Goal: Task Accomplishment & Management: Use online tool/utility

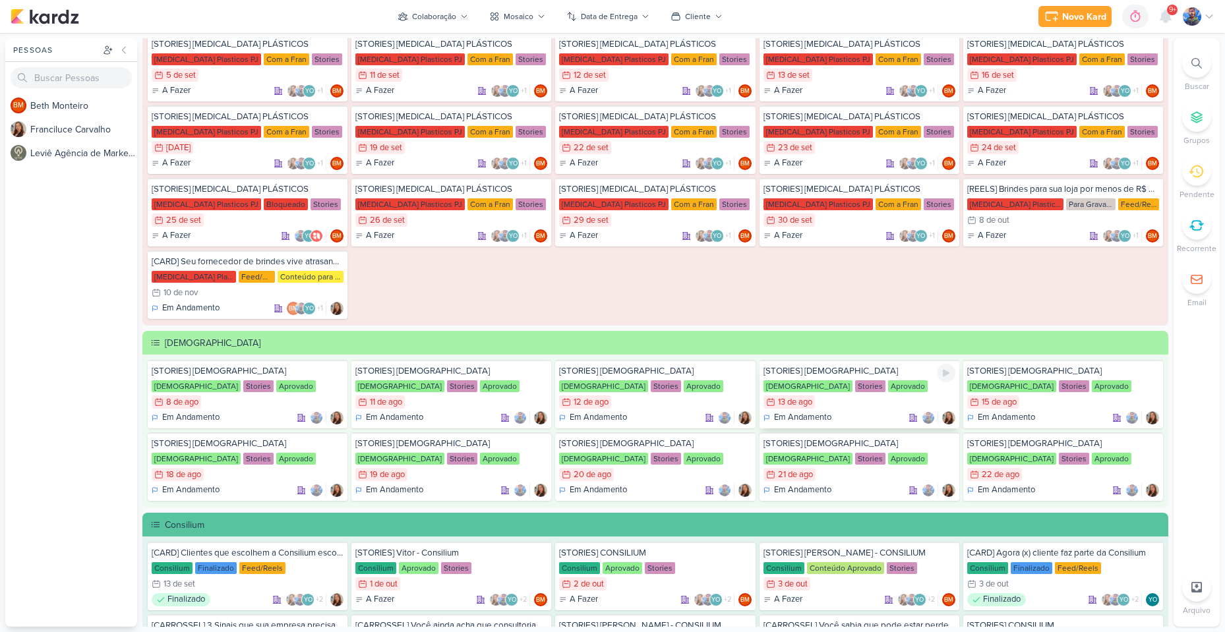
scroll to position [528, 0]
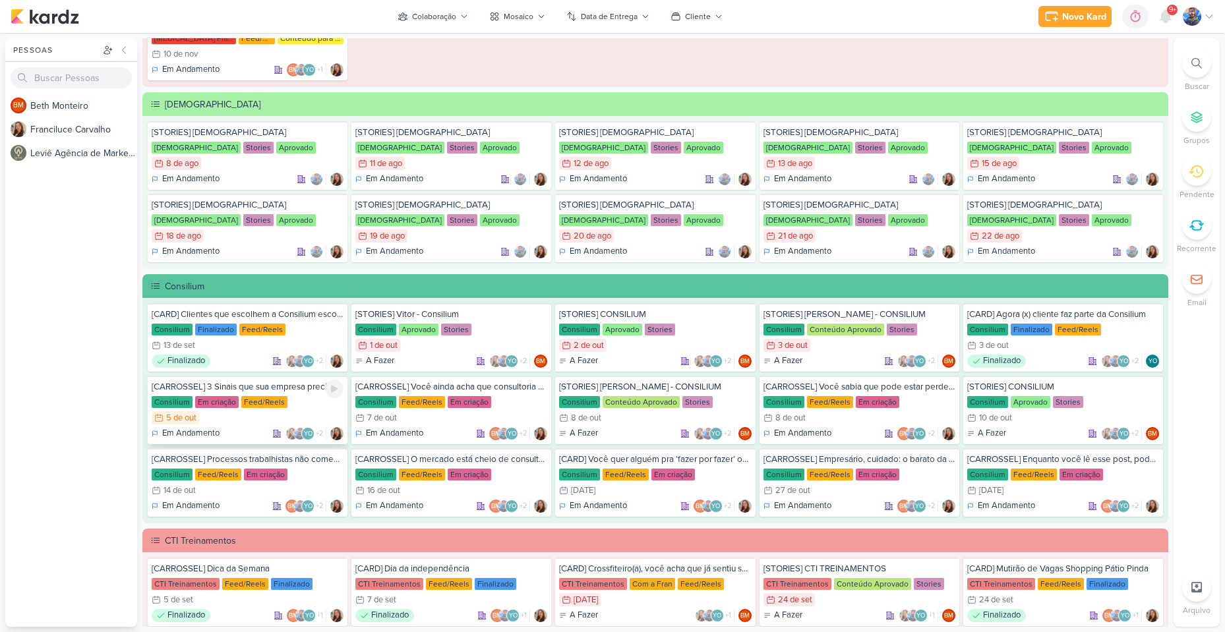
click at [262, 427] on div "[CARROSSEL] 3 Sinais que sua empresa precisa de um BPO financeiro Consilium Em …" at bounding box center [248, 410] width 200 height 69
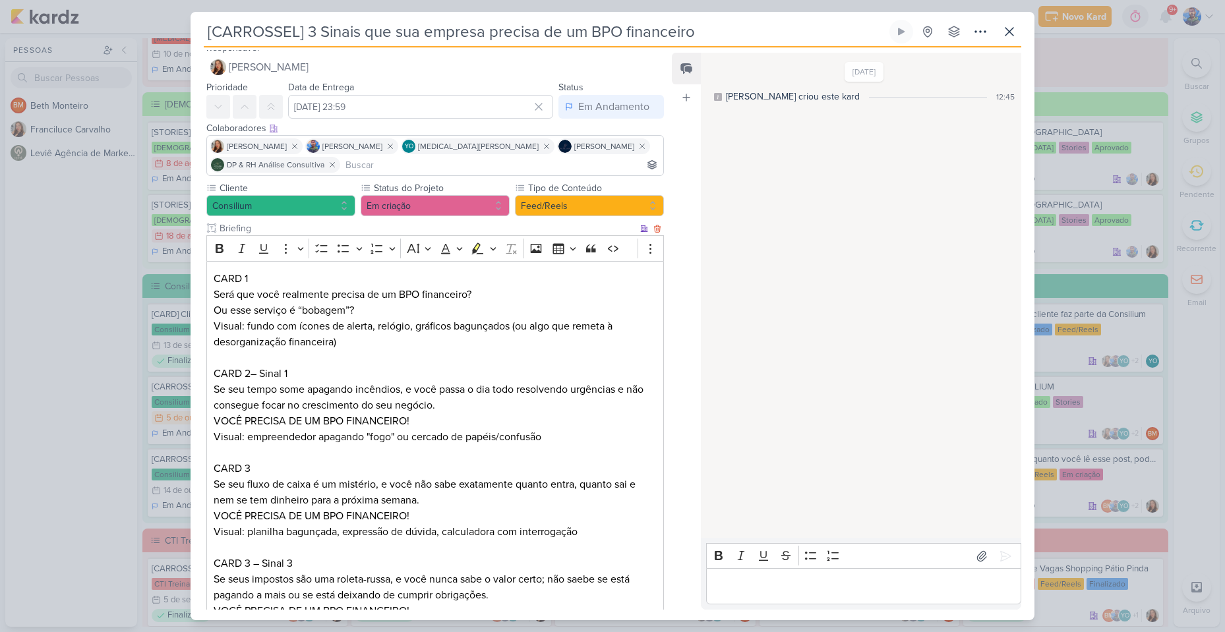
scroll to position [0, 0]
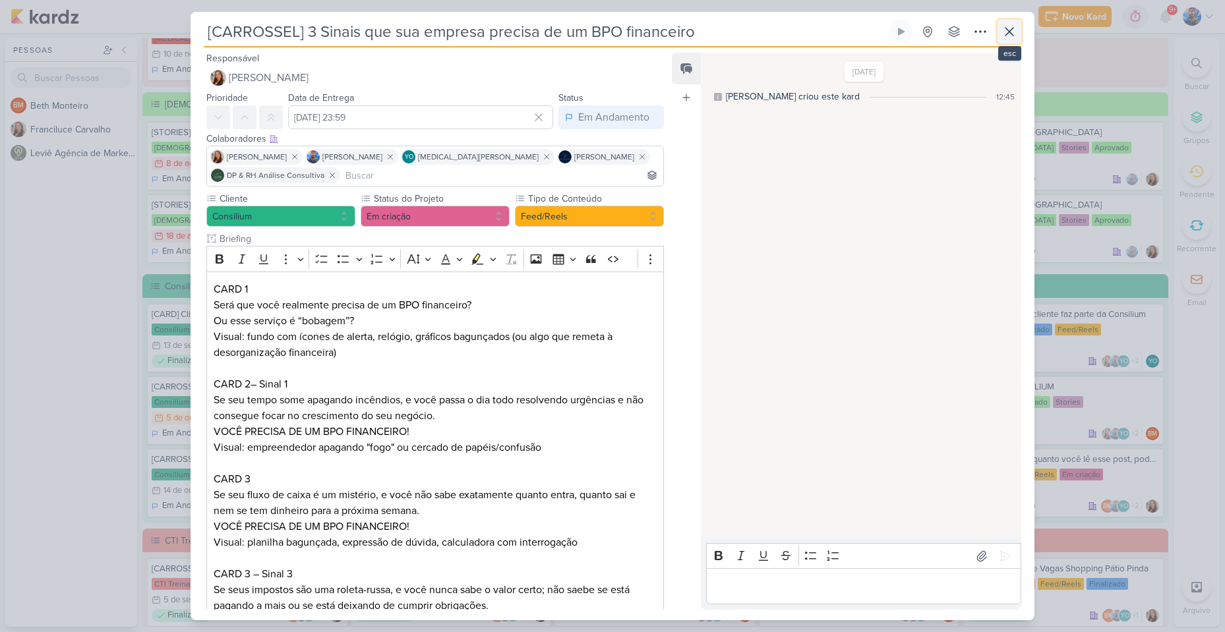
click at [1016, 34] on icon at bounding box center [1010, 32] width 16 height 16
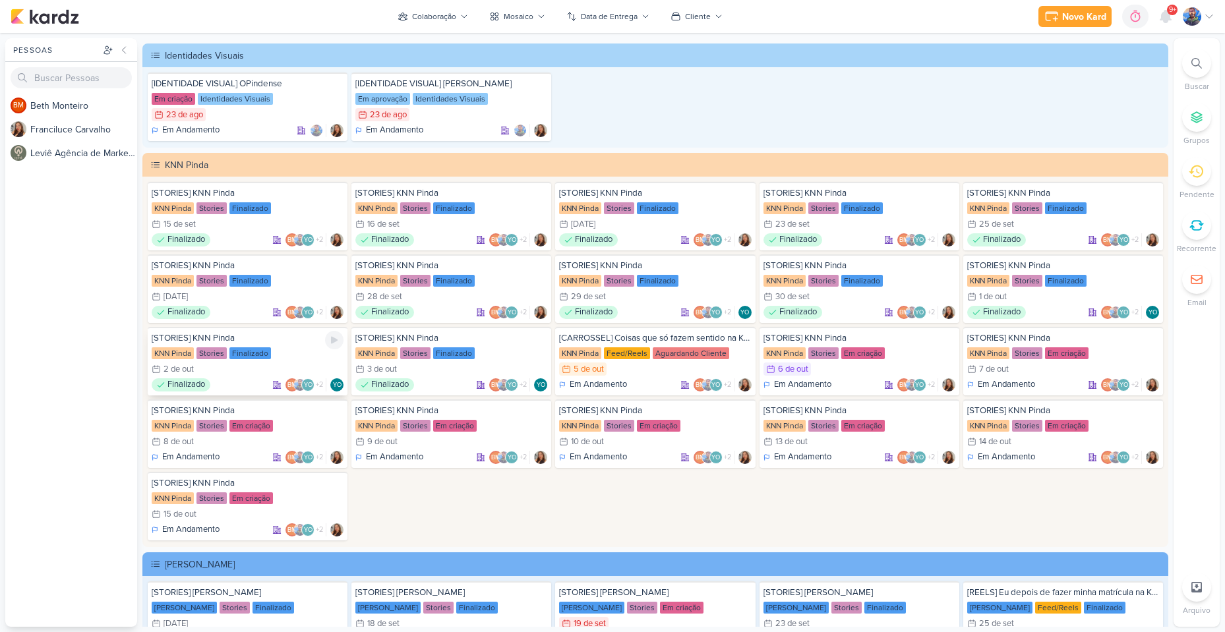
scroll to position [2506, 0]
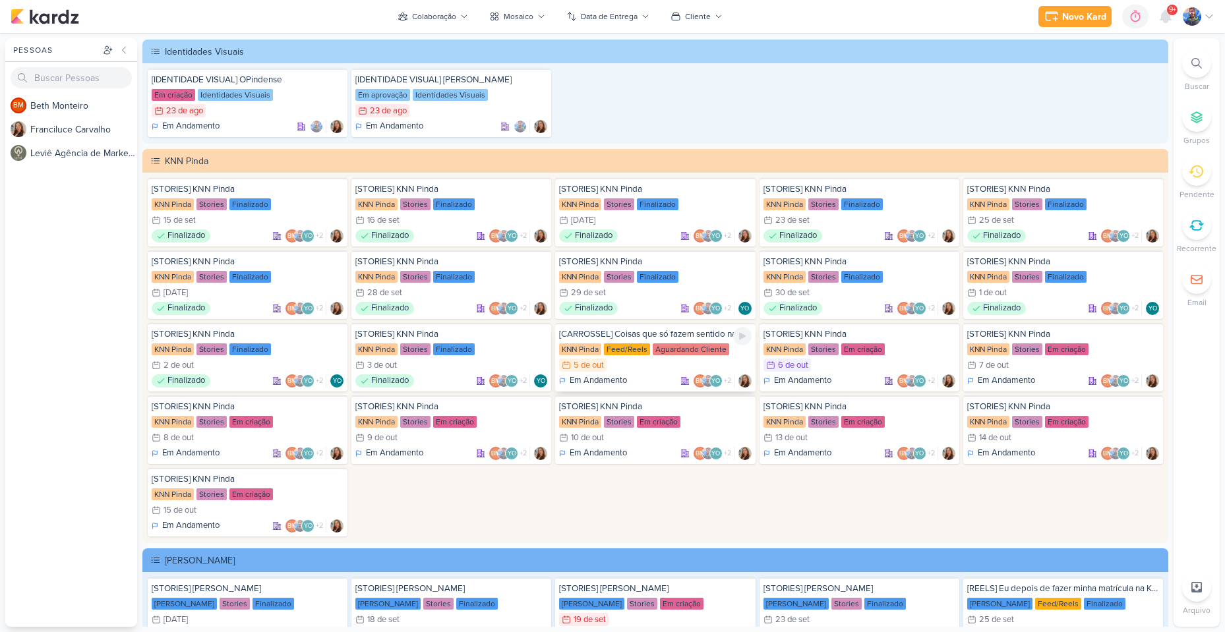
click at [650, 364] on div "5/10 [DATE]" at bounding box center [655, 365] width 192 height 13
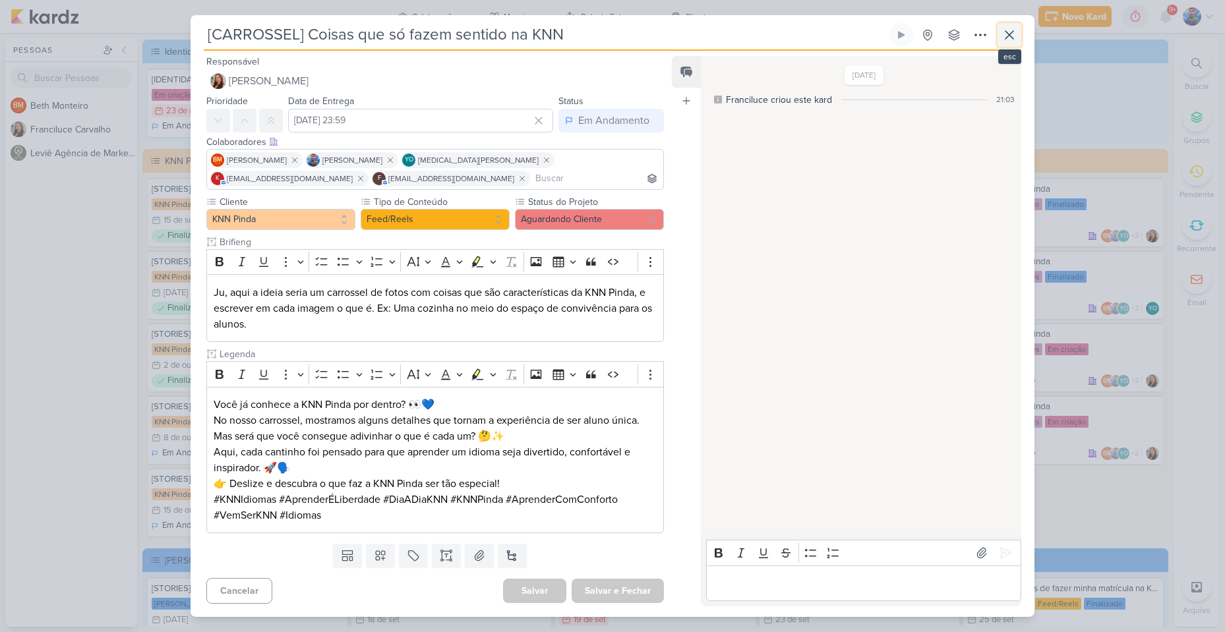
click at [1007, 34] on icon at bounding box center [1010, 35] width 16 height 16
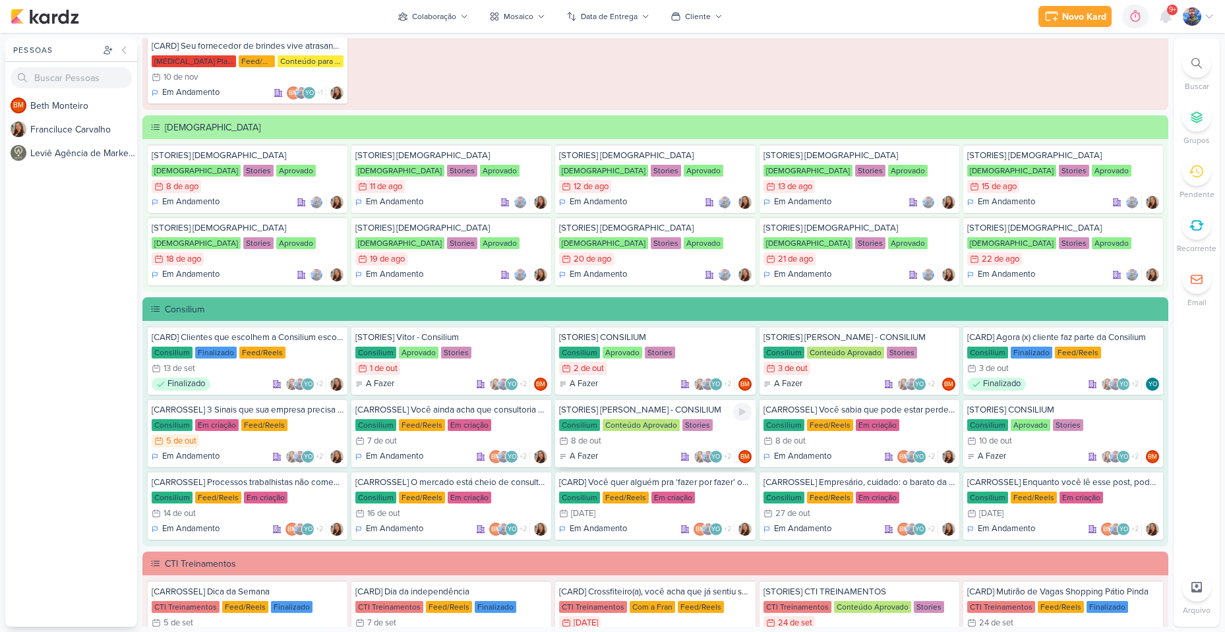
scroll to position [659, 0]
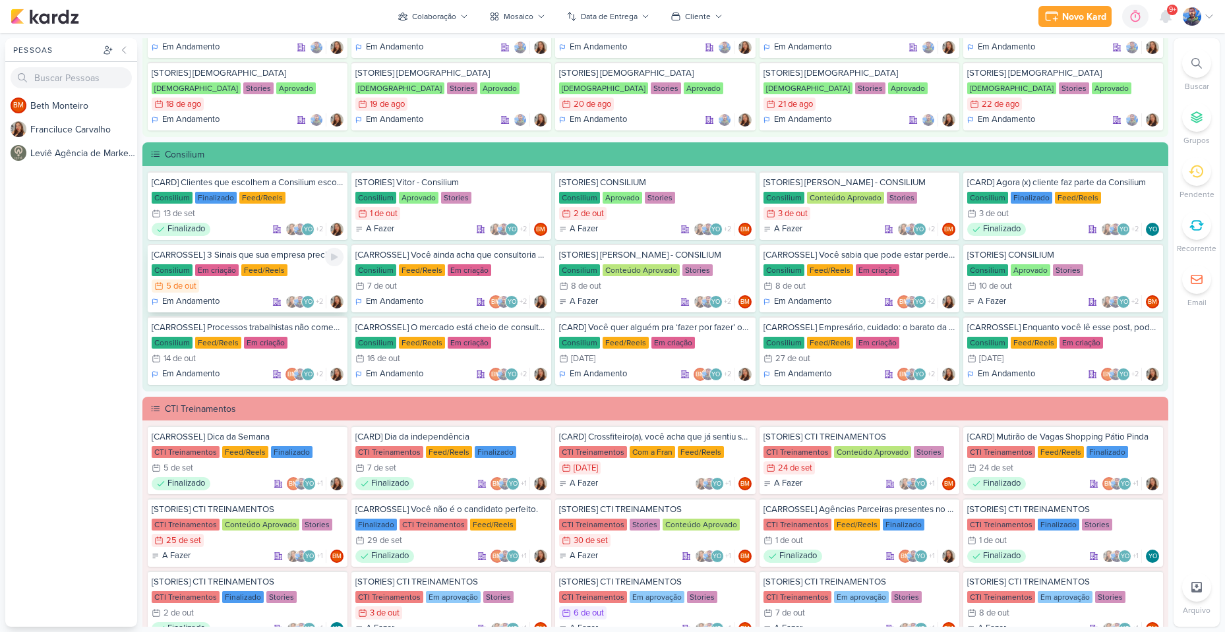
click at [191, 286] on div "5 de out" at bounding box center [181, 286] width 30 height 9
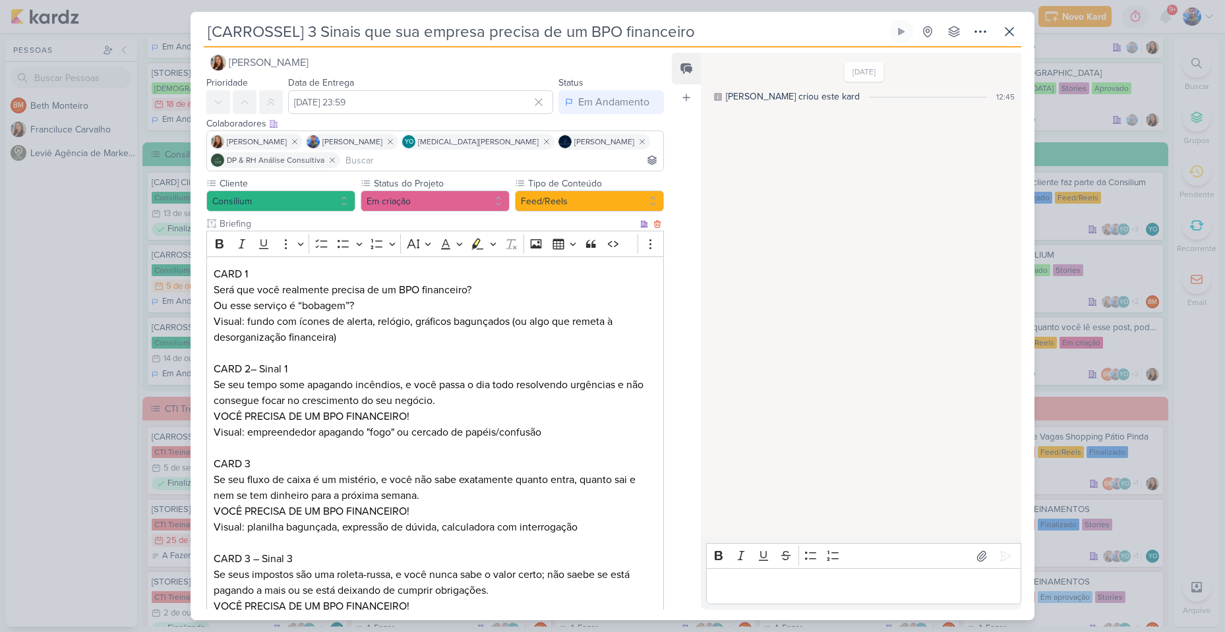
scroll to position [0, 0]
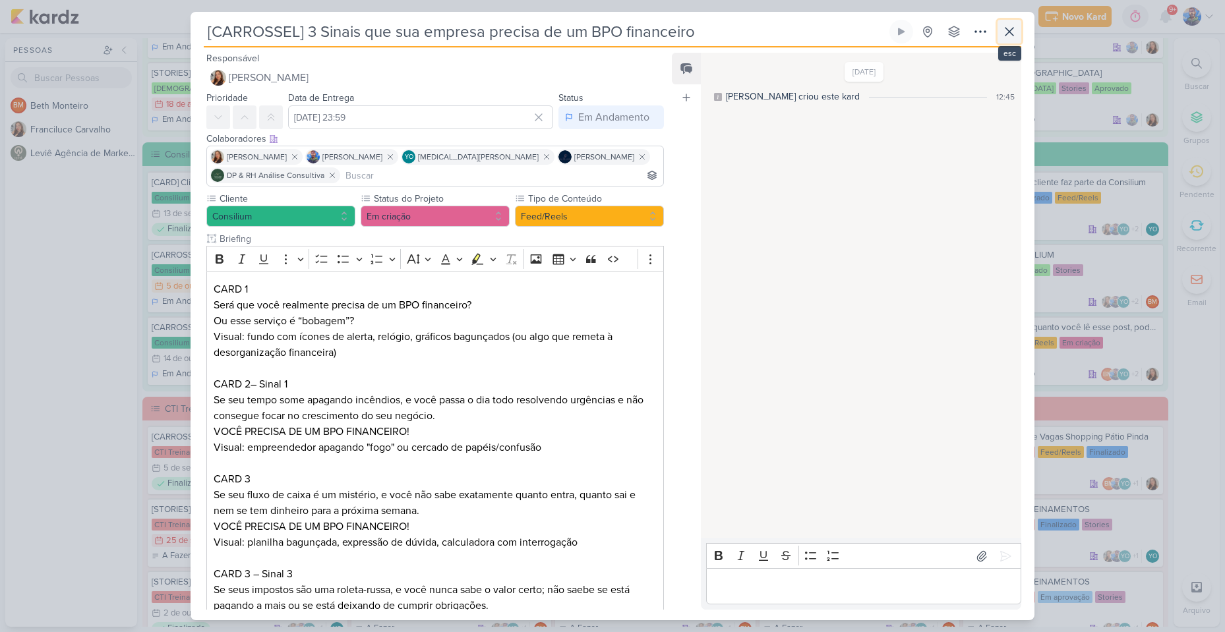
click at [1010, 35] on icon at bounding box center [1010, 32] width 16 height 16
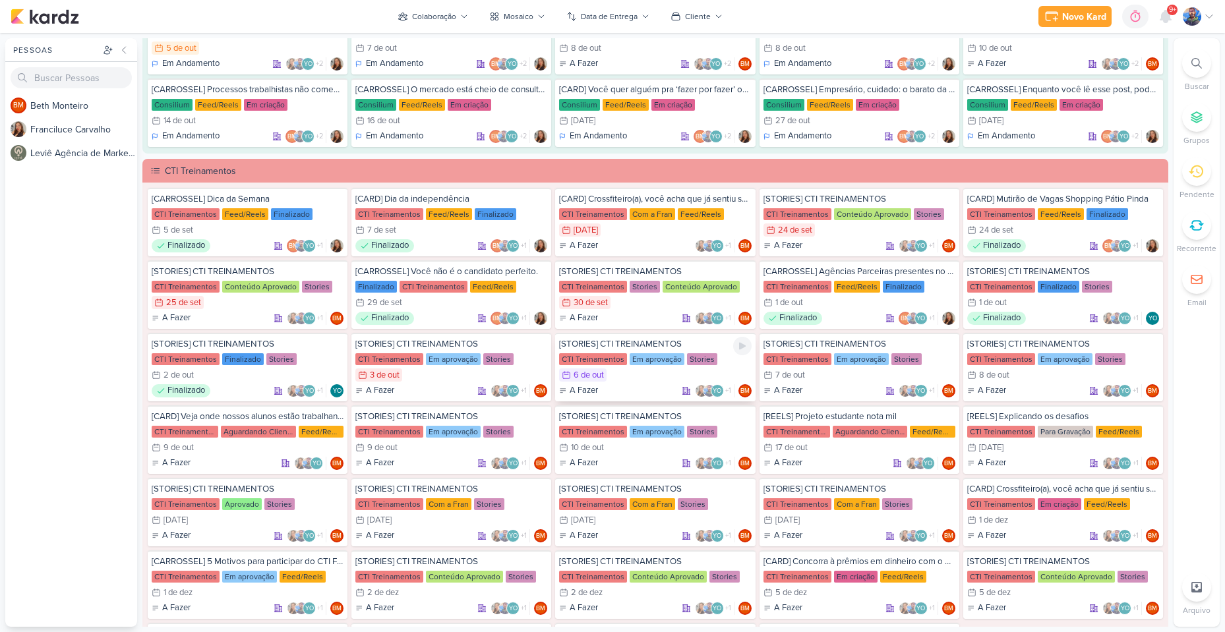
scroll to position [989, 0]
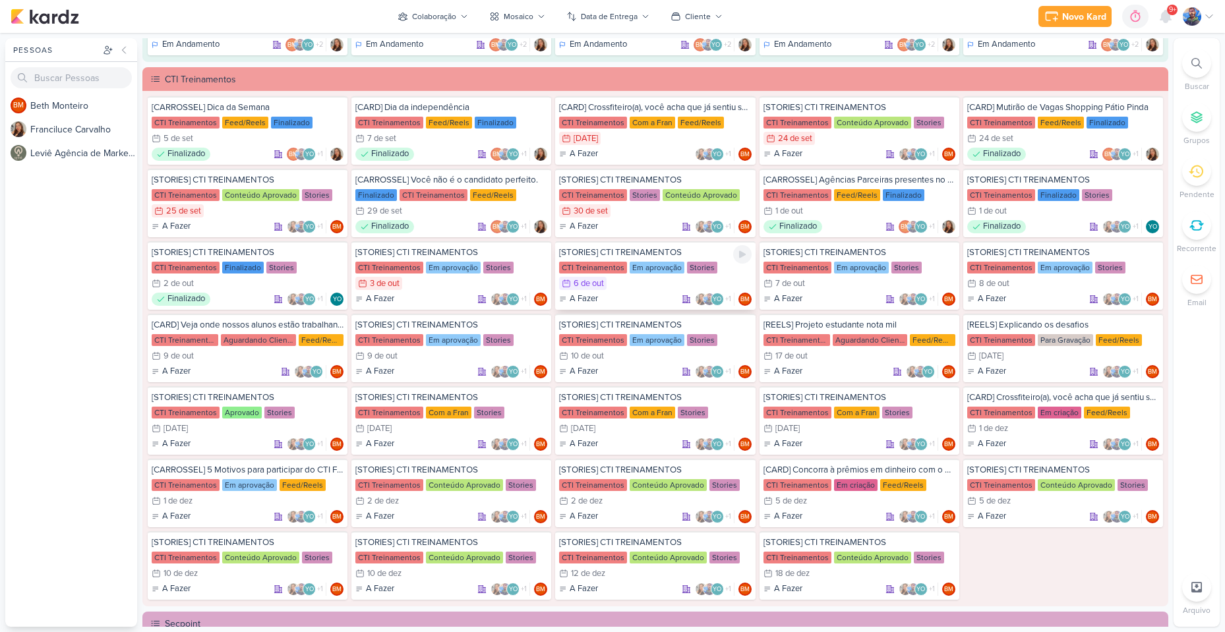
click at [629, 291] on div "[STORIES] CTI TREINAMENTOS CTI Treinamentos Em aprovação Stories 6/10 [DATE] A …" at bounding box center [655, 275] width 200 height 69
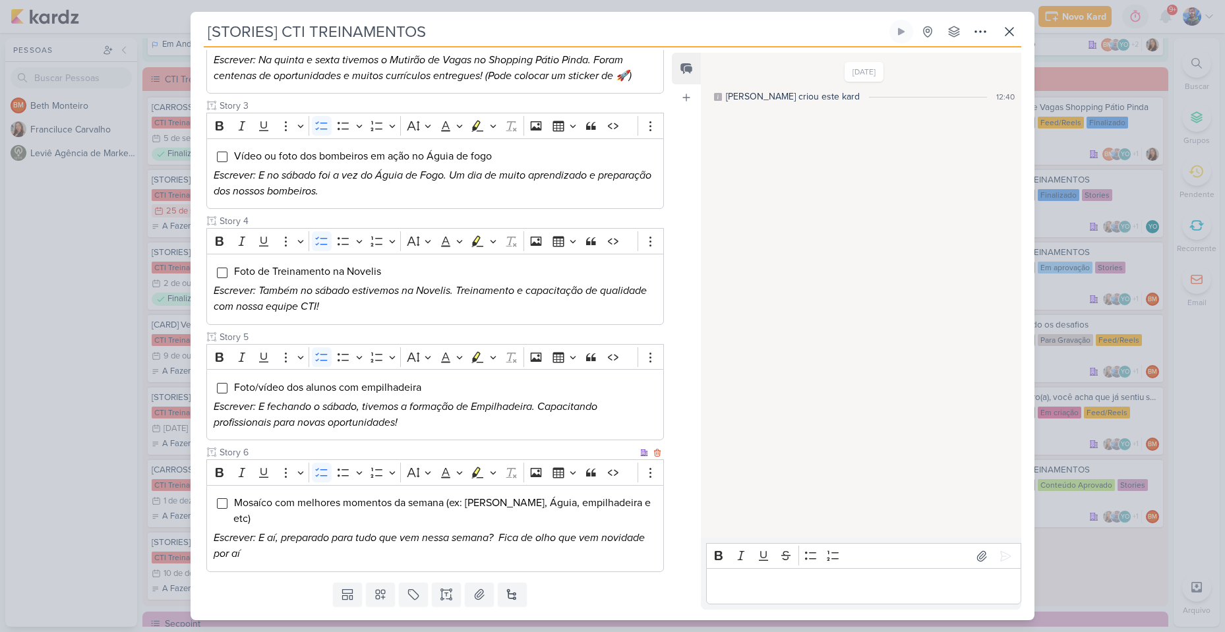
scroll to position [366, 0]
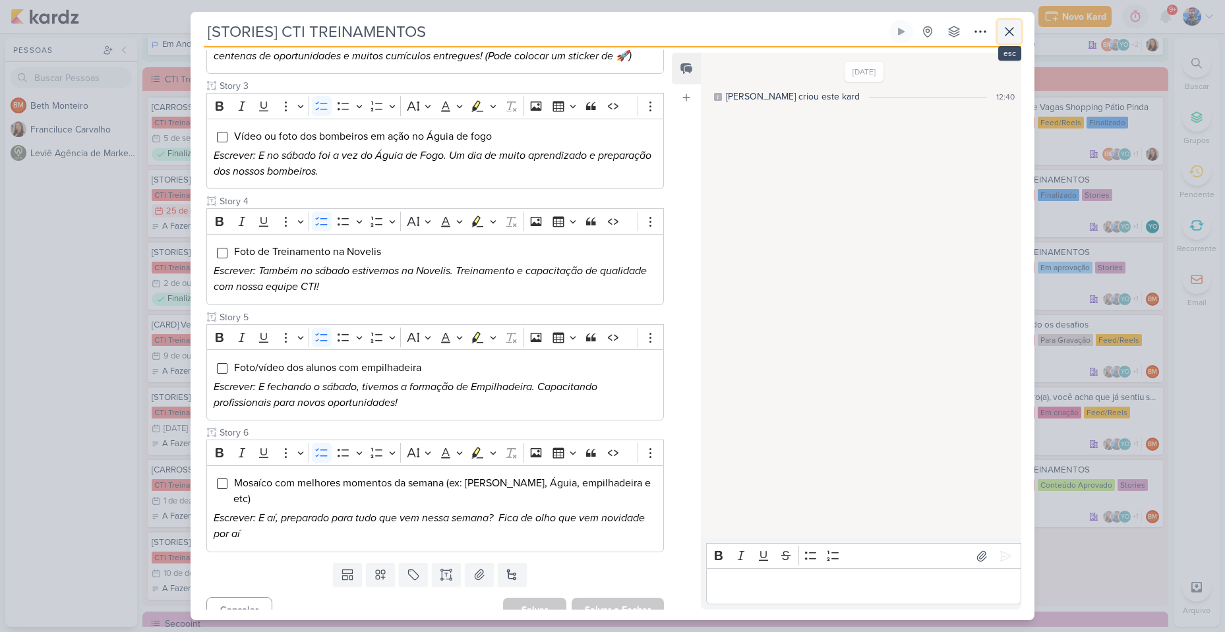
click at [1009, 33] on icon at bounding box center [1010, 32] width 8 height 8
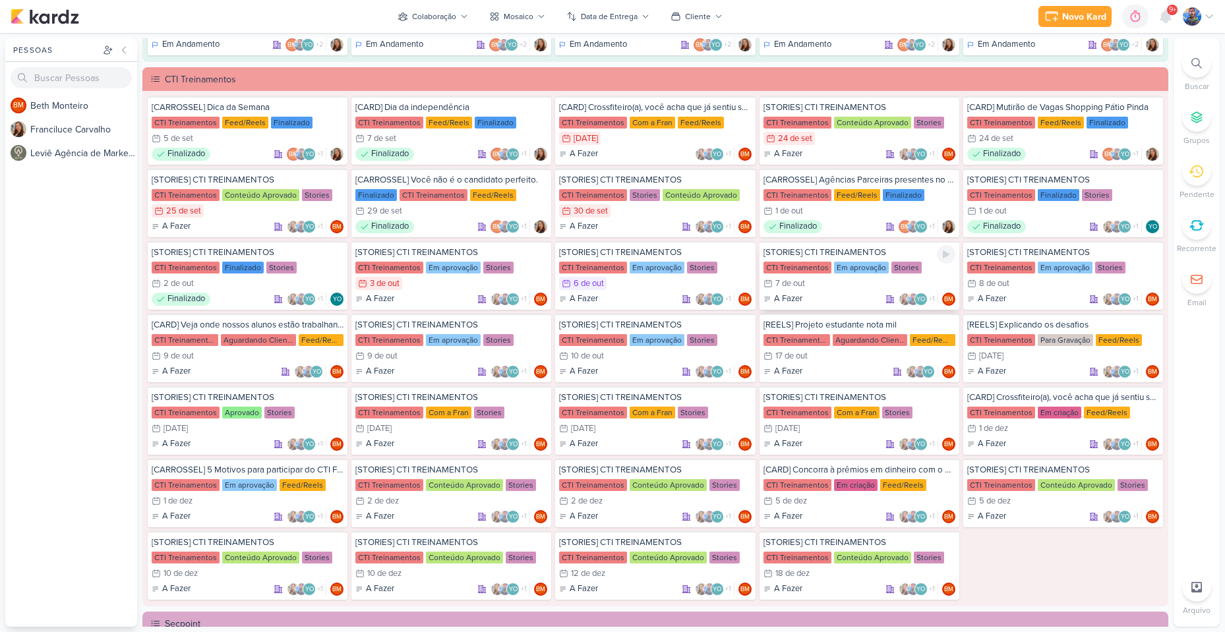
click at [877, 284] on div "7/10 [DATE]" at bounding box center [860, 283] width 192 height 13
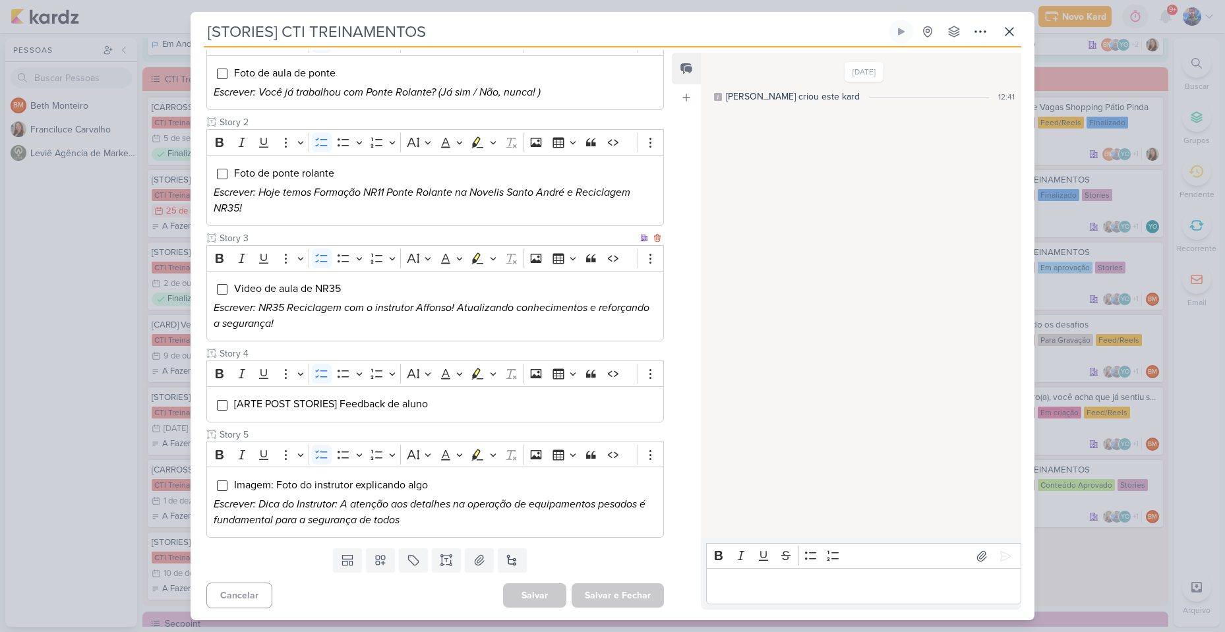
scroll to position [199, 0]
drag, startPoint x: 456, startPoint y: 405, endPoint x: 198, endPoint y: 408, distance: 258.5
click at [198, 408] on div "Cliente CTI Treinamentos Status do Projeto" at bounding box center [430, 258] width 479 height 568
click at [493, 373] on icon "Editor toolbar" at bounding box center [493, 372] width 7 height 13
click at [444, 387] on button "Pink marker" at bounding box center [438, 396] width 20 height 20
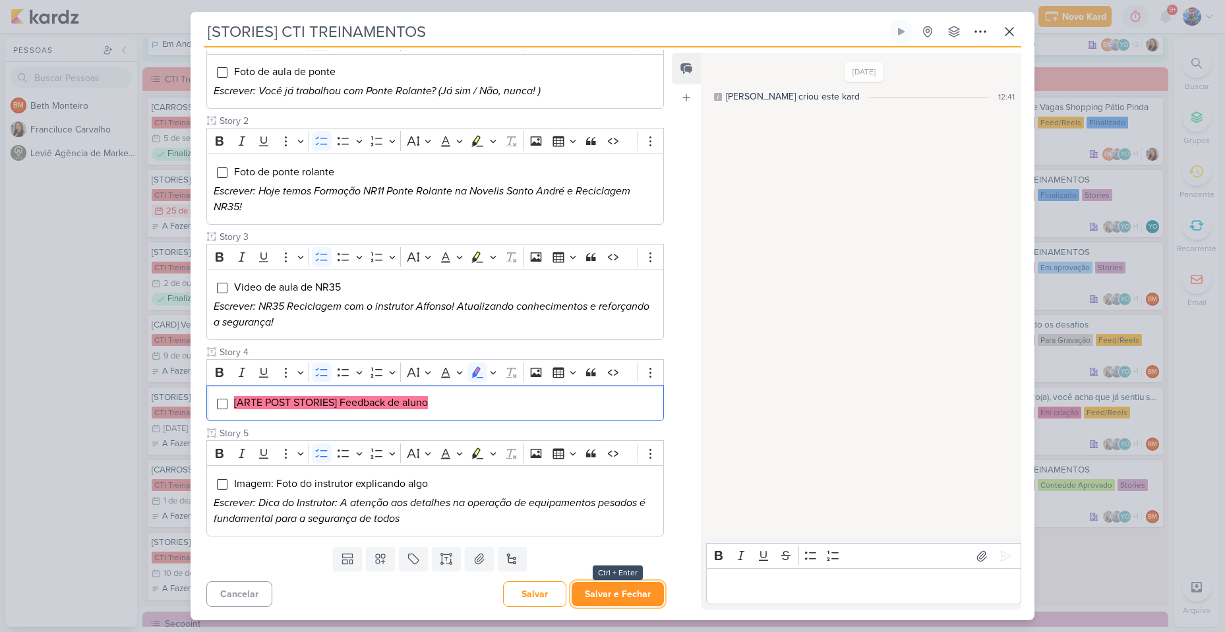
click at [598, 598] on button "Salvar e Fechar" at bounding box center [618, 594] width 92 height 24
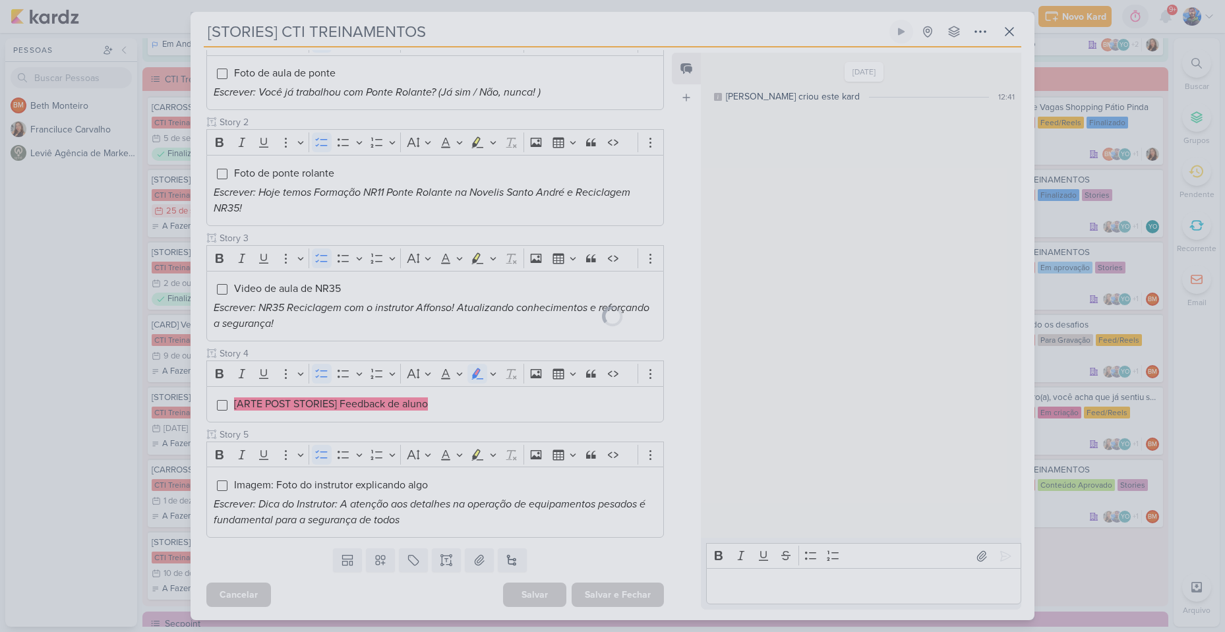
scroll to position [198, 0]
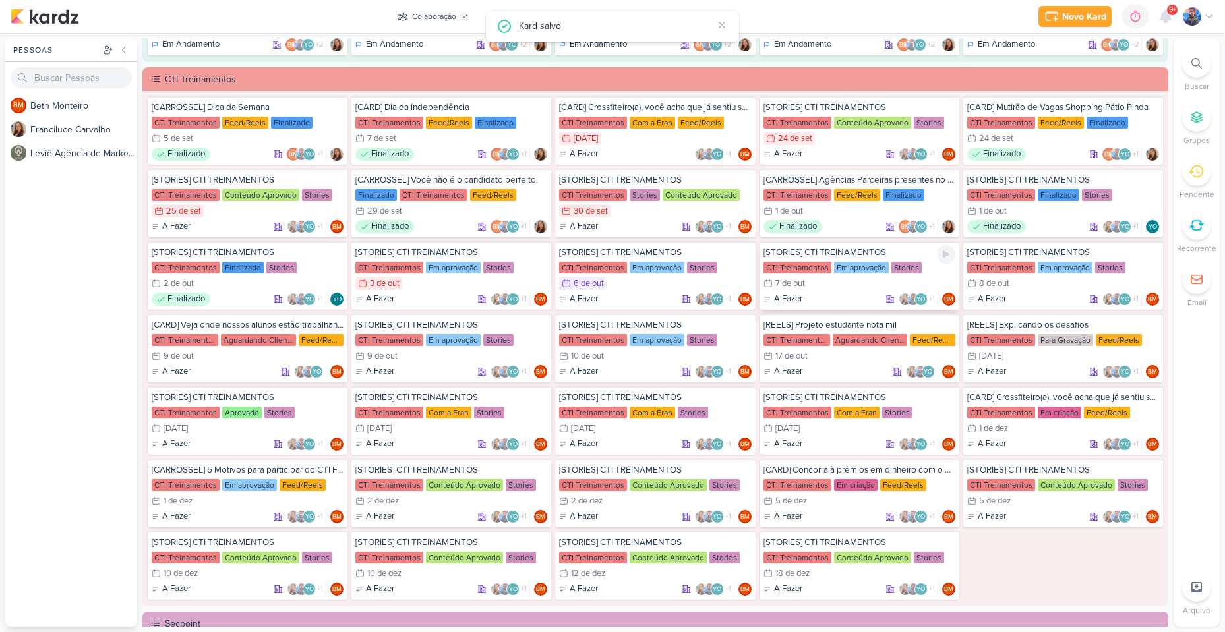
click at [831, 286] on div "7/10 [DATE]" at bounding box center [860, 283] width 192 height 13
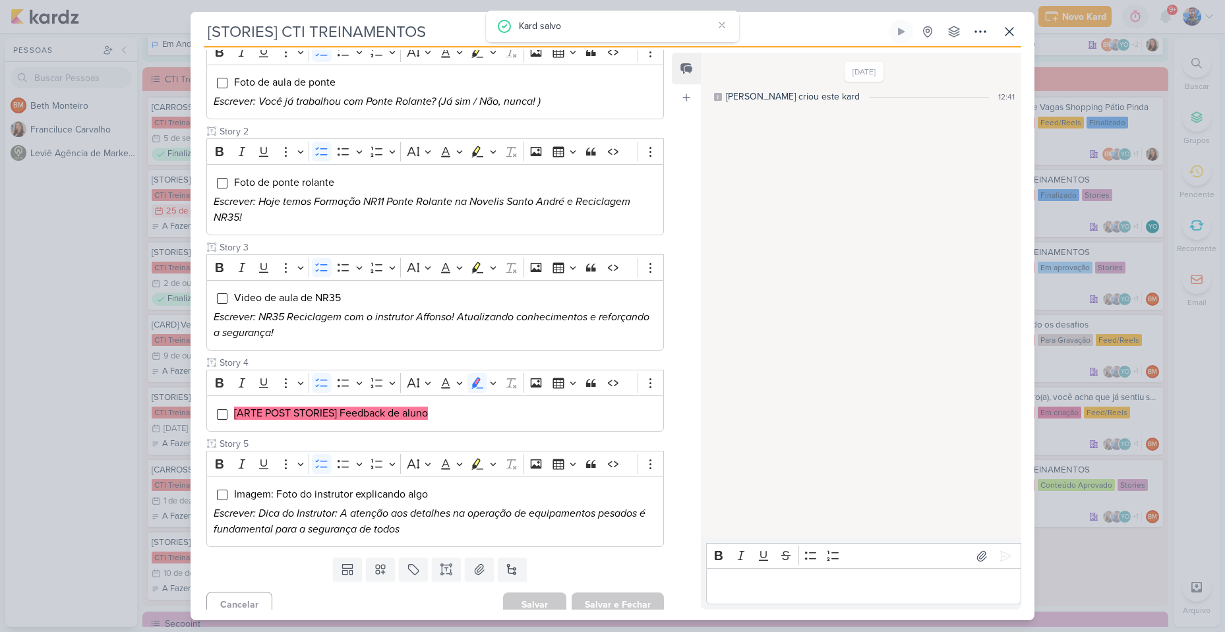
scroll to position [199, 0]
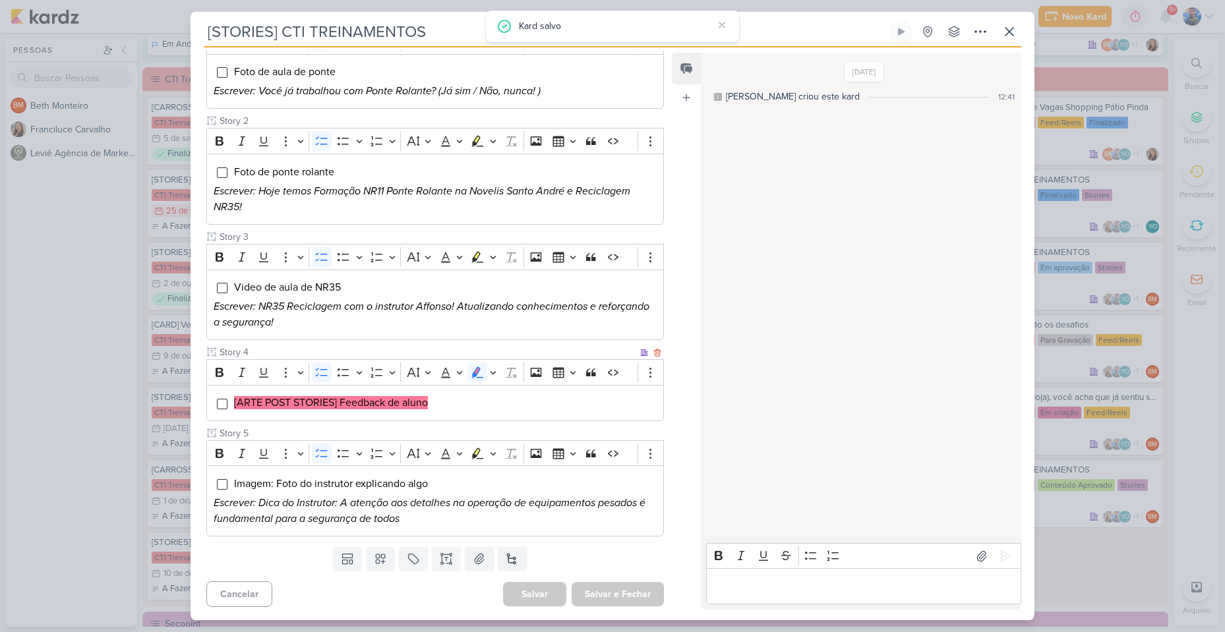
click at [427, 410] on li "[ARTE POST STORIES] Feedback de aluno" at bounding box center [444, 403] width 423 height 16
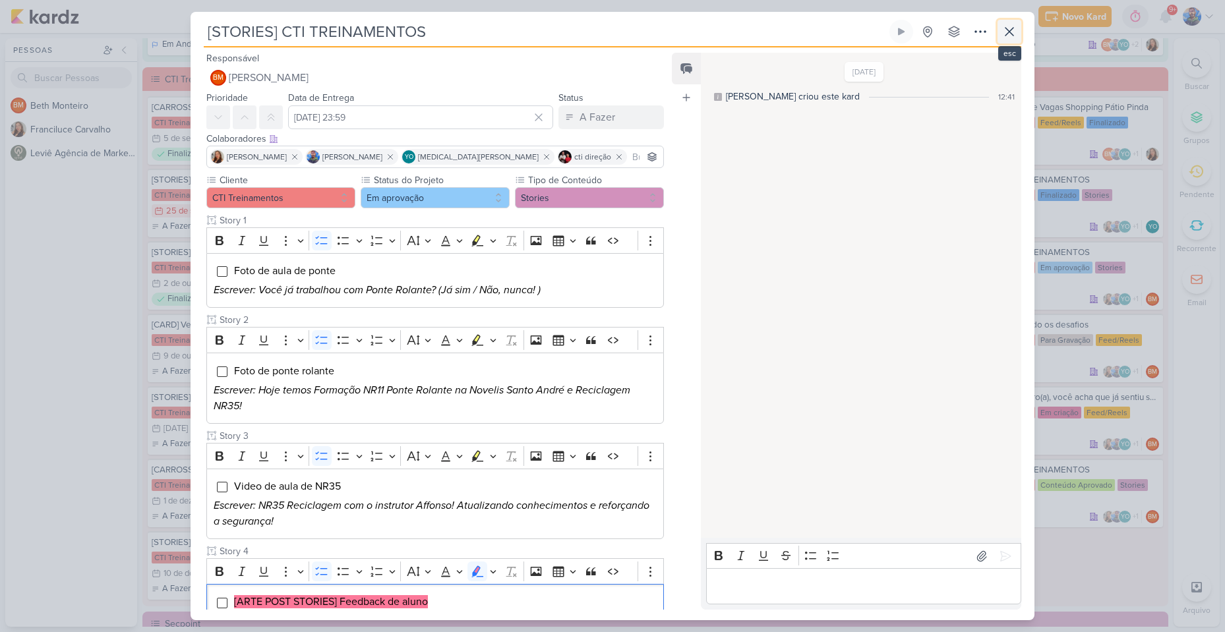
click at [1012, 30] on icon at bounding box center [1010, 32] width 8 height 8
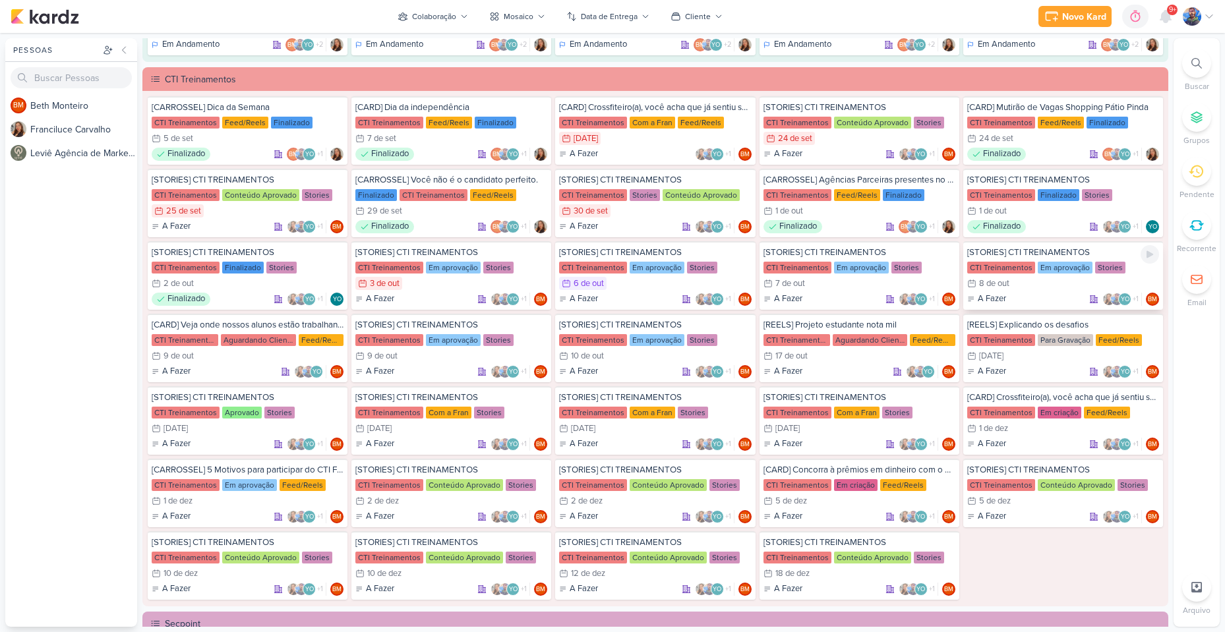
click at [1042, 289] on div "8/10 [DATE]" at bounding box center [1063, 283] width 192 height 13
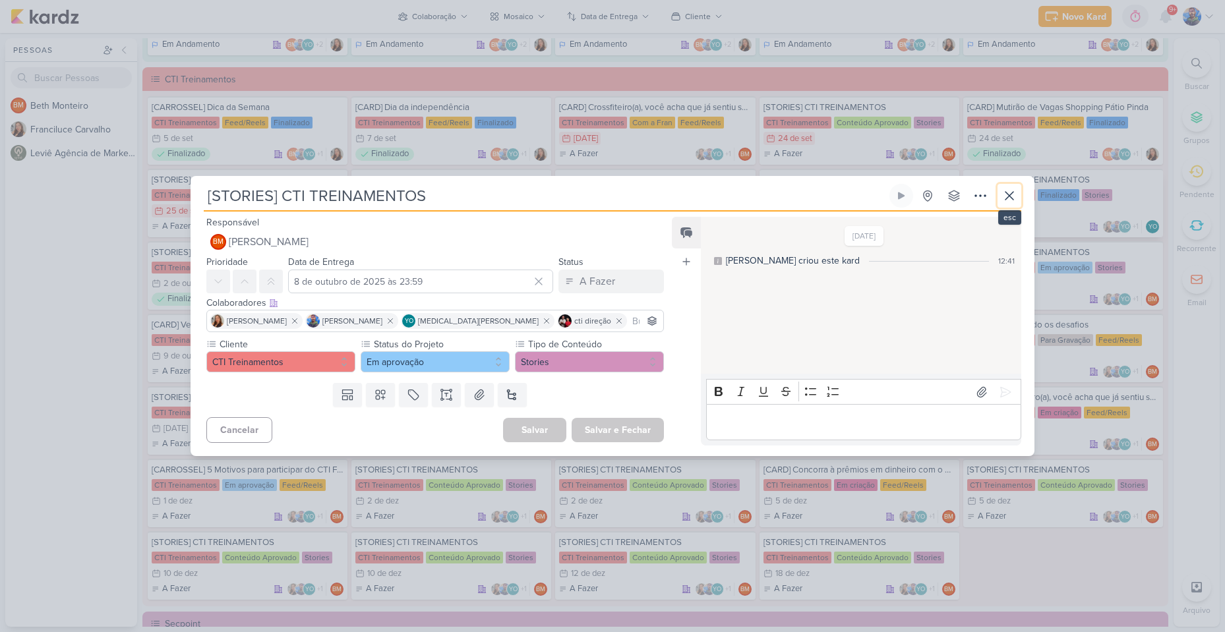
click at [1002, 192] on icon at bounding box center [1010, 196] width 16 height 16
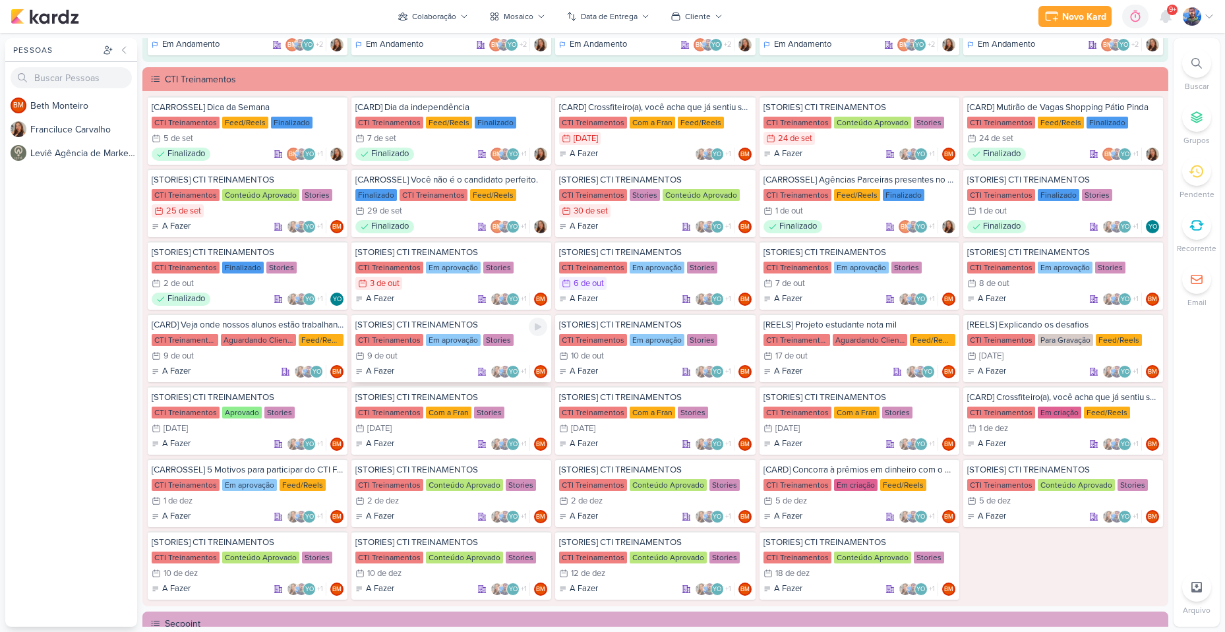
click at [458, 353] on div "9/10 [DATE]" at bounding box center [451, 356] width 192 height 13
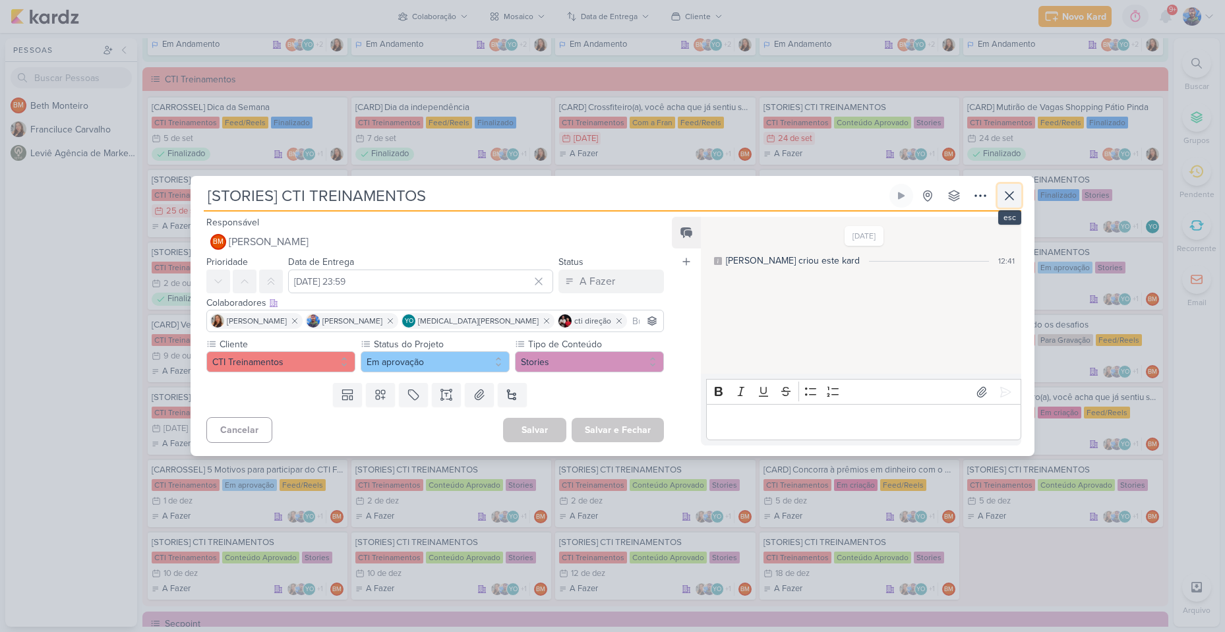
click at [1007, 193] on icon at bounding box center [1010, 196] width 8 height 8
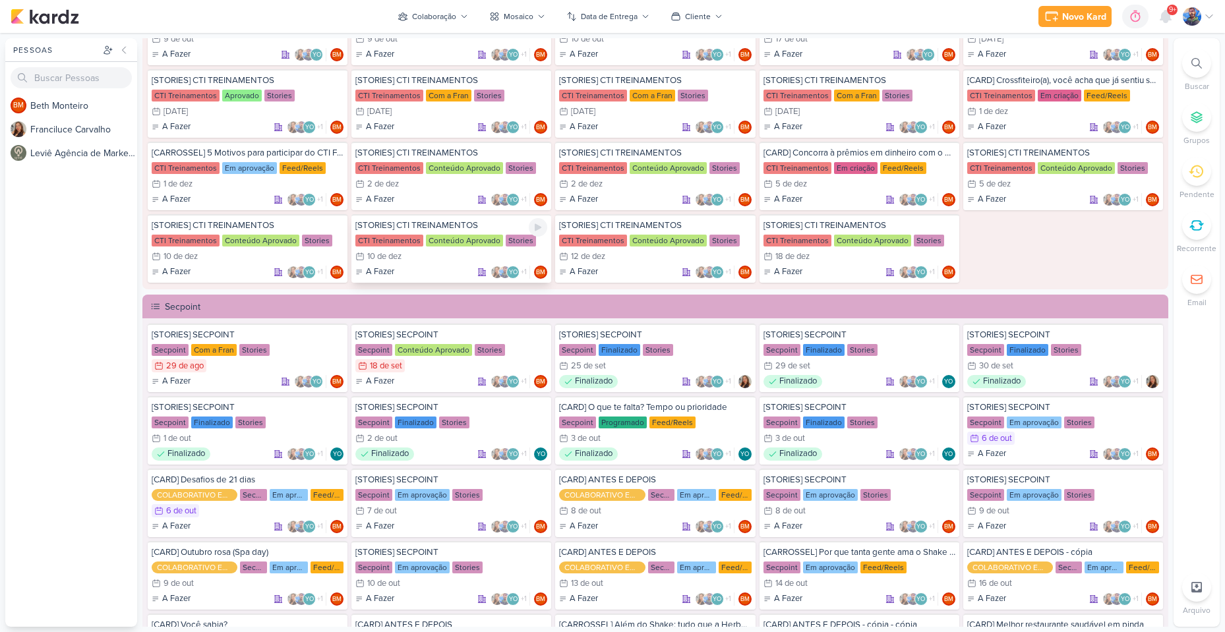
scroll to position [1517, 0]
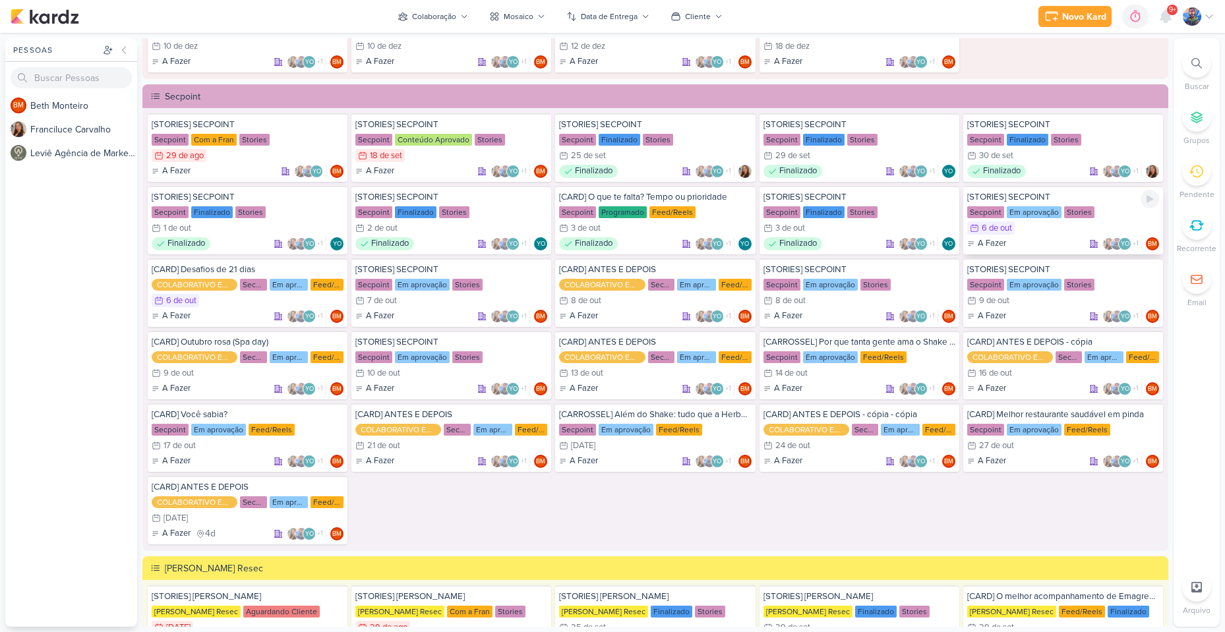
click at [1031, 237] on div "A Fazer YO +1 BM" at bounding box center [1063, 243] width 192 height 13
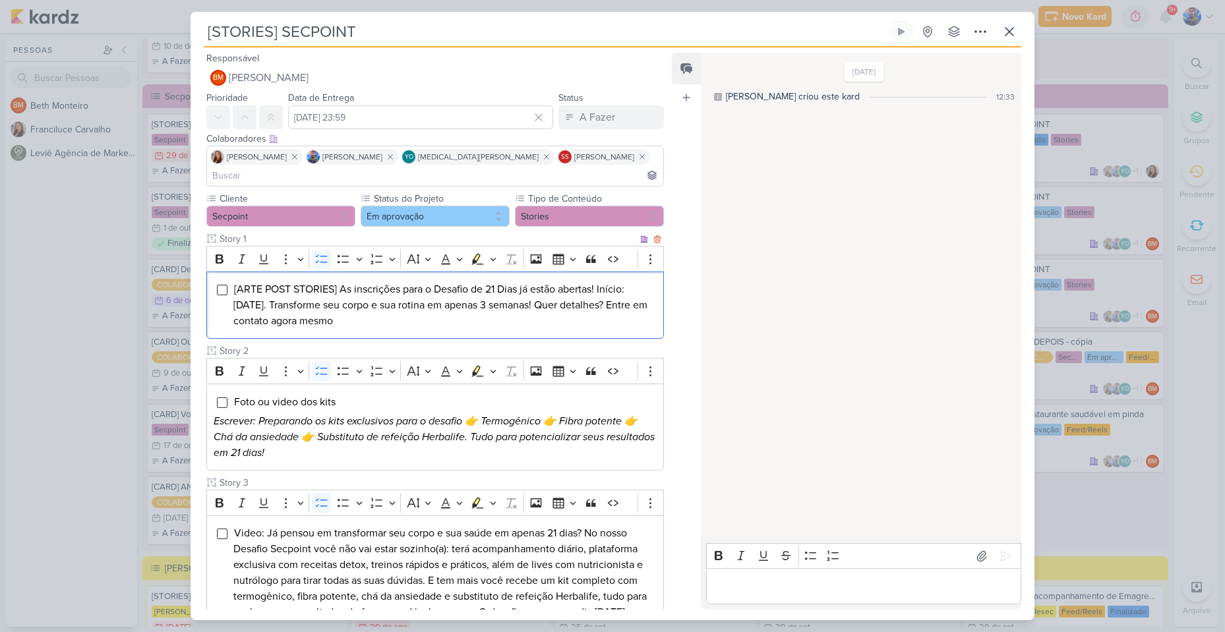
drag, startPoint x: 233, startPoint y: 269, endPoint x: 435, endPoint y: 318, distance: 208.3
click at [435, 318] on div "[ARTE POST STORIES] As inscrições para o Desafio de 21 Dias já estão abertas! I…" at bounding box center [435, 306] width 458 height 68
click at [494, 253] on icon "Editor toolbar" at bounding box center [493, 259] width 7 height 13
click at [438, 276] on icon "Text highlight toolbar" at bounding box center [437, 282] width 13 height 13
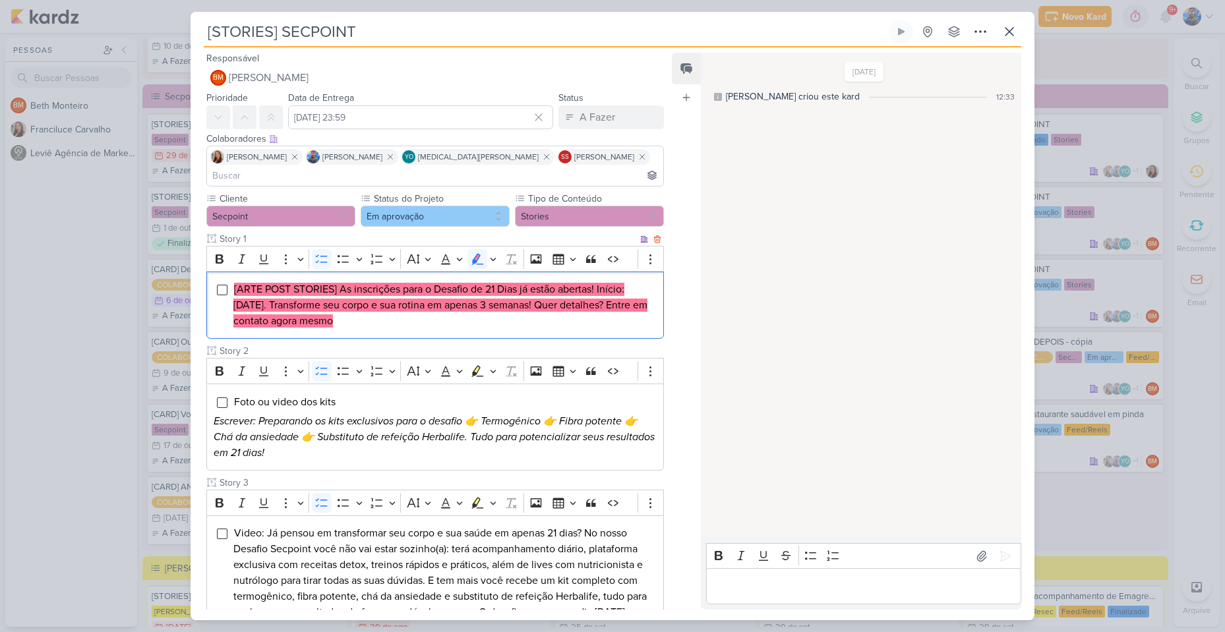
click at [405, 305] on li "[ARTE POST STORIES] As inscrições para o Desafio de 21 Dias já estão abertas! I…" at bounding box center [444, 305] width 423 height 47
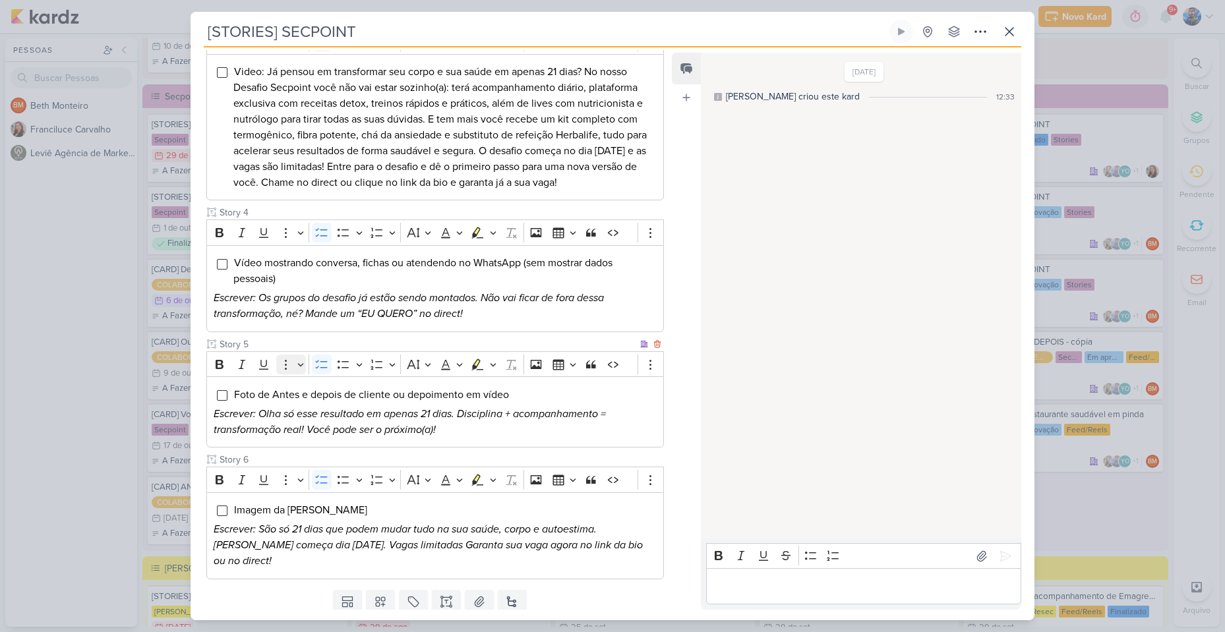
scroll to position [486, 0]
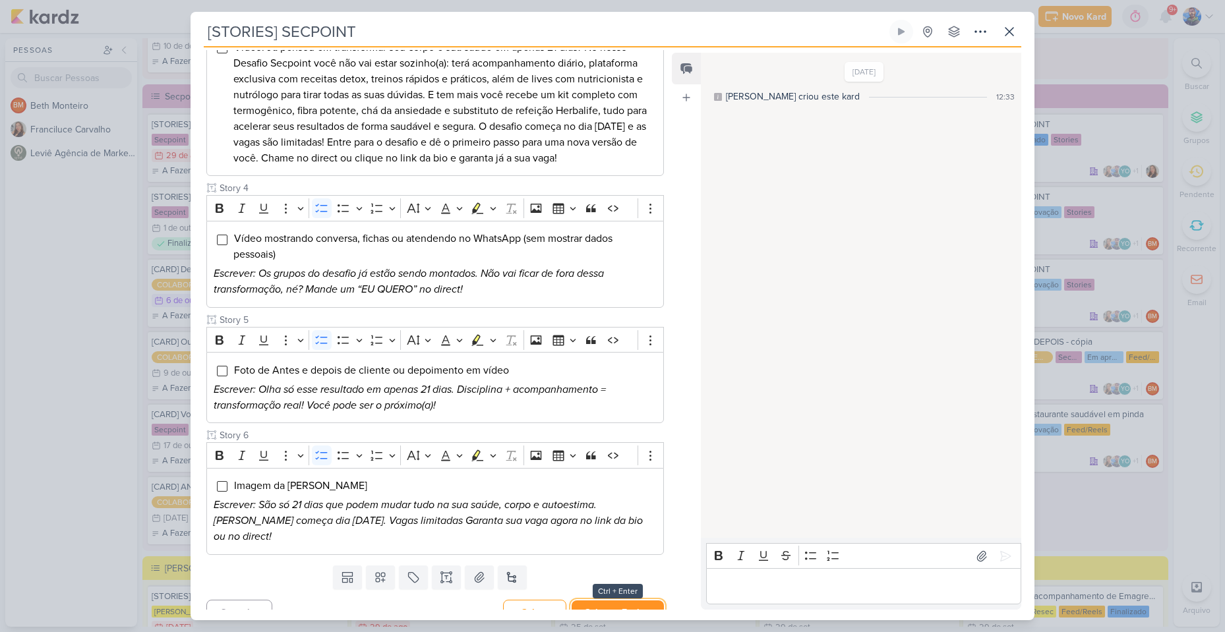
click at [605, 601] on button "Salvar e Fechar" at bounding box center [618, 613] width 92 height 24
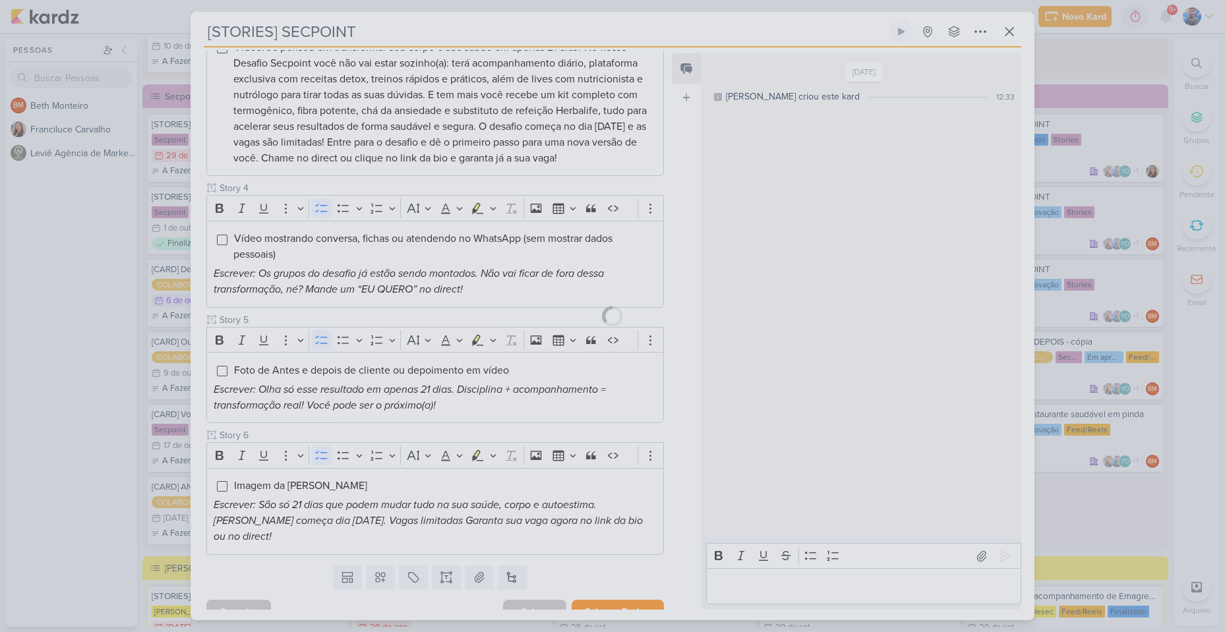
scroll to position [485, 0]
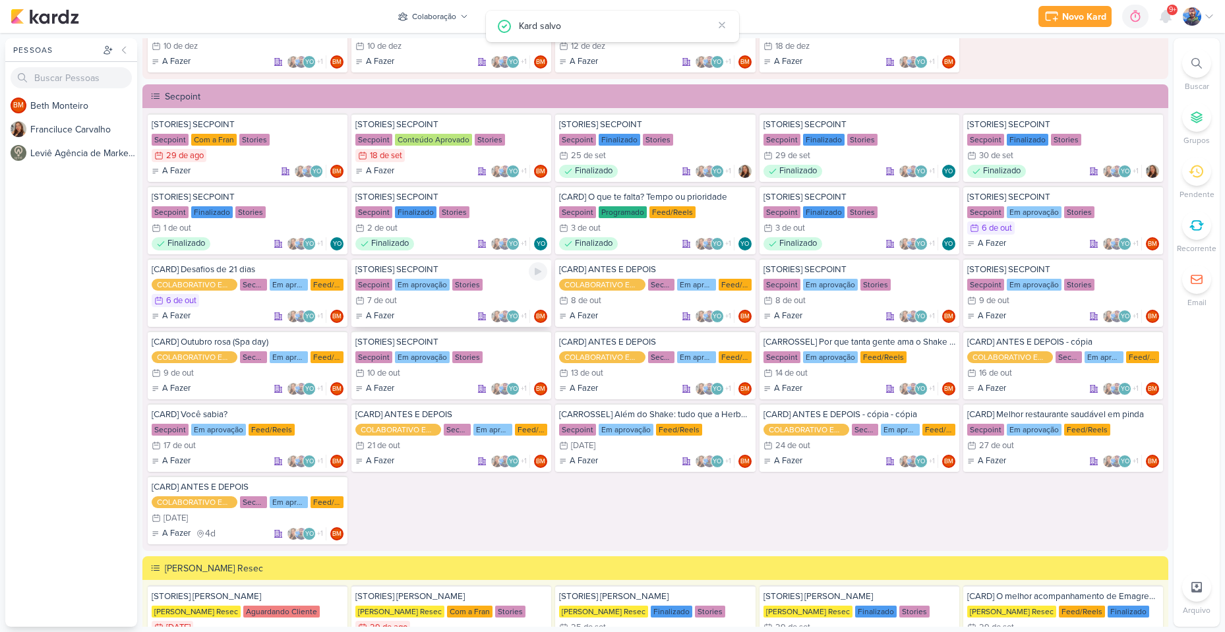
click at [396, 300] on div "7 de out" at bounding box center [382, 301] width 30 height 9
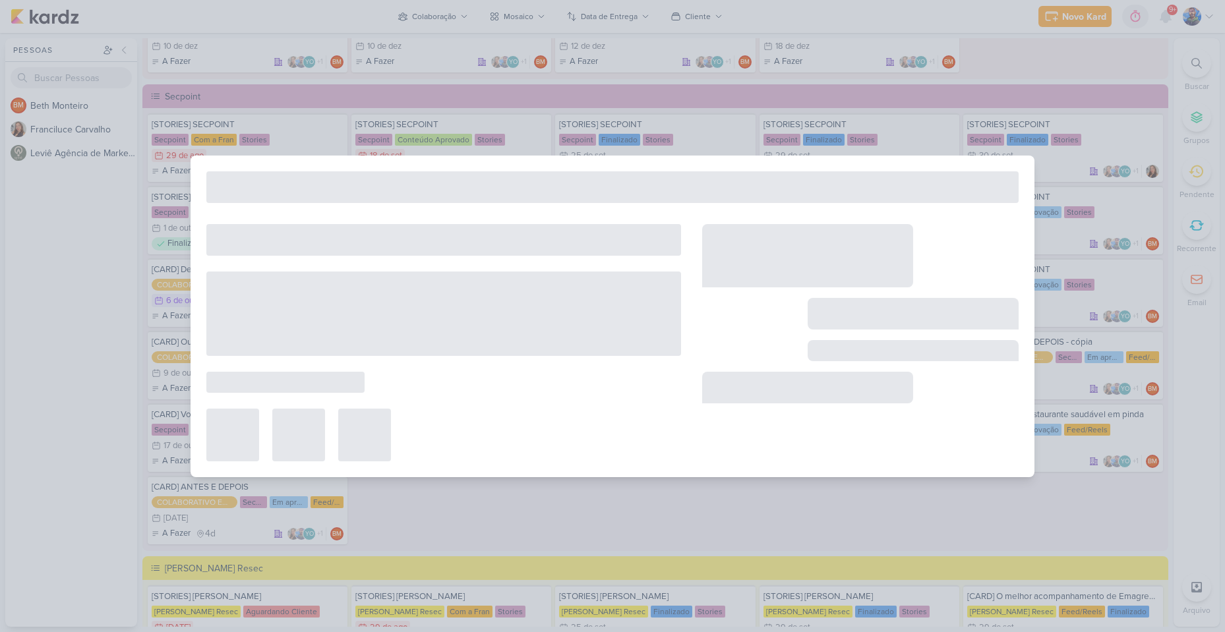
type input "[DATE] 23:59"
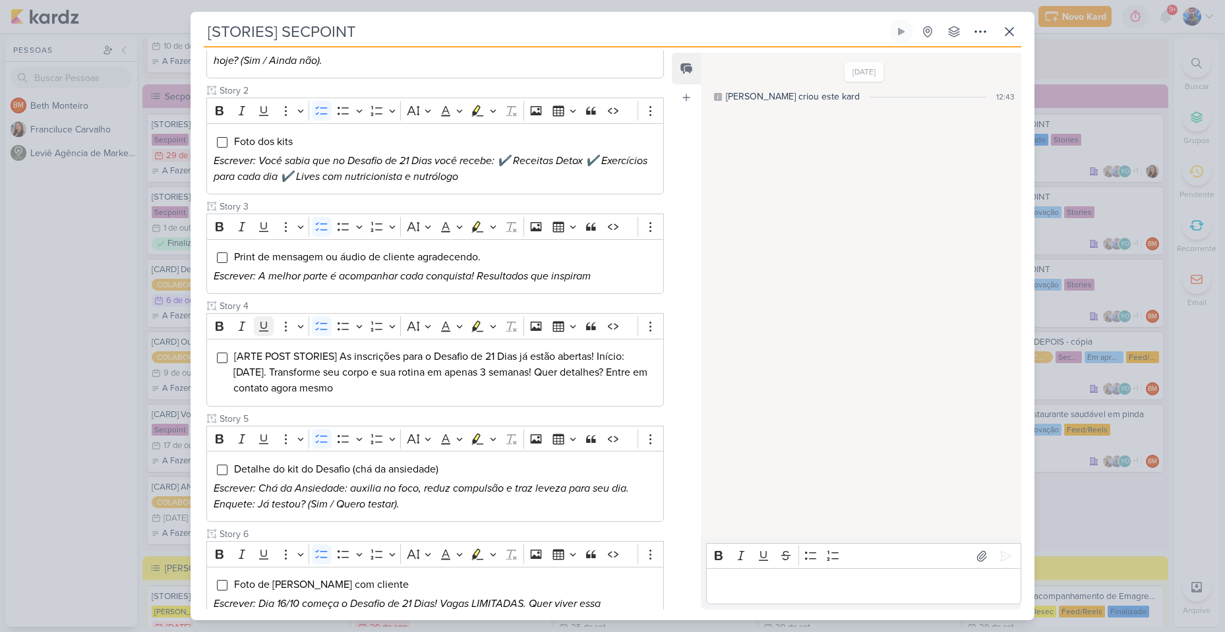
scroll to position [330, 0]
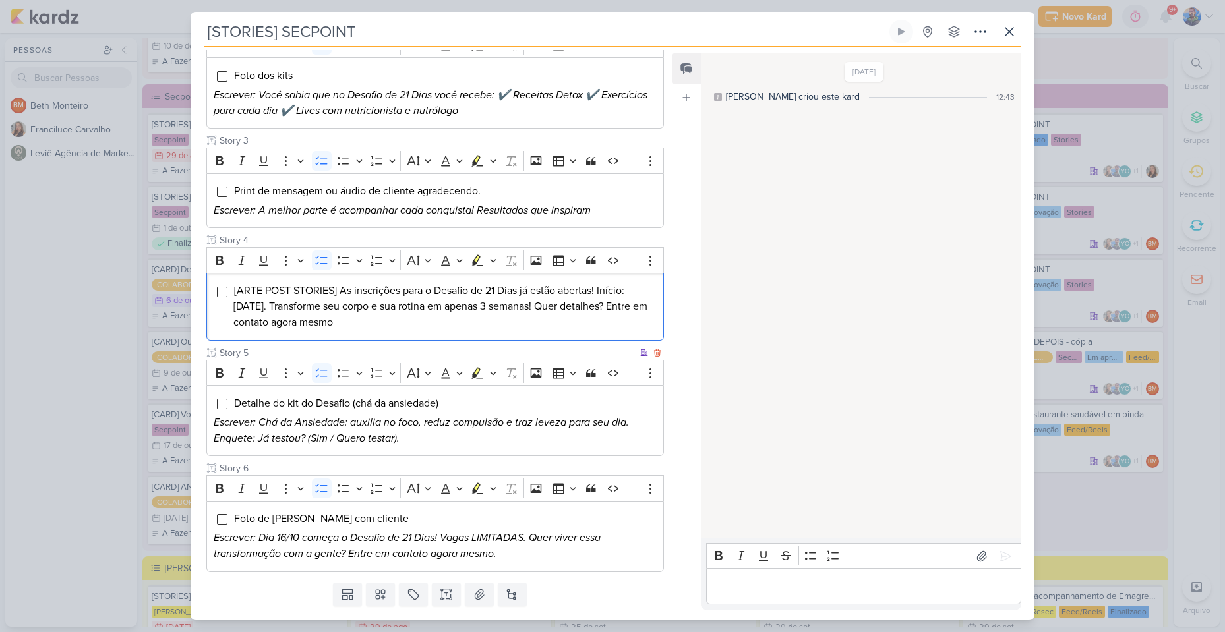
drag, startPoint x: 231, startPoint y: 270, endPoint x: 472, endPoint y: 332, distance: 249.0
click at [472, 332] on div "Cliente Secpoint Status do Projeto" at bounding box center [435, 217] width 458 height 710
click at [493, 259] on icon "Editor toolbar" at bounding box center [493, 260] width 6 height 3
click at [435, 278] on icon "Text highlight toolbar" at bounding box center [438, 283] width 12 height 11
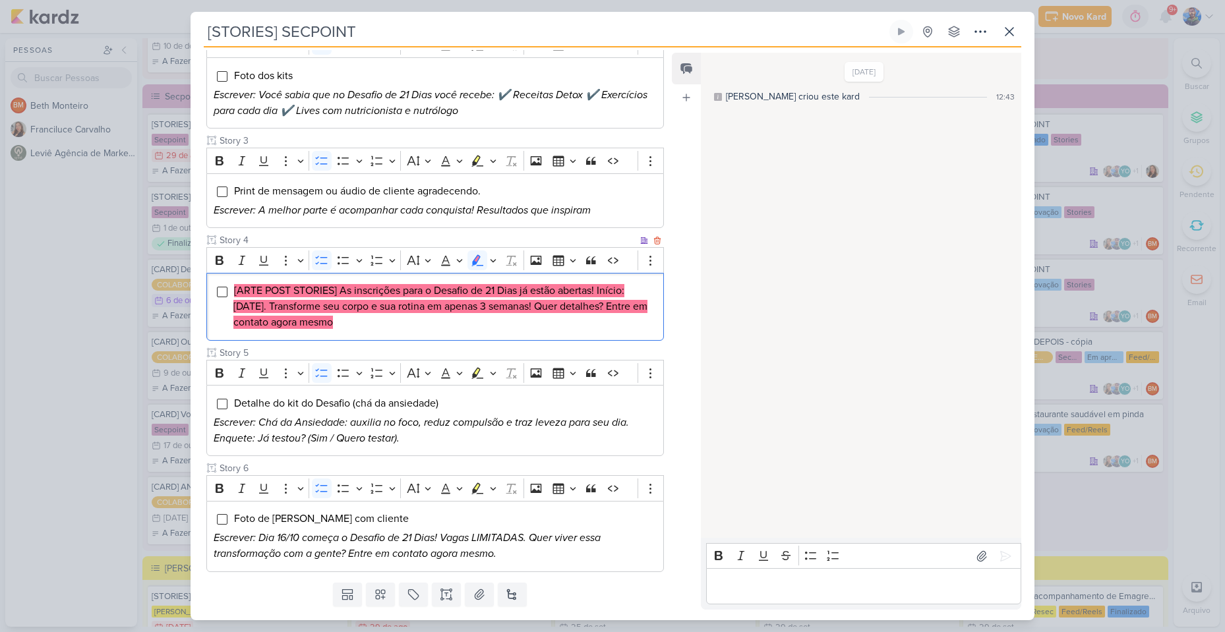
click at [402, 295] on li "[ARTE POST STORIES] As inscrições para o Desafio de 21 Dias já estão abertas! I…" at bounding box center [444, 306] width 423 height 47
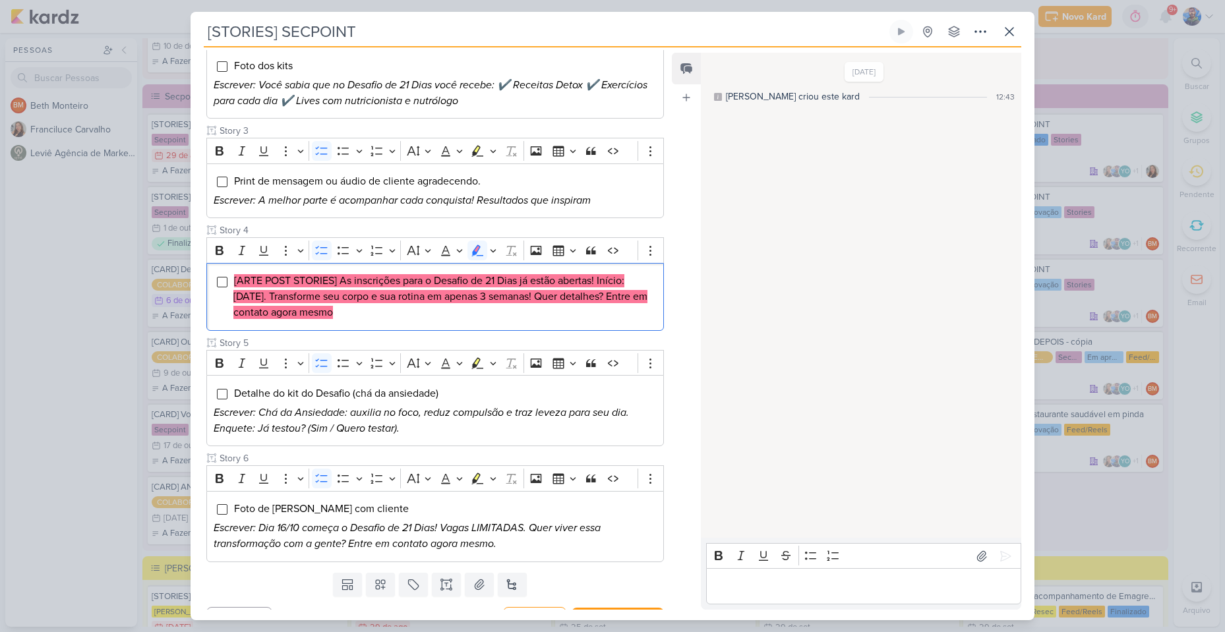
scroll to position [347, 0]
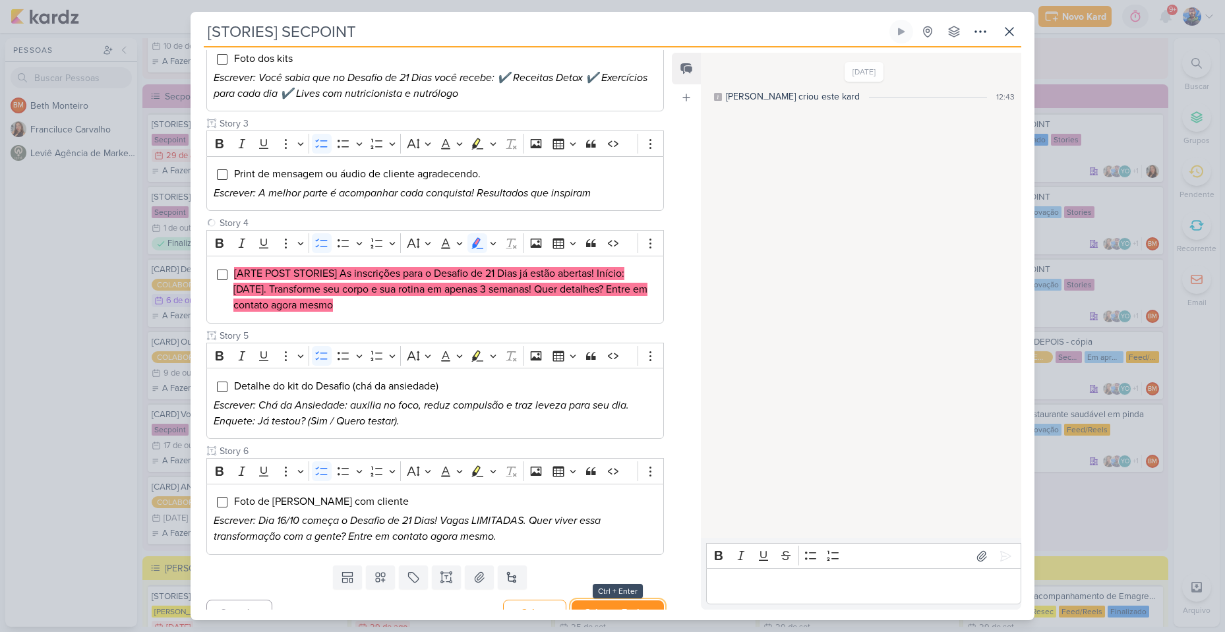
click at [613, 601] on button "Salvar e Fechar" at bounding box center [618, 613] width 92 height 24
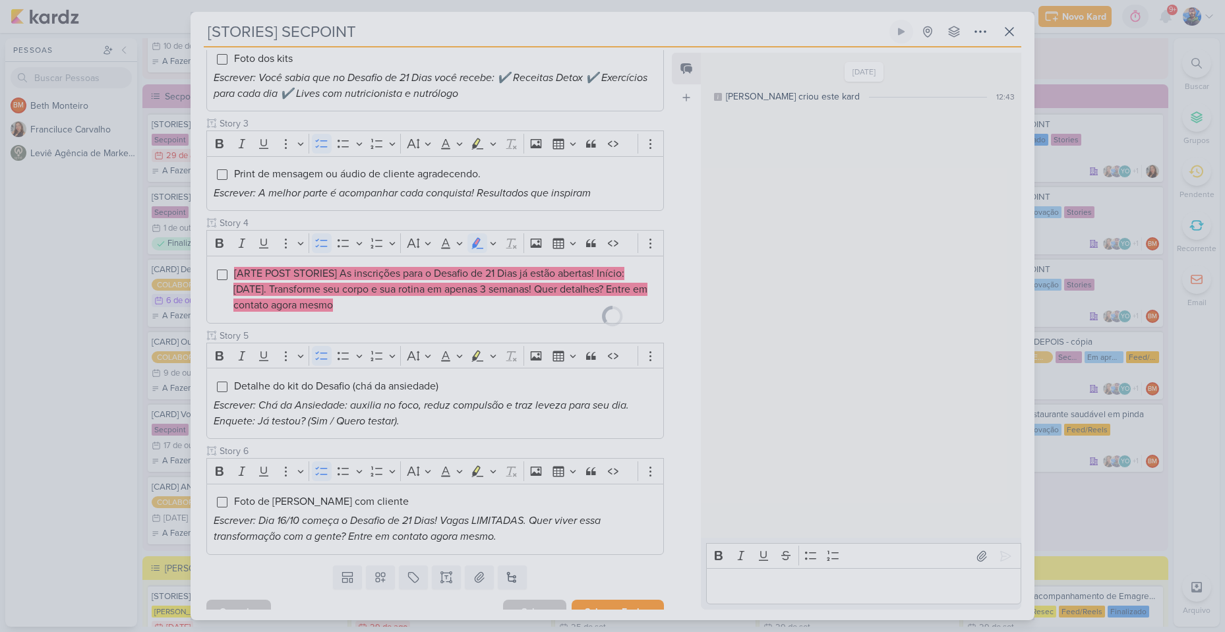
scroll to position [346, 0]
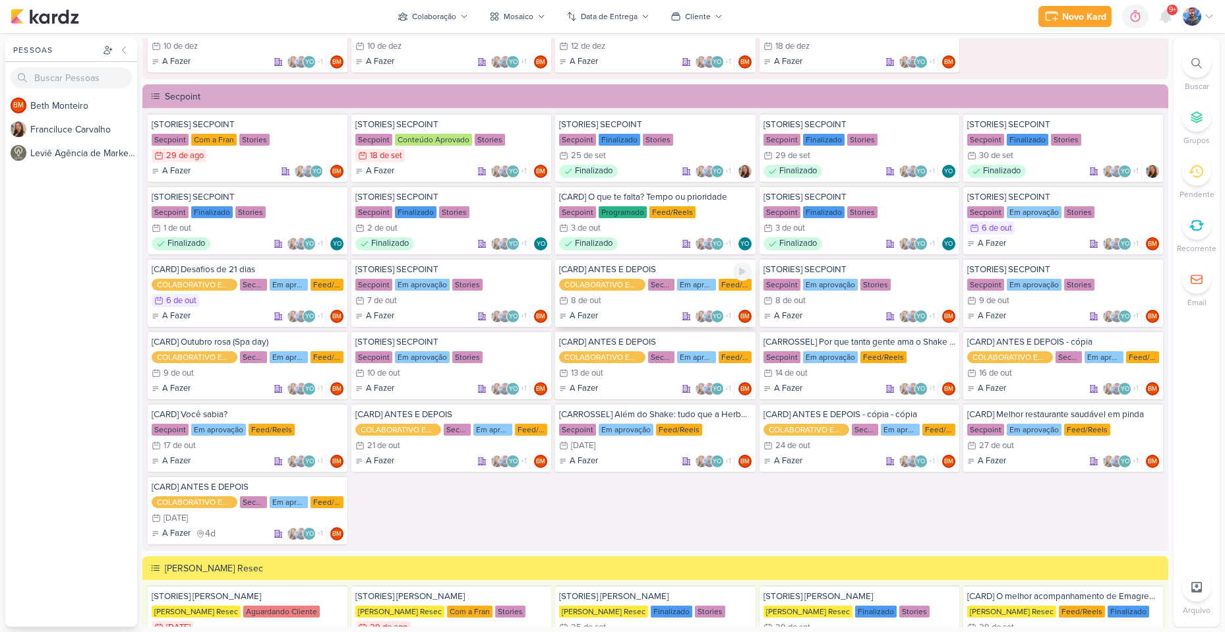
click at [630, 291] on div "[CARD] ANTES E DEPOIS COLABORATIVO ENTRE PERFIS Secpoint Em aprovação Feed/Reel…" at bounding box center [655, 293] width 200 height 69
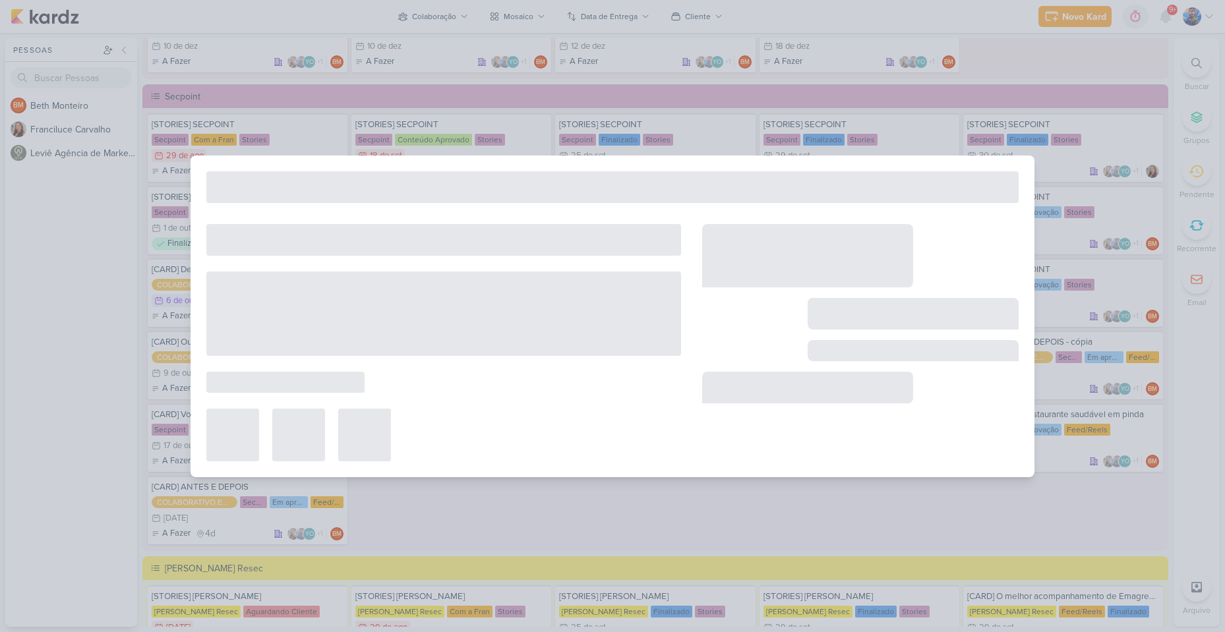
type input "[CARD] ANTES E DEPOIS"
type input "8 de outubro de 2025 às 23:59"
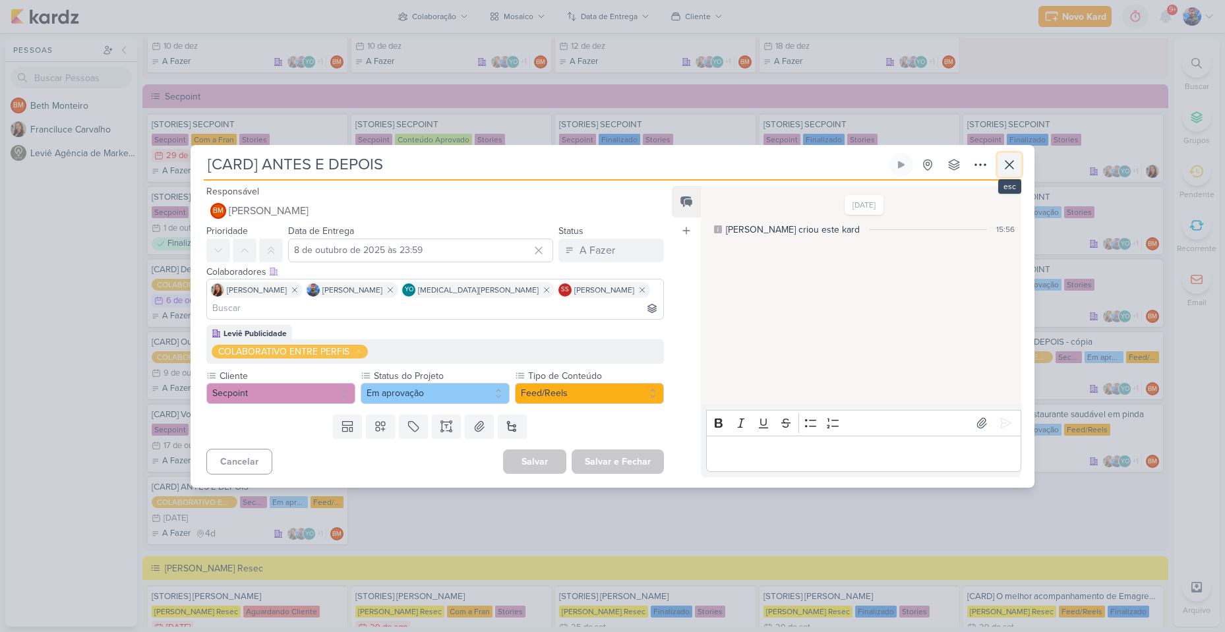
click at [1010, 169] on icon at bounding box center [1010, 165] width 16 height 16
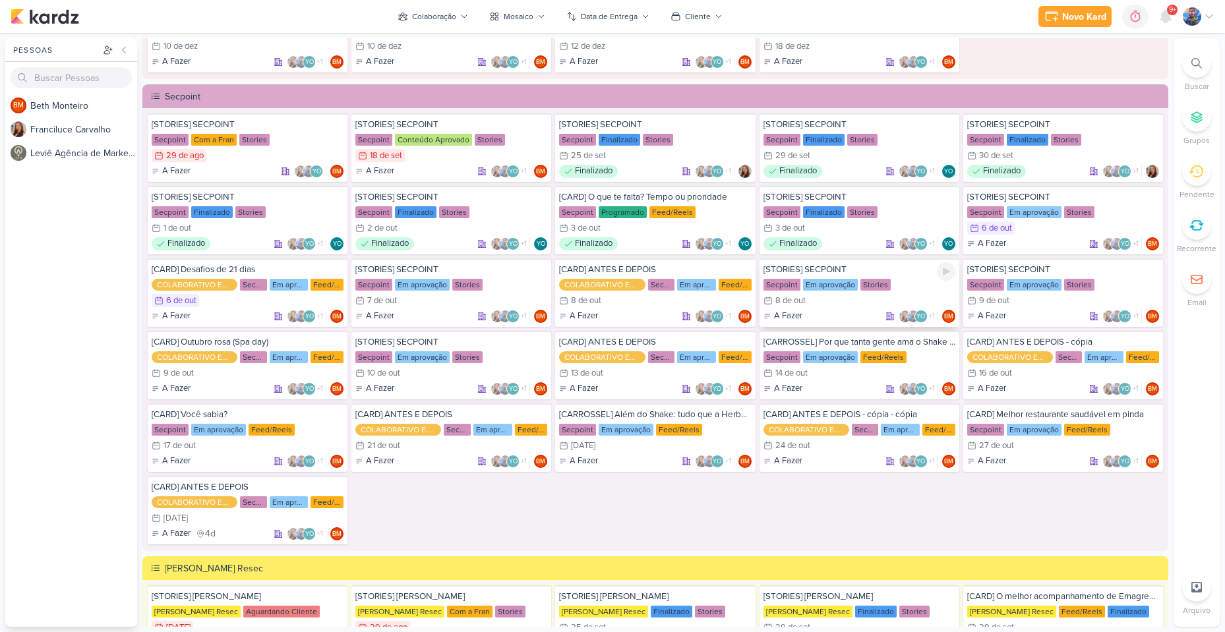
click at [822, 301] on div "8/10 [DATE]" at bounding box center [860, 300] width 192 height 13
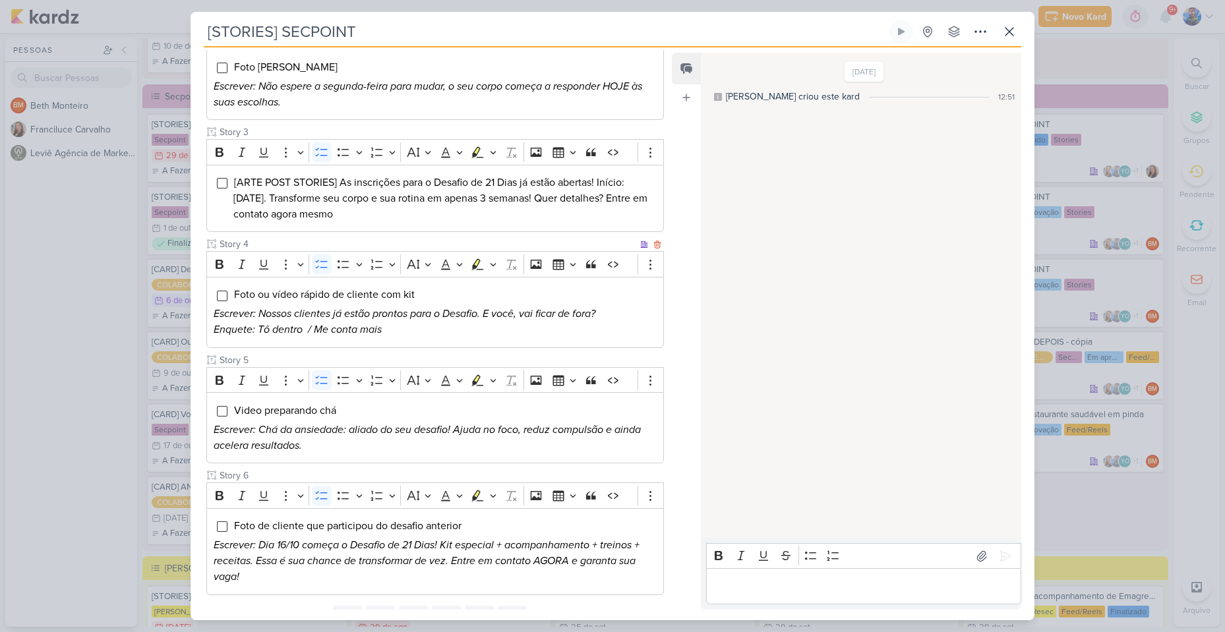
scroll to position [247, 0]
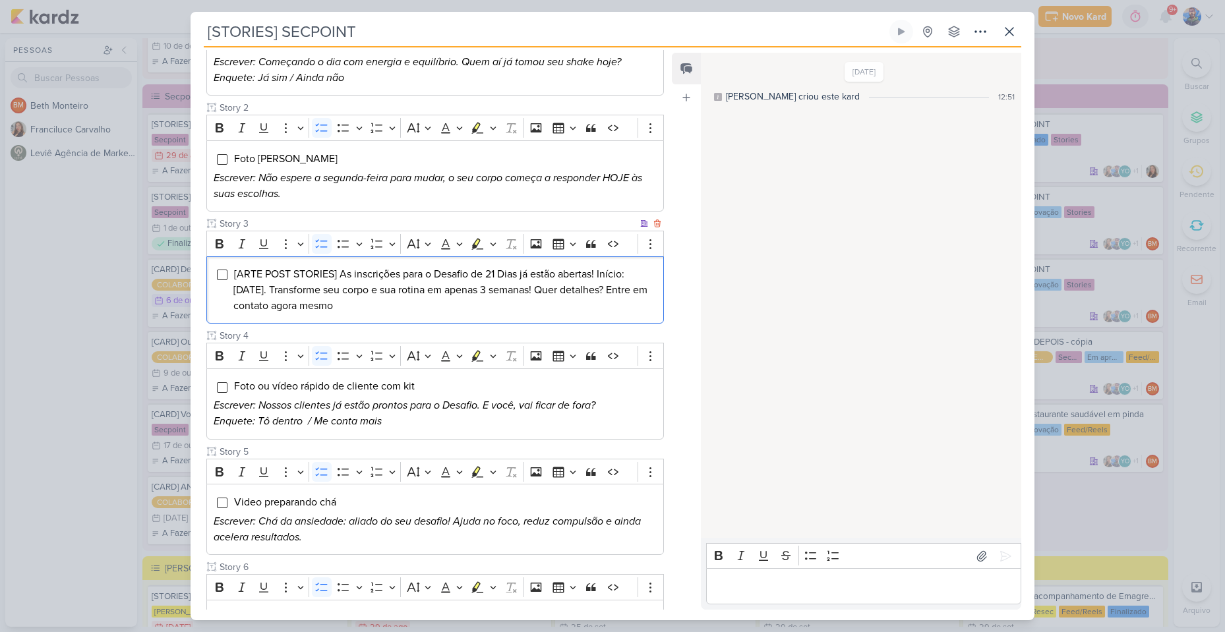
drag, startPoint x: 382, startPoint y: 291, endPoint x: 227, endPoint y: 249, distance: 160.5
click at [227, 257] on div "[ARTE POST STORIES] As inscrições para o Desafio de 21 Dias já estão abertas! I…" at bounding box center [435, 291] width 458 height 68
click at [493, 243] on icon "Editor toolbar" at bounding box center [493, 244] width 6 height 3
click at [441, 261] on icon "Text highlight toolbar" at bounding box center [437, 267] width 13 height 13
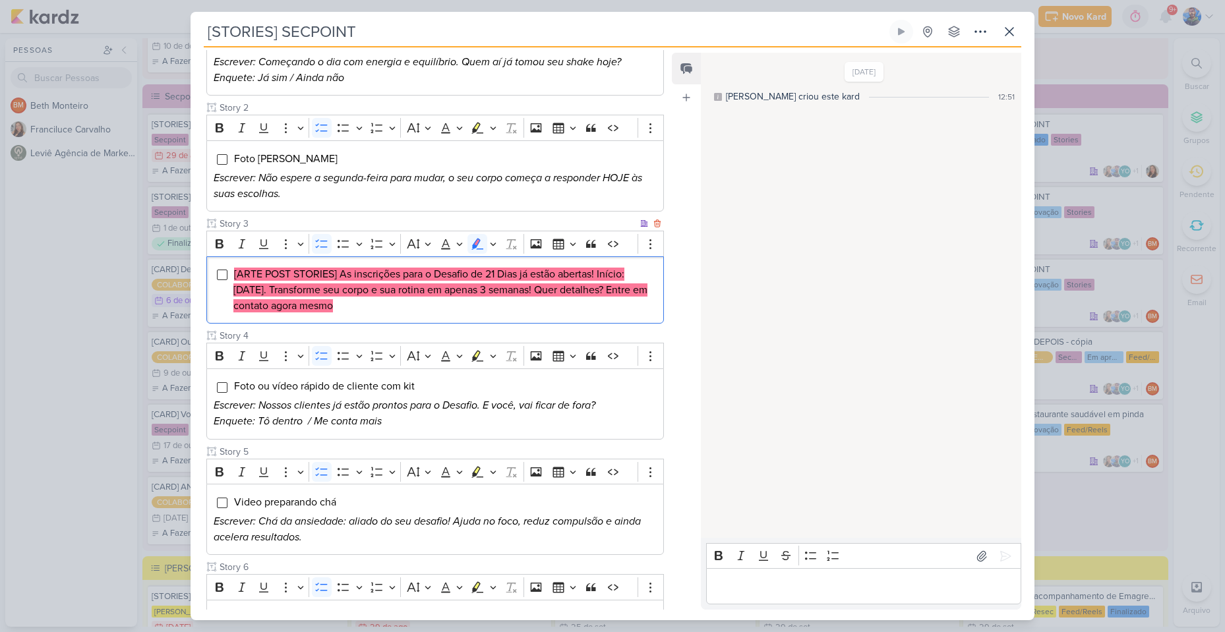
click at [399, 285] on li "[ARTE POST STORIES] As inscrições para o Desafio de 21 Dias já estão abertas! I…" at bounding box center [444, 289] width 423 height 47
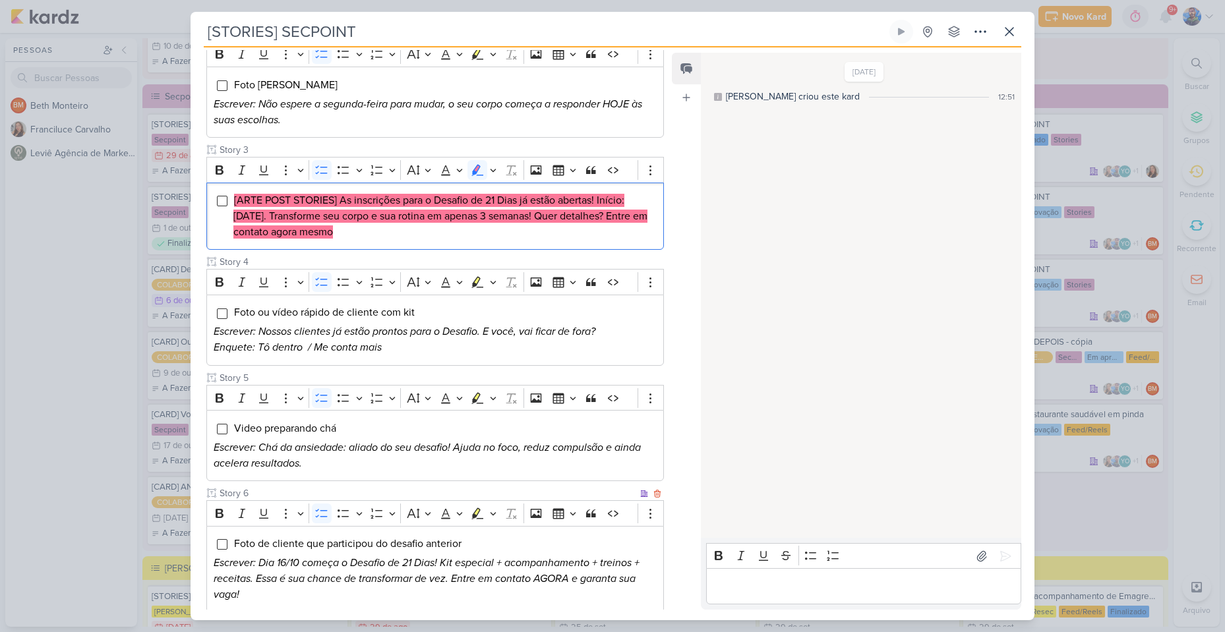
scroll to position [379, 0]
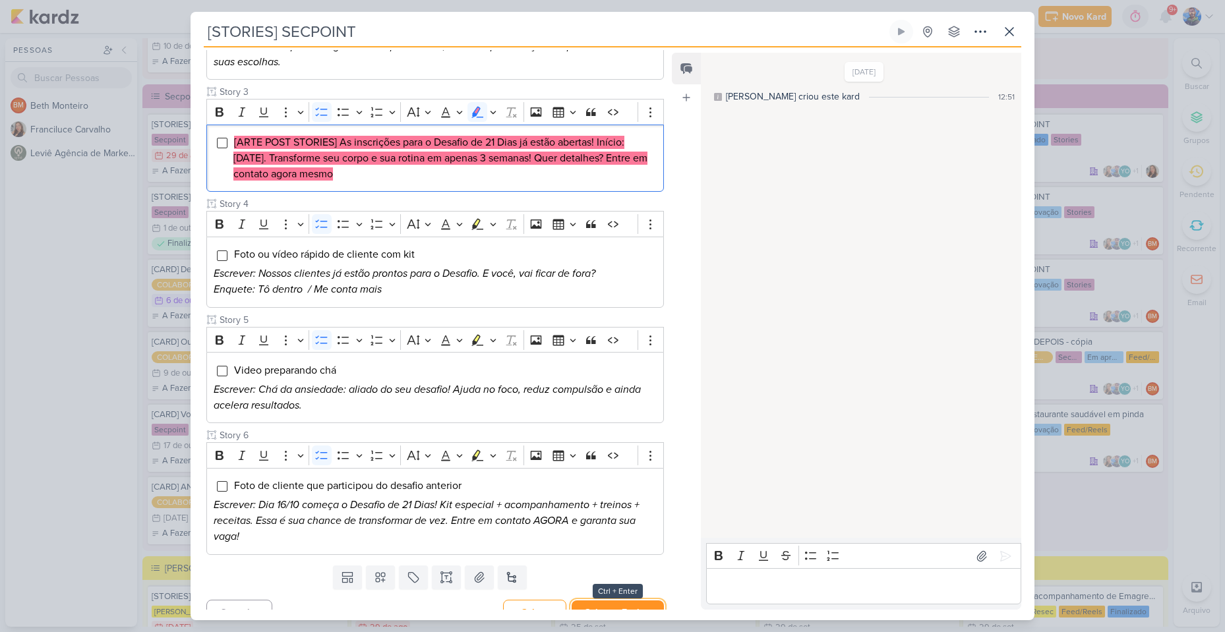
click at [627, 601] on button "Salvar e Fechar" at bounding box center [618, 613] width 92 height 24
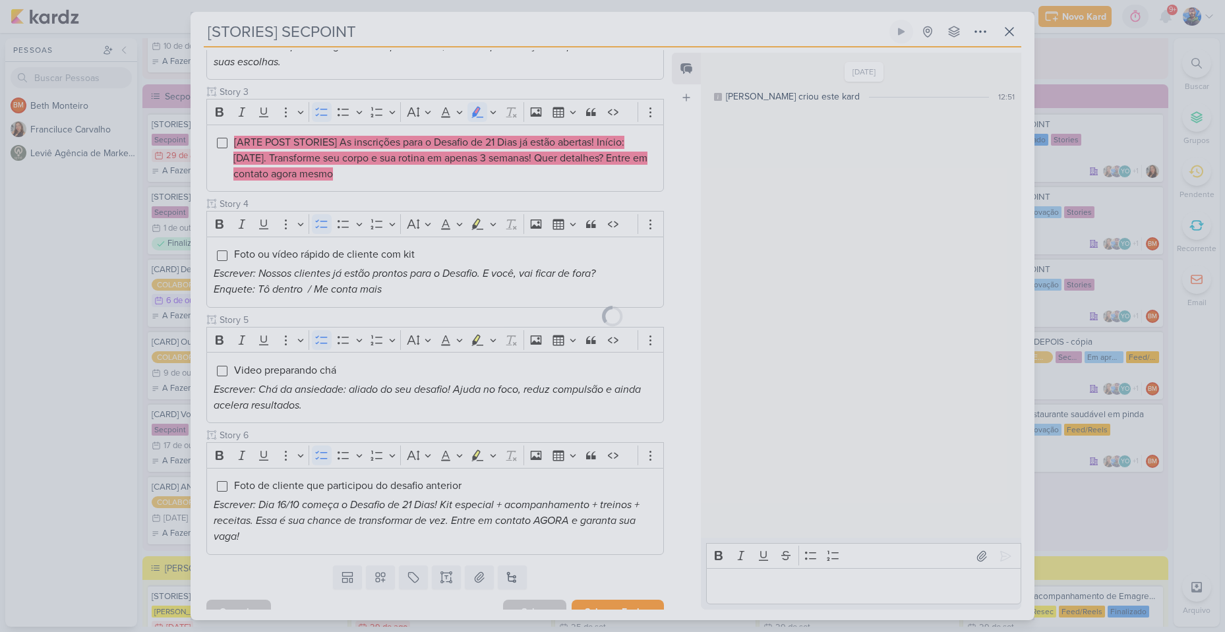
scroll to position [377, 0]
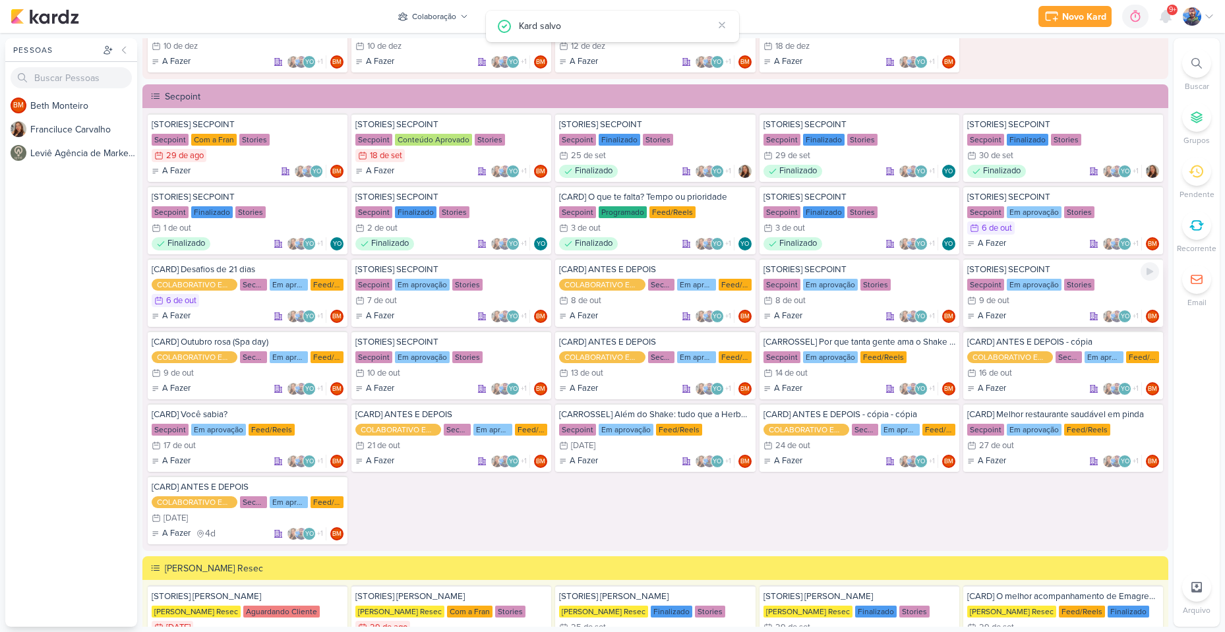
click at [985, 299] on div "9 de out" at bounding box center [994, 301] width 30 height 9
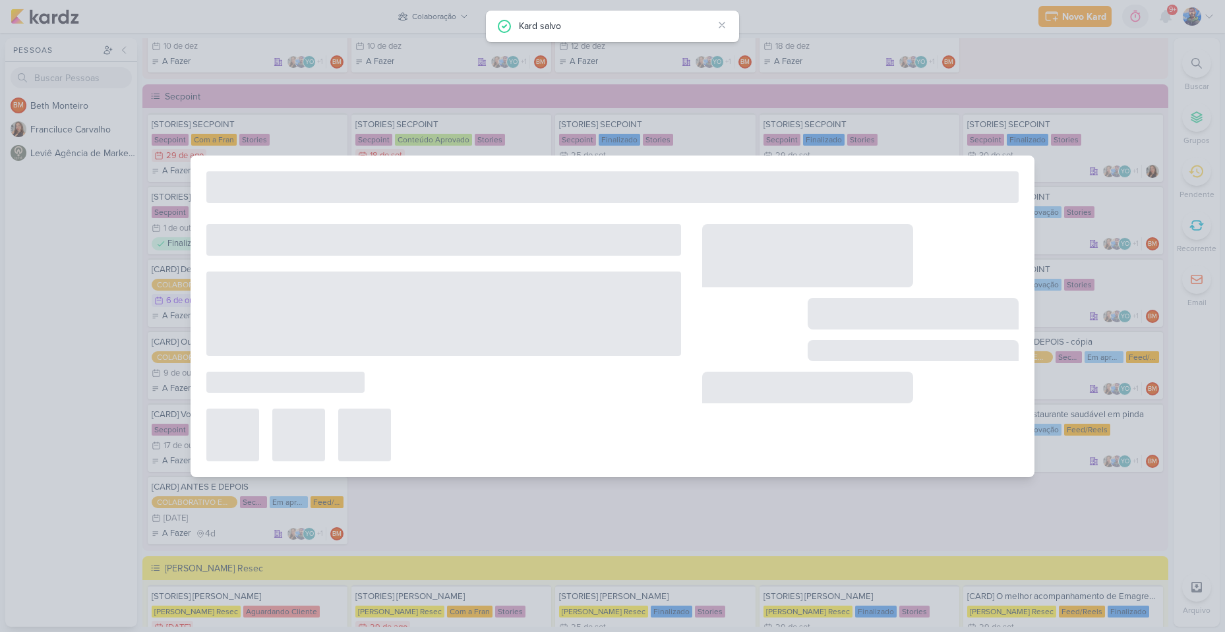
type input "[DATE] 23:59"
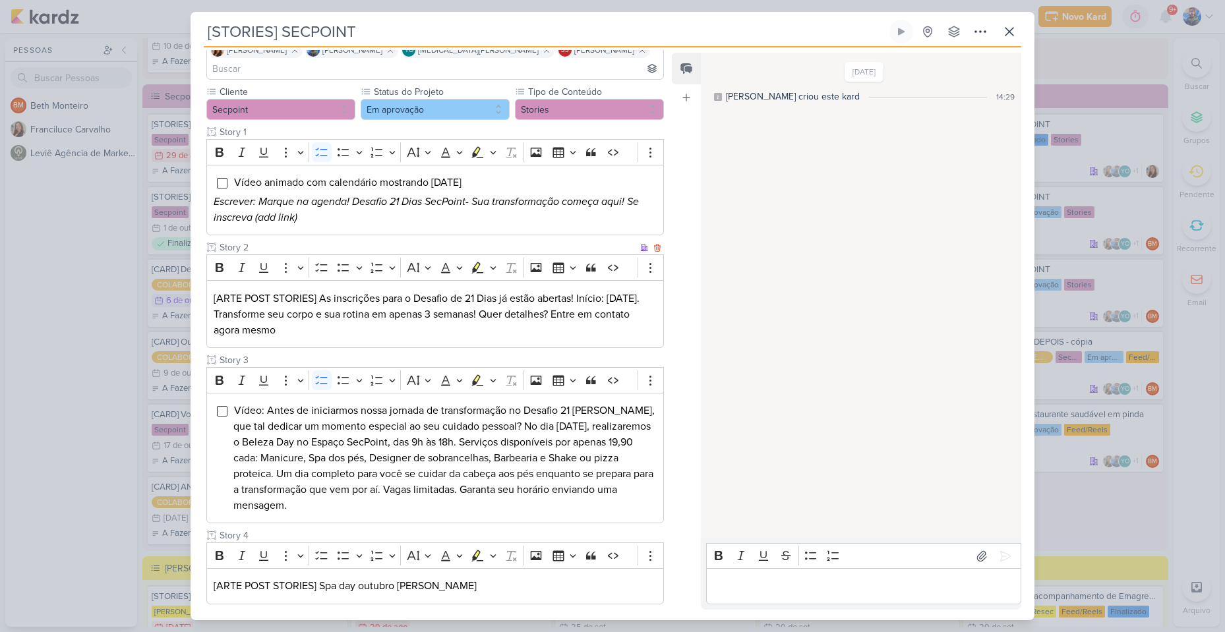
scroll to position [132, 0]
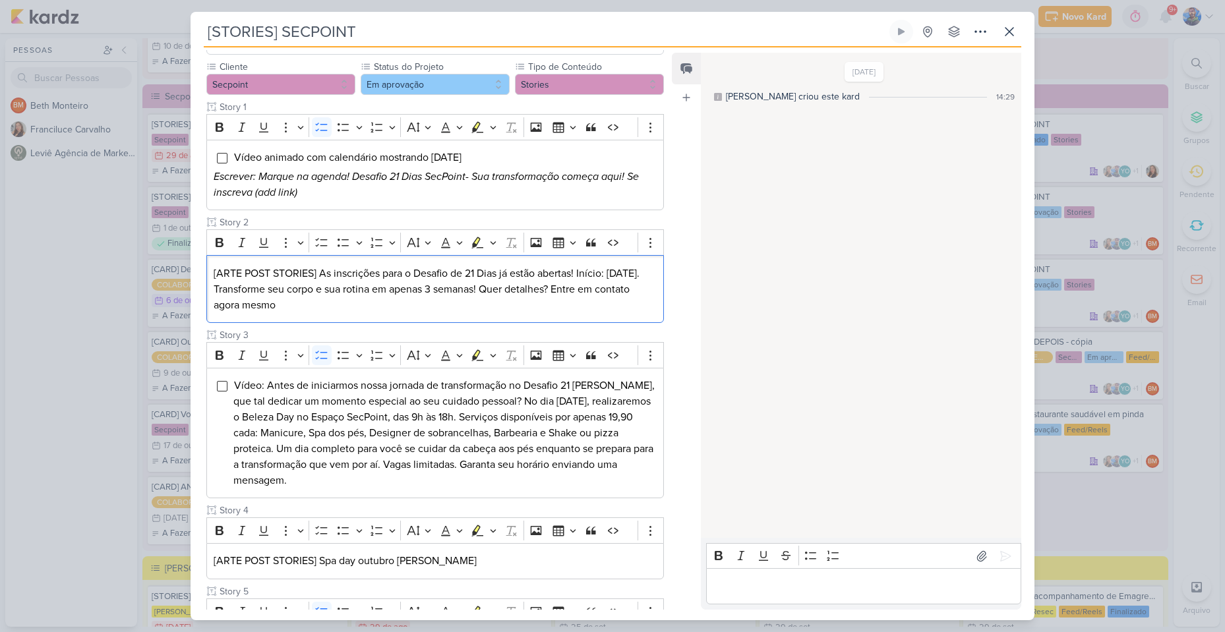
drag, startPoint x: 336, startPoint y: 288, endPoint x: 173, endPoint y: 243, distance: 169.4
click at [173, 243] on div "[STORIES] SECPOINT Criado por [PERSON_NAME]" at bounding box center [612, 316] width 1225 height 632
click at [500, 230] on div "Bold Italic Underline More To-do List Bulleted List Bulleted List Numbered List…" at bounding box center [422, 242] width 425 height 25
click at [499, 230] on div "Bold Italic Underline More To-do List Bulleted List Bulleted List Numbered List…" at bounding box center [422, 242] width 425 height 25
click at [495, 236] on icon "Editor toolbar" at bounding box center [493, 242] width 7 height 13
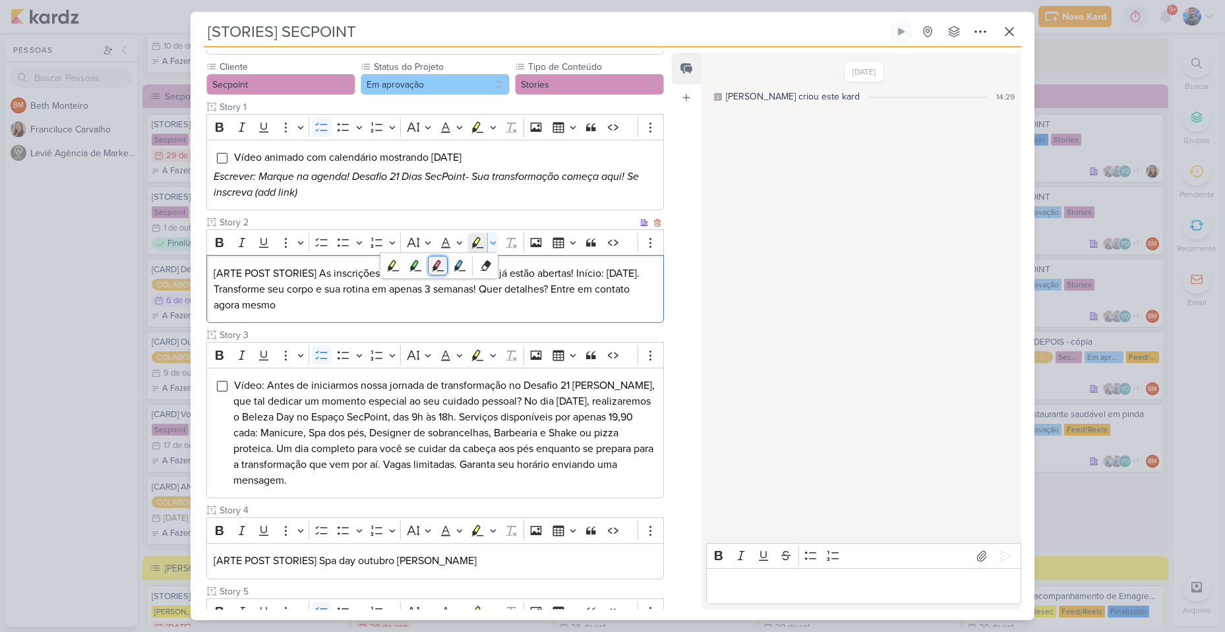
click at [435, 259] on icon "Text highlight toolbar" at bounding box center [437, 265] width 13 height 13
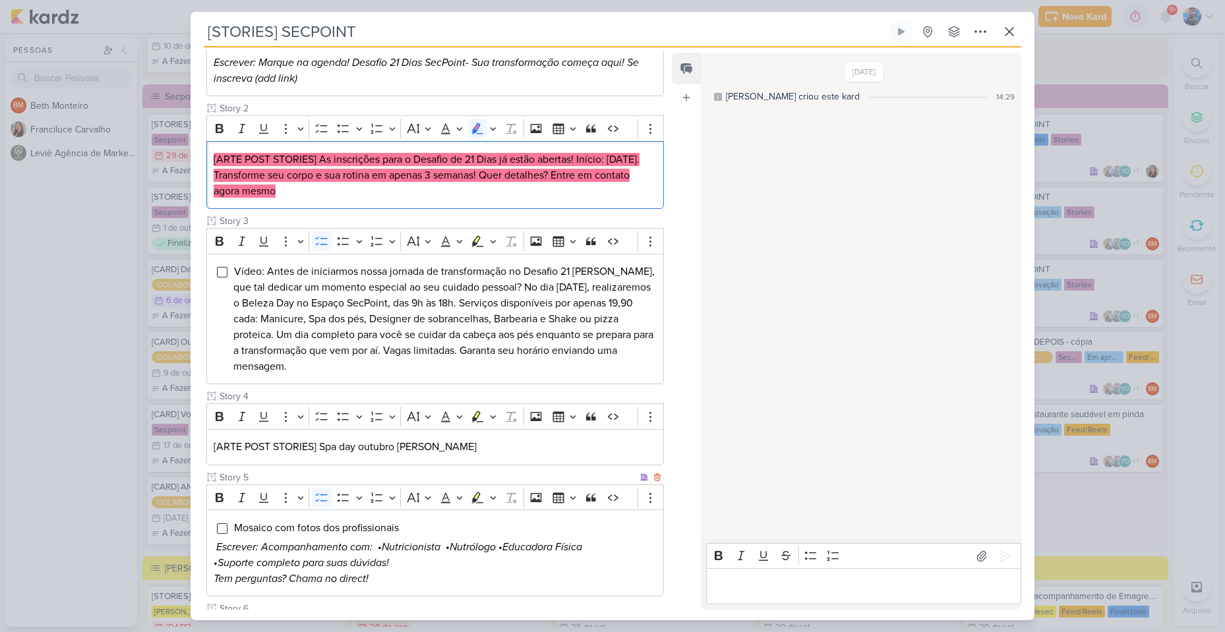
scroll to position [264, 0]
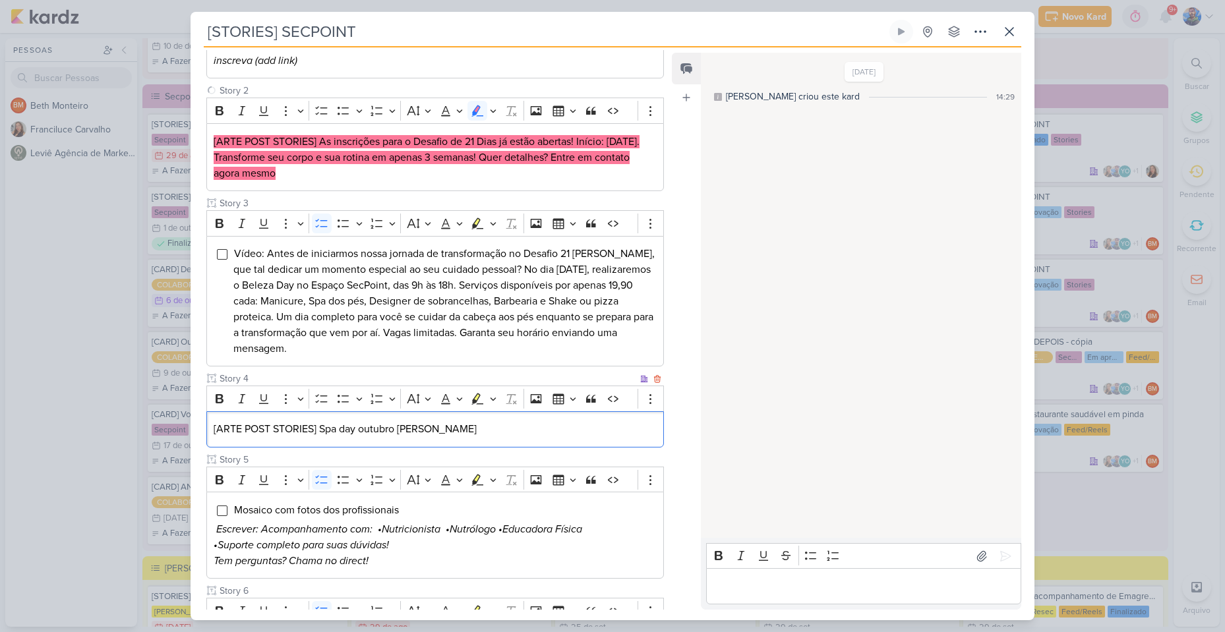
click at [435, 423] on div "[ARTE POST STORIES] Spa day outubro [PERSON_NAME]" at bounding box center [435, 430] width 458 height 36
click at [435, 422] on div "[ARTE POST STORIES] Spa day outubro [PERSON_NAME]" at bounding box center [435, 430] width 458 height 36
click at [491, 392] on icon "Editor toolbar" at bounding box center [493, 398] width 7 height 13
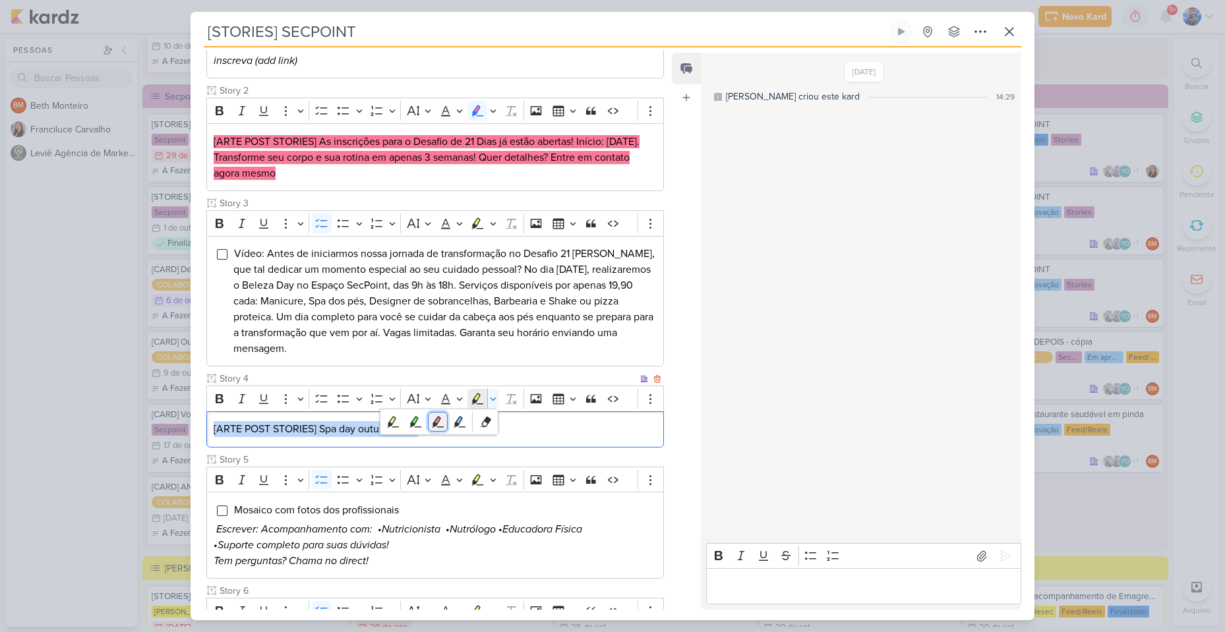
click at [442, 415] on icon "Text highlight toolbar" at bounding box center [437, 421] width 13 height 13
click at [443, 421] on p "[ARTE POST STORIES] Spa day outubro [PERSON_NAME]" at bounding box center [435, 429] width 443 height 16
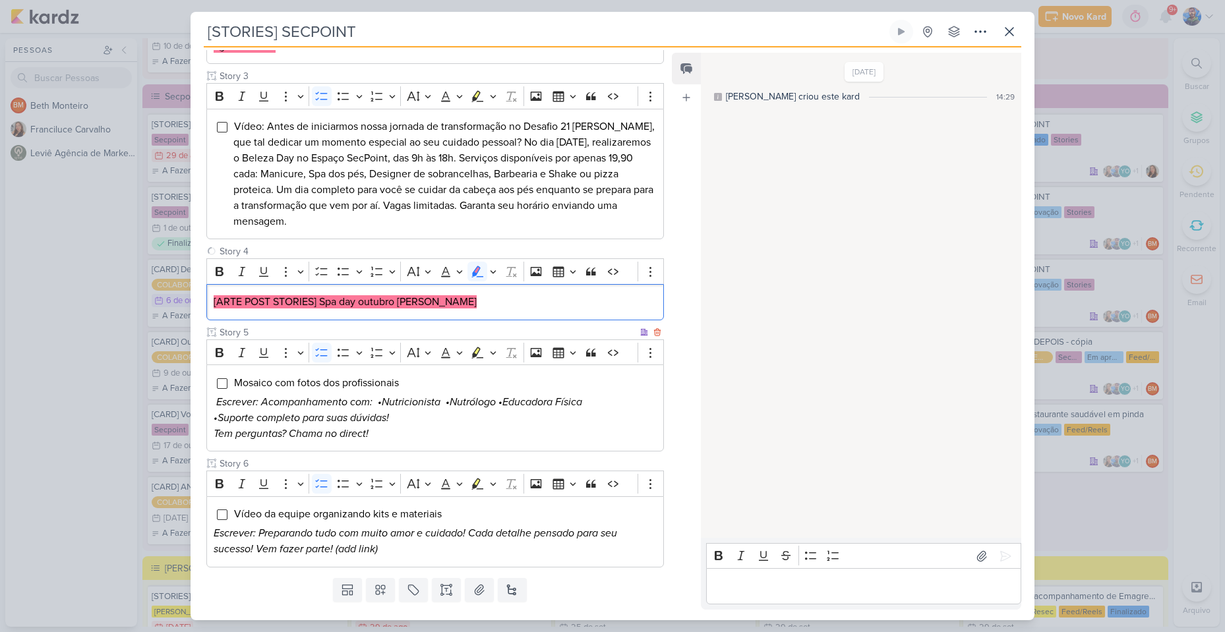
scroll to position [404, 0]
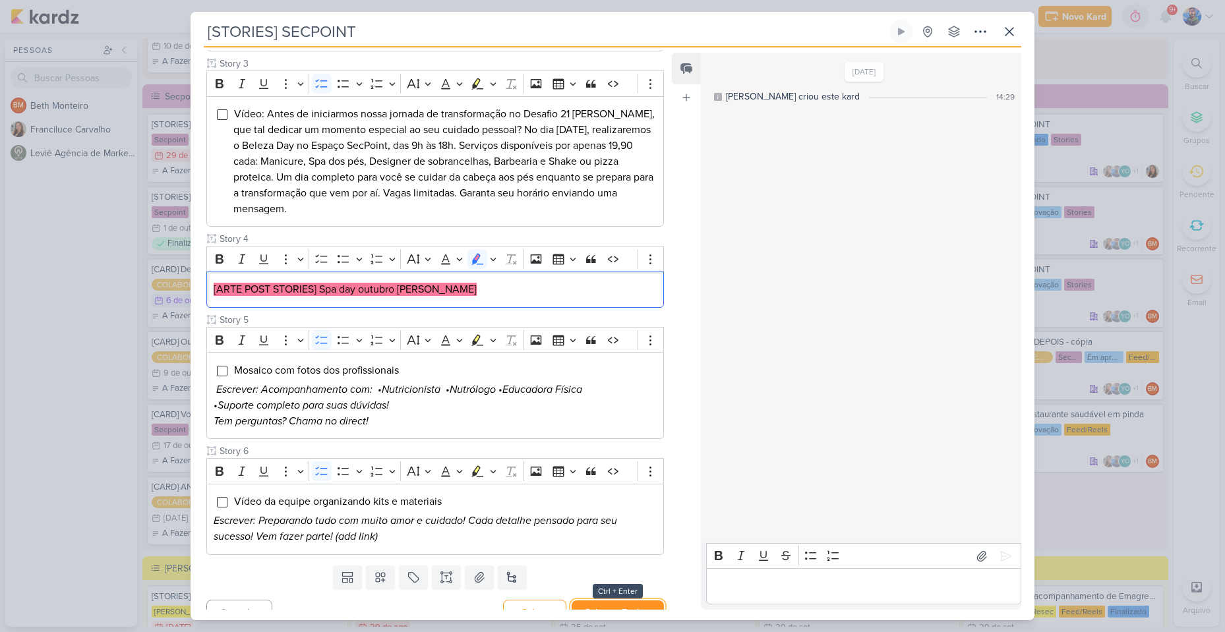
click at [583, 601] on button "Salvar e Fechar" at bounding box center [618, 613] width 92 height 24
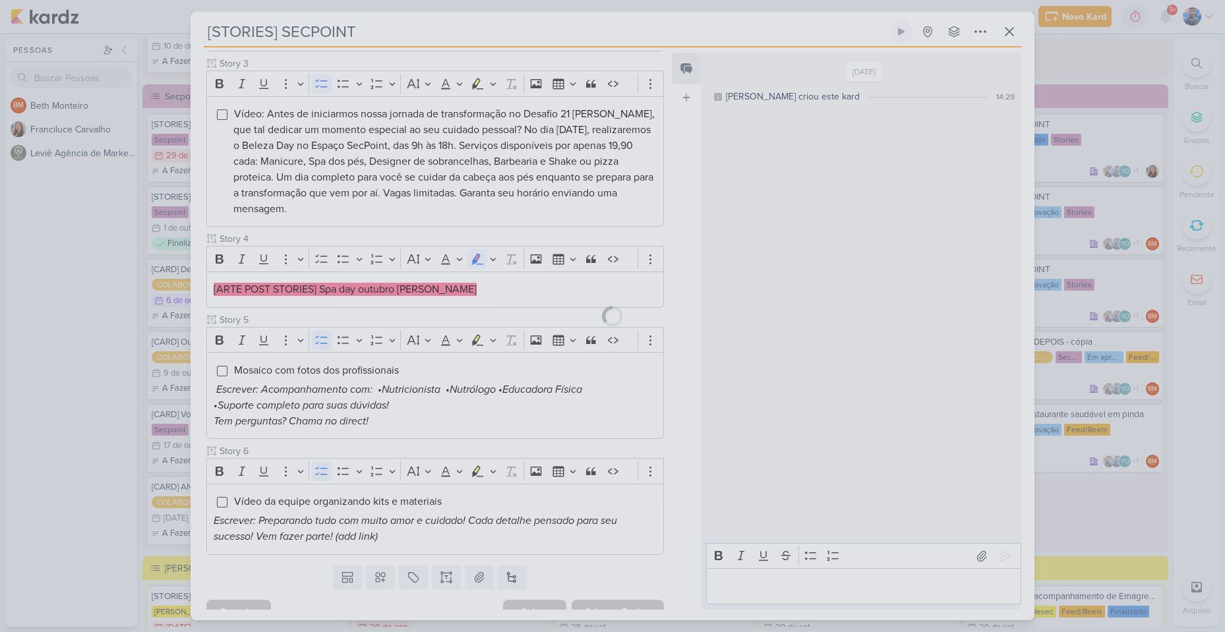
scroll to position [402, 0]
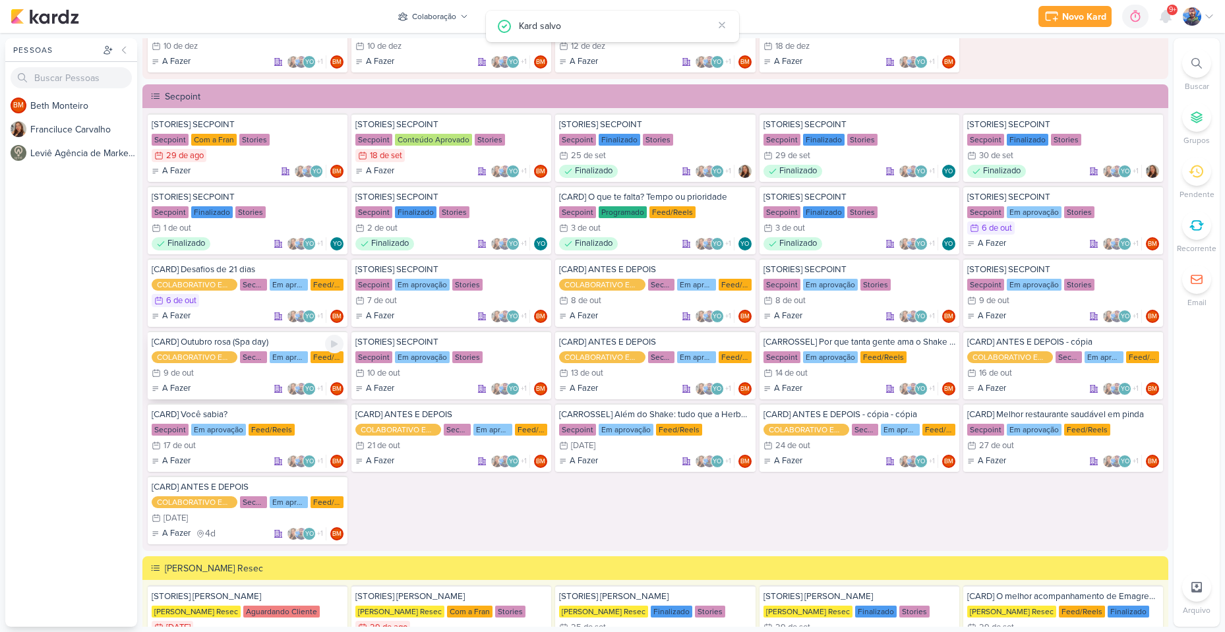
click at [211, 361] on div "COLABORATIVO ENTRE PERFIS" at bounding box center [195, 358] width 86 height 12
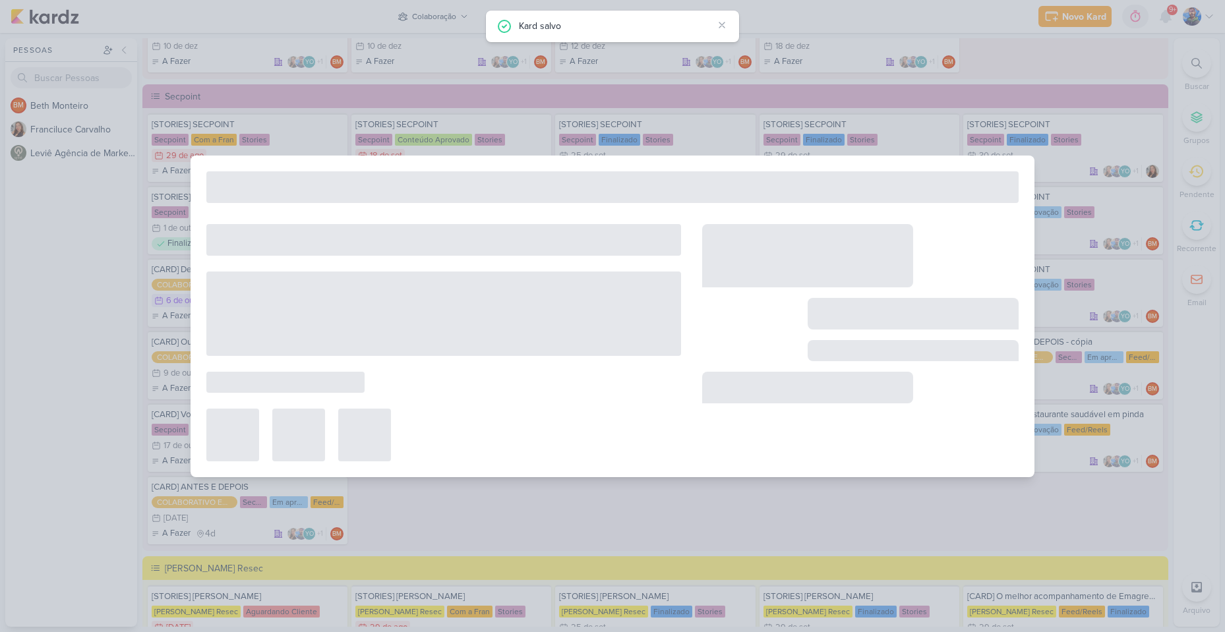
type input "[CARD] Outubro rosa (Spa day)"
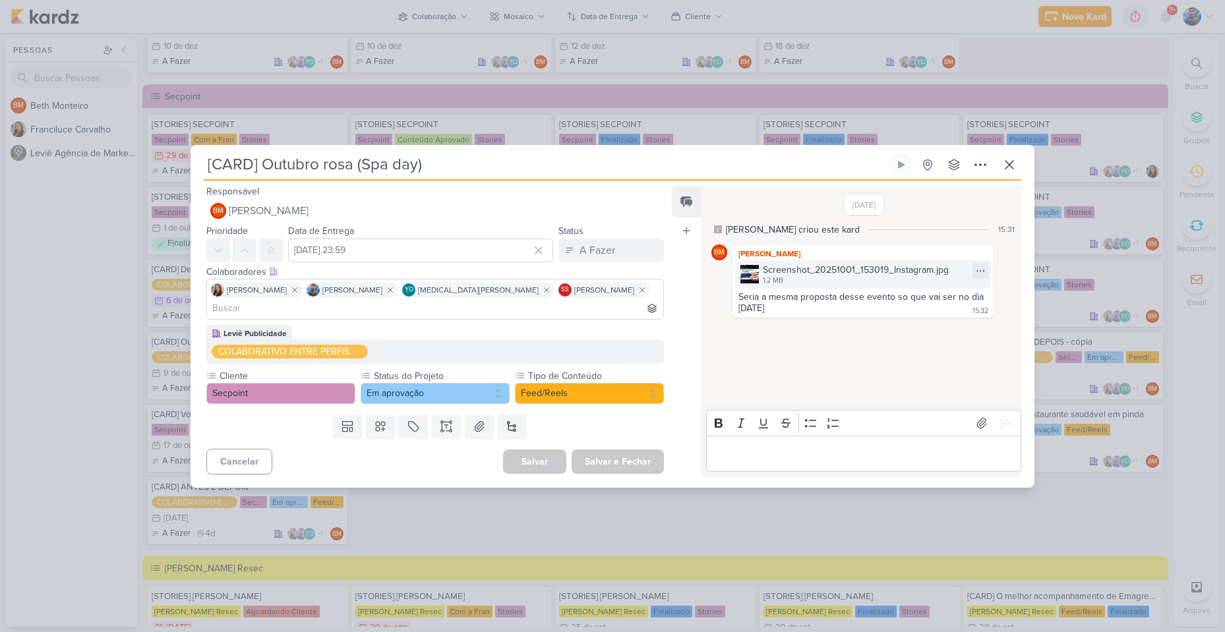
click at [873, 286] on div "1.2 MB" at bounding box center [856, 281] width 186 height 11
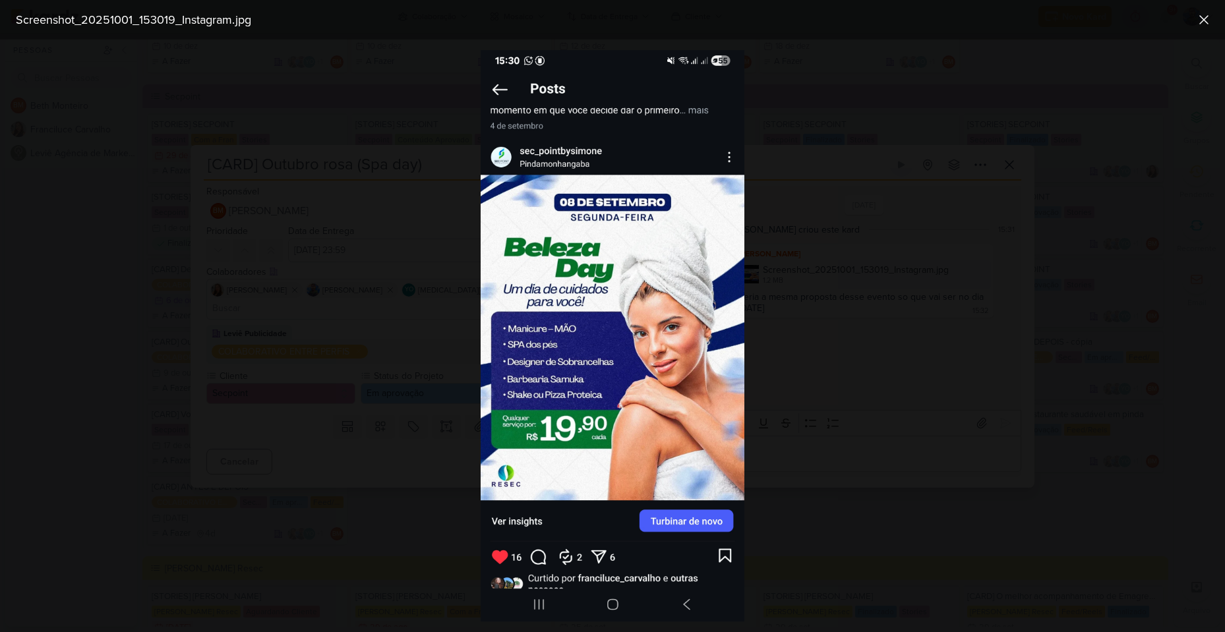
click at [851, 323] on div at bounding box center [612, 336] width 1225 height 593
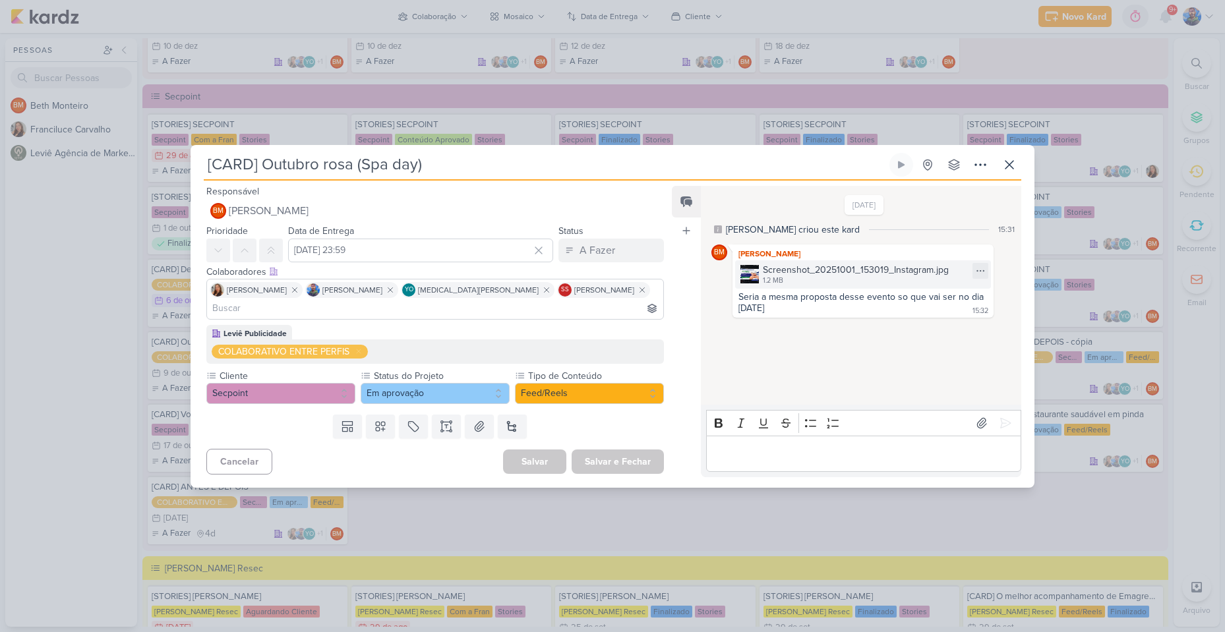
click at [817, 277] on div "Screenshot_20251001_153019_Instagram.jpg" at bounding box center [856, 270] width 186 height 14
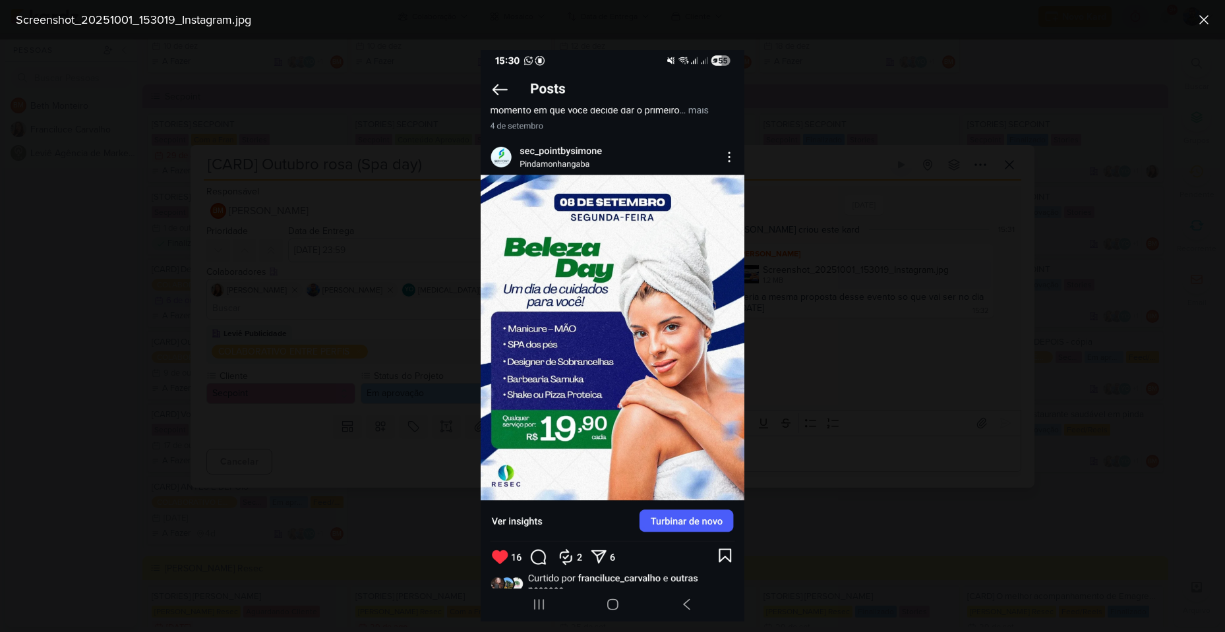
click at [808, 284] on div at bounding box center [612, 336] width 1225 height 593
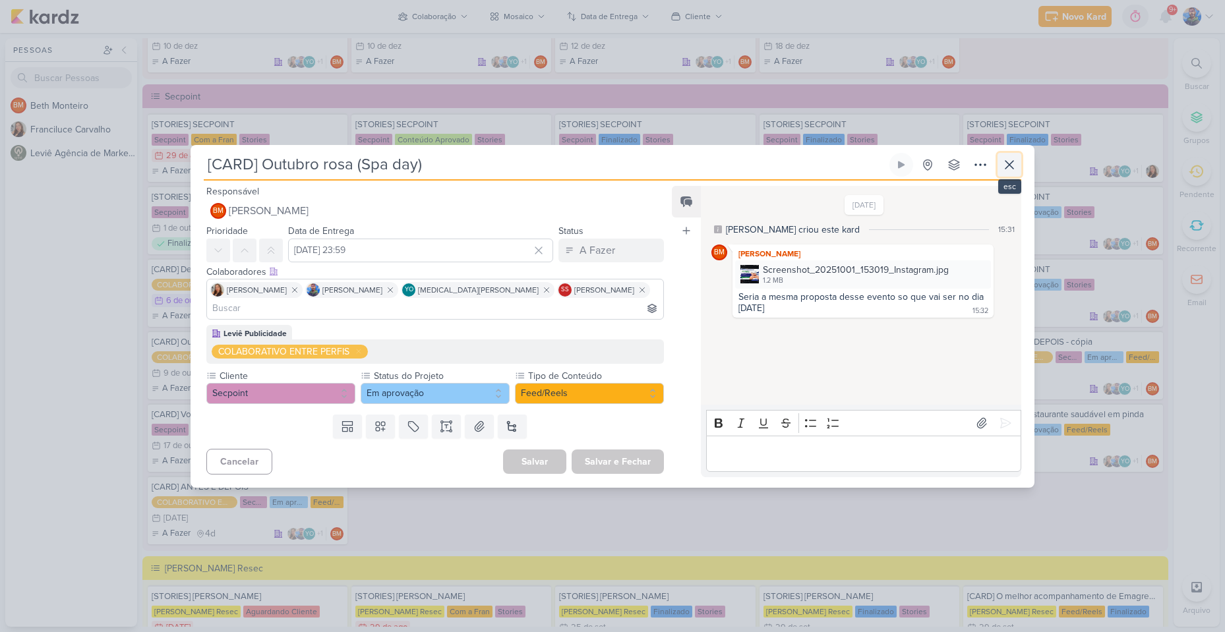
click at [1016, 170] on icon at bounding box center [1010, 165] width 16 height 16
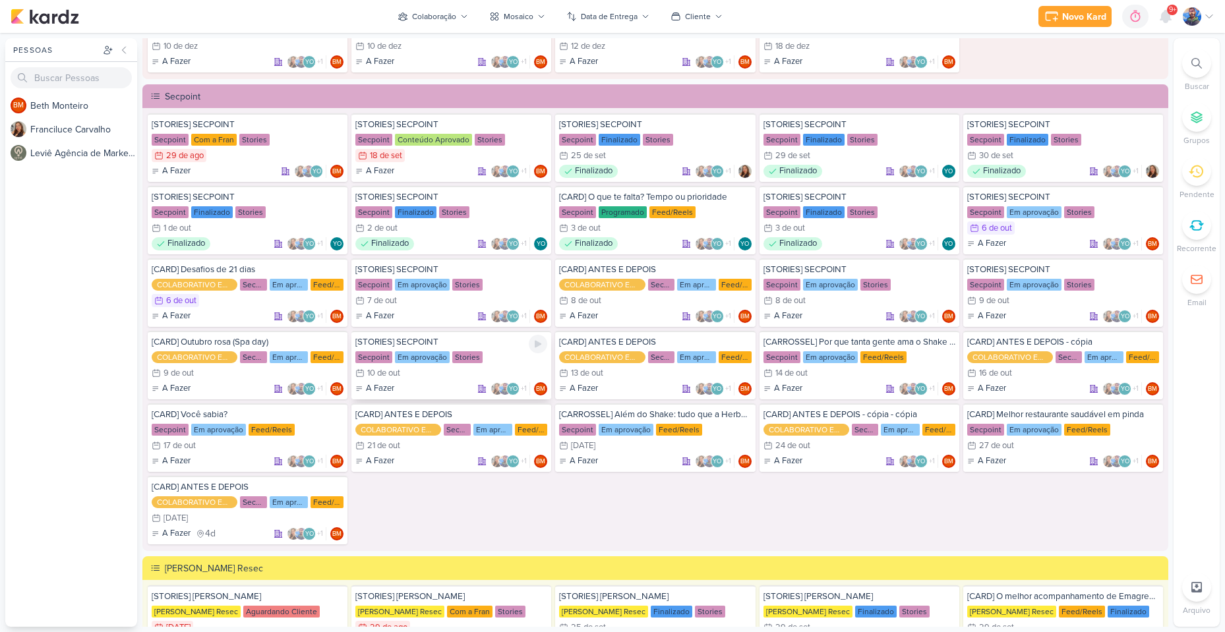
click at [418, 368] on div "10/10 [DATE]" at bounding box center [451, 373] width 192 height 13
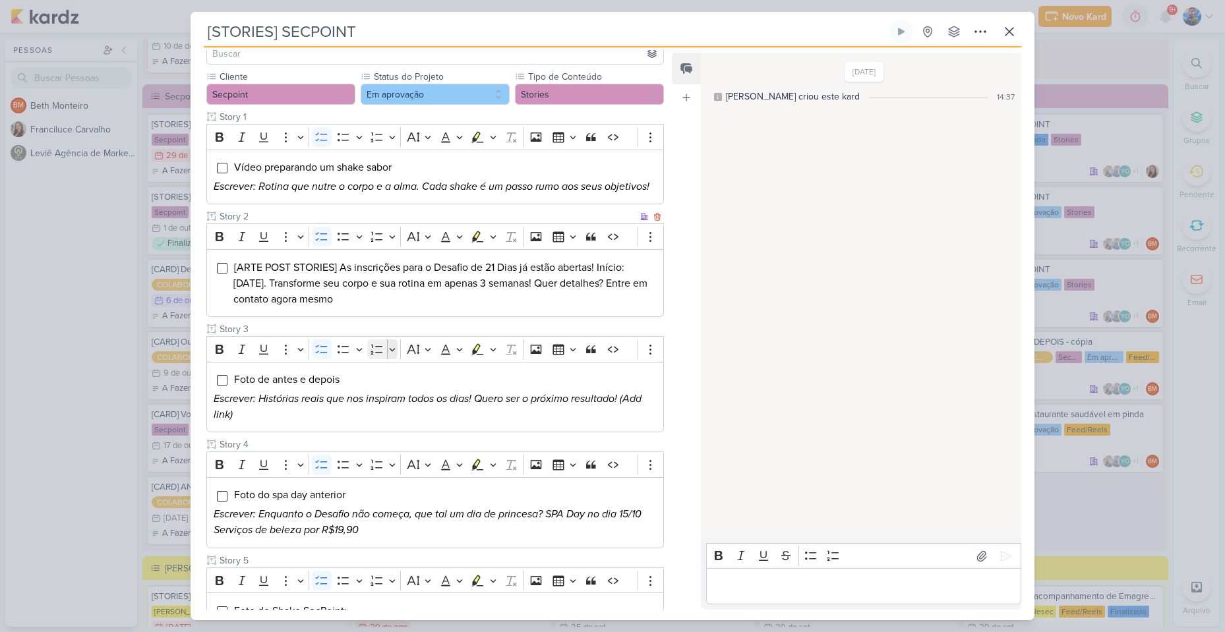
scroll to position [132, 0]
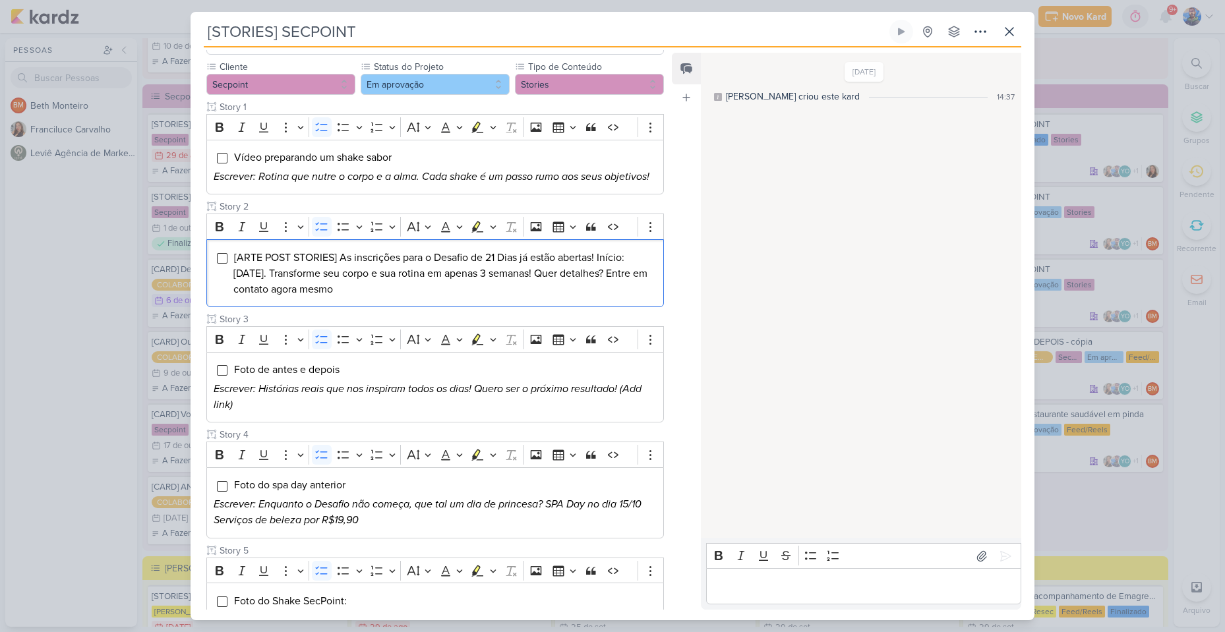
drag, startPoint x: 398, startPoint y: 296, endPoint x: 204, endPoint y: 251, distance: 198.4
click at [204, 251] on div "Cliente Secpoint Status do Projeto" at bounding box center [430, 418] width 479 height 716
click at [492, 226] on icon "Editor toolbar" at bounding box center [493, 227] width 6 height 3
click at [443, 250] on icon "Text highlight toolbar" at bounding box center [437, 249] width 13 height 13
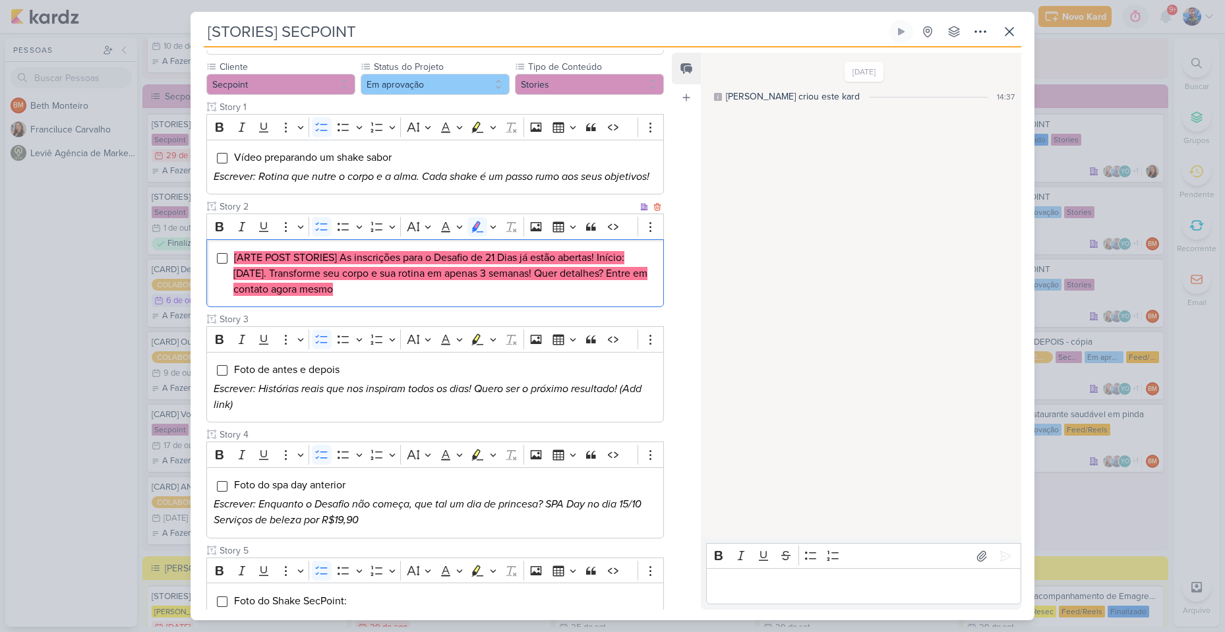
click at [416, 275] on mark "[ARTE POST STORIES] As inscrições para o Desafio de 21 Dias já estão abertas! I…" at bounding box center [440, 273] width 414 height 45
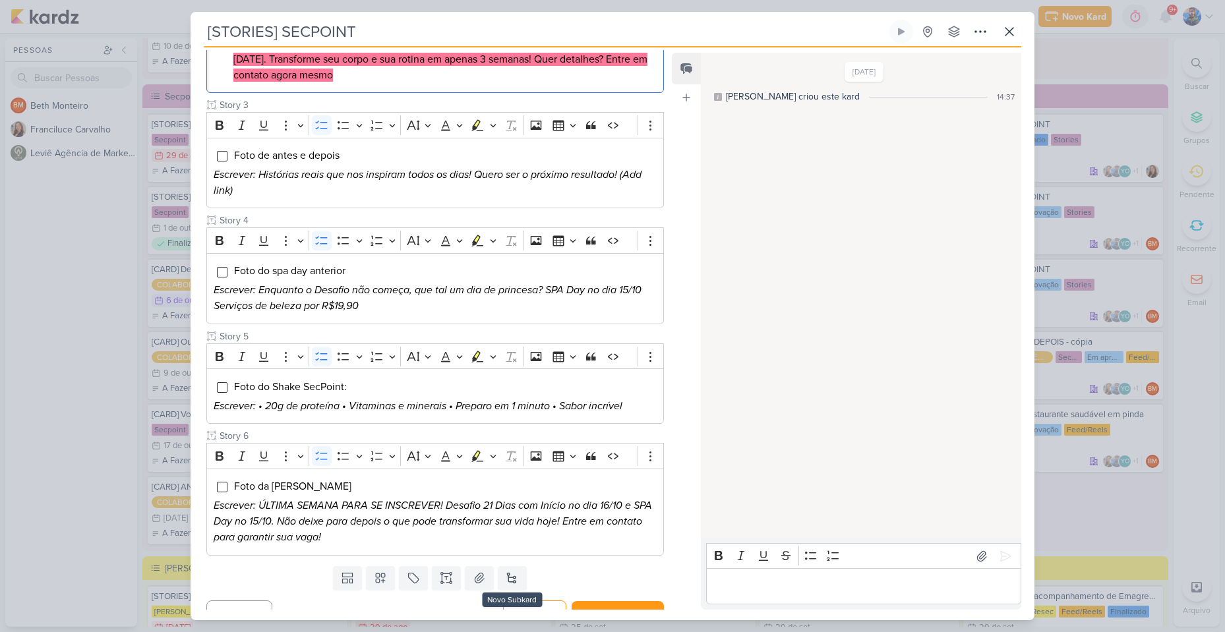
scroll to position [363, 0]
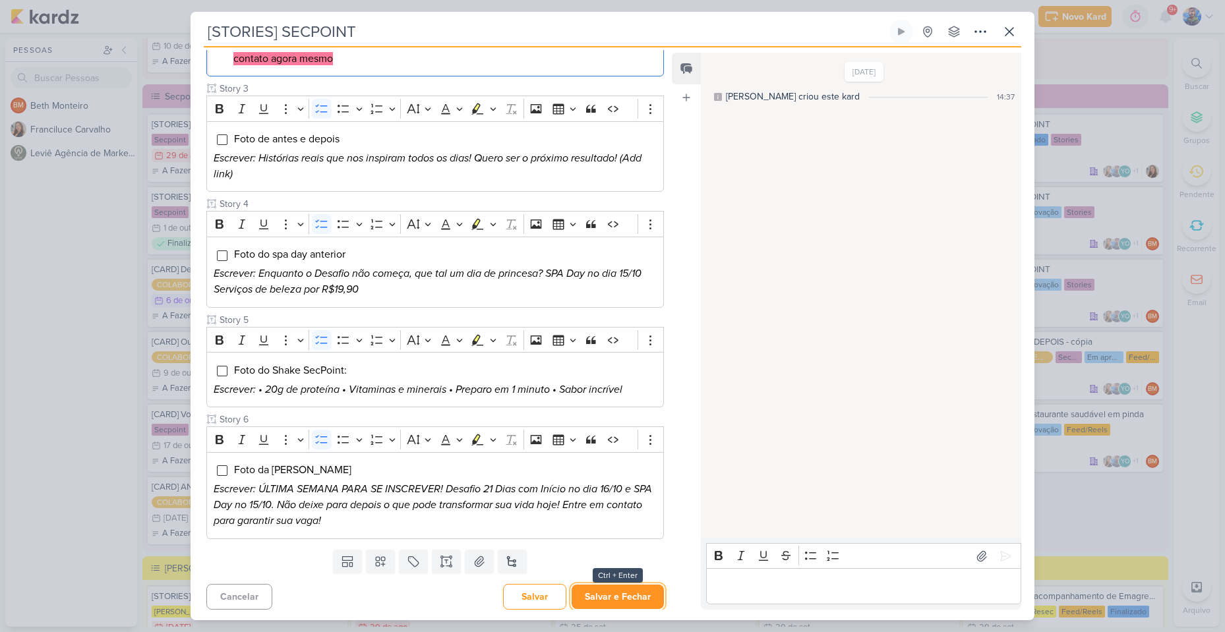
click at [597, 594] on button "Salvar e Fechar" at bounding box center [618, 597] width 92 height 24
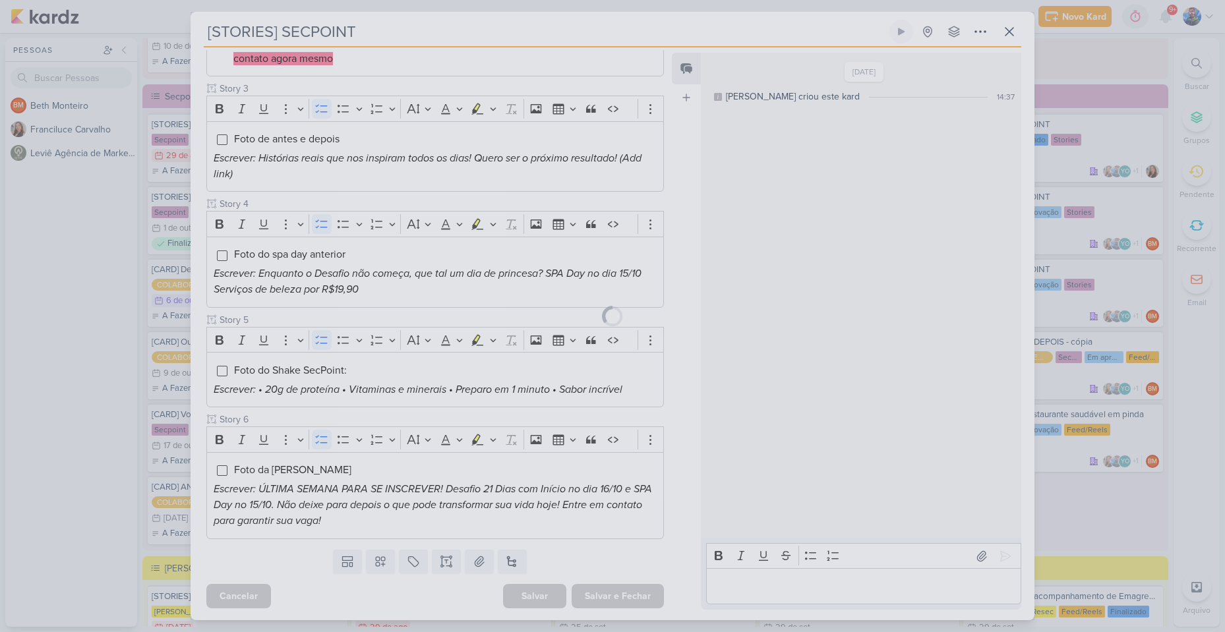
scroll to position [361, 0]
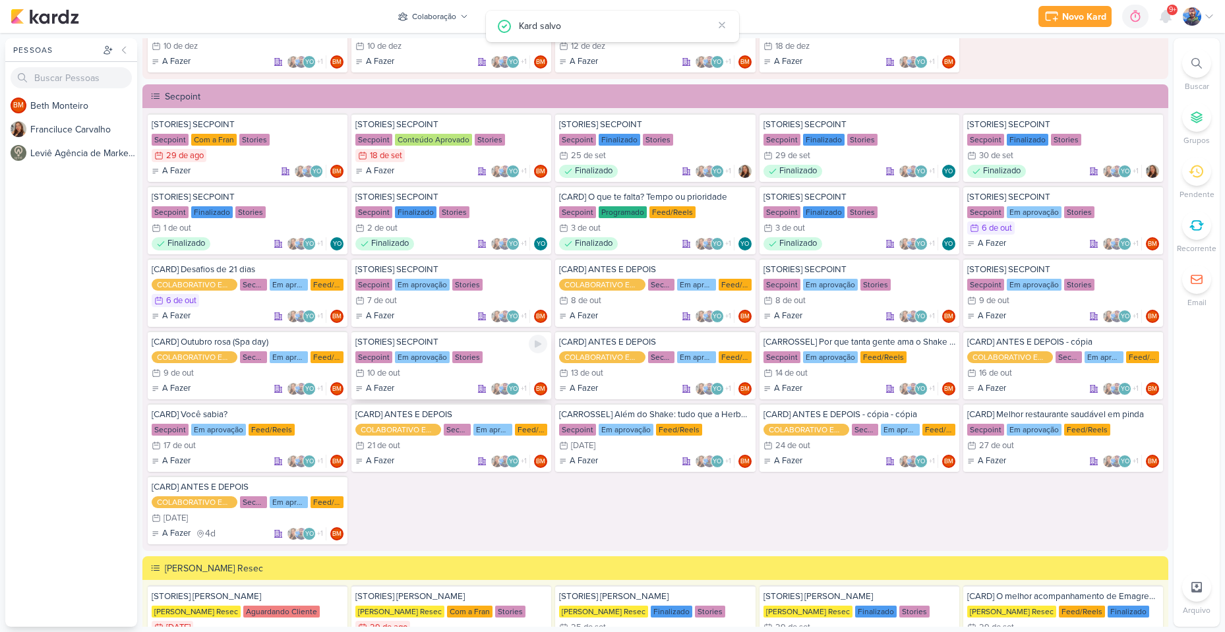
click at [493, 368] on div "10/10 [DATE]" at bounding box center [451, 373] width 192 height 13
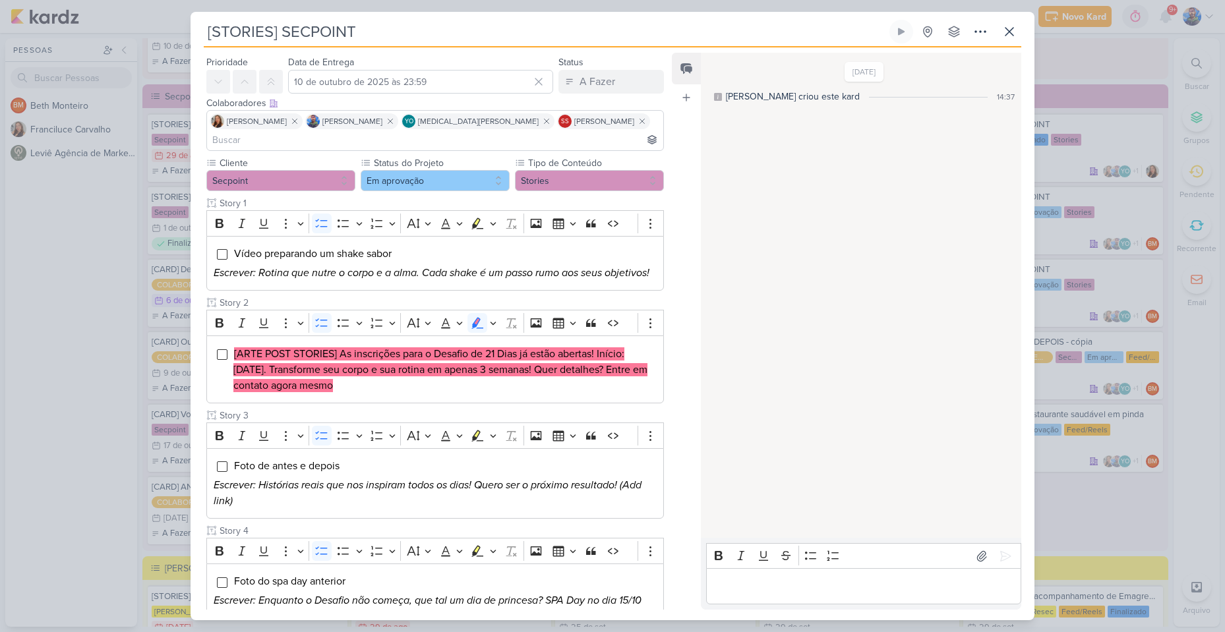
scroll to position [33, 0]
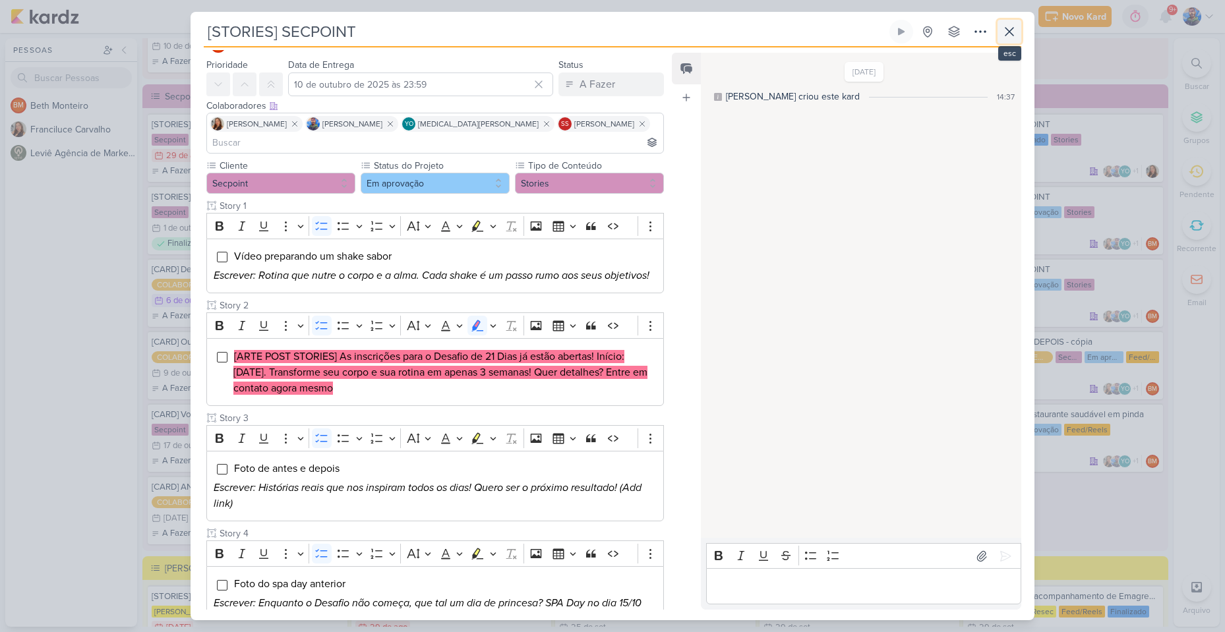
click at [1004, 34] on icon at bounding box center [1010, 32] width 16 height 16
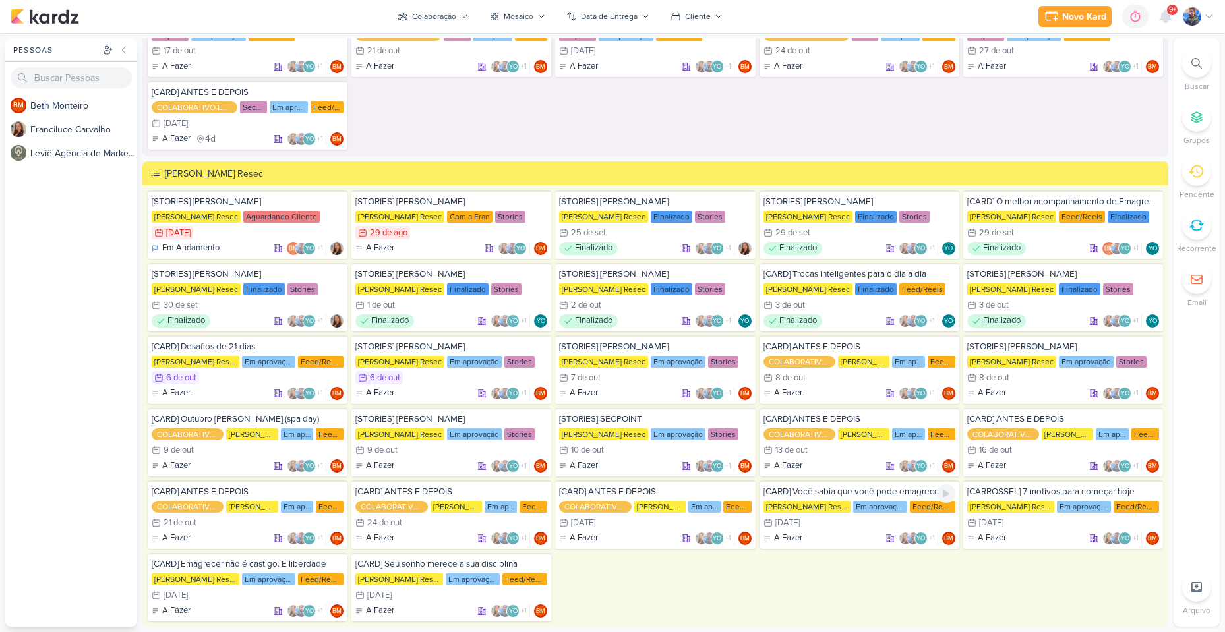
scroll to position [1913, 0]
click at [414, 375] on div "6/10 [DATE]" at bounding box center [451, 377] width 192 height 13
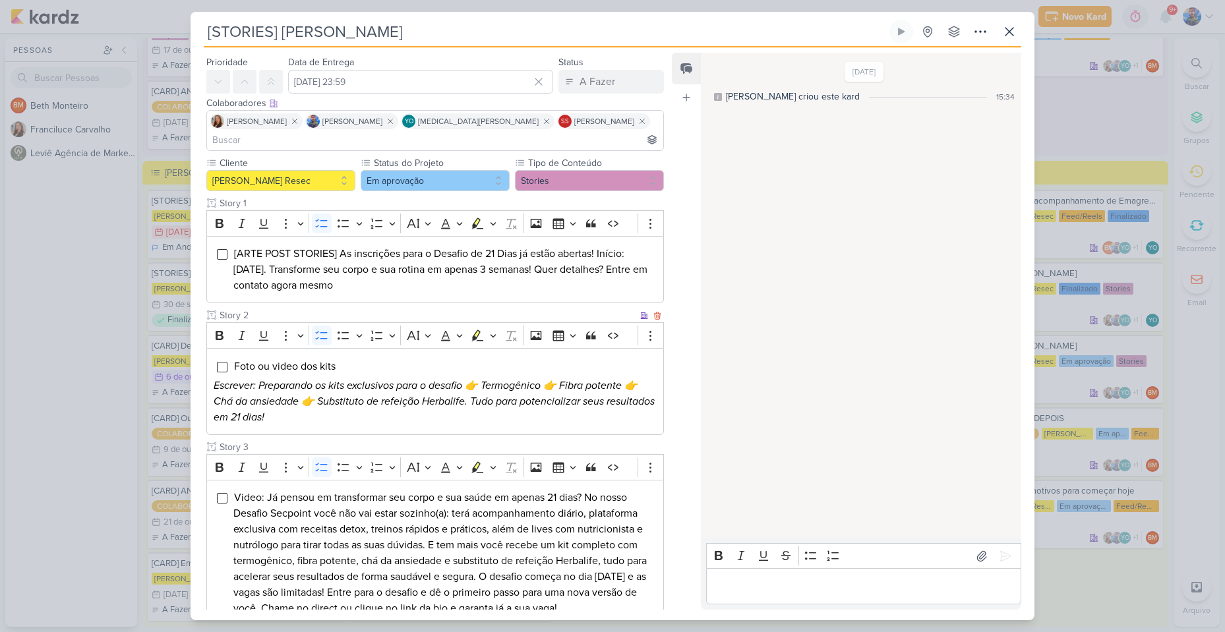
scroll to position [66, 0]
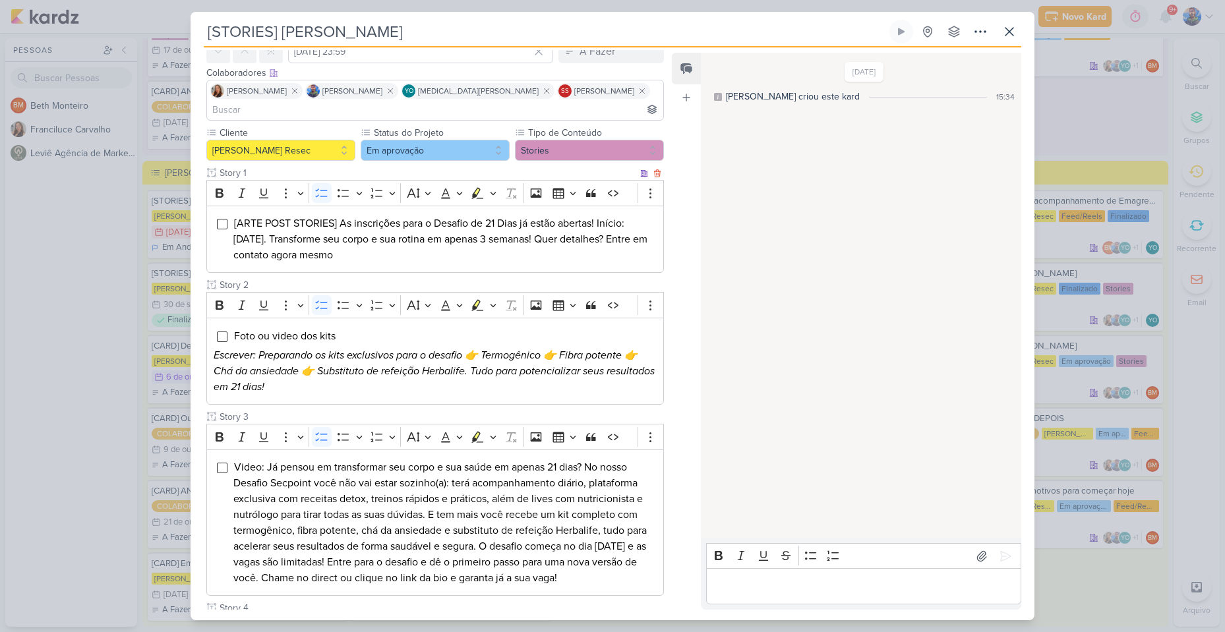
click at [394, 234] on li "[ARTE POST STORIES] As inscrições para o Desafio de 21 Dias já estão abertas! I…" at bounding box center [444, 239] width 423 height 47
click at [493, 187] on icon "Editor toolbar" at bounding box center [493, 193] width 7 height 13
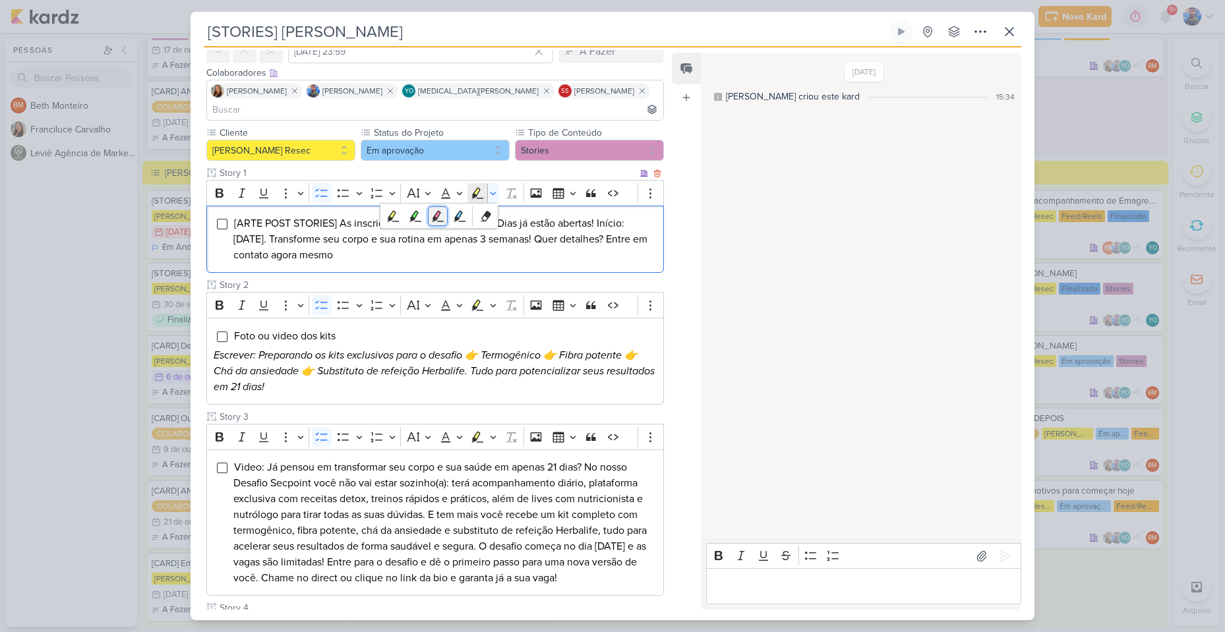
click at [438, 206] on button "Pink marker" at bounding box center [438, 216] width 20 height 20
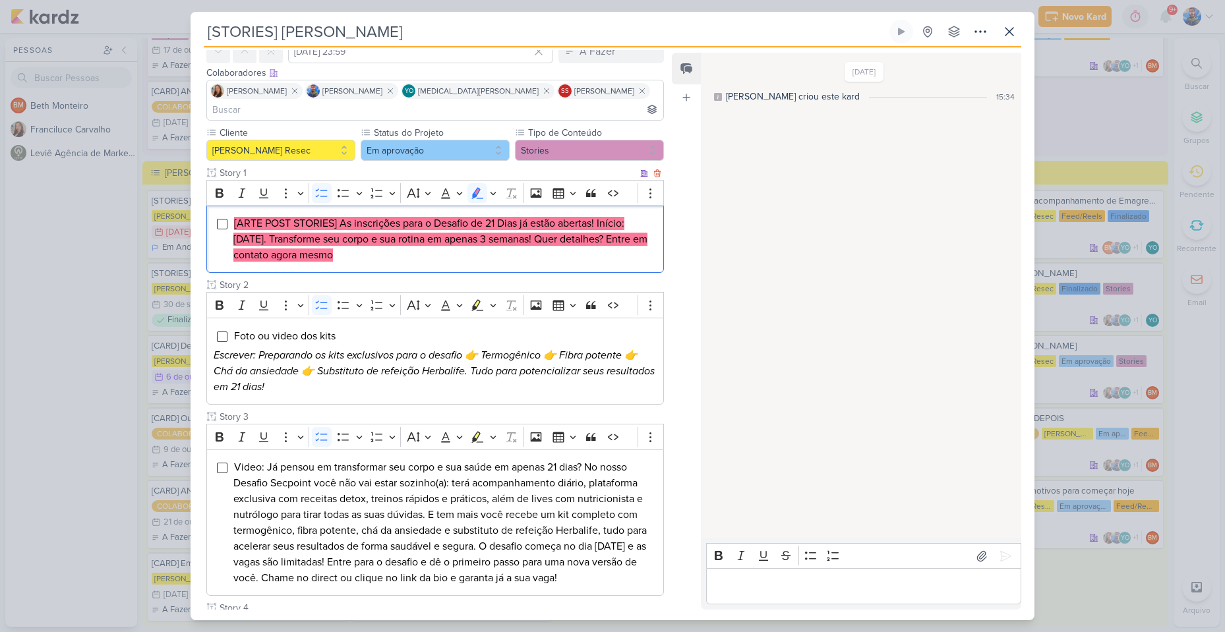
click at [425, 223] on mark "[ARTE POST STORIES] As inscrições para o Desafio de 21 Dias já estão abertas! I…" at bounding box center [440, 239] width 414 height 45
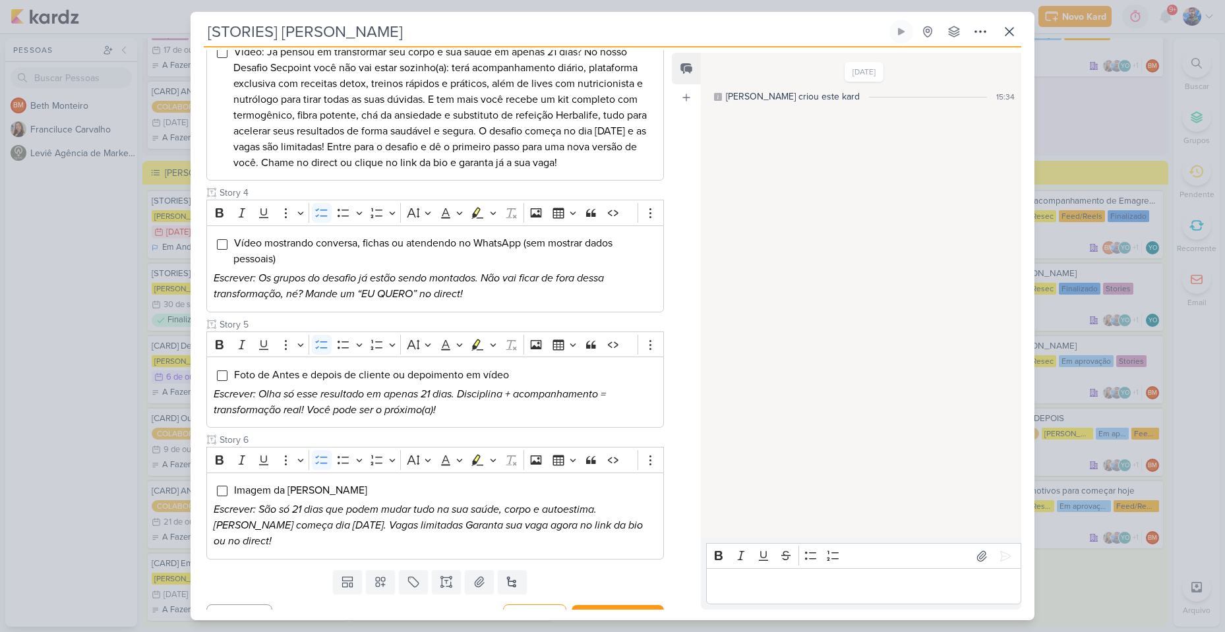
scroll to position [486, 0]
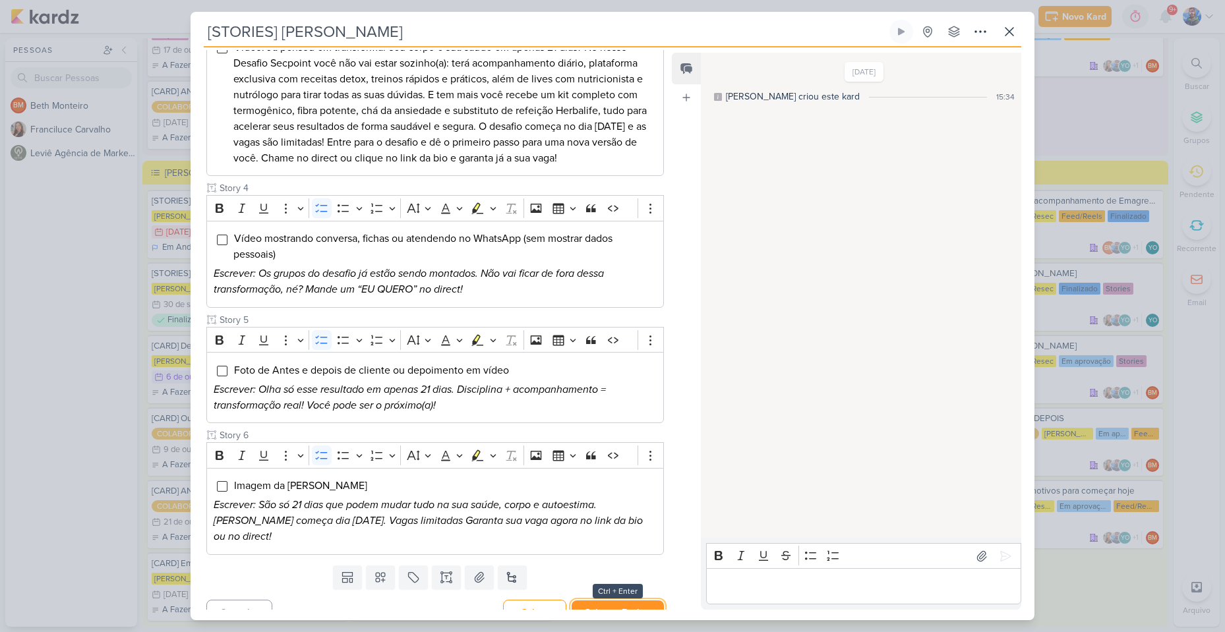
click at [609, 601] on button "Salvar e Fechar" at bounding box center [618, 613] width 92 height 24
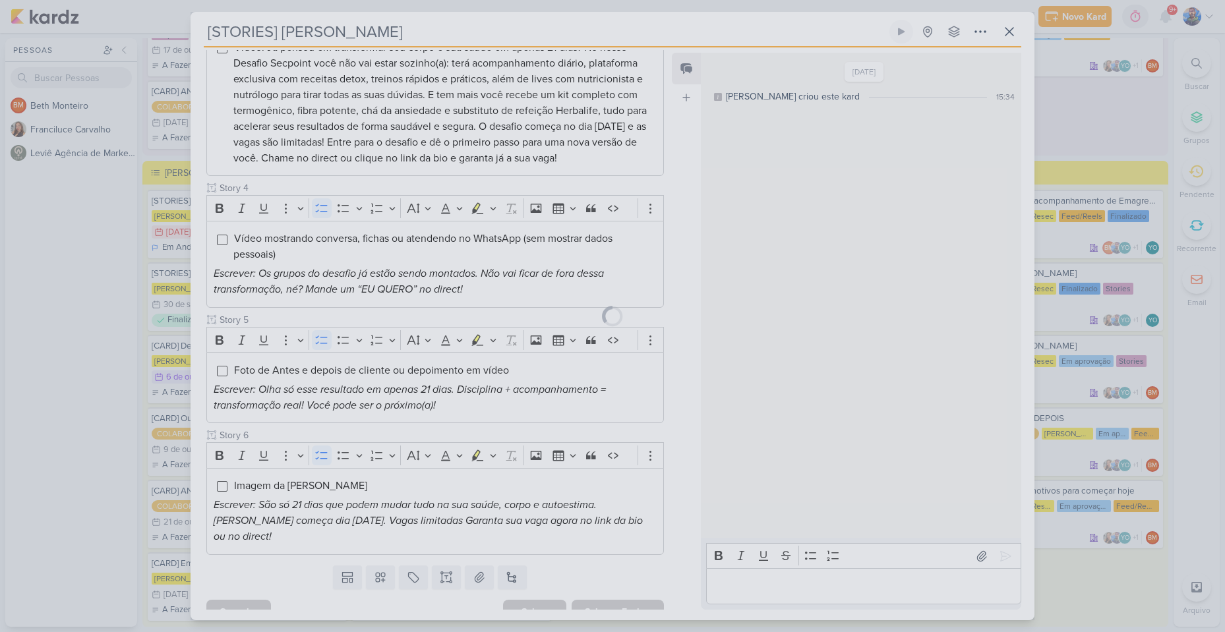
scroll to position [485, 0]
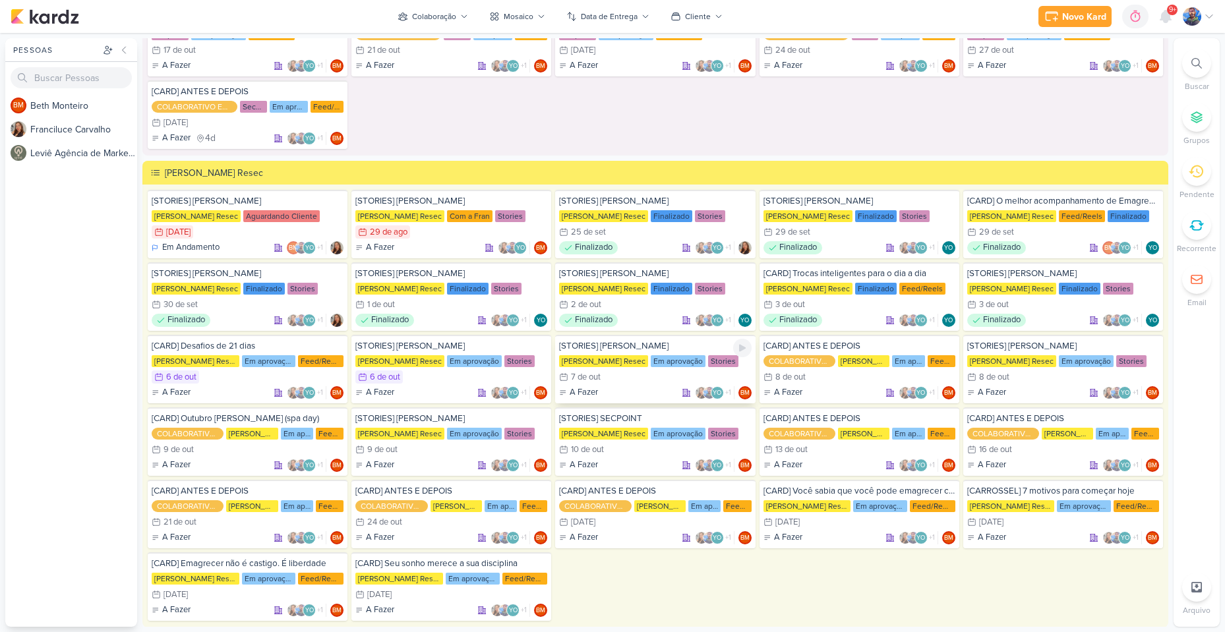
click at [665, 384] on div "[STORIES] [PERSON_NAME] [PERSON_NAME] Resec Em aprovação Stories 7/10 [DATE] A …" at bounding box center [655, 369] width 200 height 69
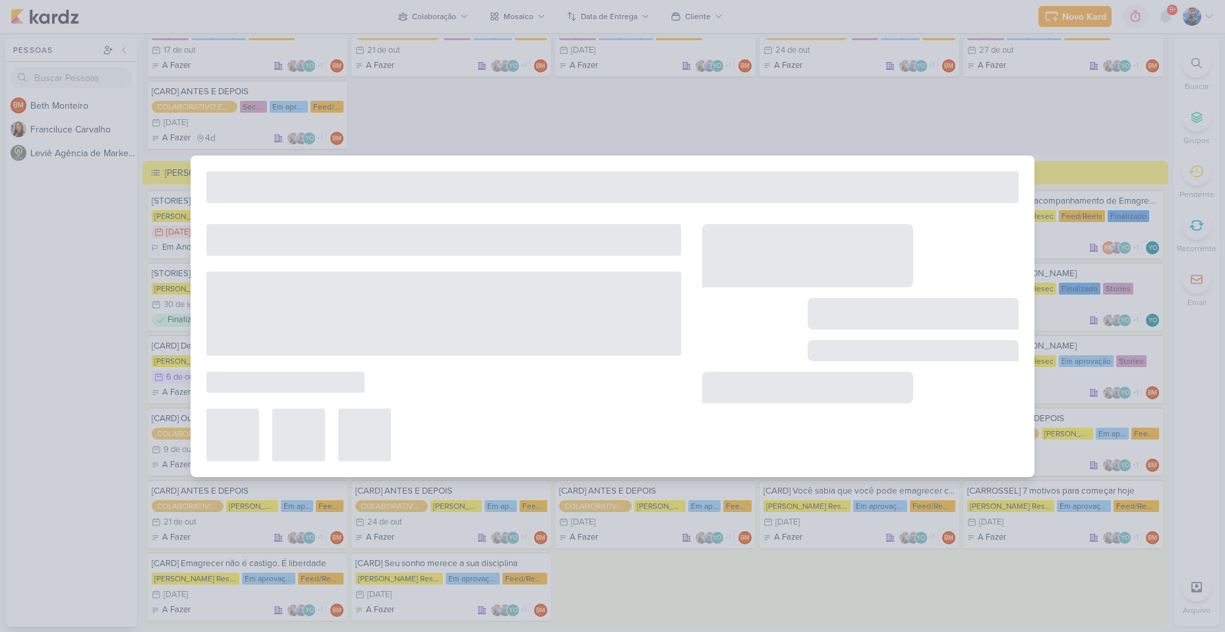
type input "[DATE] 23:59"
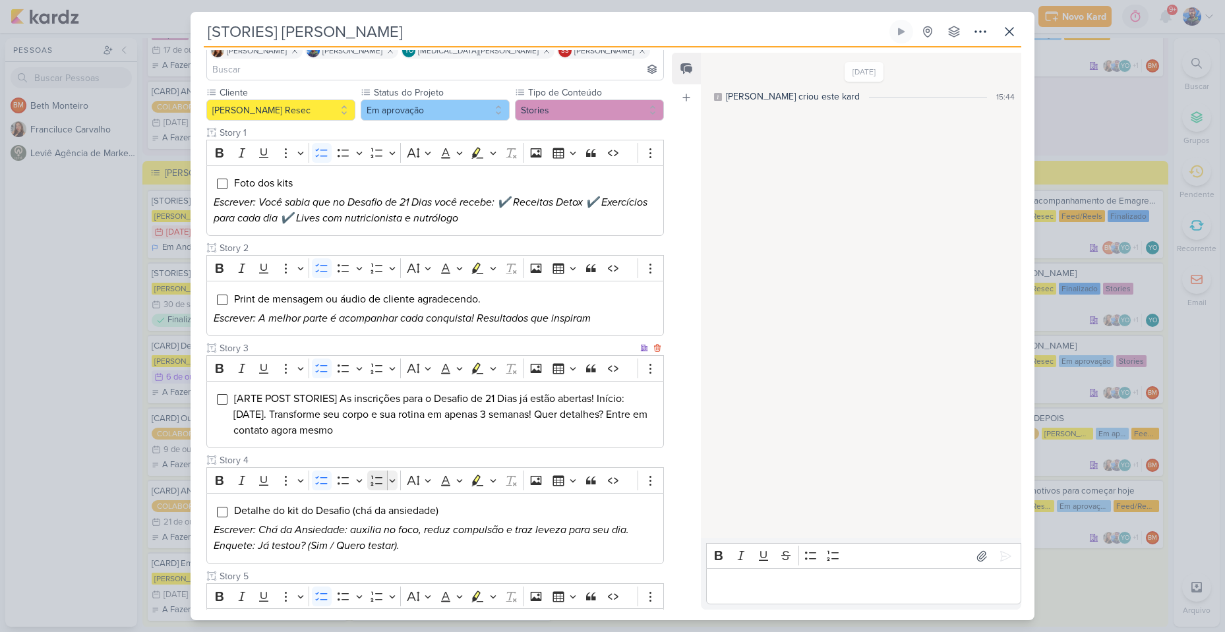
scroll to position [132, 0]
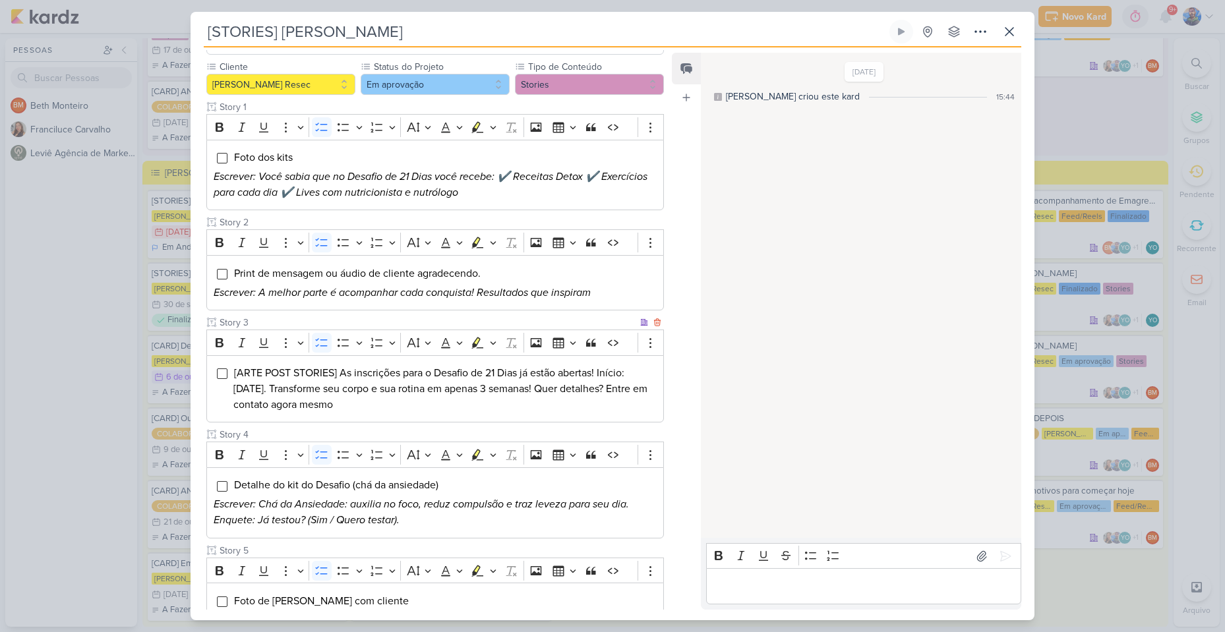
click at [397, 387] on li "[ARTE POST STORIES] As inscrições para o Desafio de 21 Dias já estão abertas! I…" at bounding box center [444, 388] width 423 height 47
click at [397, 386] on li "[ARTE POST STORIES] As inscrições para o Desafio de 21 Dias já estão abertas! I…" at bounding box center [444, 388] width 423 height 47
click at [493, 336] on icon "Editor toolbar" at bounding box center [493, 342] width 7 height 13
click at [438, 360] on icon "Text highlight toolbar" at bounding box center [438, 365] width 12 height 11
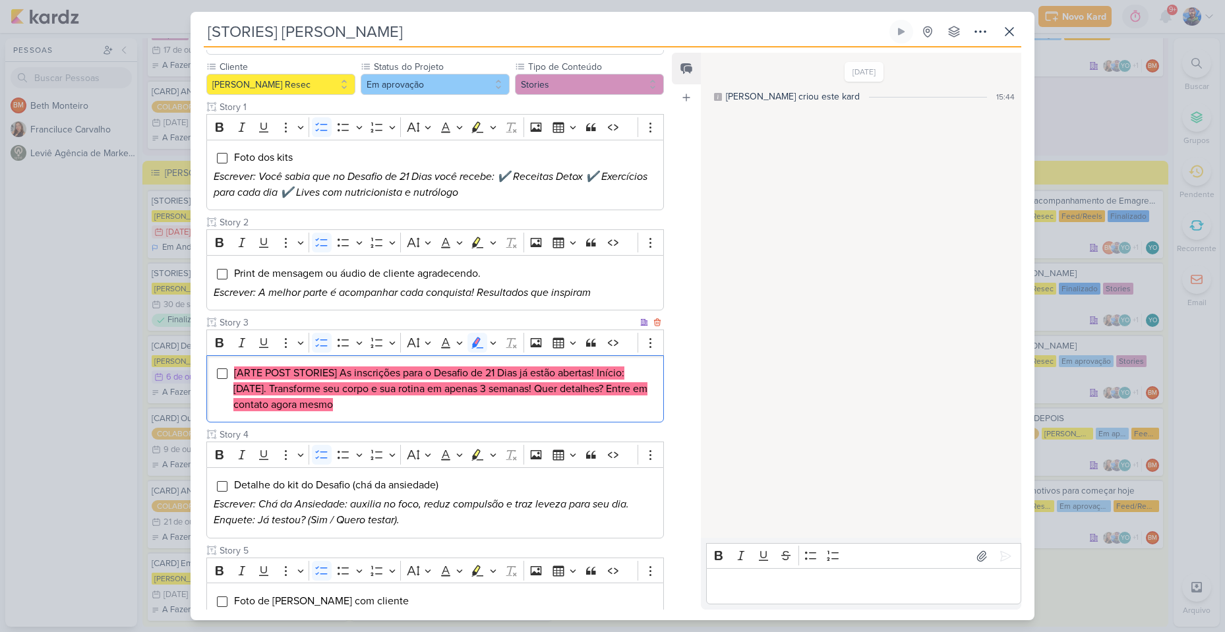
click at [410, 386] on li "[ARTE POST STORIES] As inscrições para o Desafio de 21 Dias já estão abertas! I…" at bounding box center [444, 388] width 423 height 47
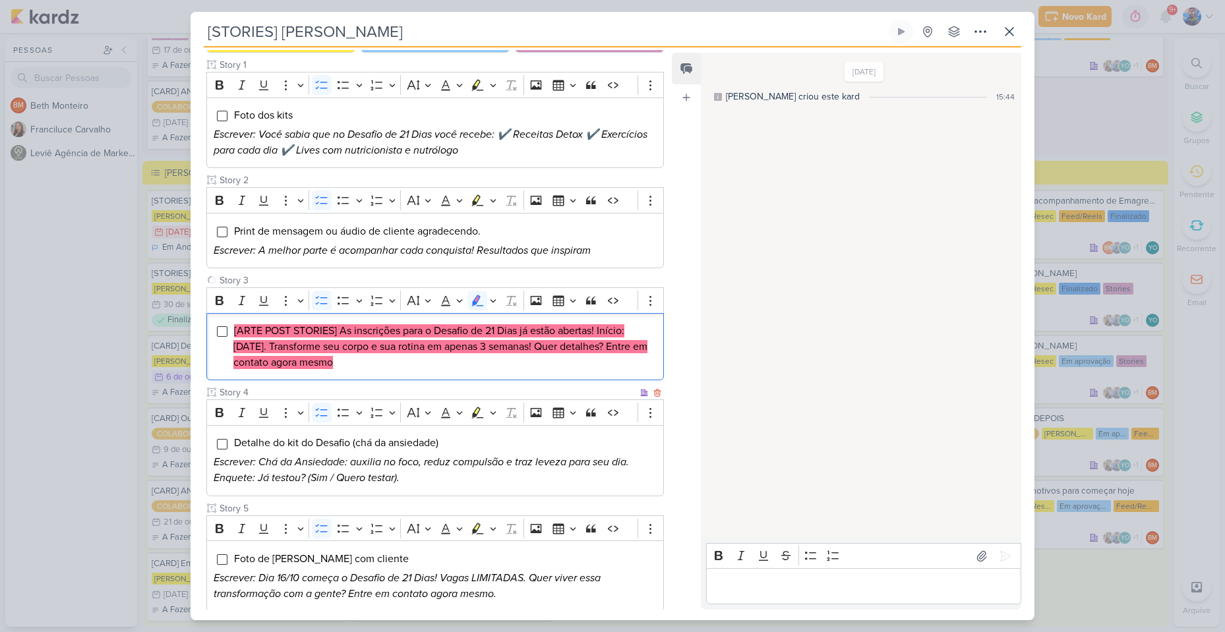
scroll to position [231, 0]
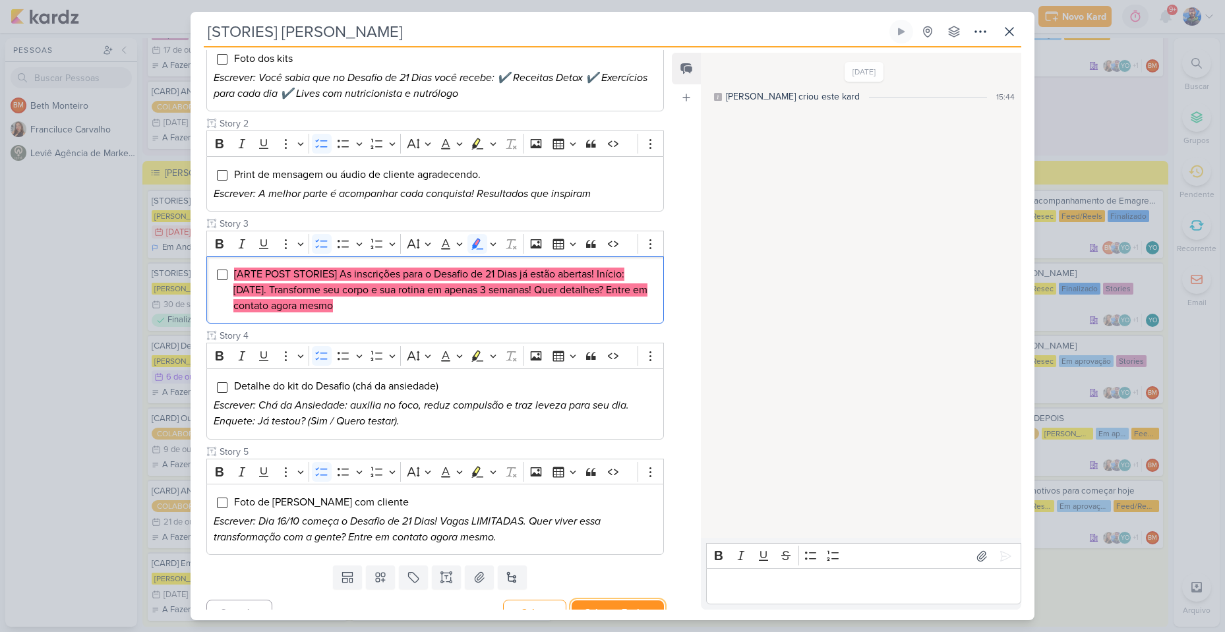
click at [614, 601] on button "Salvar e Fechar" at bounding box center [618, 613] width 92 height 24
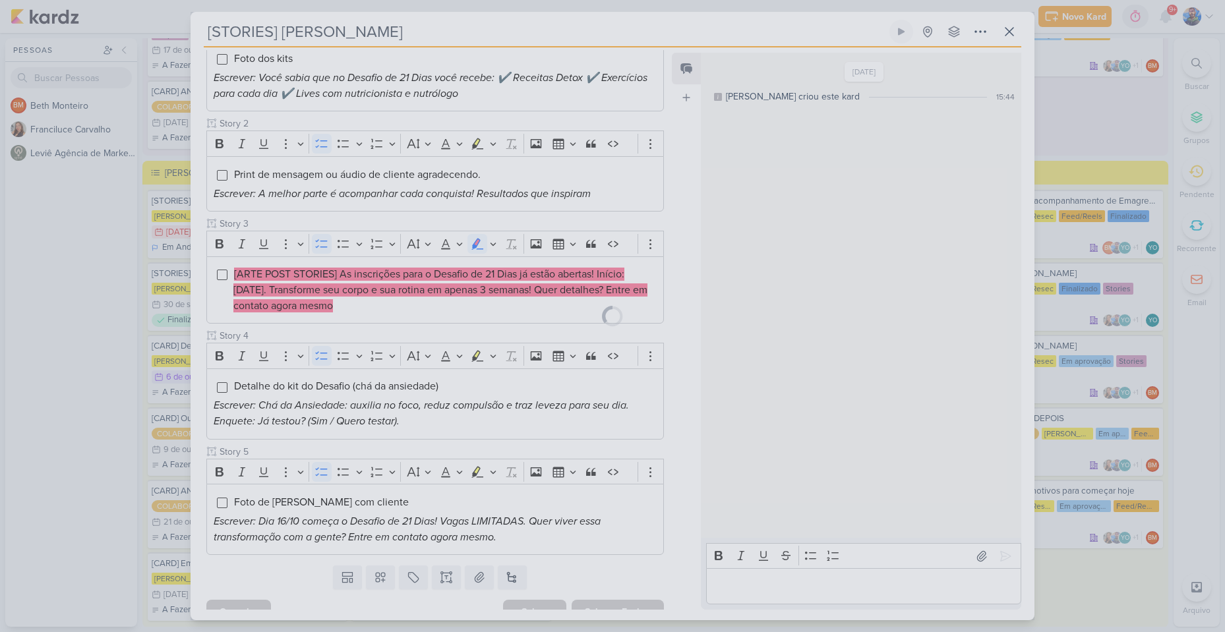
scroll to position [230, 0]
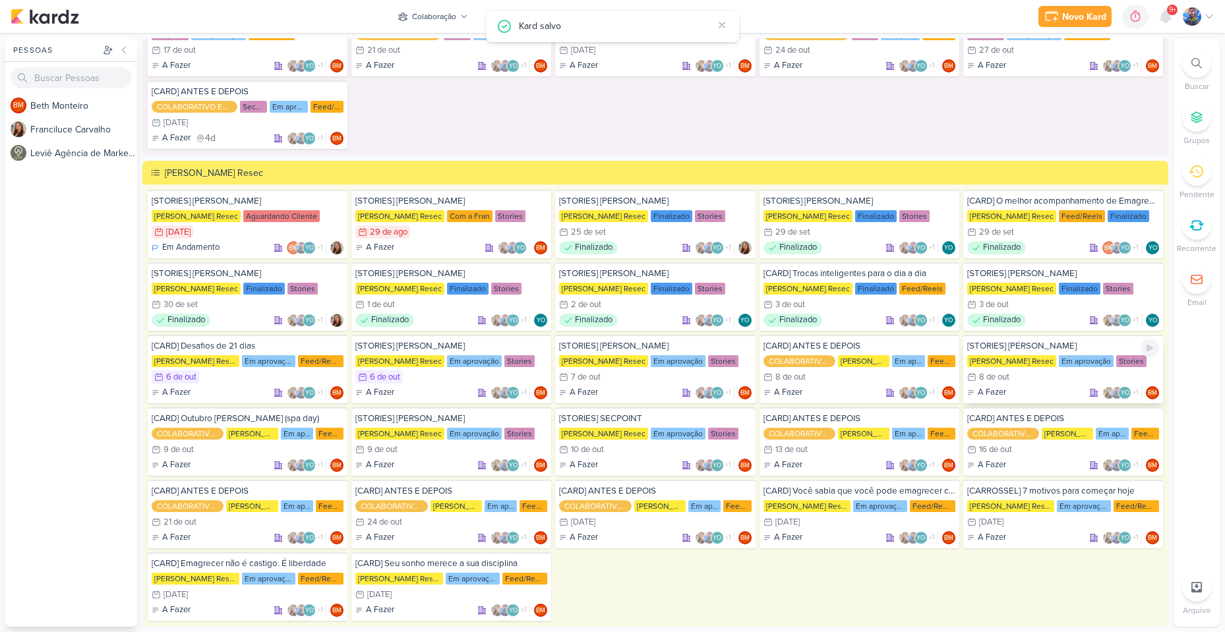
click at [995, 371] on div "8/10 [DATE]" at bounding box center [988, 377] width 42 height 13
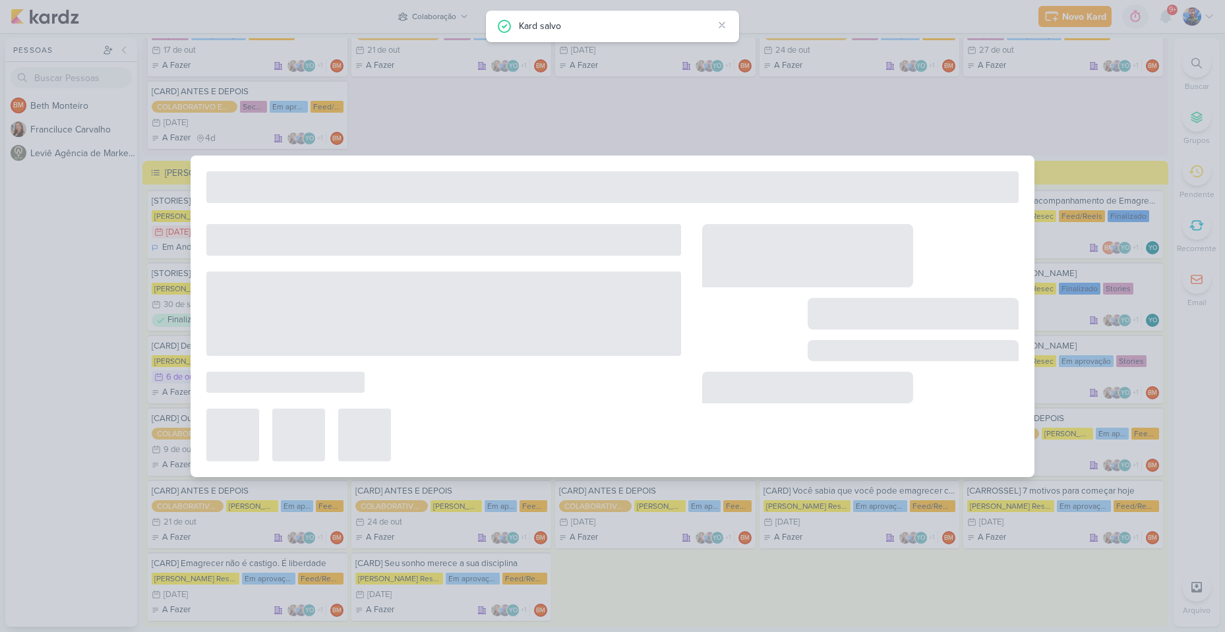
type input "8 de outubro de 2025 às 23:59"
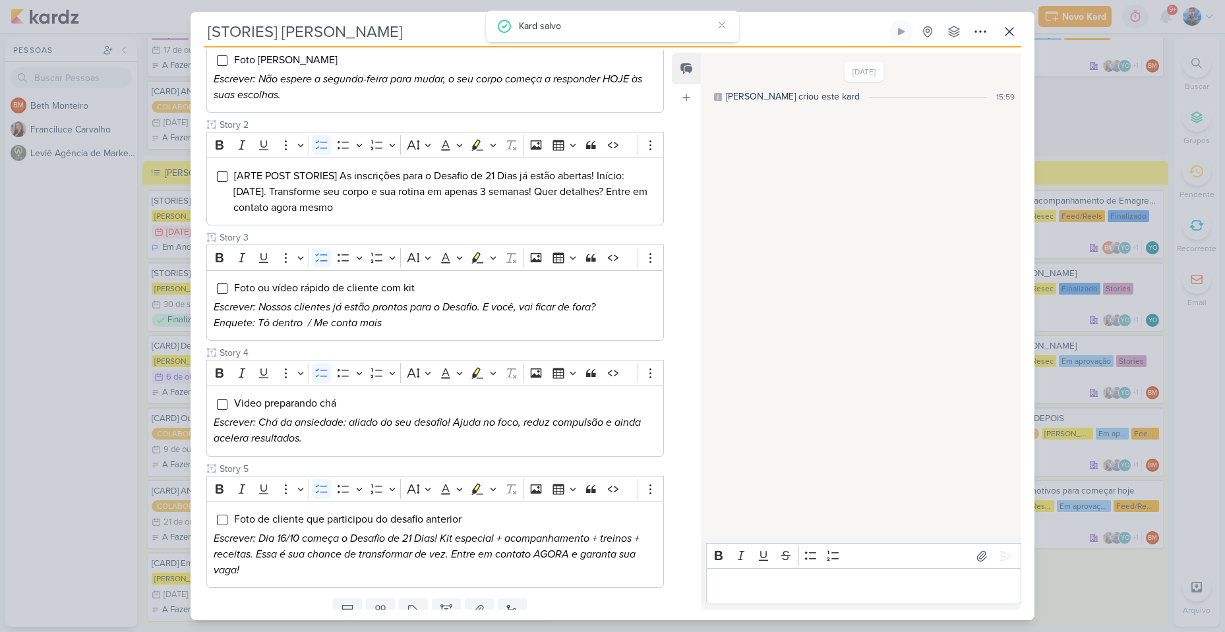
scroll to position [0, 0]
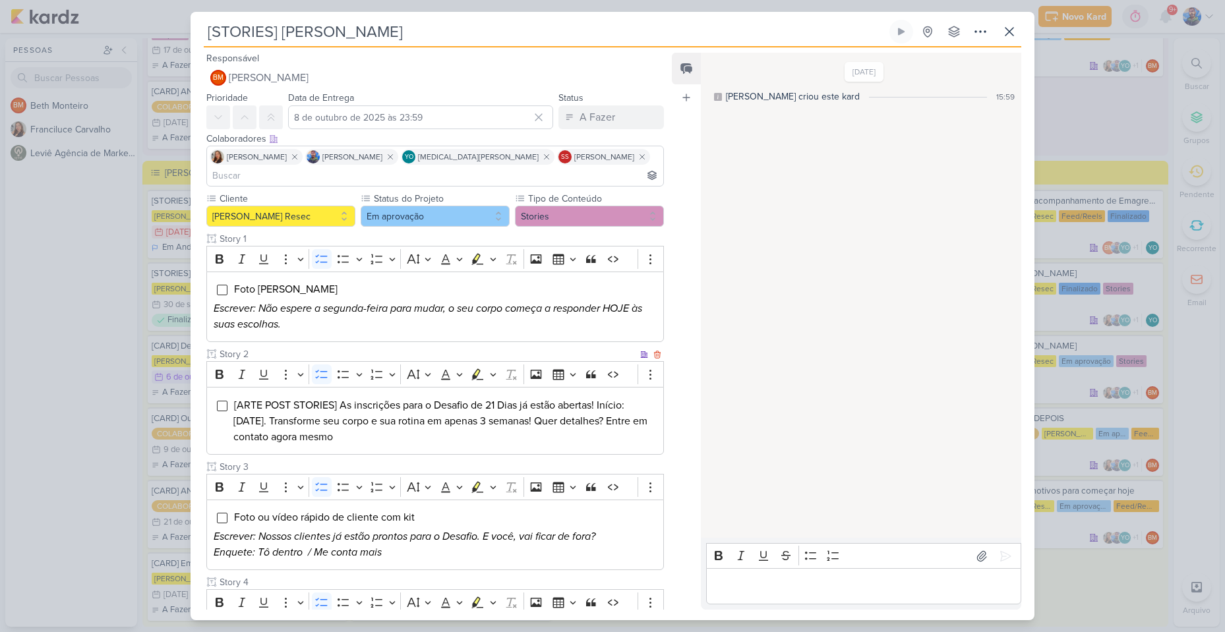
click at [408, 420] on li "[ARTE POST STORIES] As inscrições para o Desafio de 21 Dias já estão abertas! I…" at bounding box center [444, 421] width 423 height 47
click at [490, 368] on icon "Editor toolbar" at bounding box center [493, 374] width 7 height 13
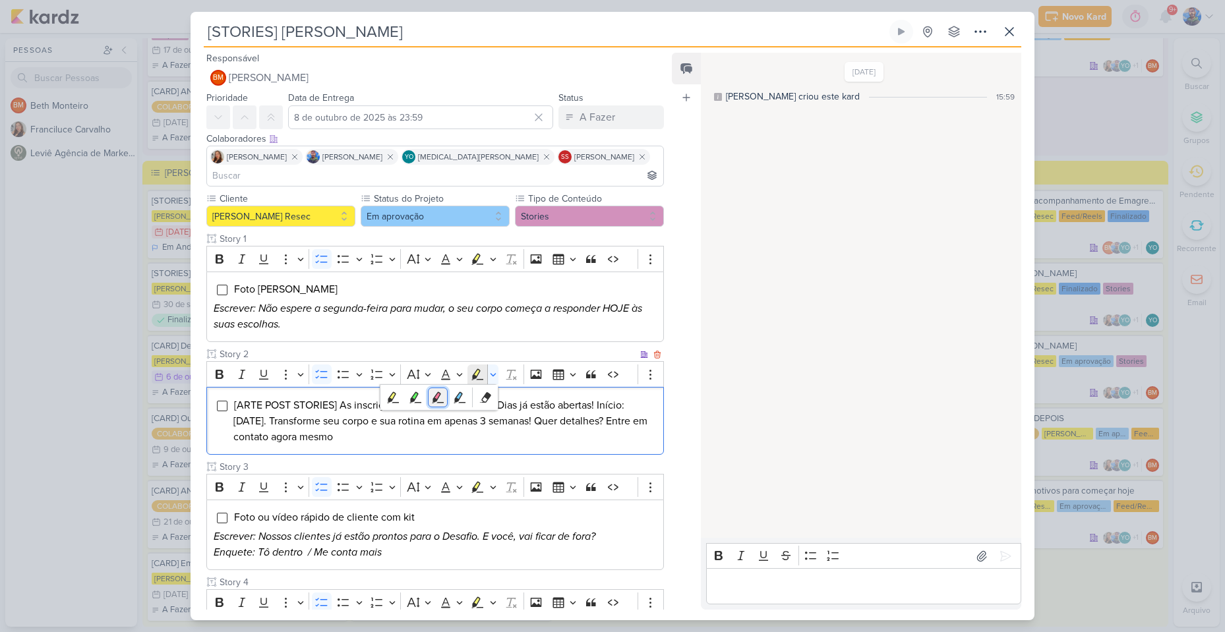
click at [443, 391] on icon "Text highlight toolbar" at bounding box center [437, 397] width 13 height 13
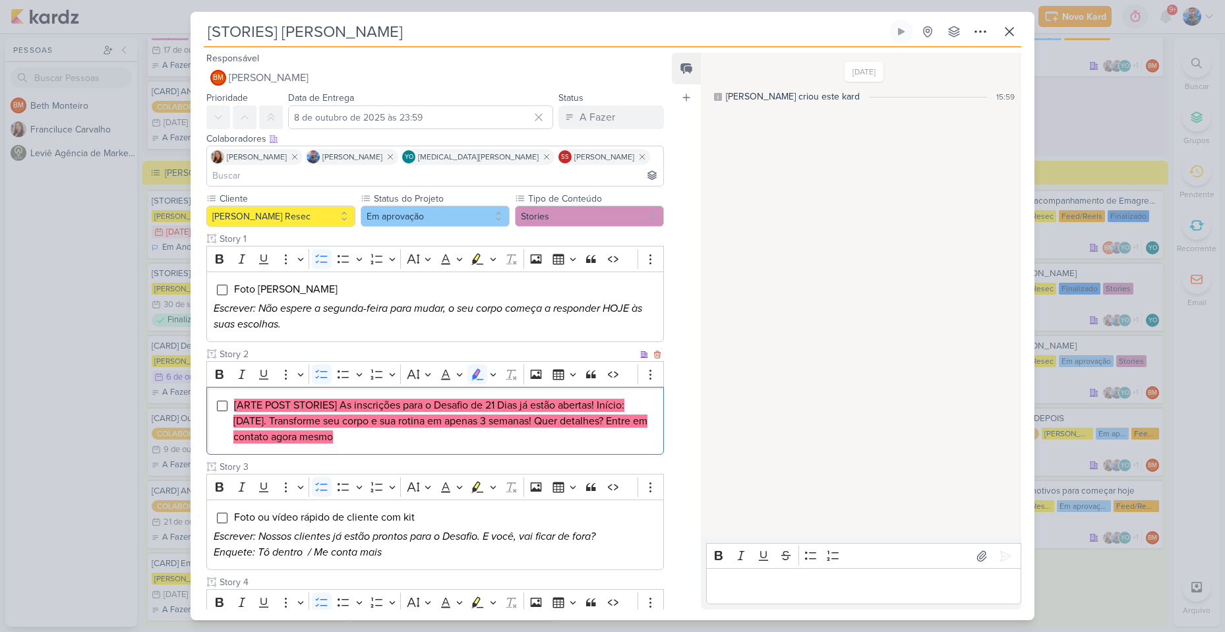
click at [410, 402] on mark "[ARTE POST STORIES] As inscrições para o Desafio de 21 Dias já estão abertas! I…" at bounding box center [440, 421] width 414 height 45
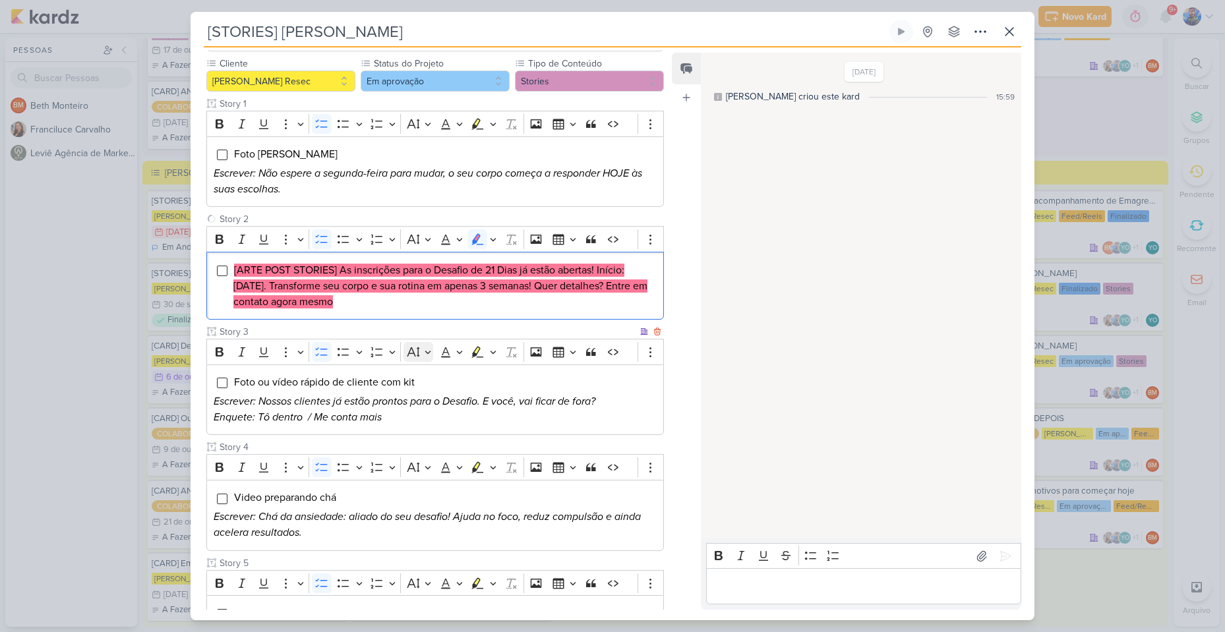
scroll to position [262, 0]
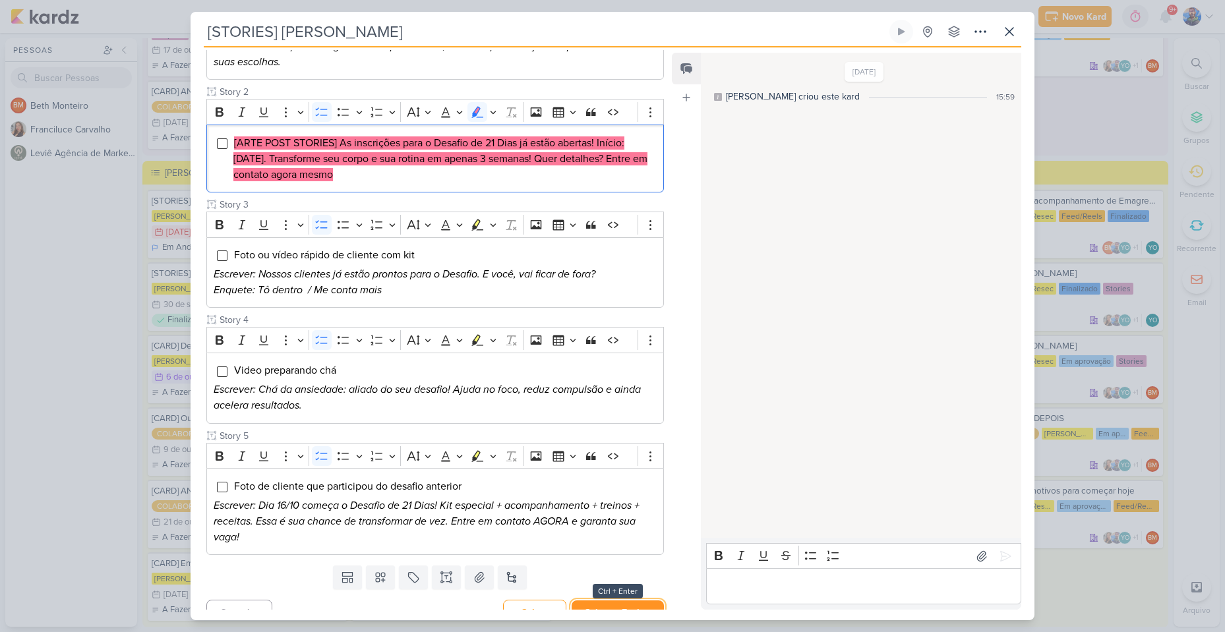
click at [643, 601] on button "Salvar e Fechar" at bounding box center [618, 613] width 92 height 24
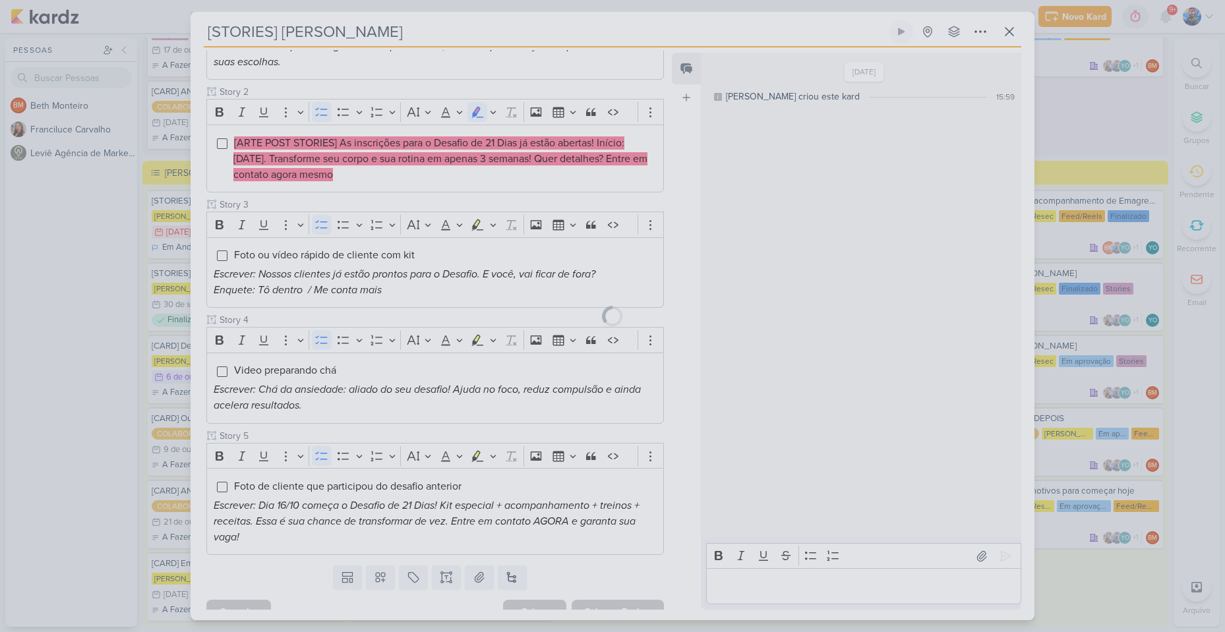
scroll to position [261, 0]
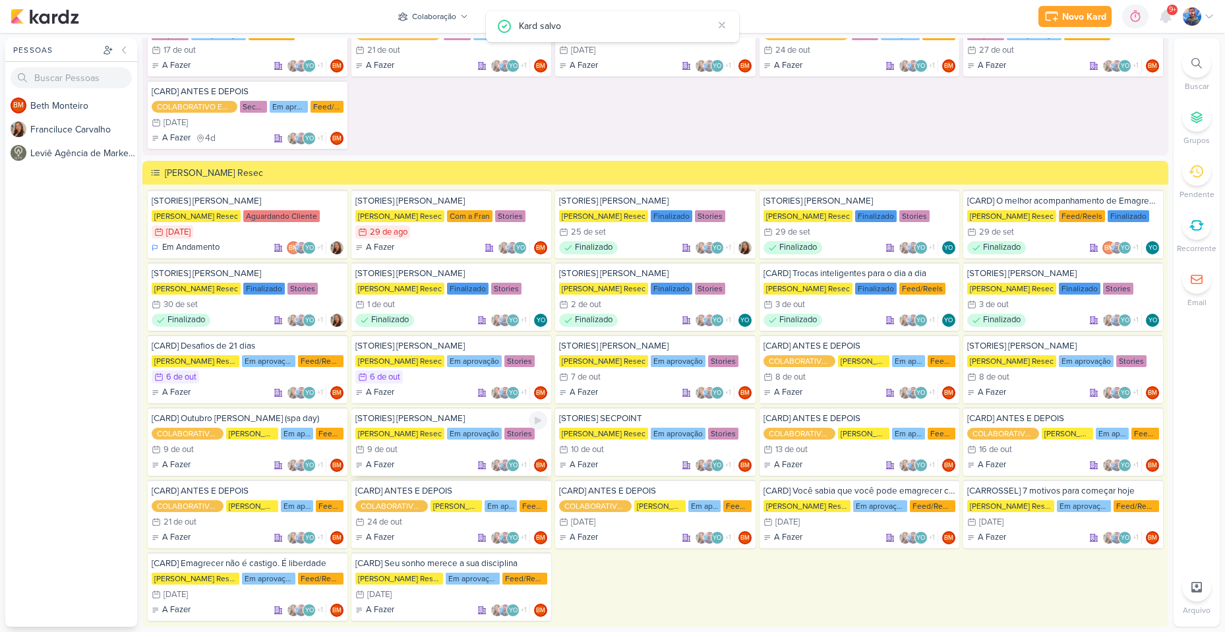
click at [426, 452] on div "9/10 [DATE]" at bounding box center [451, 449] width 192 height 13
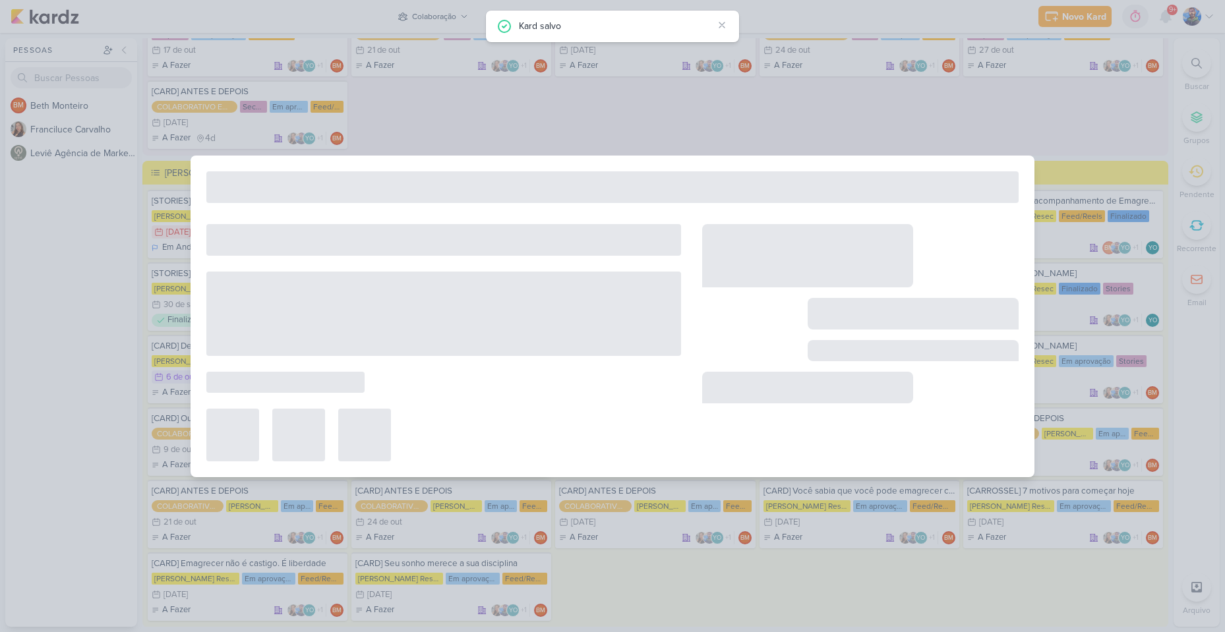
type input "[DATE] 23:59"
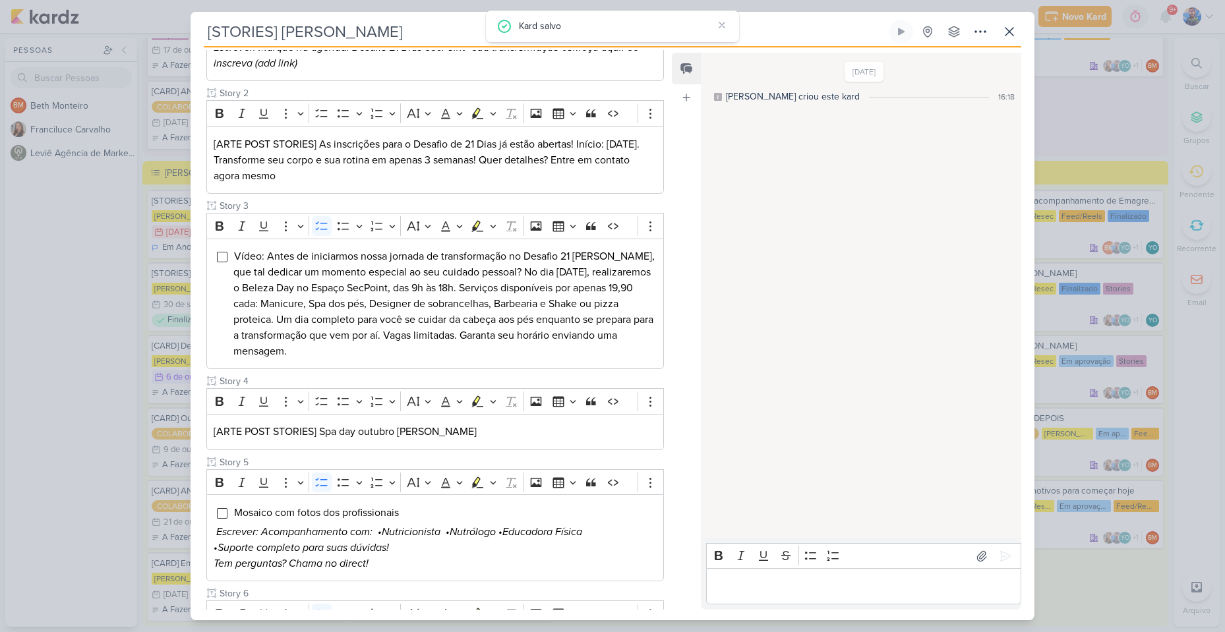
scroll to position [0, 0]
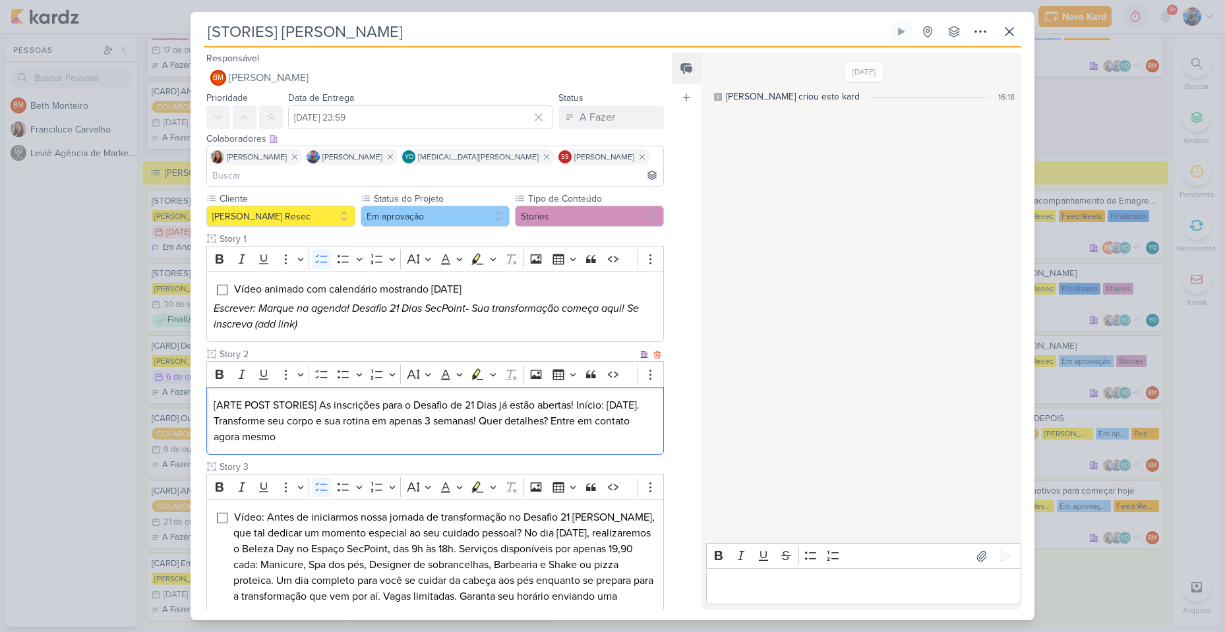
click at [325, 410] on p "[ARTE POST STORIES] As inscrições para o Desafio de 21 Dias já estão abertas! I…" at bounding box center [435, 421] width 443 height 47
click at [324, 410] on p "[ARTE POST STORIES] As inscrições para o Desafio de 21 Dias já estão abertas! I…" at bounding box center [435, 421] width 443 height 47
click at [498, 365] on button "Highlight" at bounding box center [492, 375] width 11 height 20
click at [443, 391] on icon "Text highlight toolbar" at bounding box center [437, 397] width 13 height 13
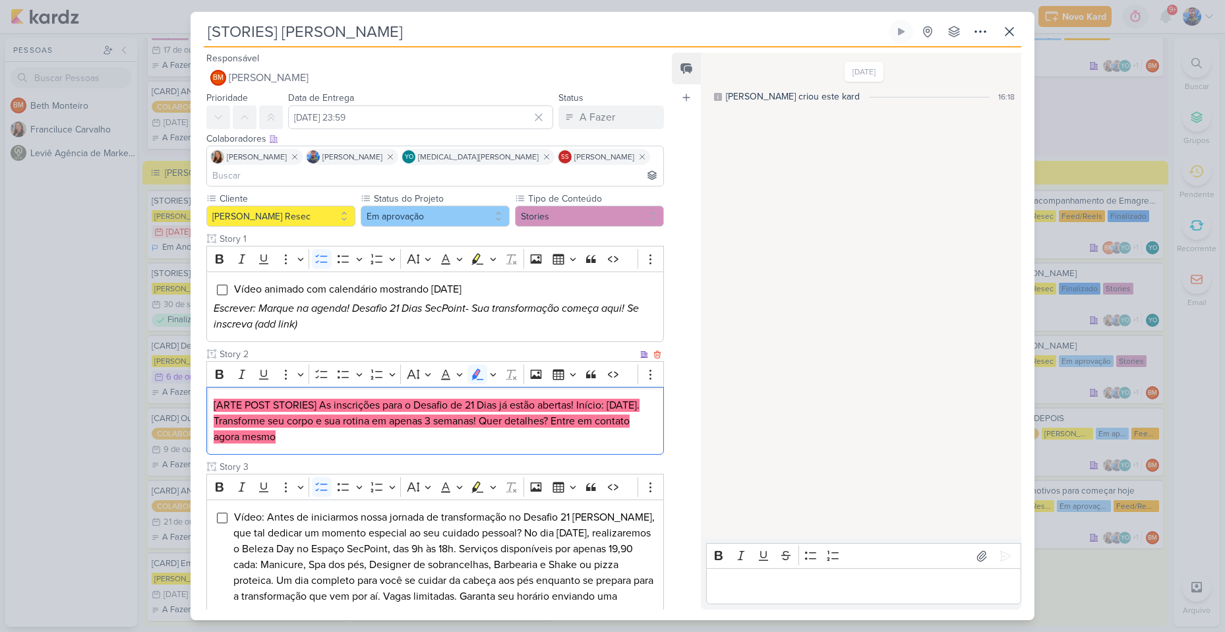
click at [433, 406] on mark "[ARTE POST STORIES] As inscrições para o Desafio de 21 Dias já estão abertas! I…" at bounding box center [427, 421] width 426 height 45
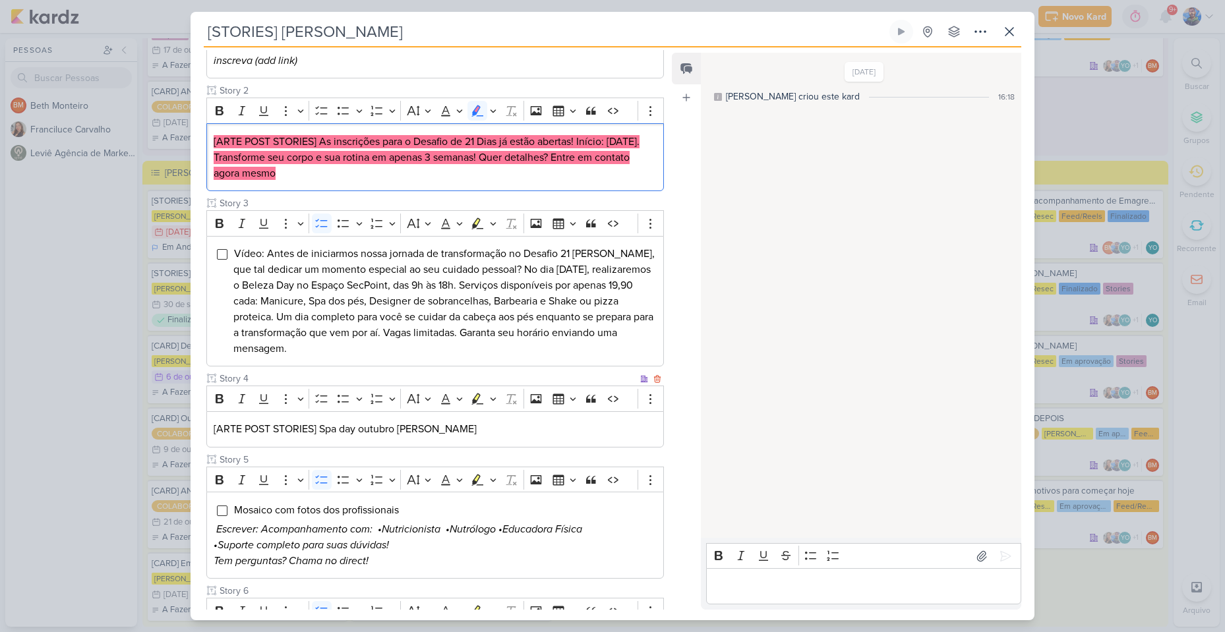
click at [394, 421] on p "[ARTE POST STORIES] Spa day outubro [PERSON_NAME]" at bounding box center [435, 429] width 443 height 16
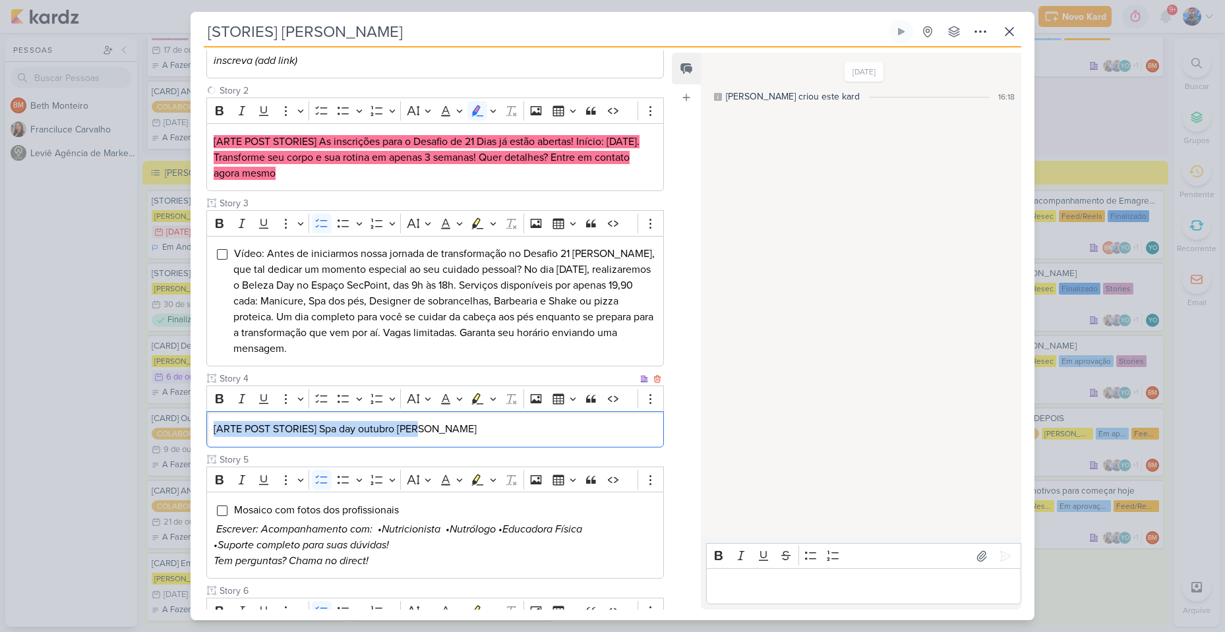
click at [394, 421] on p "[ARTE POST STORIES] Spa day outubro [PERSON_NAME]" at bounding box center [435, 429] width 443 height 16
click at [489, 389] on button "Highlight" at bounding box center [492, 399] width 11 height 20
click at [433, 412] on button "Pink marker" at bounding box center [438, 422] width 20 height 20
click at [444, 421] on p "[ARTE POST STORIES] Spa day outubro [PERSON_NAME]" at bounding box center [435, 429] width 443 height 16
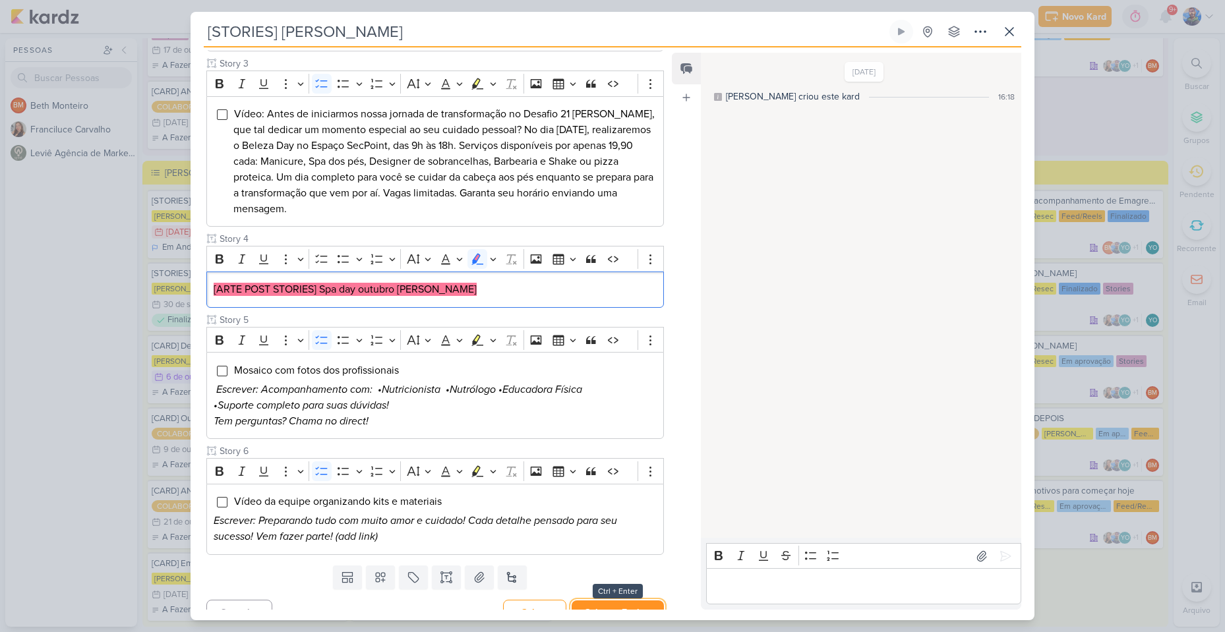
click at [592, 601] on button "Salvar e Fechar" at bounding box center [618, 613] width 92 height 24
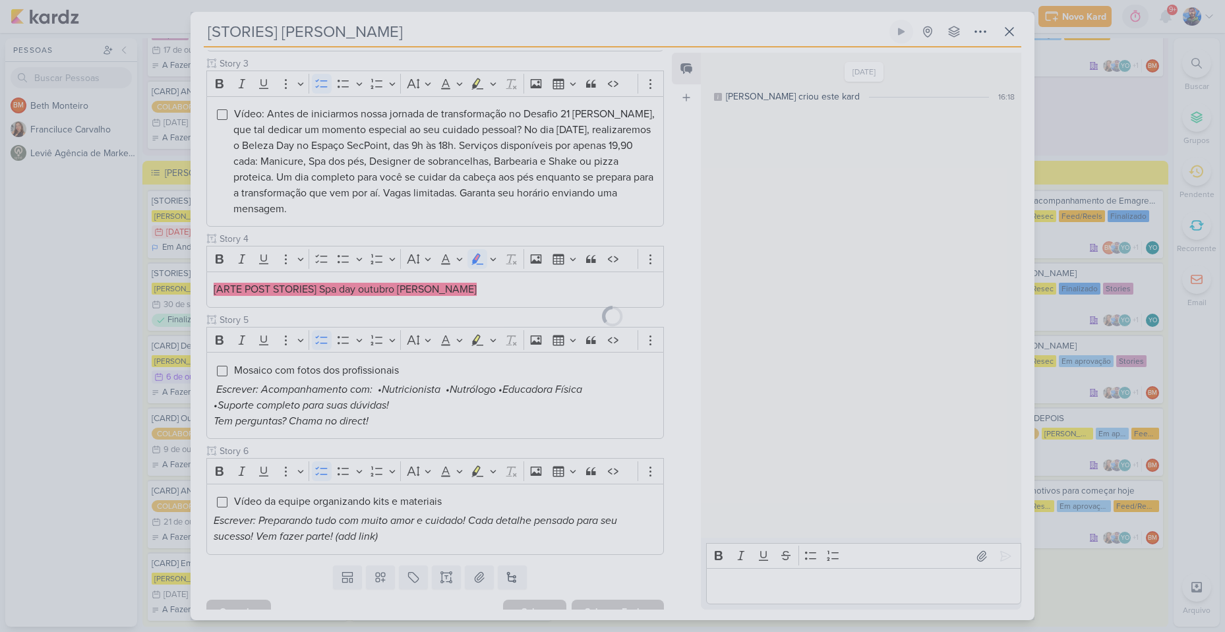
scroll to position [402, 0]
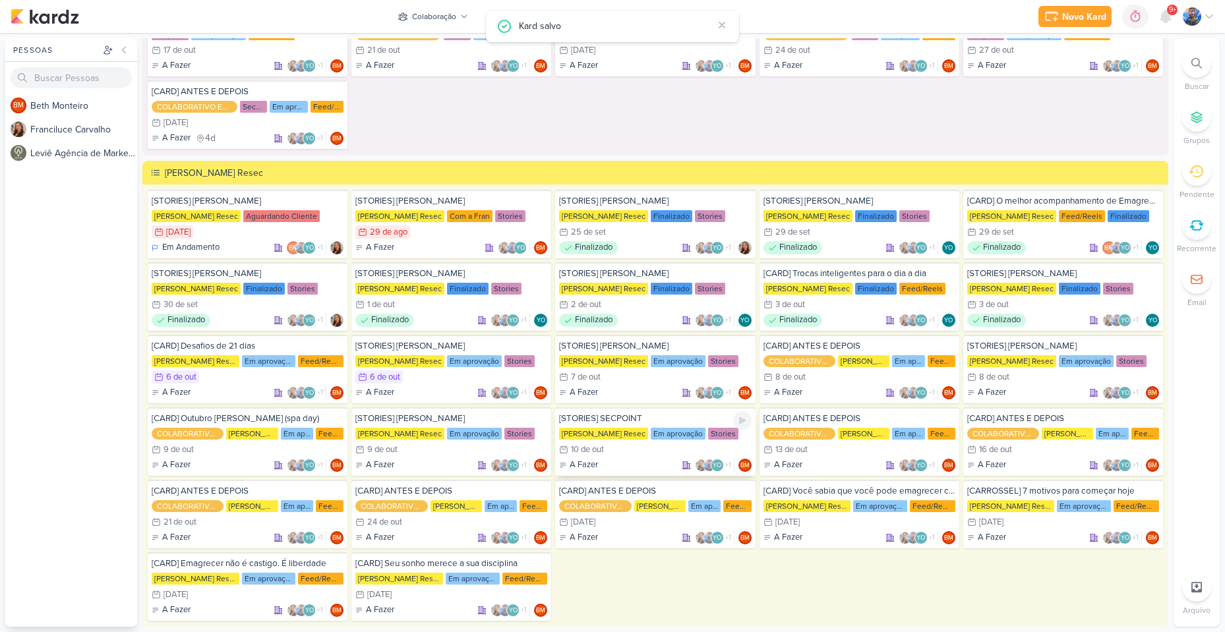
click at [630, 445] on div "10/10 [DATE]" at bounding box center [655, 449] width 192 height 13
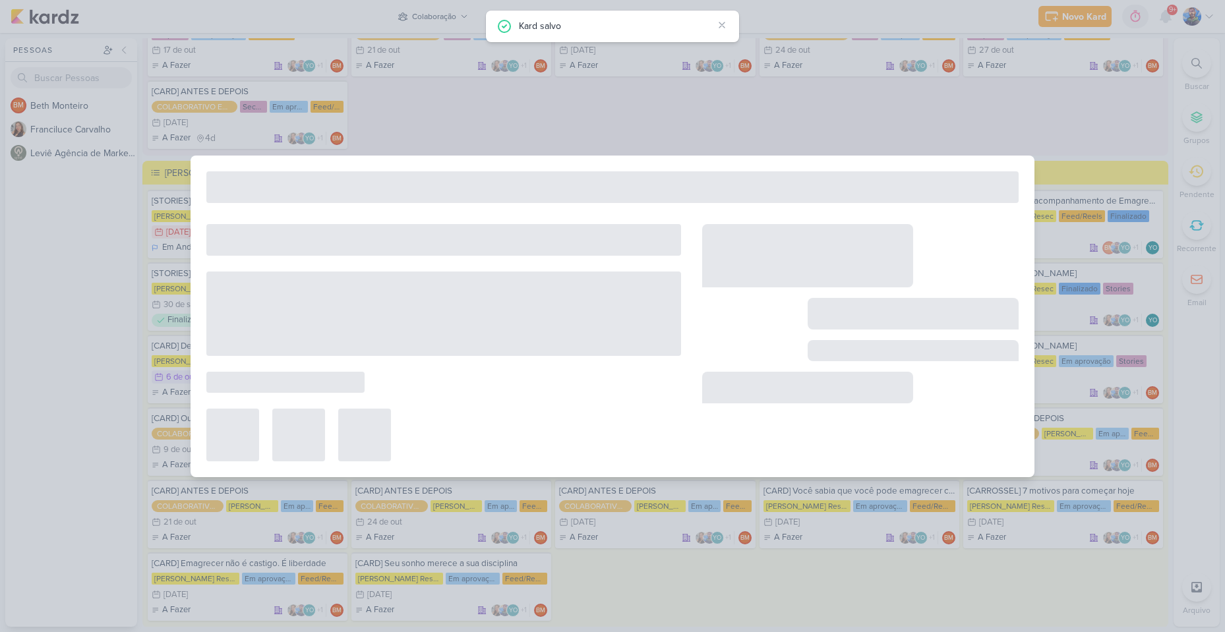
type input "[STORIES] SECPOINT"
type input "10 de outubro de 2025 às 23:59"
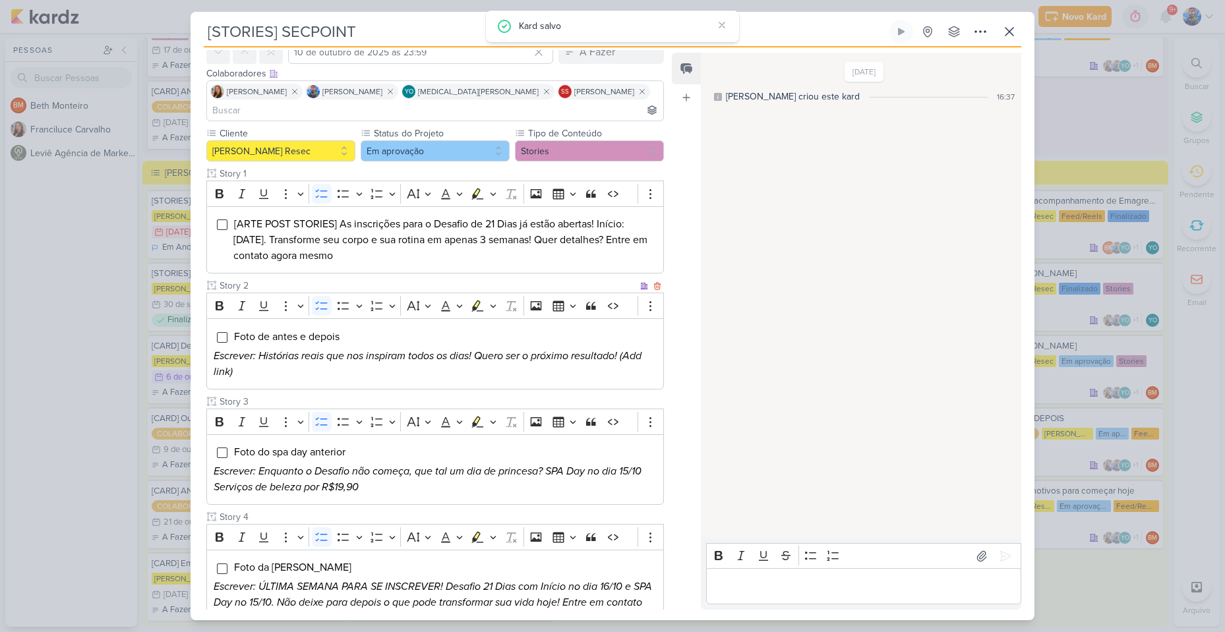
scroll to position [66, 0]
click at [379, 230] on li "[ARTE POST STORIES] As inscrições para o Desafio de 21 Dias já estão abertas! I…" at bounding box center [444, 239] width 423 height 47
click at [490, 187] on icon "Editor toolbar" at bounding box center [493, 193] width 7 height 13
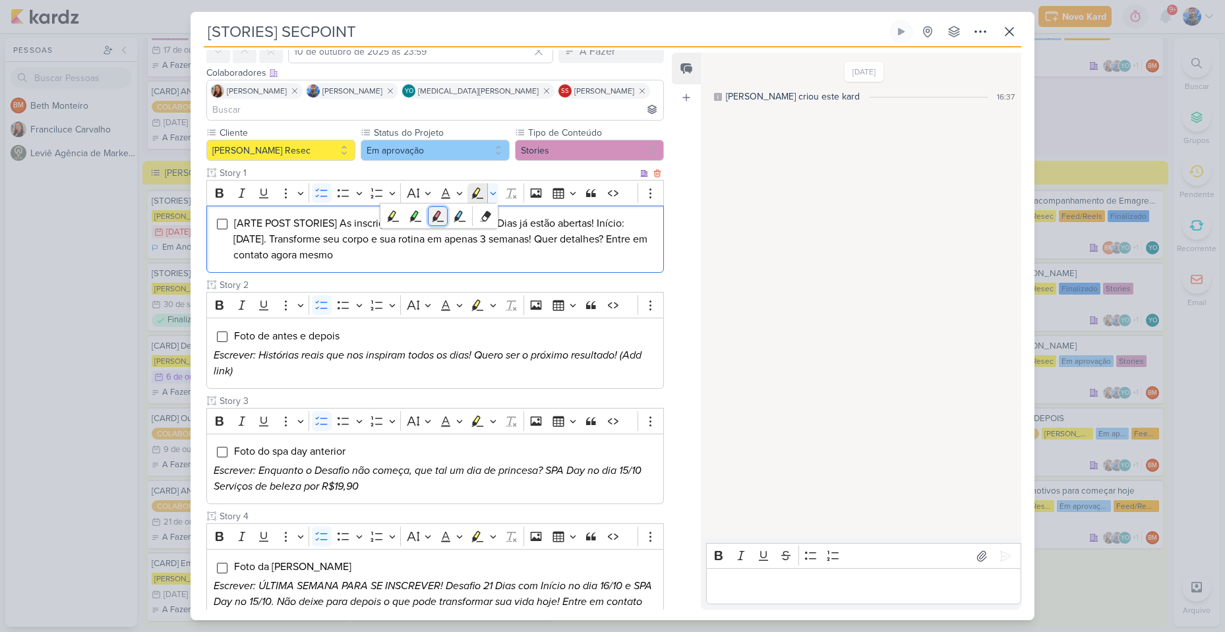
click at [443, 210] on icon "Text highlight toolbar" at bounding box center [437, 216] width 13 height 13
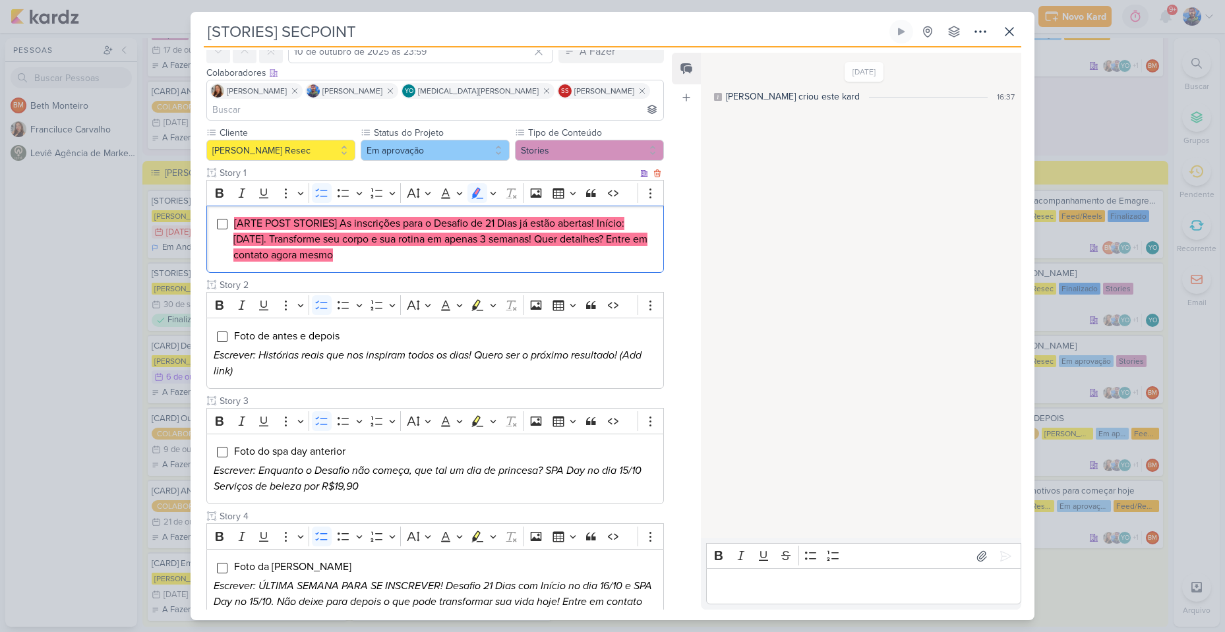
click at [436, 226] on mark "[ARTE POST STORIES] As inscrições para o Desafio de 21 Dias já estão abertas! I…" at bounding box center [440, 239] width 414 height 45
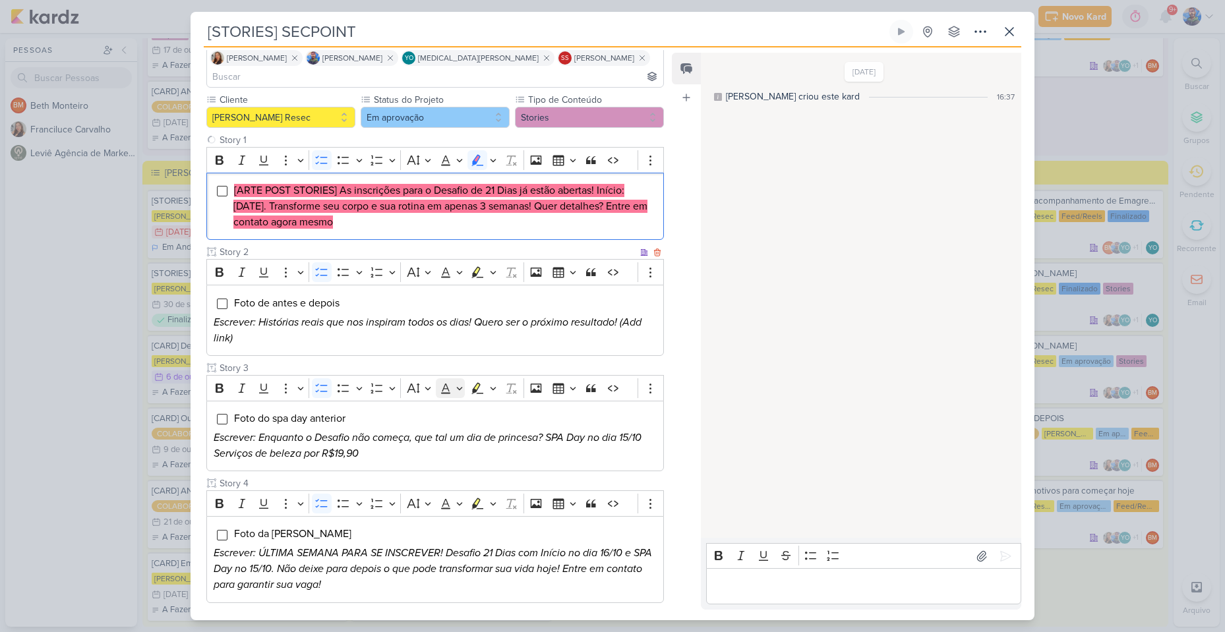
scroll to position [147, 0]
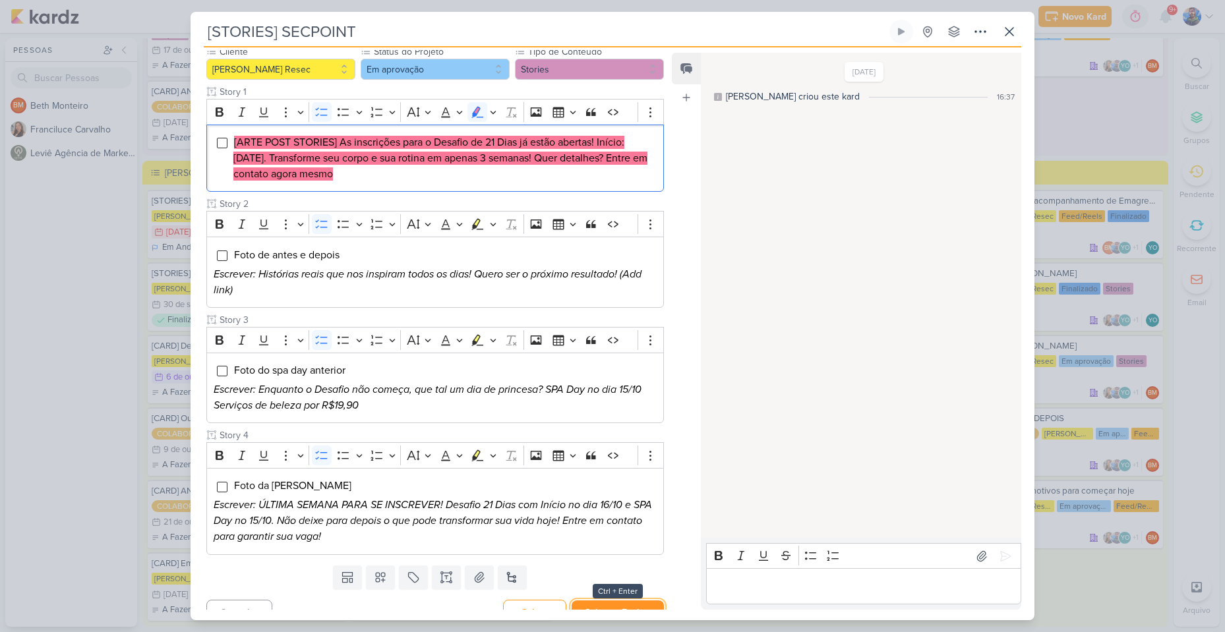
click at [617, 601] on button "Salvar e Fechar" at bounding box center [618, 613] width 92 height 24
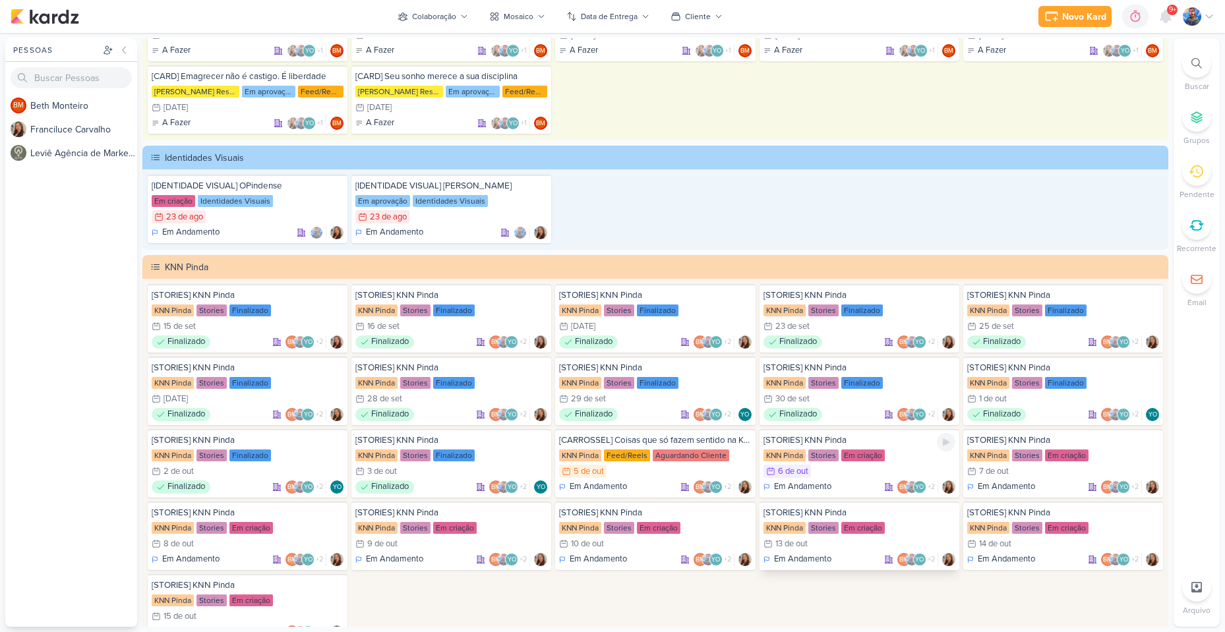
scroll to position [2506, 0]
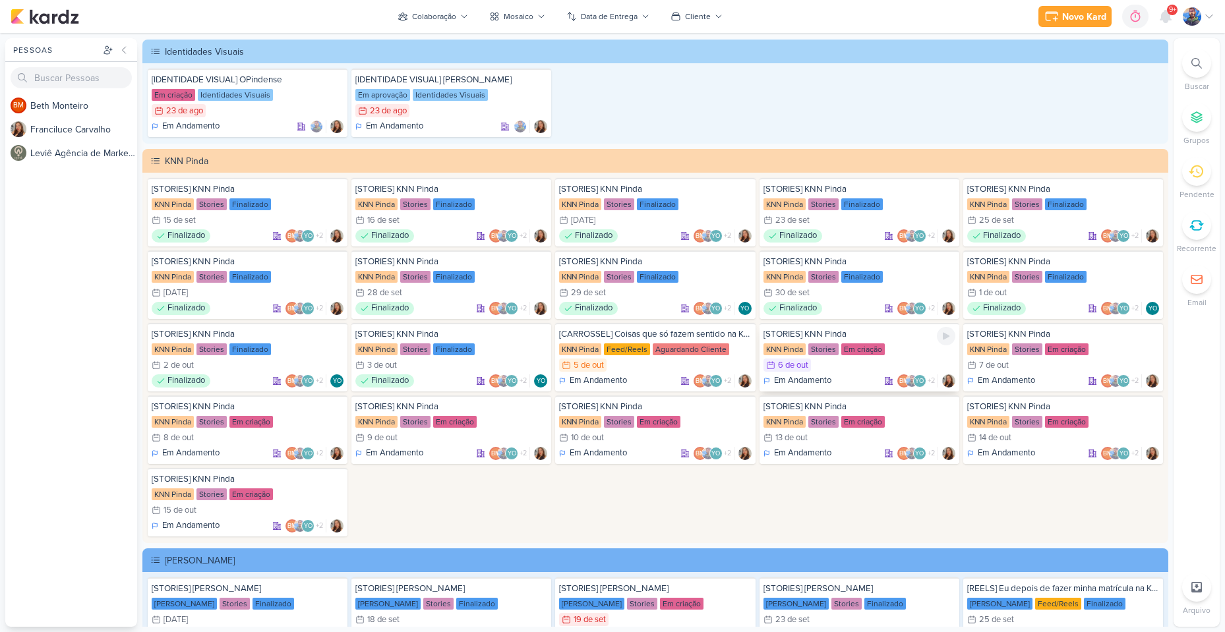
click at [789, 355] on div "KNN Pinda" at bounding box center [785, 350] width 42 height 12
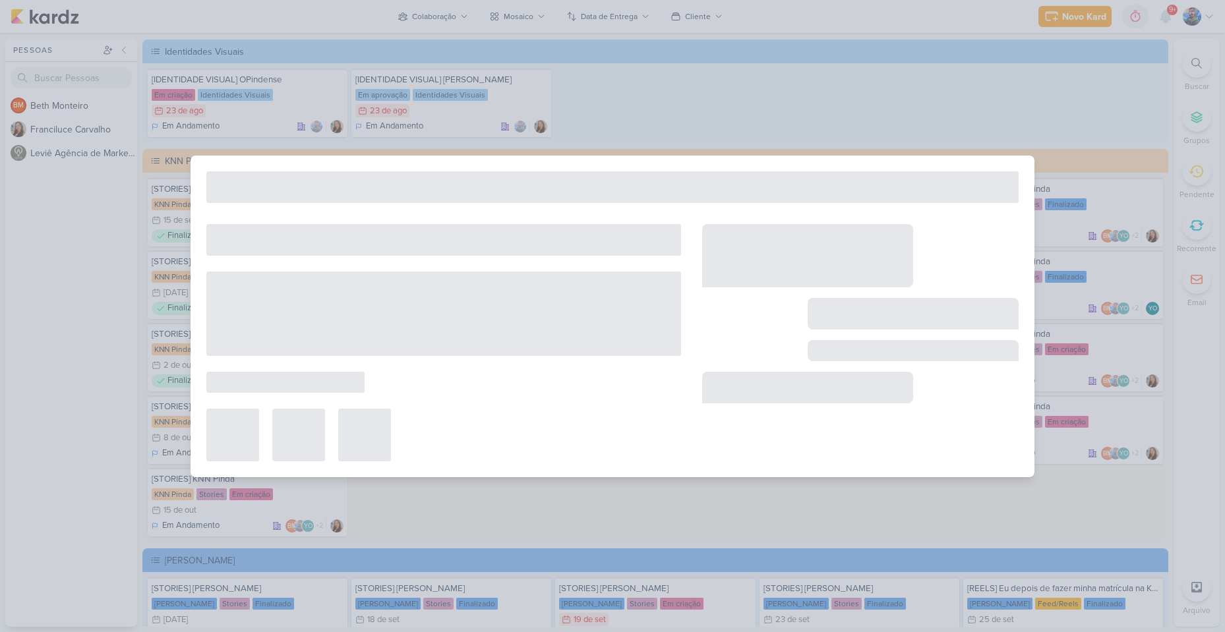
type input "[STORIES] KNN Pinda"
type input "[DATE] 23:59"
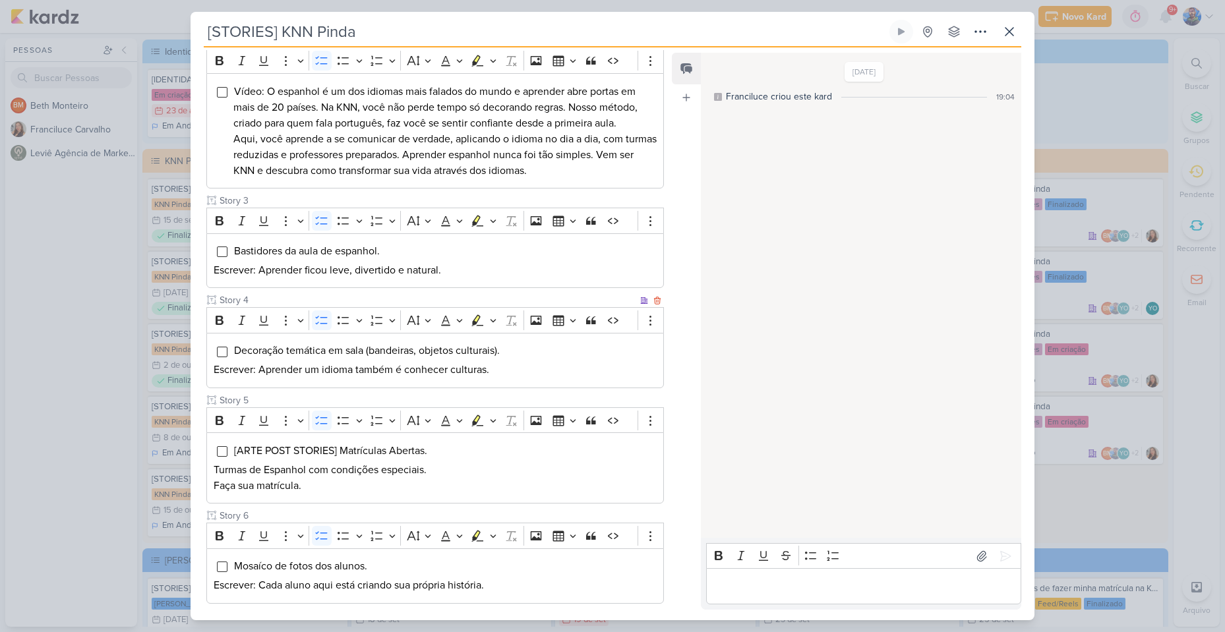
scroll to position [330, 0]
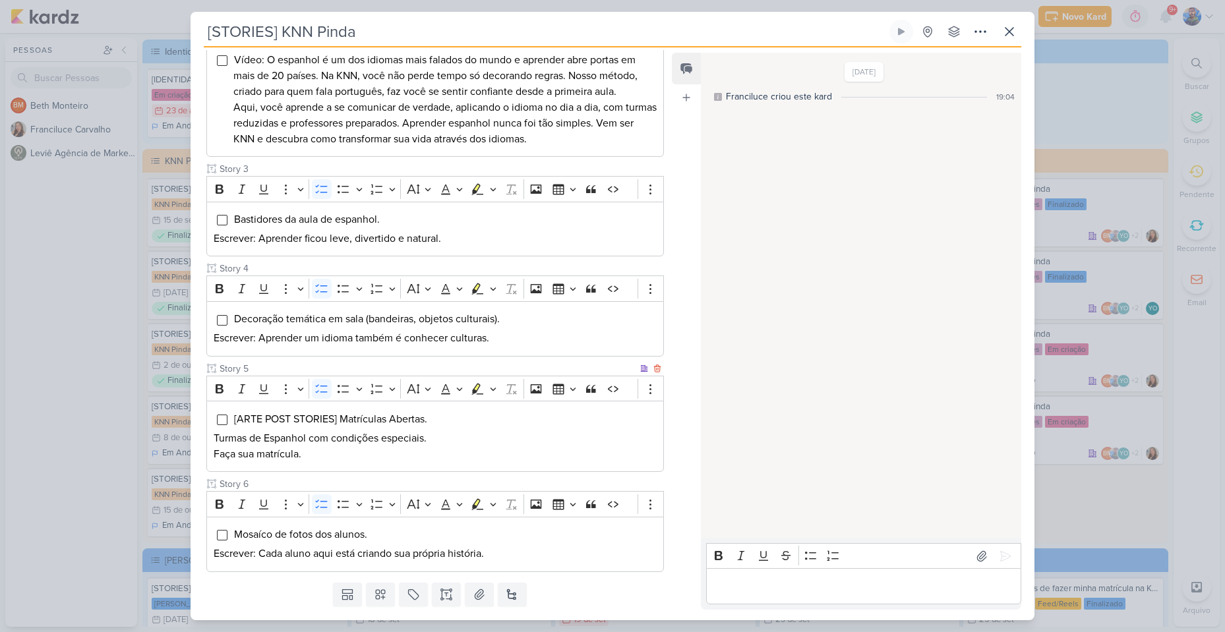
click at [359, 431] on p "Turmas de Espanhol com condições especiais." at bounding box center [435, 439] width 443 height 16
click at [389, 463] on div "[ARTE POST STORIES] Matrículas Abertas. Turmas de Espanhol com condições especi…" at bounding box center [435, 436] width 458 height 71
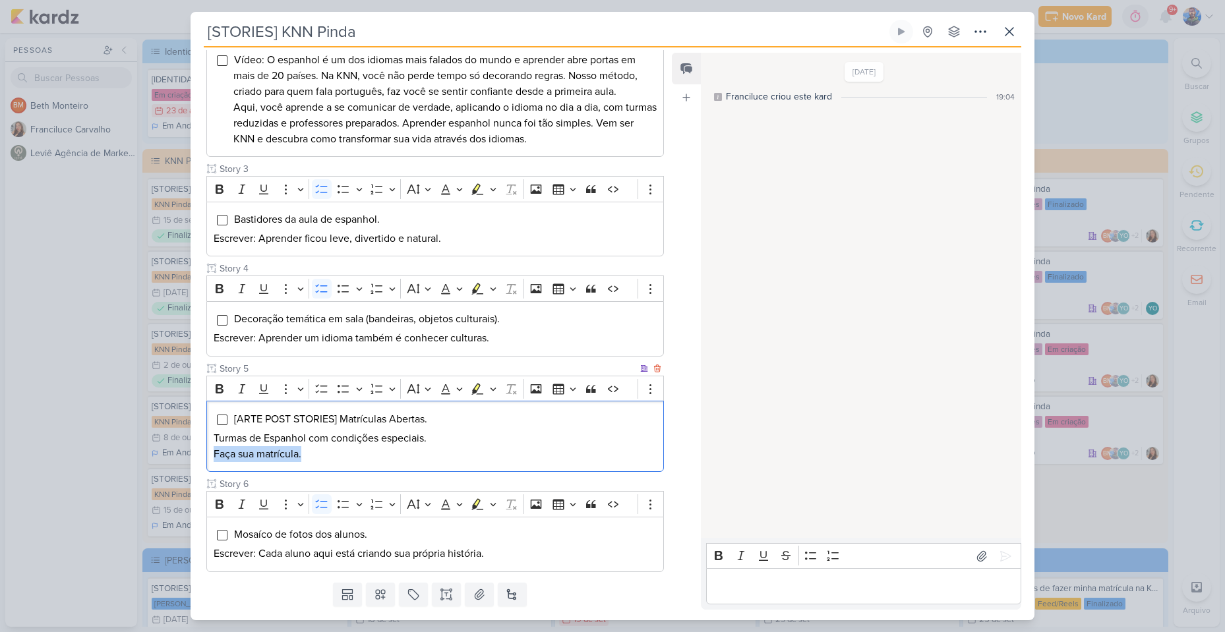
click at [389, 463] on div "[ARTE POST STORIES] Matrículas Abertas. Turmas de Espanhol com condições especi…" at bounding box center [435, 436] width 458 height 71
click at [393, 462] on p "Faça sua matrícula." at bounding box center [435, 454] width 443 height 16
drag, startPoint x: 400, startPoint y: 468, endPoint x: 232, endPoint y: 408, distance: 178.6
click at [232, 408] on div "[ARTE POST STORIES] Matrículas Abertas. Turmas de Espanhol com condições especi…" at bounding box center [435, 436] width 458 height 71
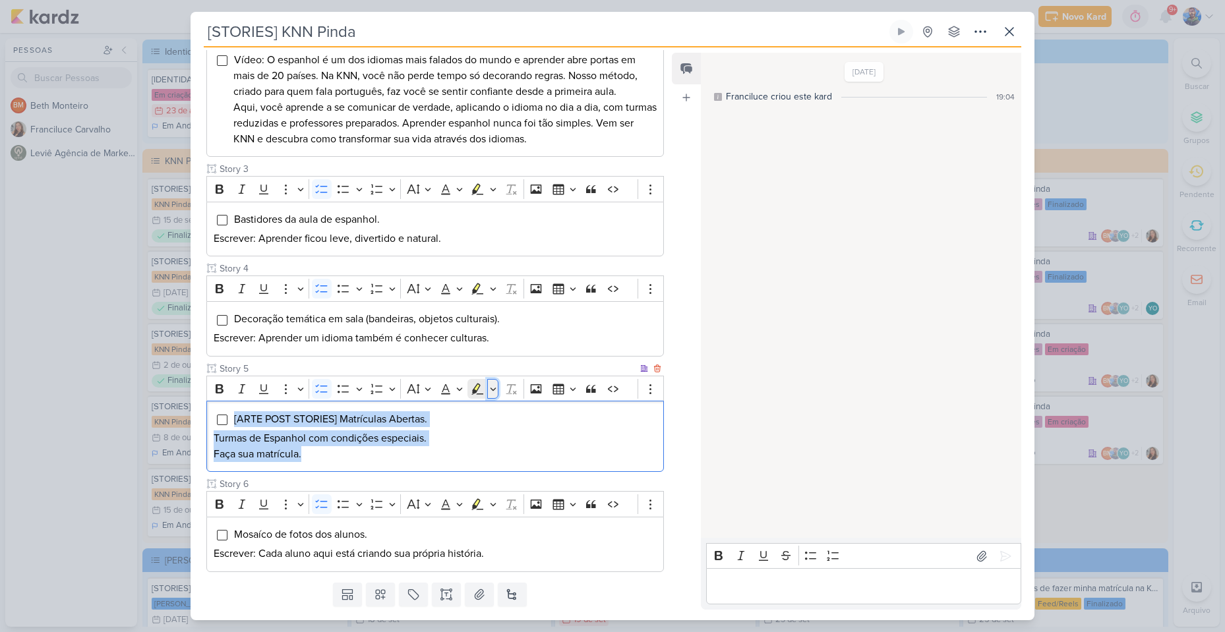
click at [495, 390] on icon "Editor toolbar" at bounding box center [493, 389] width 7 height 13
click at [438, 408] on icon "Text highlight toolbar" at bounding box center [436, 411] width 7 height 10
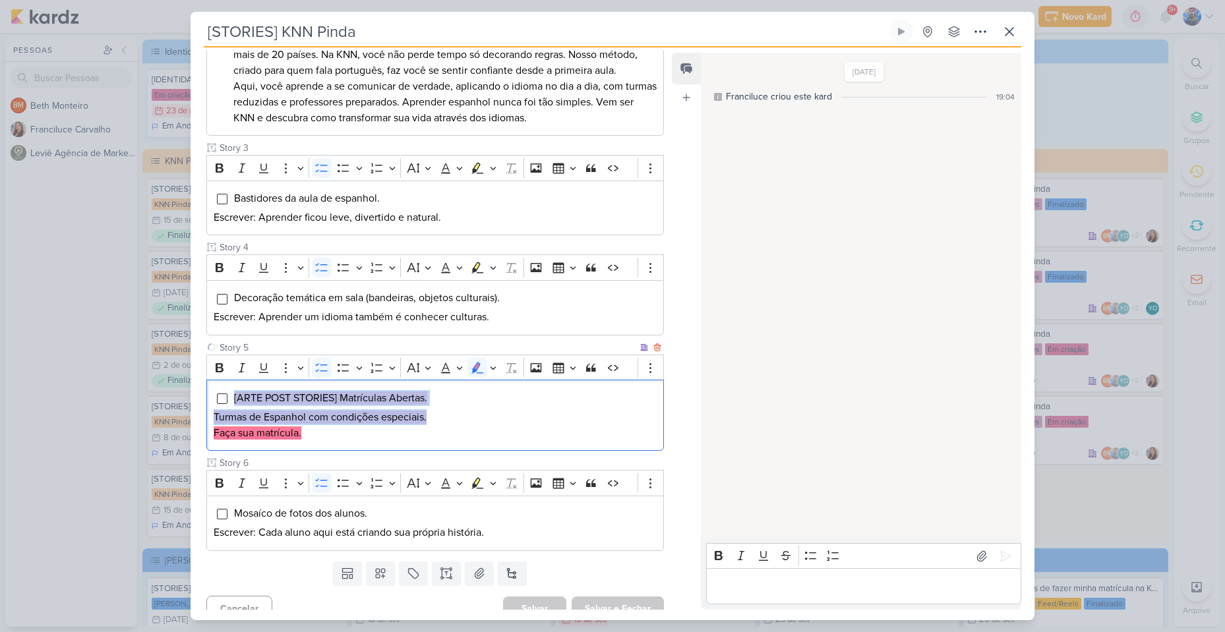
scroll to position [365, 0]
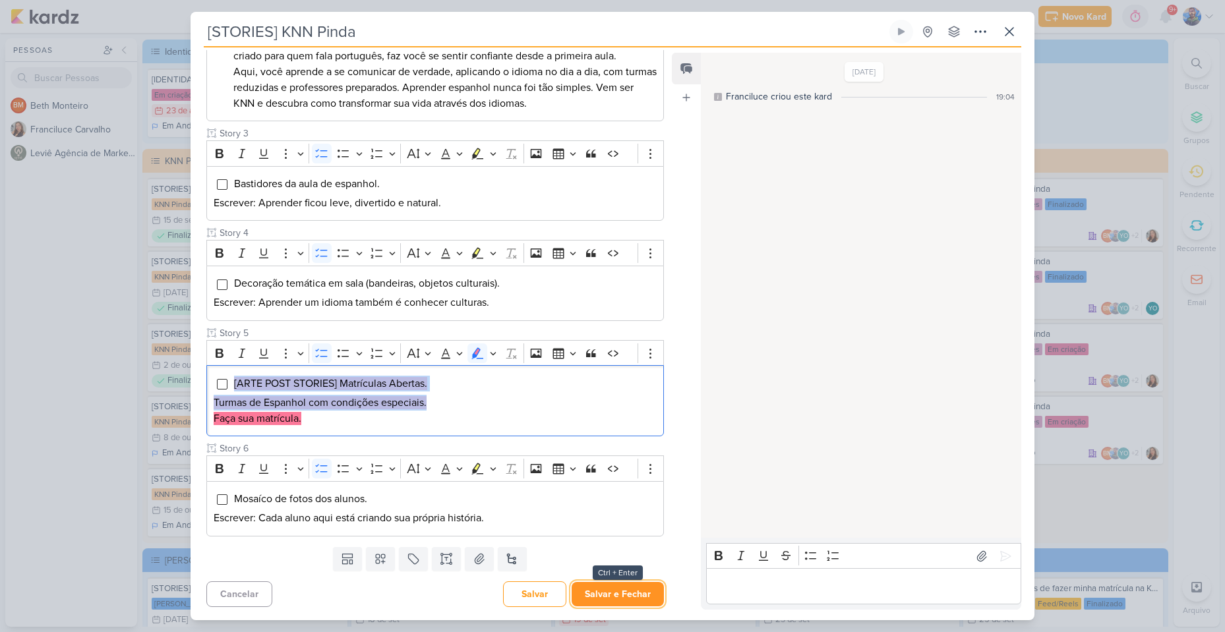
click at [592, 592] on button "Salvar e Fechar" at bounding box center [618, 594] width 92 height 24
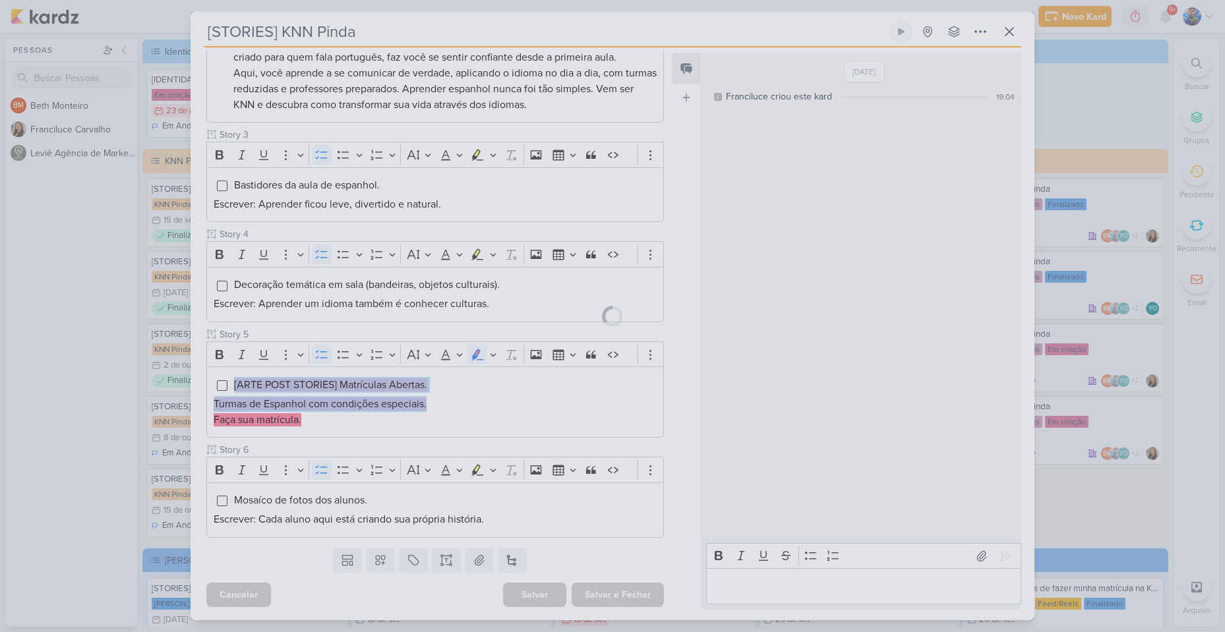
scroll to position [364, 0]
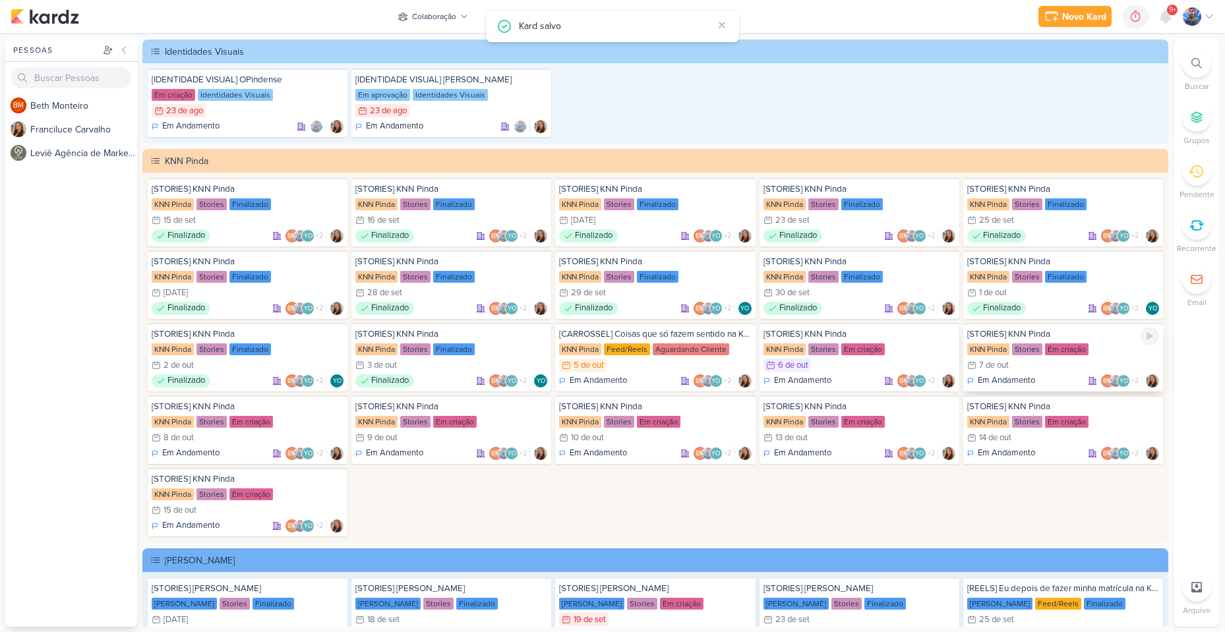
click at [1060, 352] on div "Em criação" at bounding box center [1067, 350] width 44 height 12
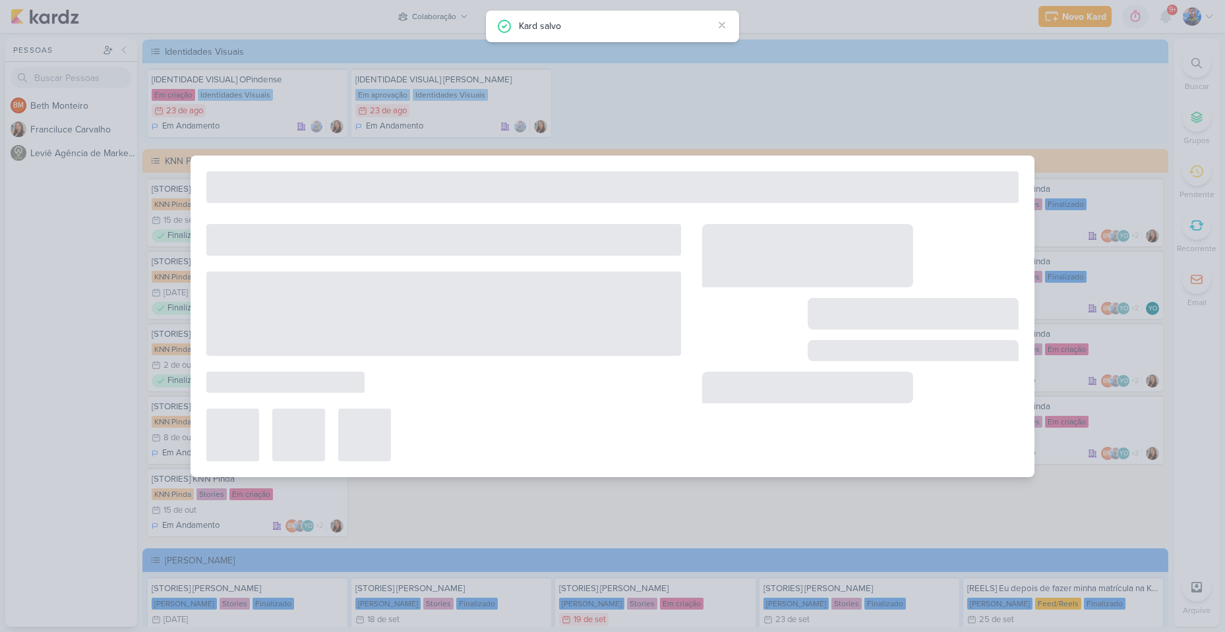
type input "[DATE] 23:59"
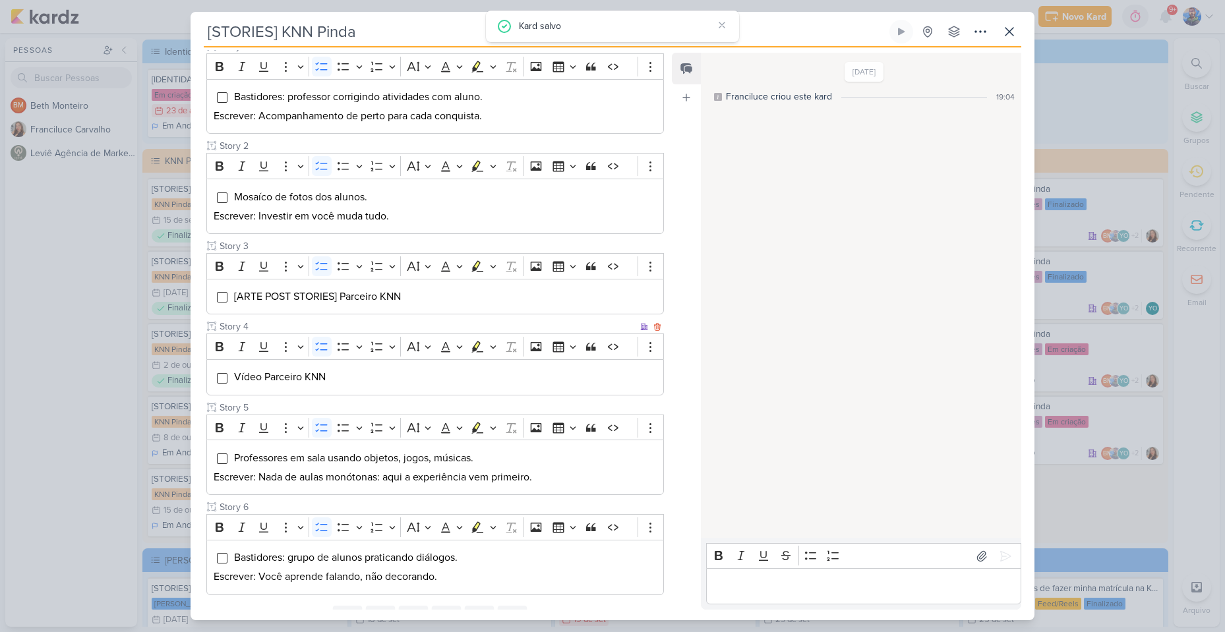
scroll to position [198, 0]
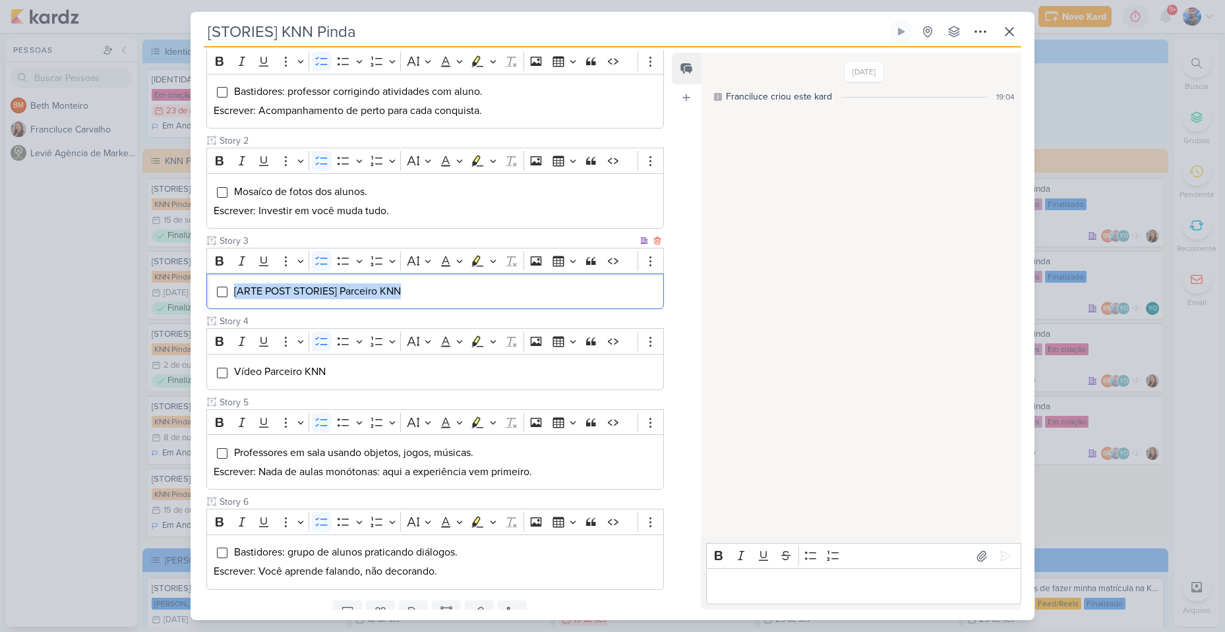
drag, startPoint x: 440, startPoint y: 292, endPoint x: 313, endPoint y: 279, distance: 127.3
click at [212, 280] on div "[ARTE POST STORIES] Parceiro KNN" at bounding box center [435, 292] width 458 height 36
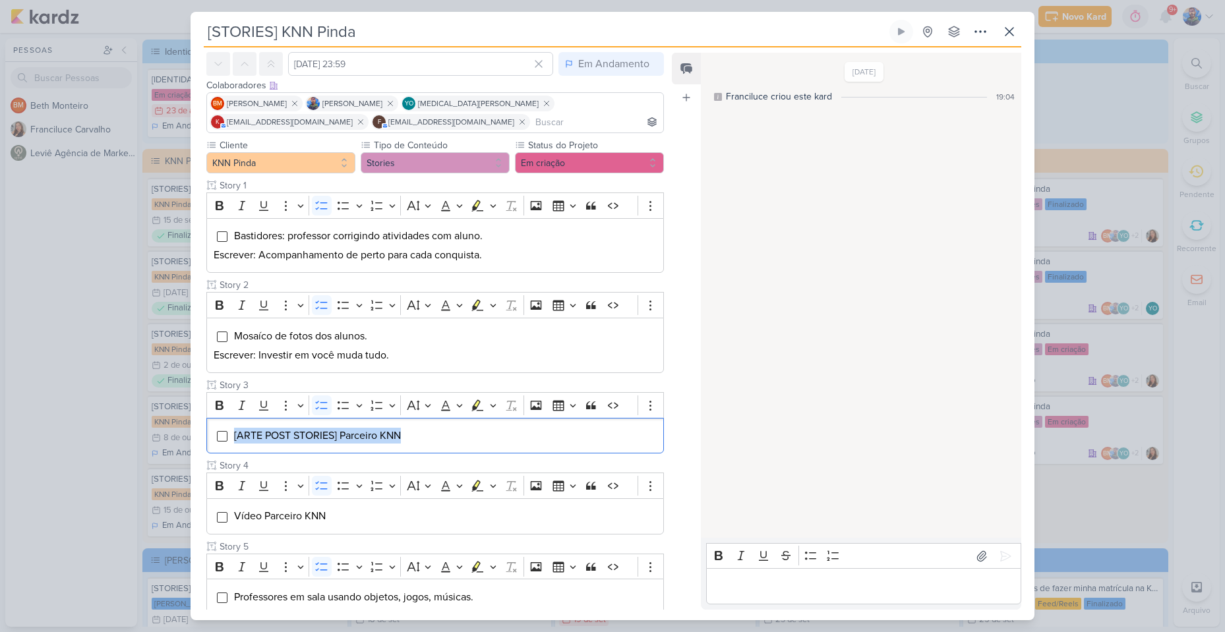
scroll to position [251, 0]
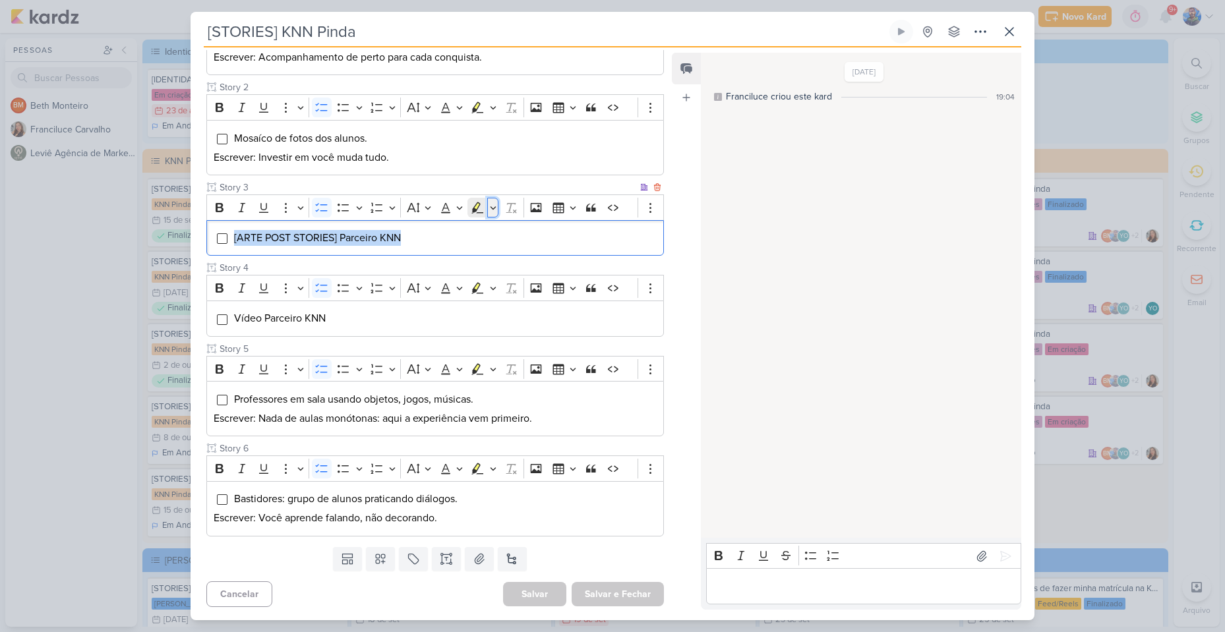
click at [496, 206] on icon "Editor toolbar" at bounding box center [493, 207] width 7 height 13
click at [443, 231] on icon "Text highlight toolbar" at bounding box center [437, 230] width 13 height 13
click at [452, 249] on div "[ARTE POST STORIES] Parceiro KNN" at bounding box center [435, 238] width 458 height 36
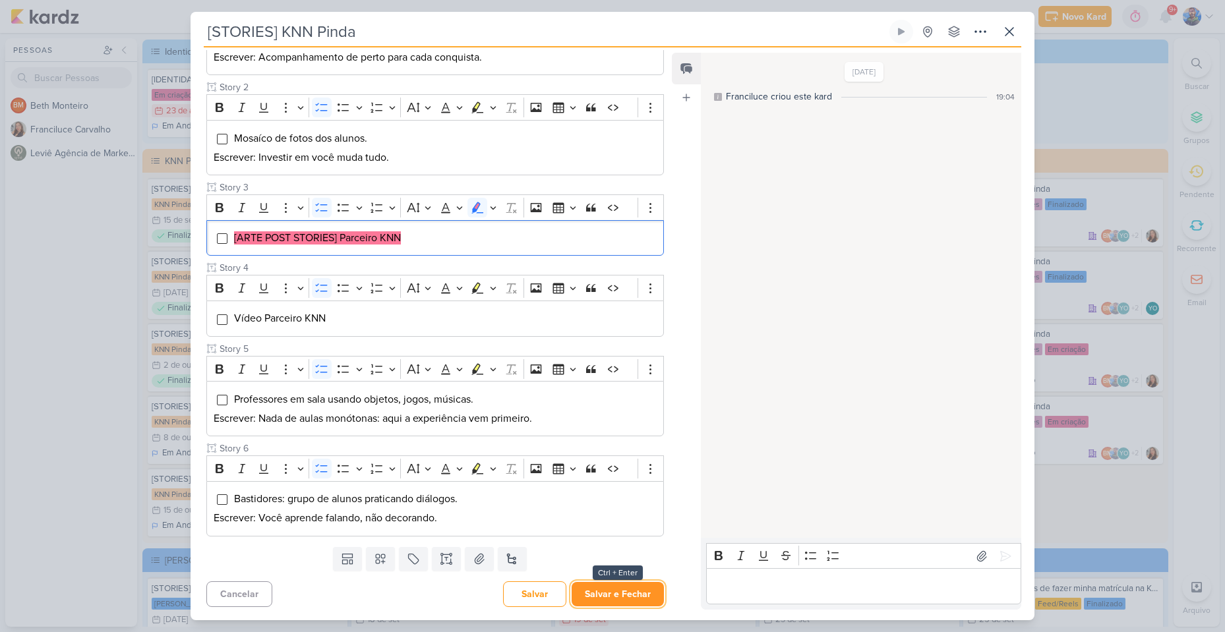
click at [603, 593] on button "Salvar e Fechar" at bounding box center [618, 594] width 92 height 24
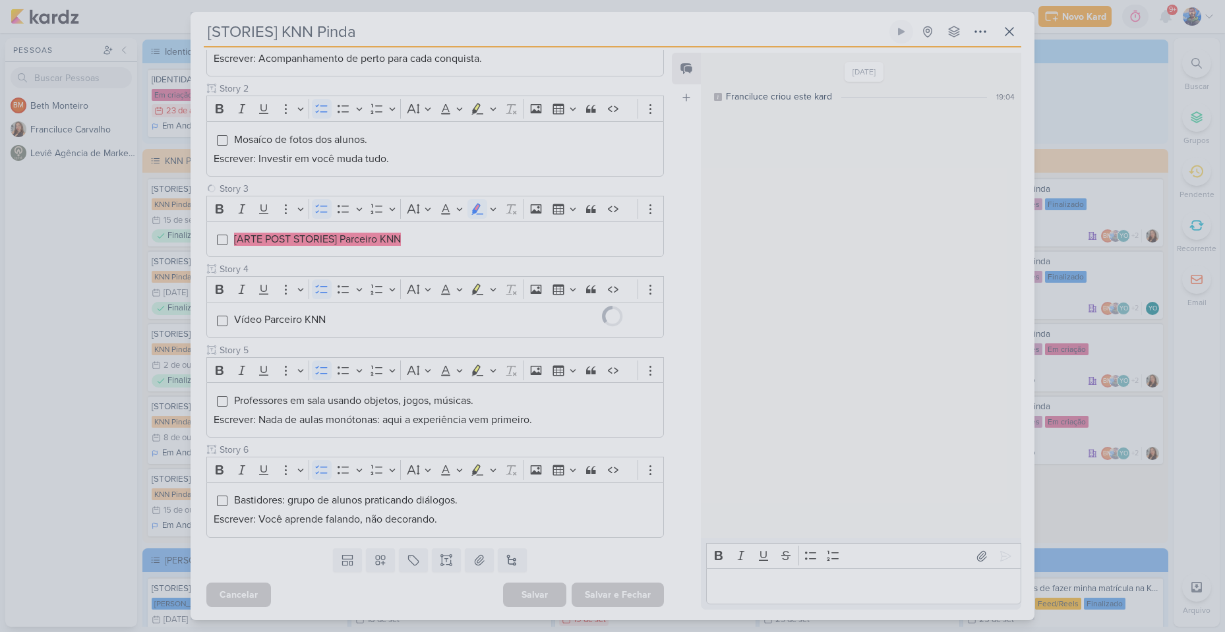
scroll to position [250, 0]
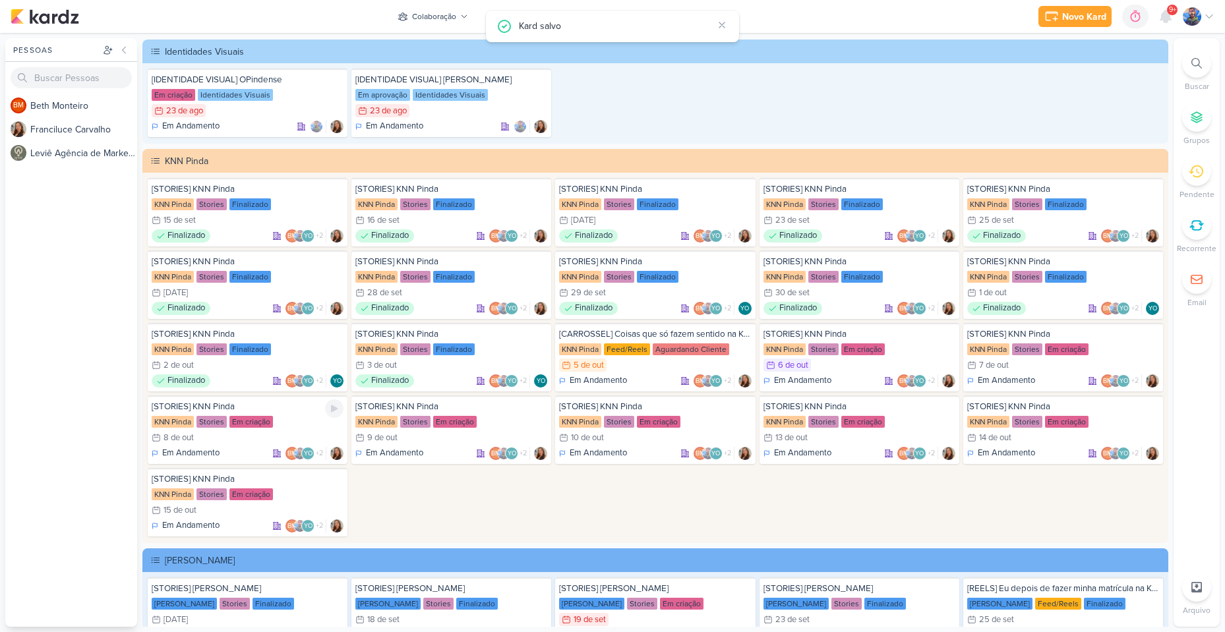
click at [244, 441] on div "8/10 [DATE]" at bounding box center [248, 437] width 192 height 13
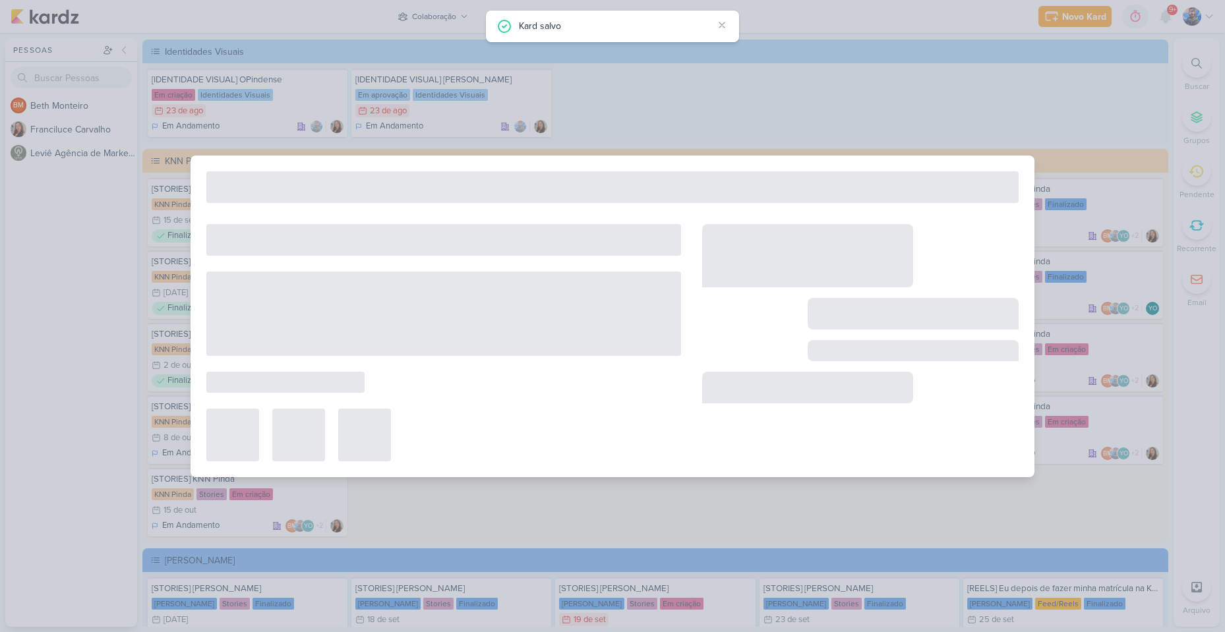
type input "8 de outubro de 2025 às 23:59"
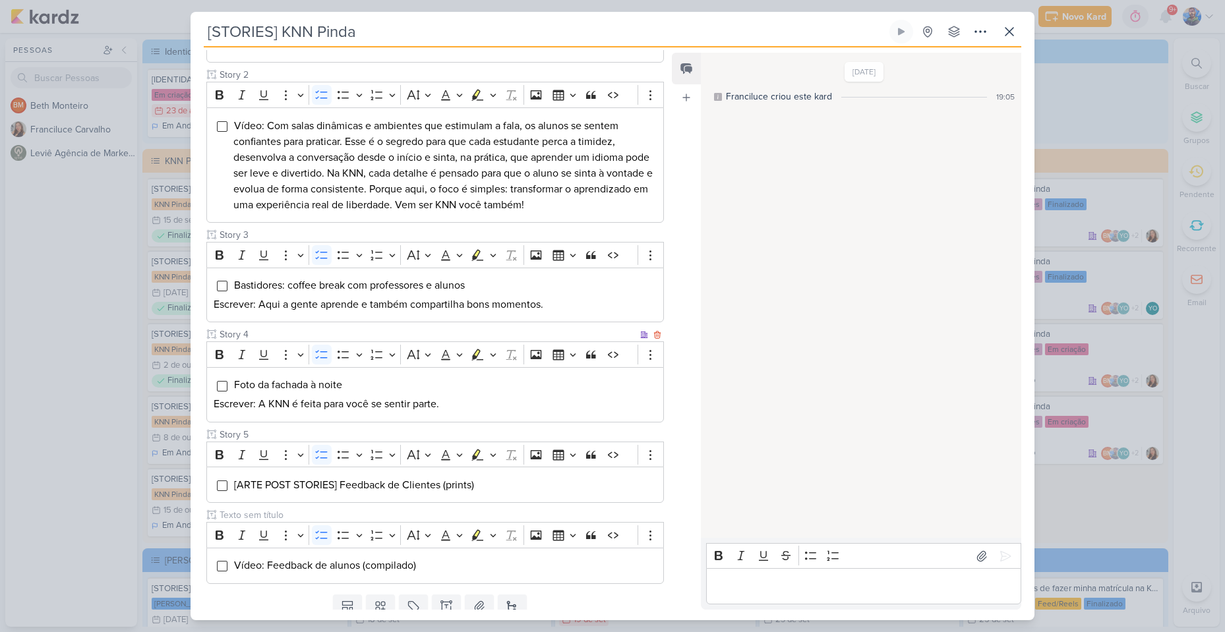
scroll to position [311, 0]
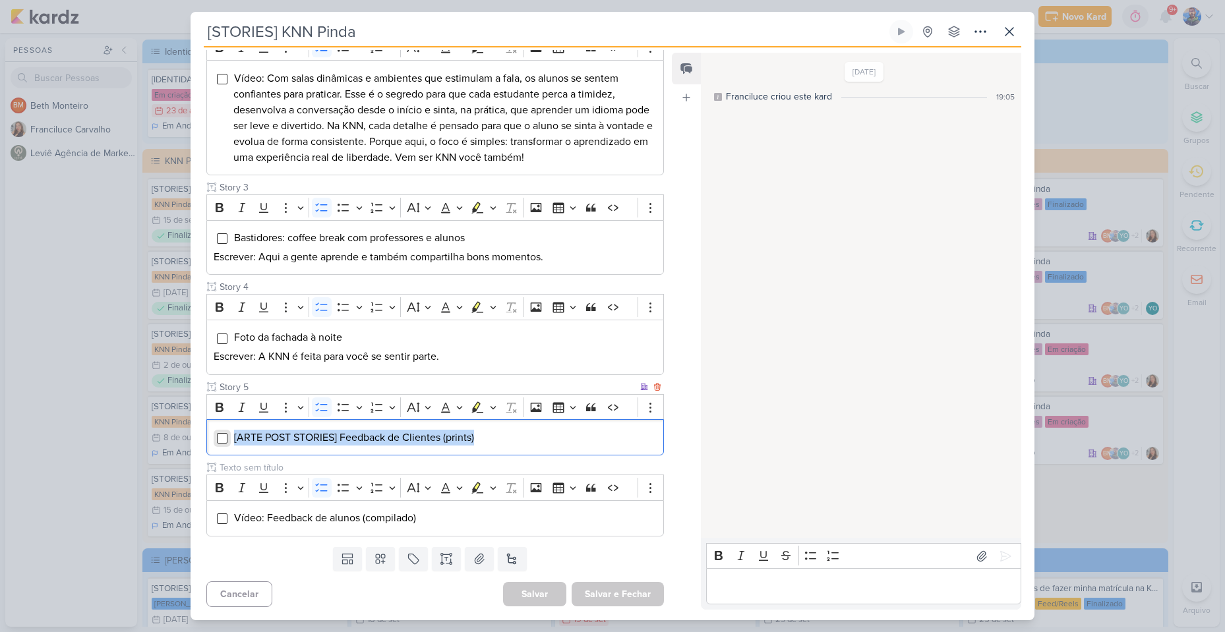
drag, startPoint x: 491, startPoint y: 437, endPoint x: 226, endPoint y: 439, distance: 265.8
click at [233, 439] on li "[ARTE POST STORIES] Feedback de Clientes (prints)" at bounding box center [444, 438] width 423 height 16
click at [491, 408] on icon "Editor toolbar" at bounding box center [493, 407] width 7 height 13
click at [433, 434] on icon "Text highlight toolbar" at bounding box center [438, 430] width 12 height 11
click at [443, 443] on mark "[ARTE POST STORIES] Feedback de Clientes (prints)" at bounding box center [354, 437] width 240 height 13
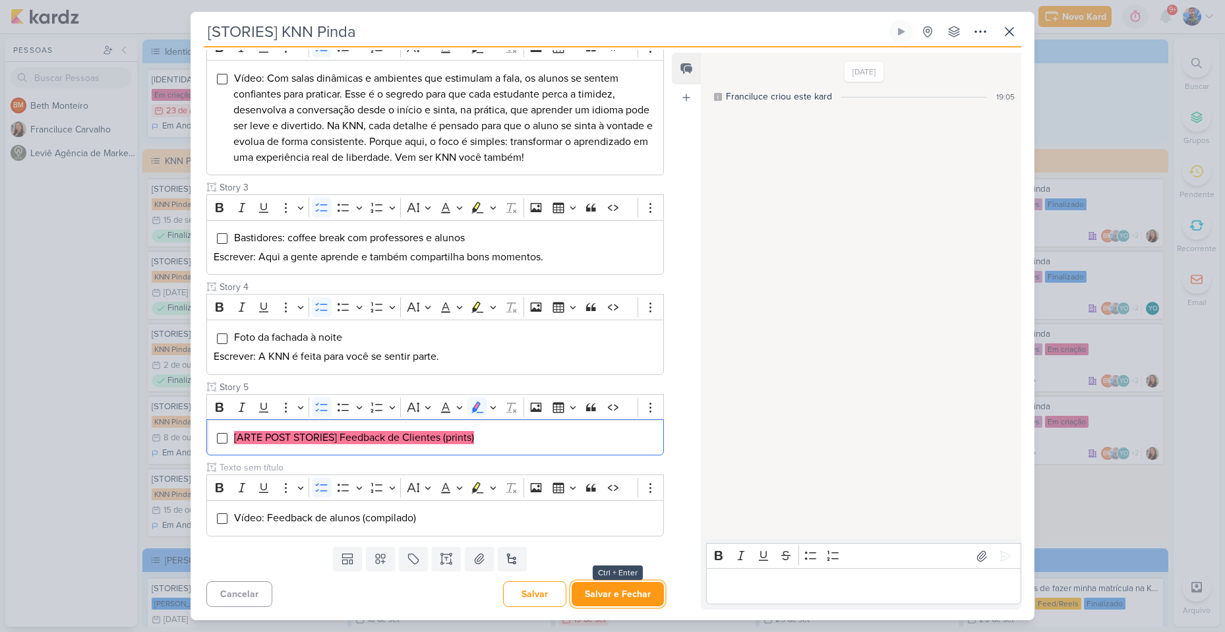
click at [623, 601] on button "Salvar e Fechar" at bounding box center [618, 594] width 92 height 24
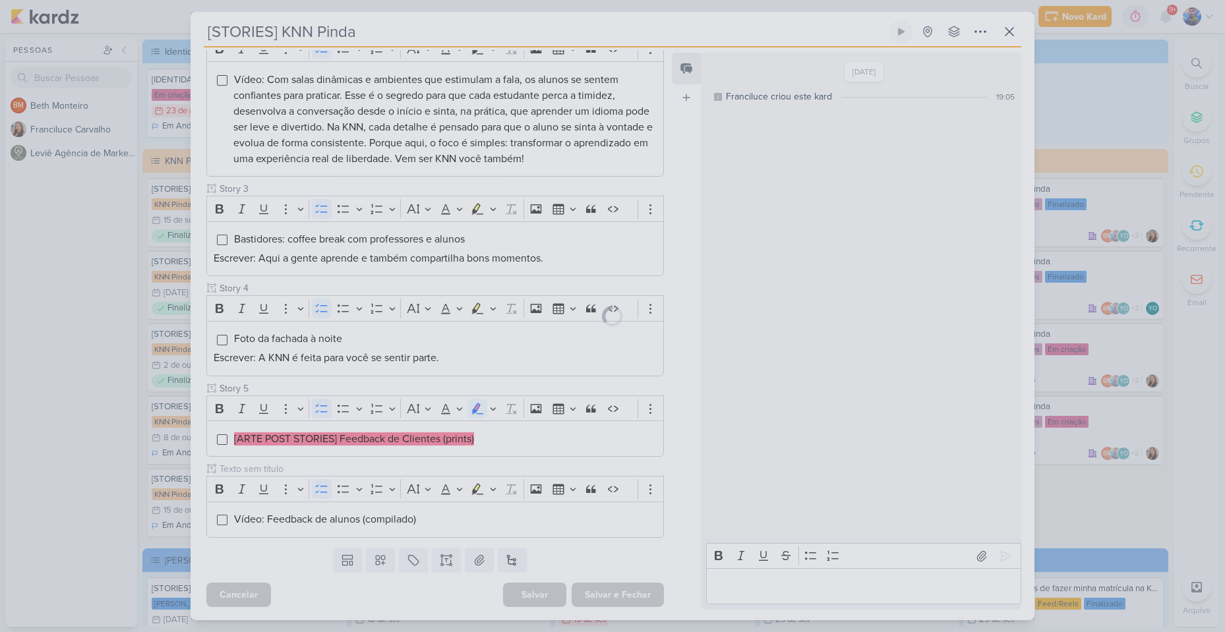
scroll to position [310, 0]
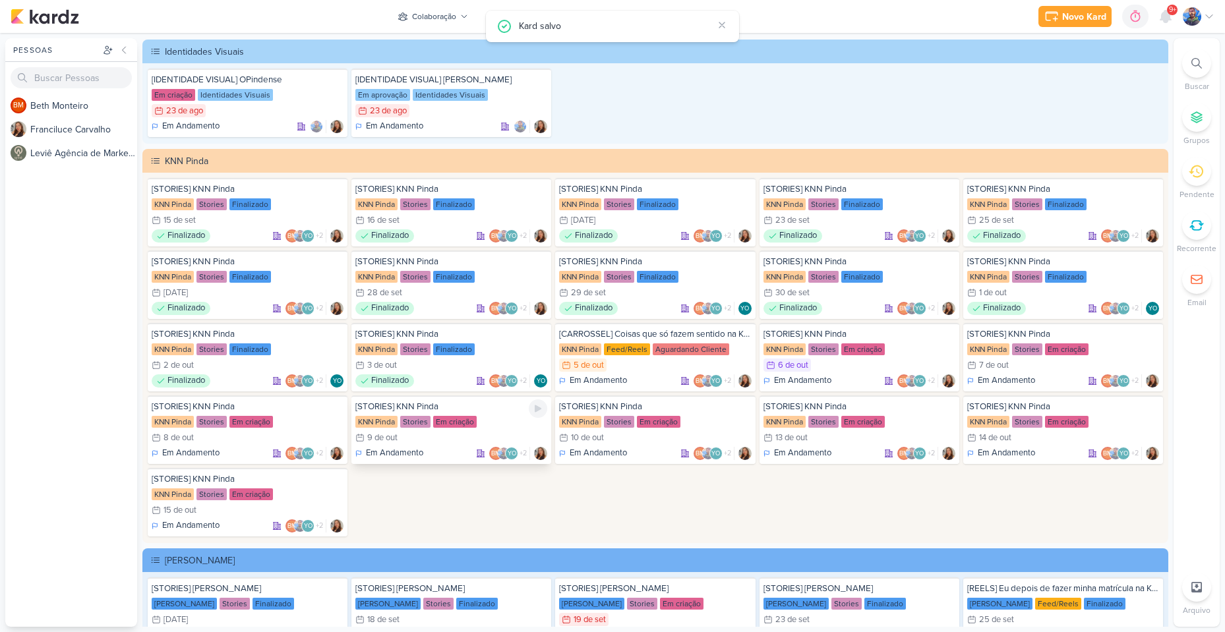
click at [427, 425] on div "Stories" at bounding box center [415, 422] width 30 height 12
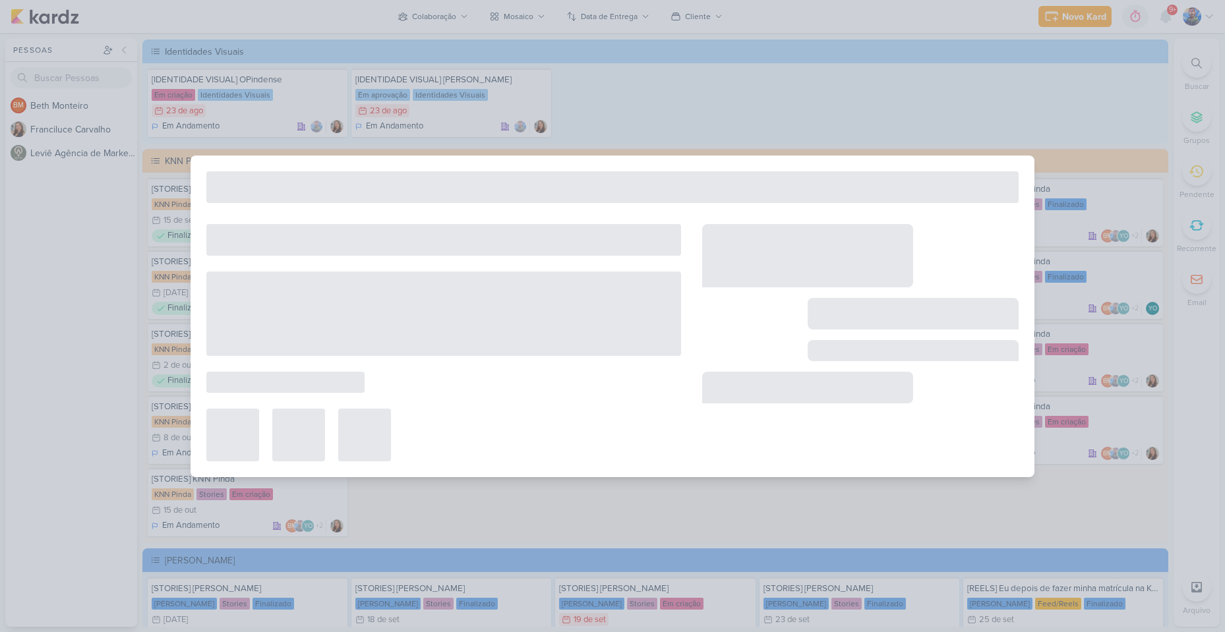
type input "[DATE] 23:59"
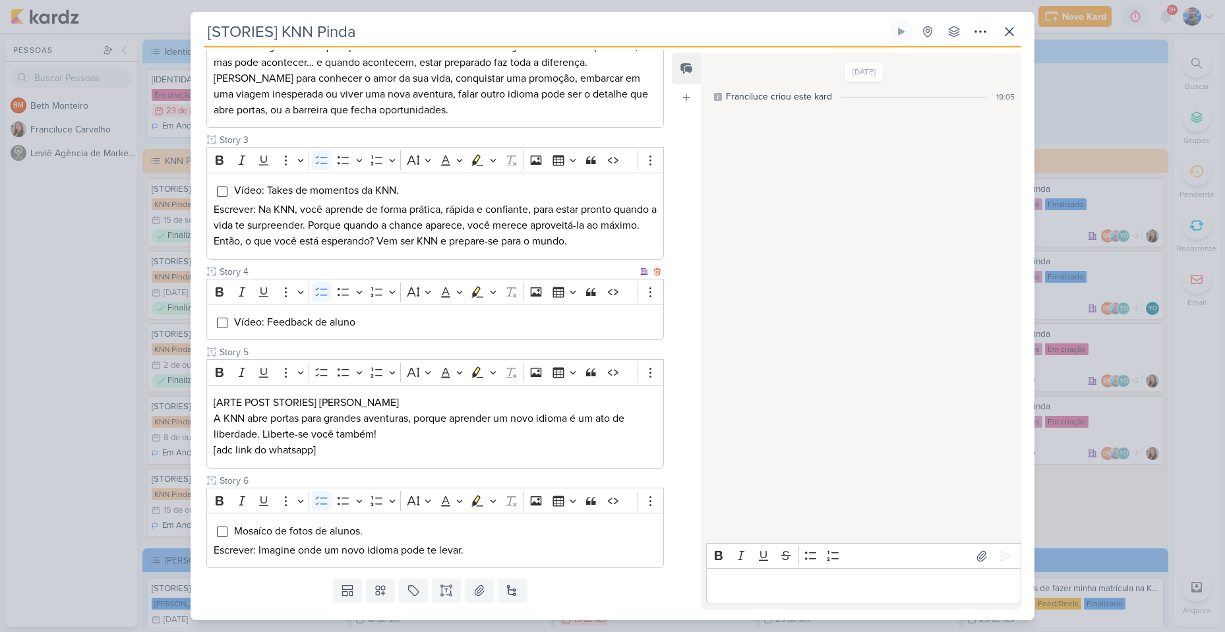
scroll to position [525, 0]
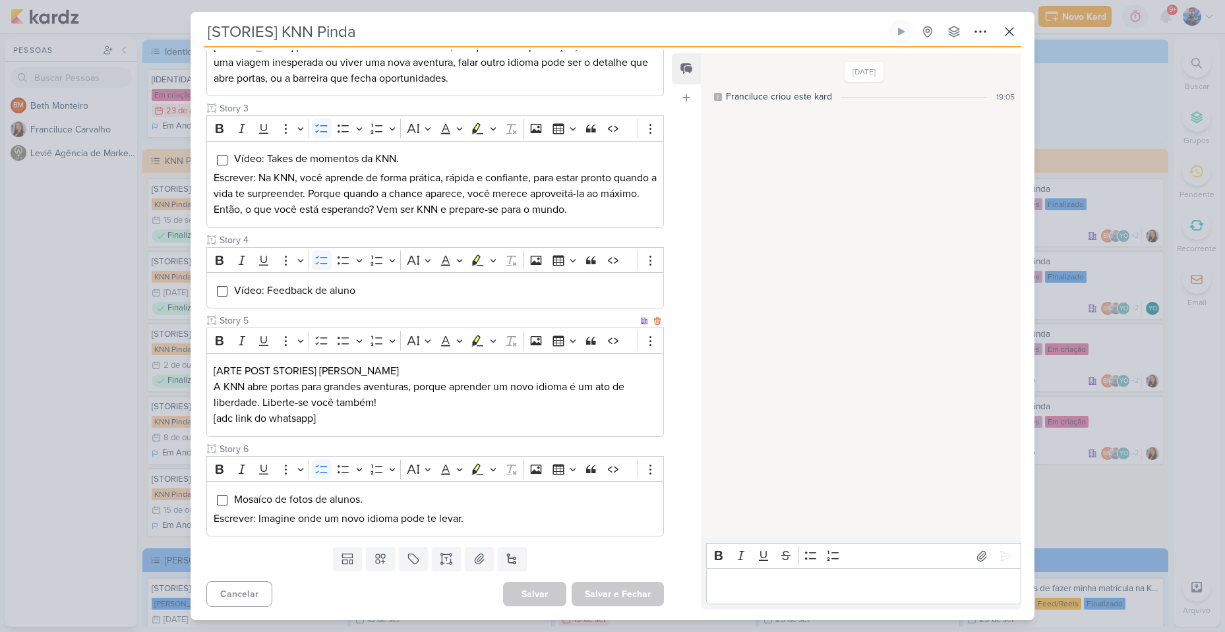
click at [333, 370] on p "[ARTE POST STORIES] [PERSON_NAME]" at bounding box center [435, 371] width 443 height 16
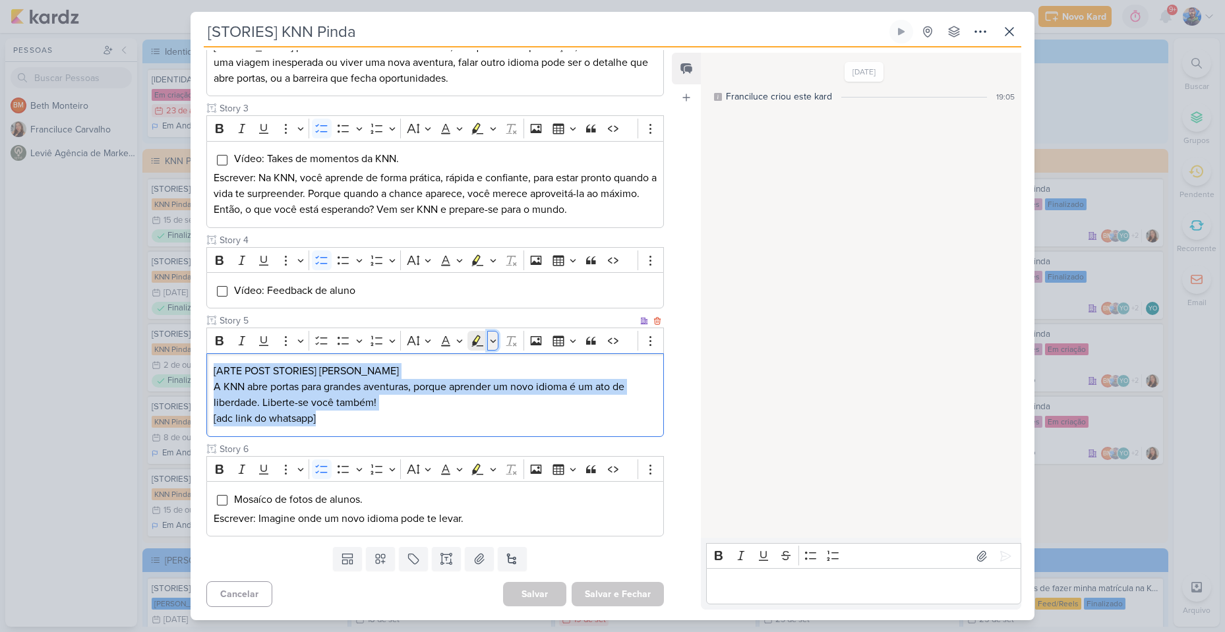
click at [495, 342] on icon "Editor toolbar" at bounding box center [493, 341] width 6 height 3
click at [443, 369] on icon "Text highlight toolbar" at bounding box center [438, 364] width 12 height 11
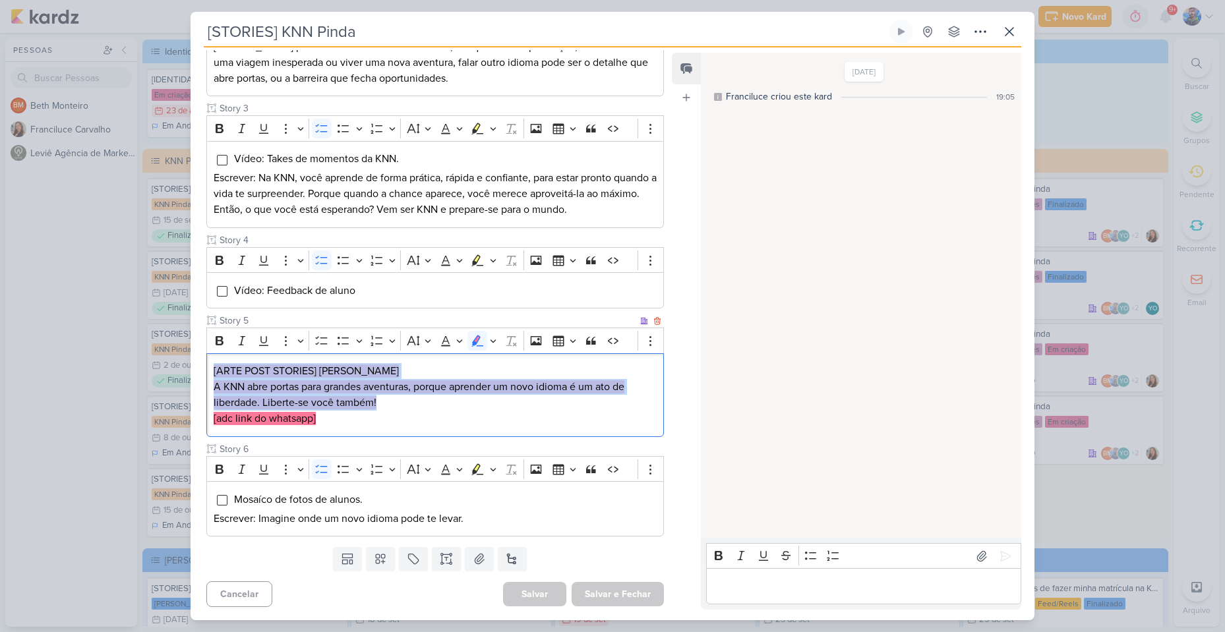
click at [419, 387] on mark "A KNN abre portas para grandes aventuras, porque aprender um novo idioma é um a…" at bounding box center [419, 395] width 411 height 29
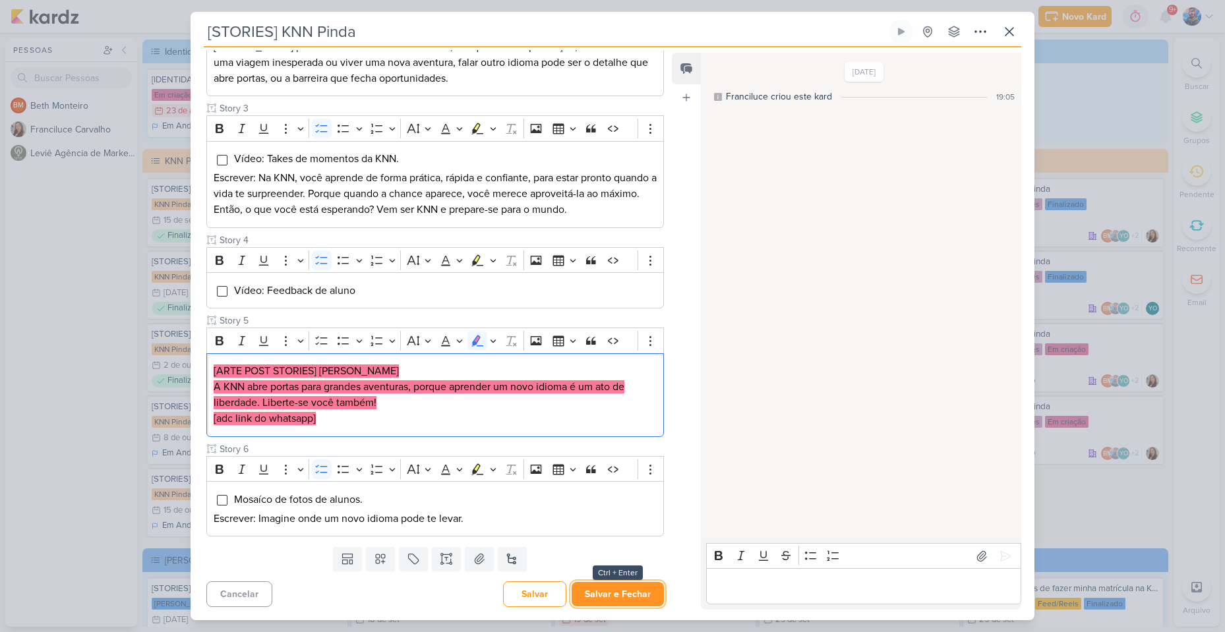
click at [619, 597] on button "Salvar e Fechar" at bounding box center [618, 594] width 92 height 24
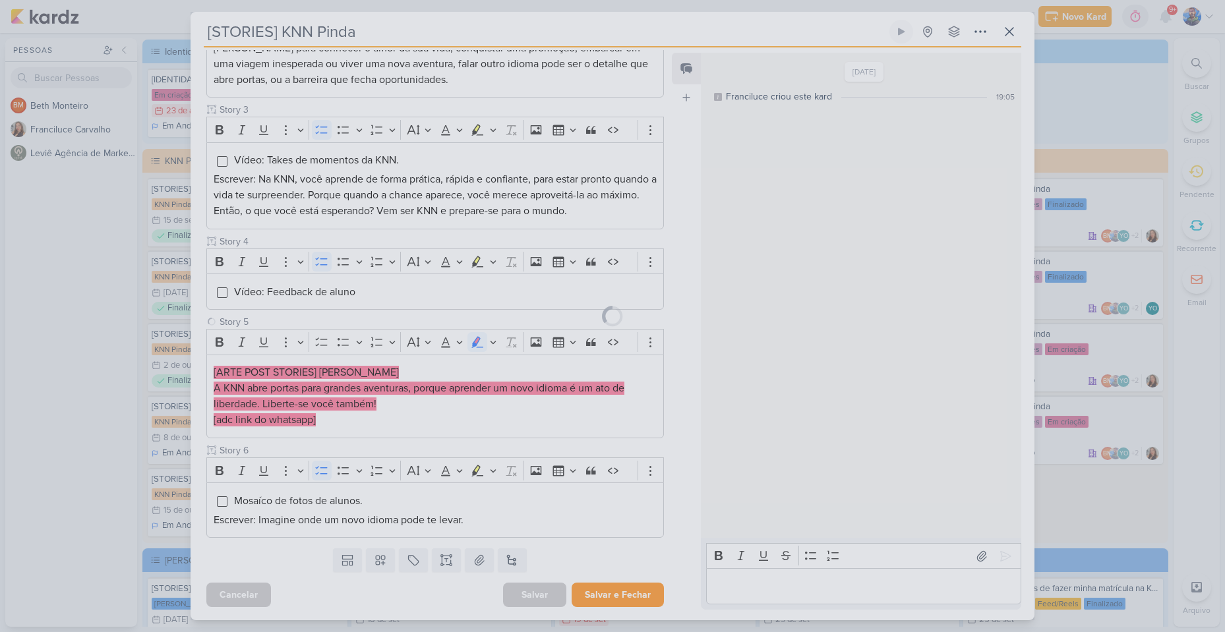
scroll to position [524, 0]
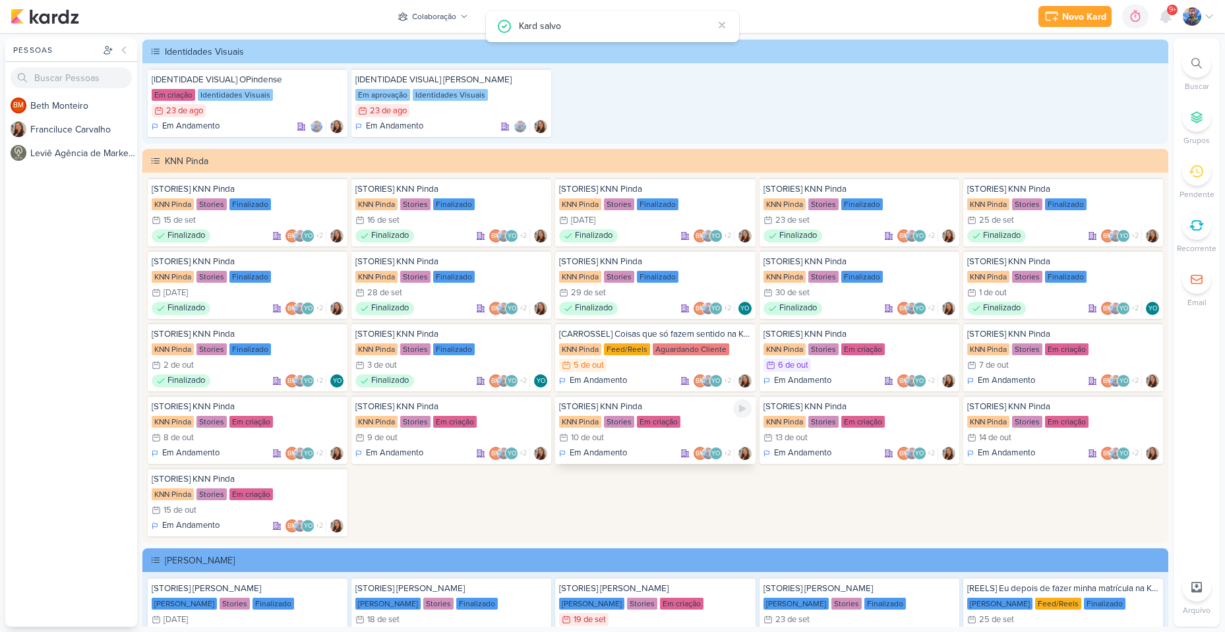
click at [654, 433] on div "10/10 [DATE]" at bounding box center [655, 437] width 192 height 13
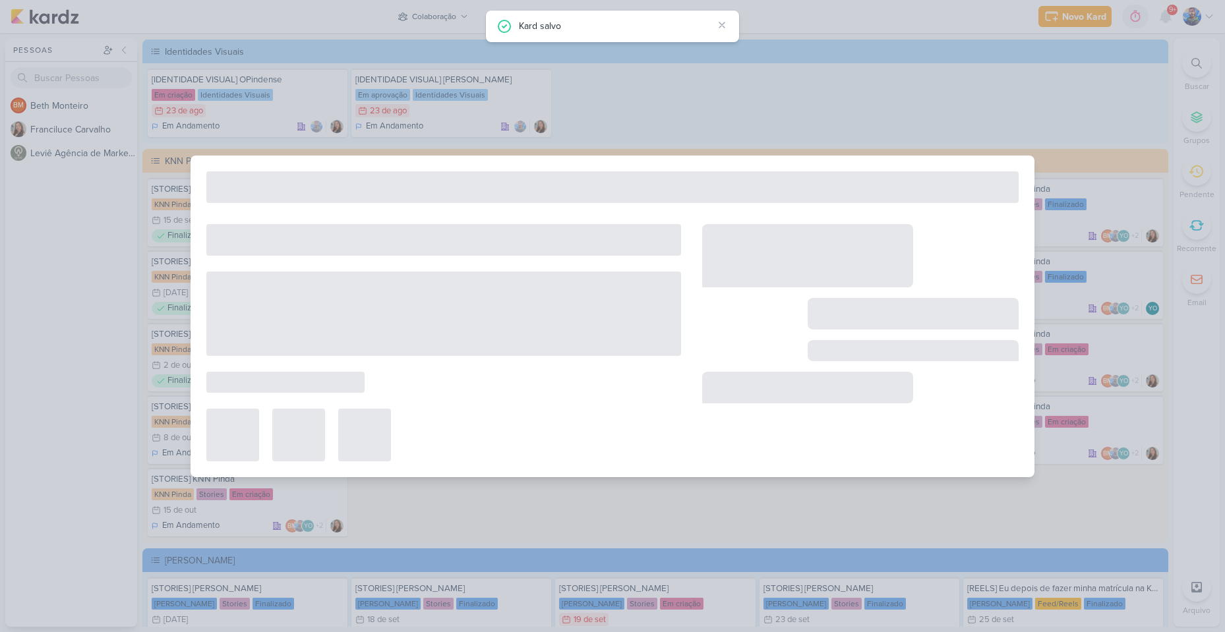
type input "10 de outubro de 2025 às 23:59"
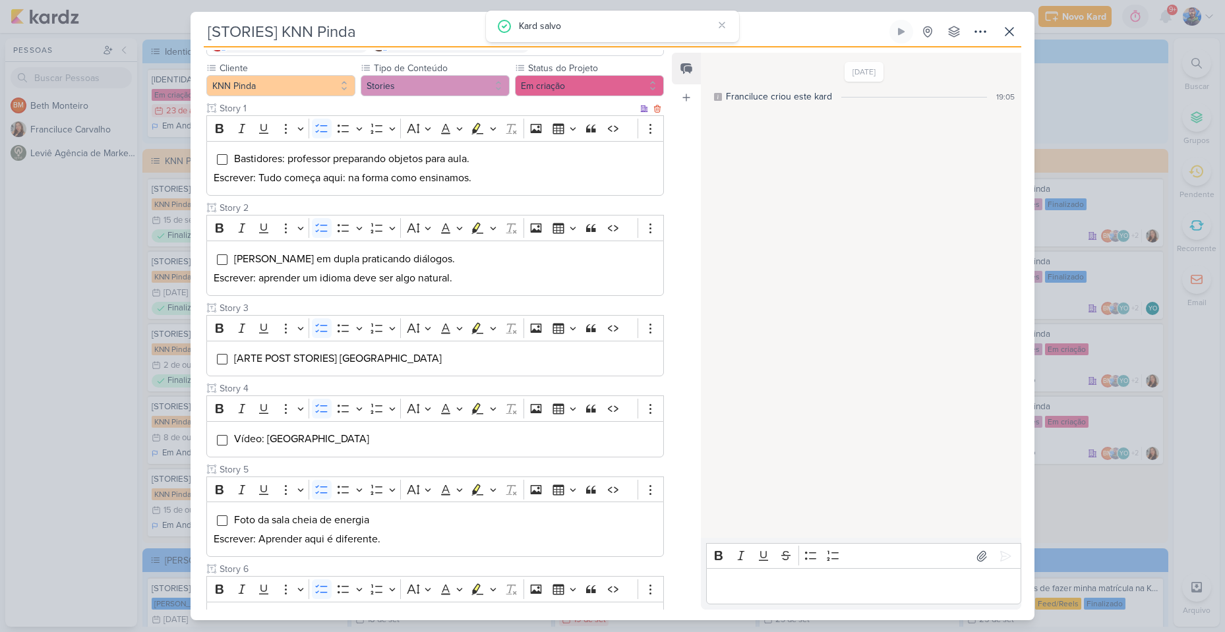
scroll to position [132, 0]
click at [322, 350] on li "[ARTE POST STORIES] [GEOGRAPHIC_DATA]" at bounding box center [444, 358] width 423 height 16
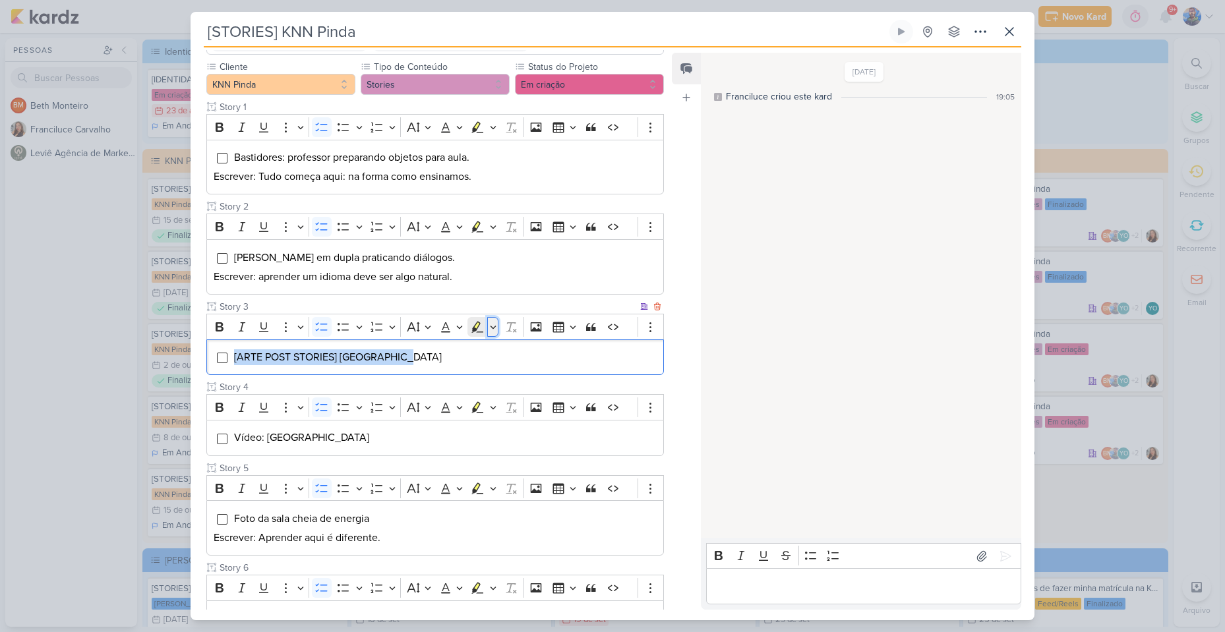
click at [491, 326] on icon "Editor toolbar" at bounding box center [493, 327] width 6 height 3
click at [437, 353] on icon "Text highlight toolbar" at bounding box center [438, 349] width 12 height 11
click at [434, 372] on div "[ARTE POST STORIES] [GEOGRAPHIC_DATA]" at bounding box center [435, 358] width 458 height 36
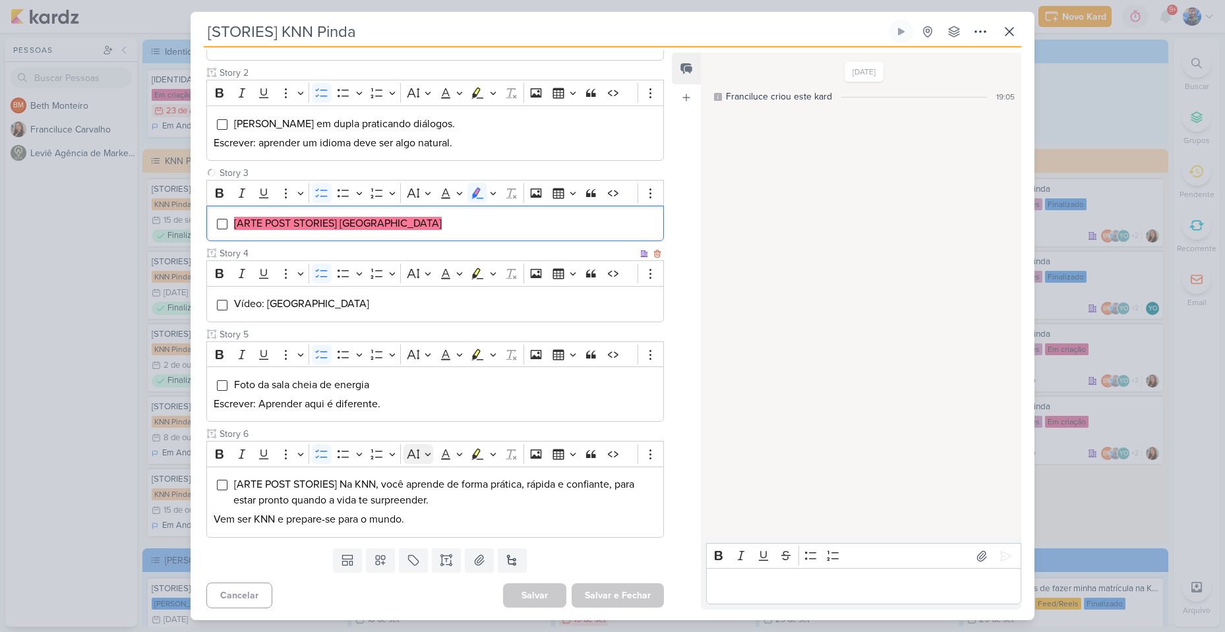
scroll to position [267, 0]
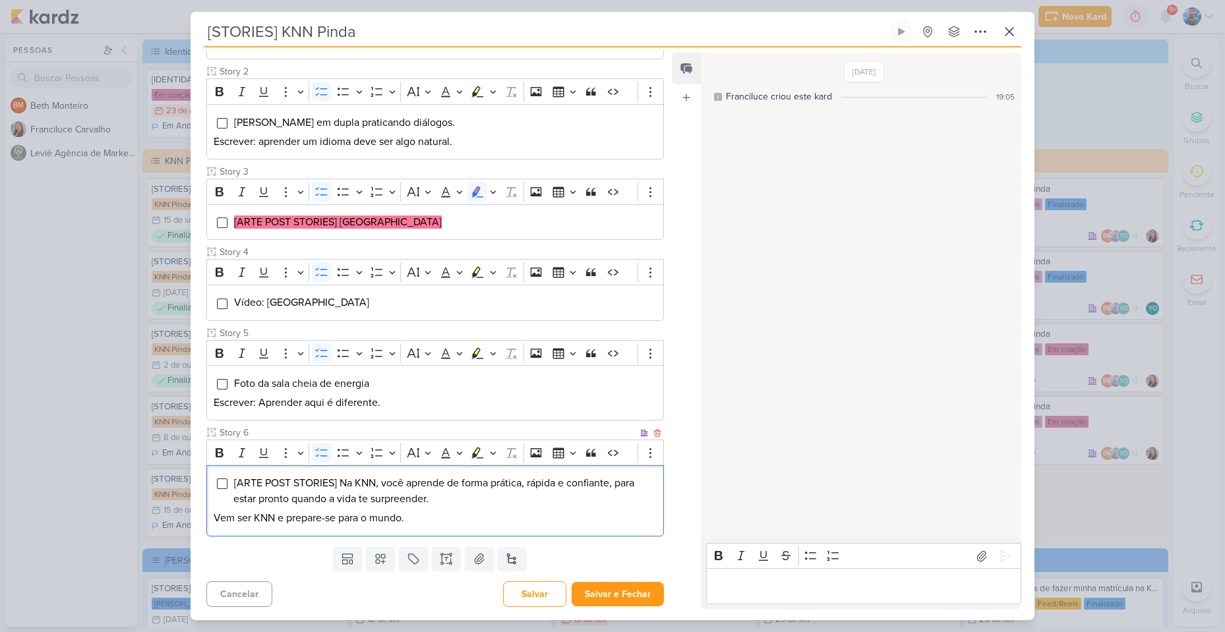
click at [414, 501] on span "[ARTE POST STORIES] Na KNN, você aprende de forma prática, rápida e confiante, …" at bounding box center [433, 491] width 401 height 29
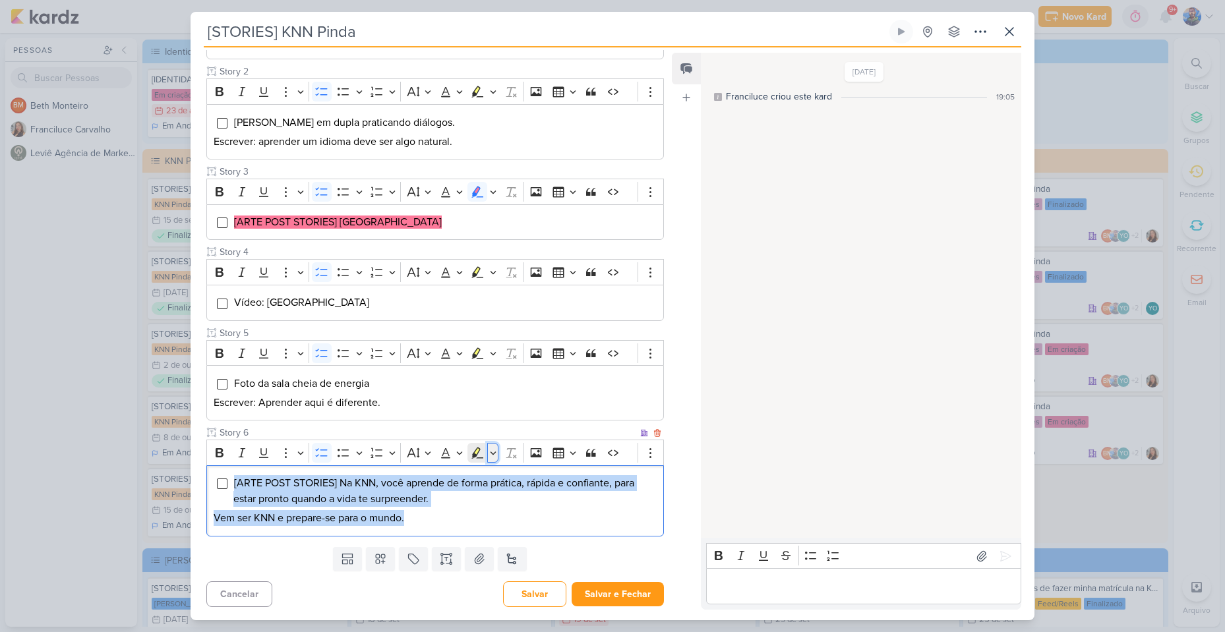
click at [488, 457] on button "Highlight" at bounding box center [492, 453] width 11 height 20
click at [437, 481] on icon "Text highlight toolbar" at bounding box center [437, 476] width 13 height 13
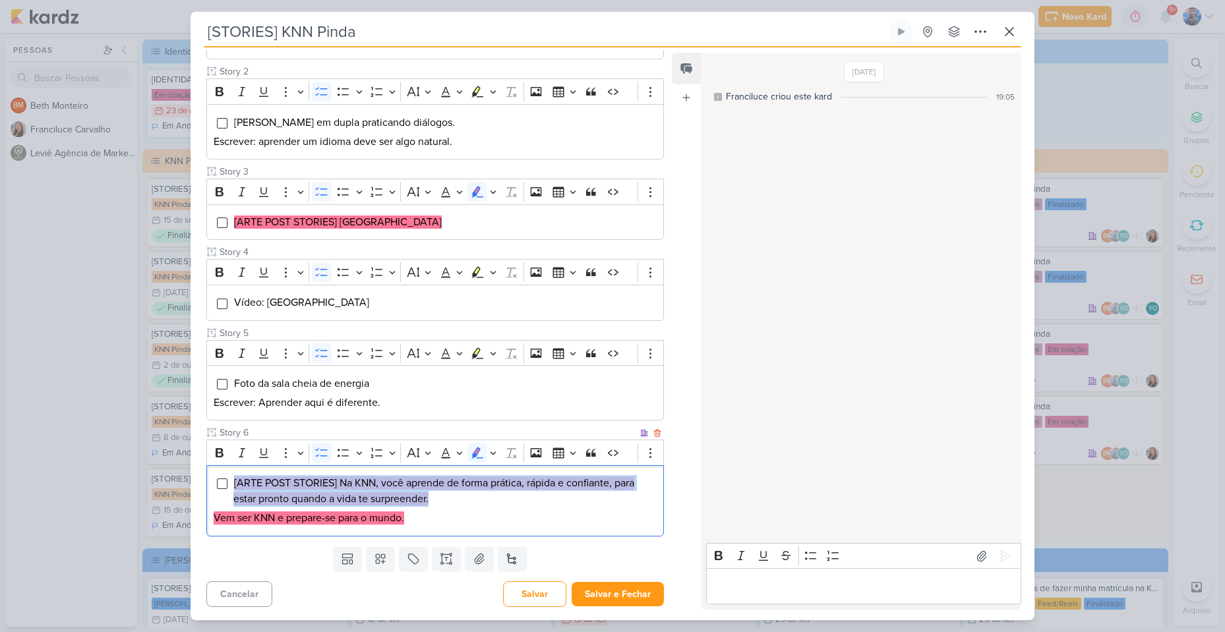
click at [455, 495] on li "[ARTE POST STORIES] Na KNN, você aprende de forma prática, rápida e confiante, …" at bounding box center [444, 491] width 423 height 32
click at [616, 604] on button "Salvar e Fechar" at bounding box center [618, 594] width 92 height 24
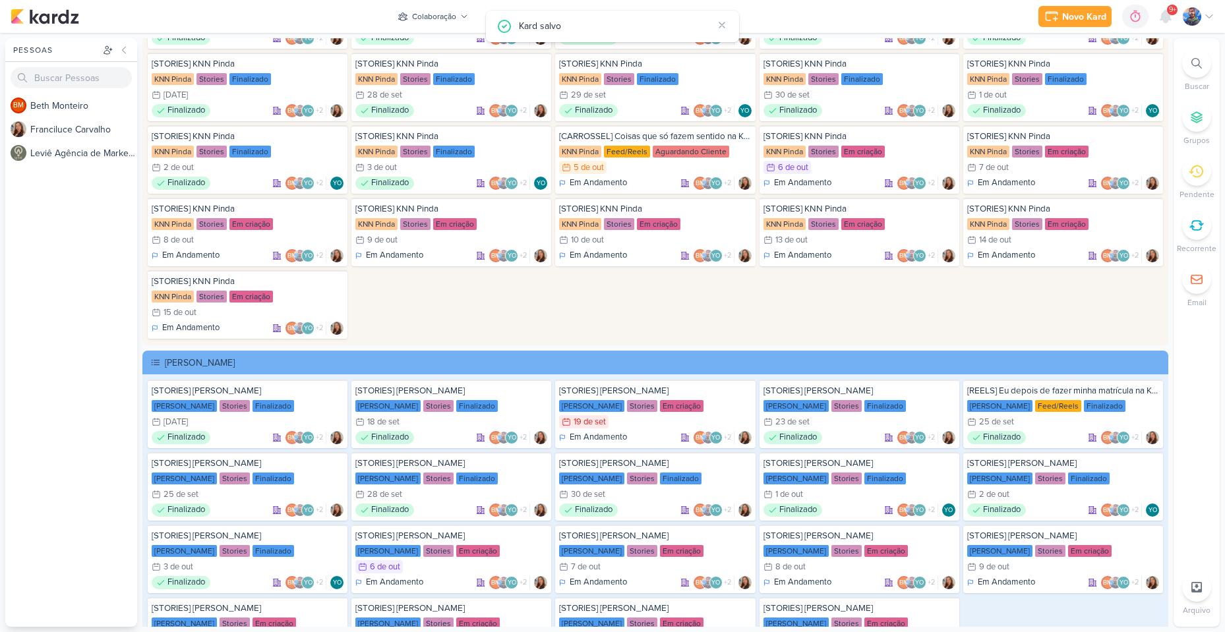
scroll to position [2836, 0]
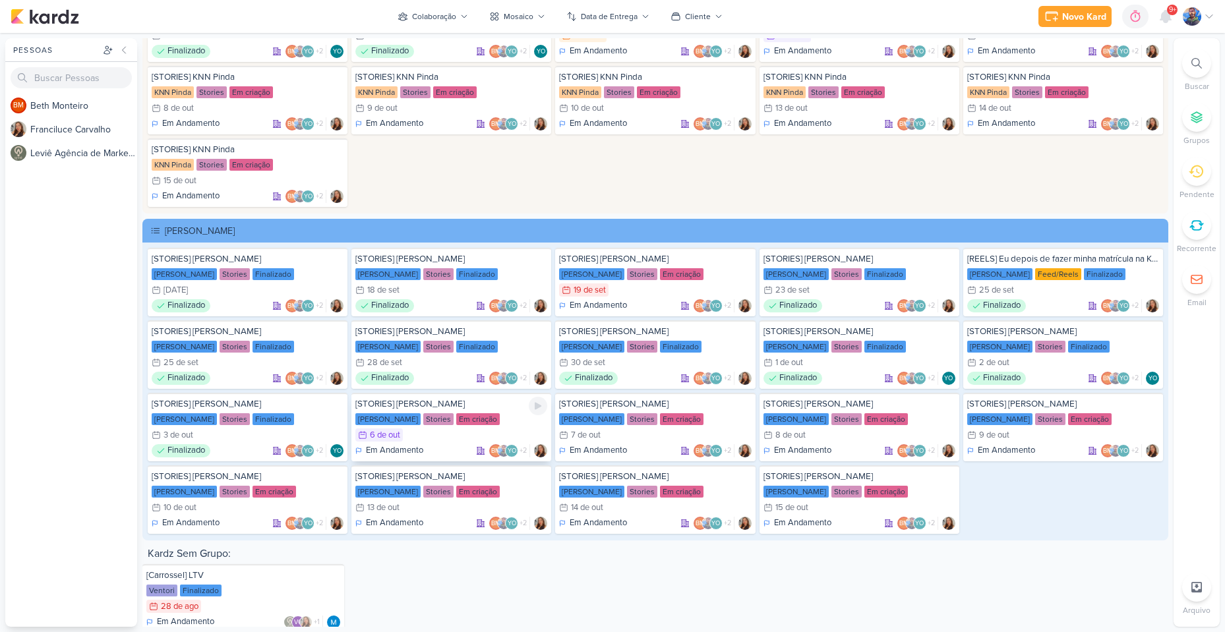
click at [456, 414] on div "Em criação" at bounding box center [478, 420] width 44 height 12
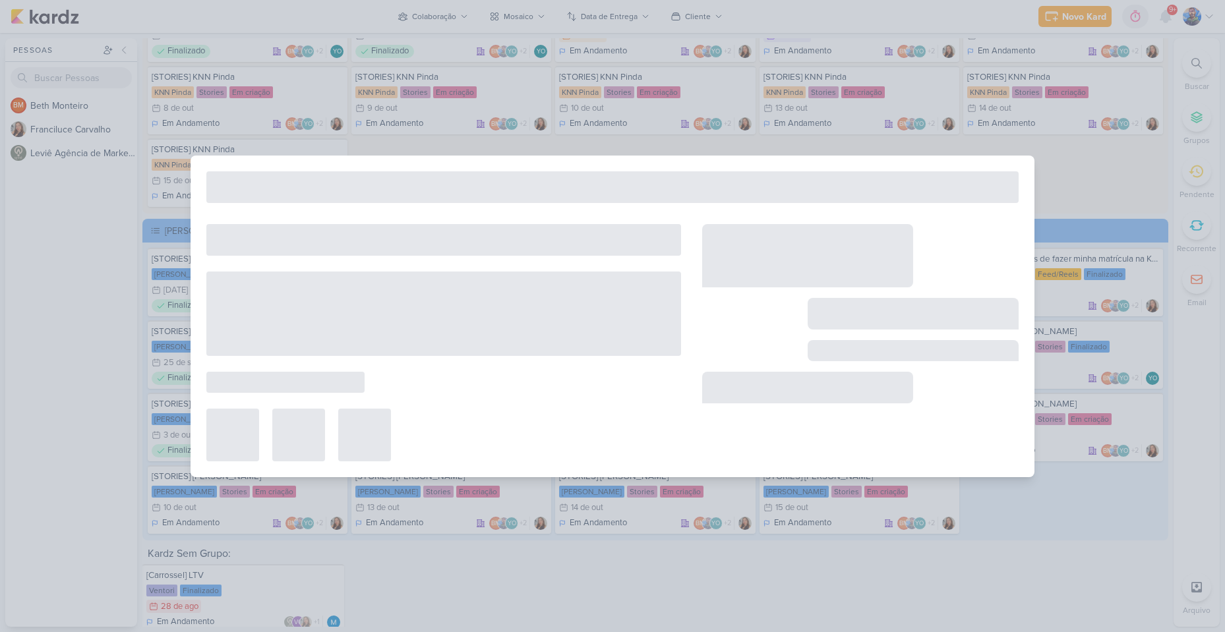
type input "[STORIES] [PERSON_NAME]"
type input "[DATE] 23:59"
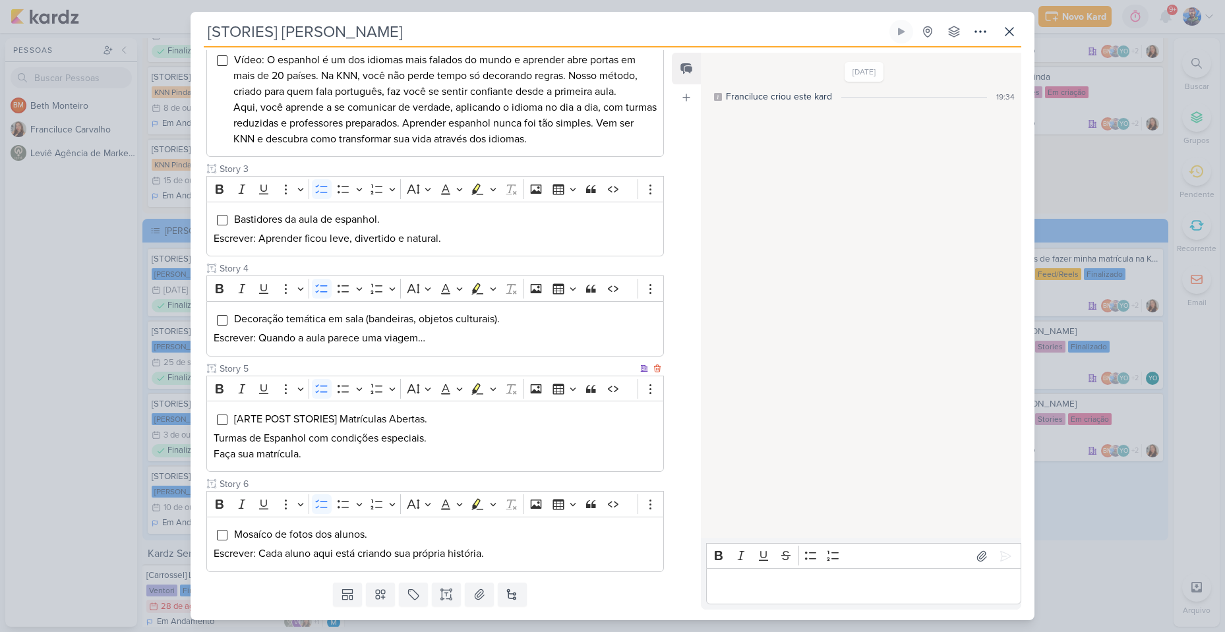
scroll to position [381, 0]
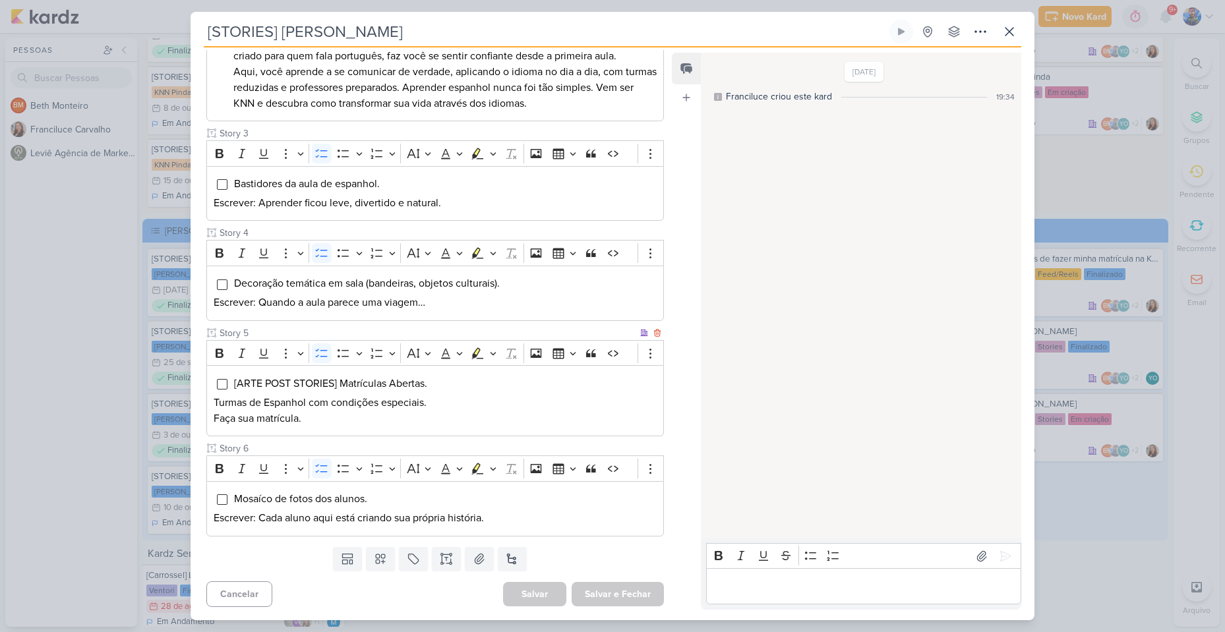
click at [291, 381] on span "[ARTE POST STORIES] Matrículas Abertas." at bounding box center [330, 383] width 193 height 13
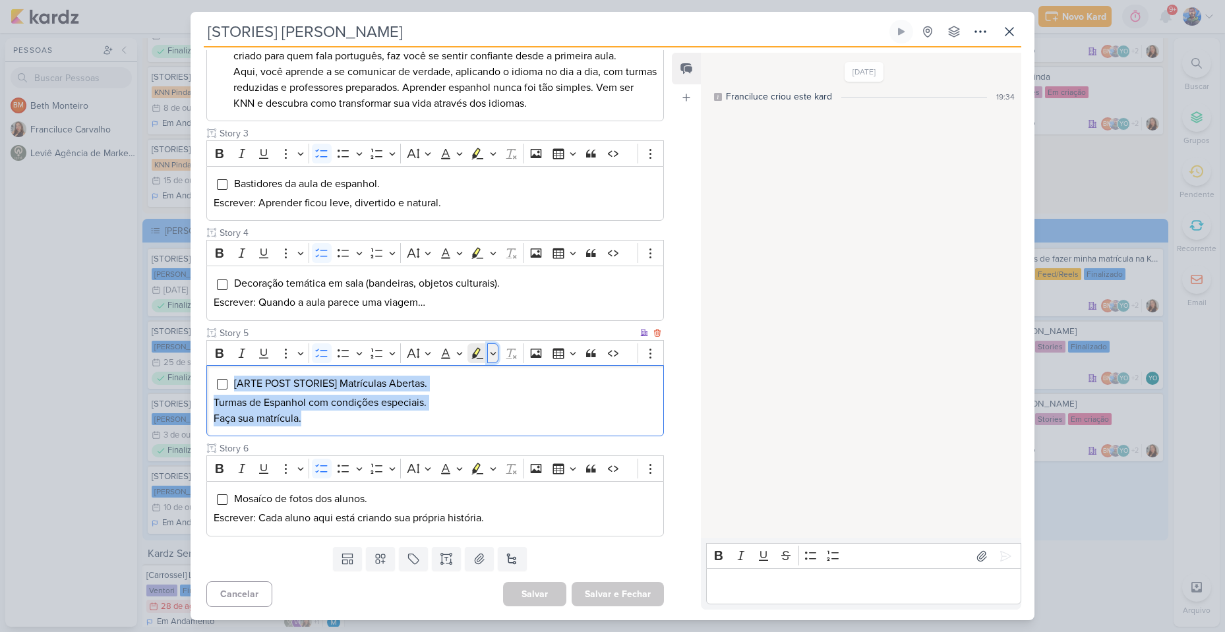
click at [495, 357] on icon "Editor toolbar" at bounding box center [493, 353] width 7 height 13
click at [437, 372] on icon "Text highlight toolbar" at bounding box center [438, 376] width 12 height 11
click at [432, 425] on p "Faça sua matrícula." at bounding box center [435, 419] width 443 height 16
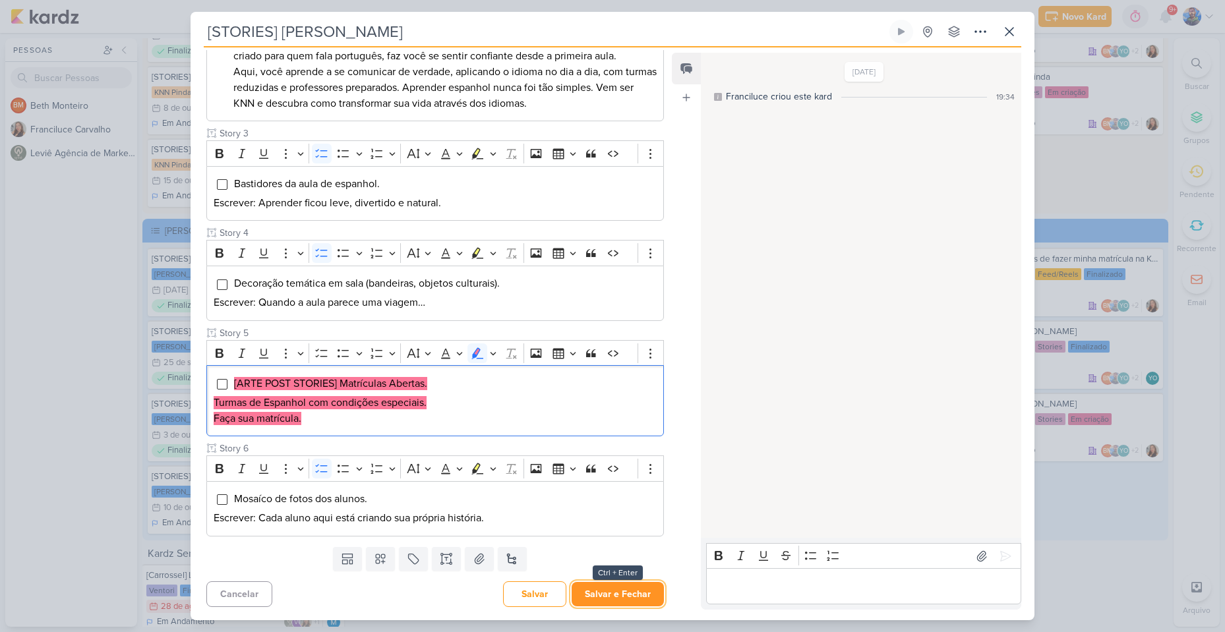
click at [596, 597] on button "Salvar e Fechar" at bounding box center [618, 594] width 92 height 24
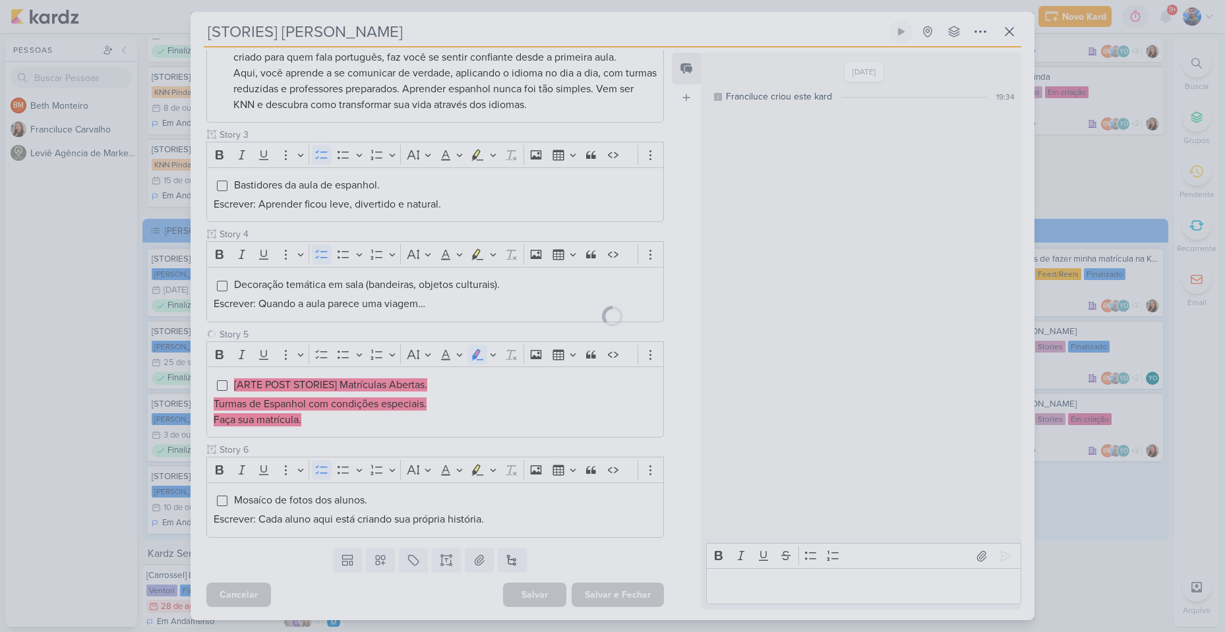
scroll to position [380, 0]
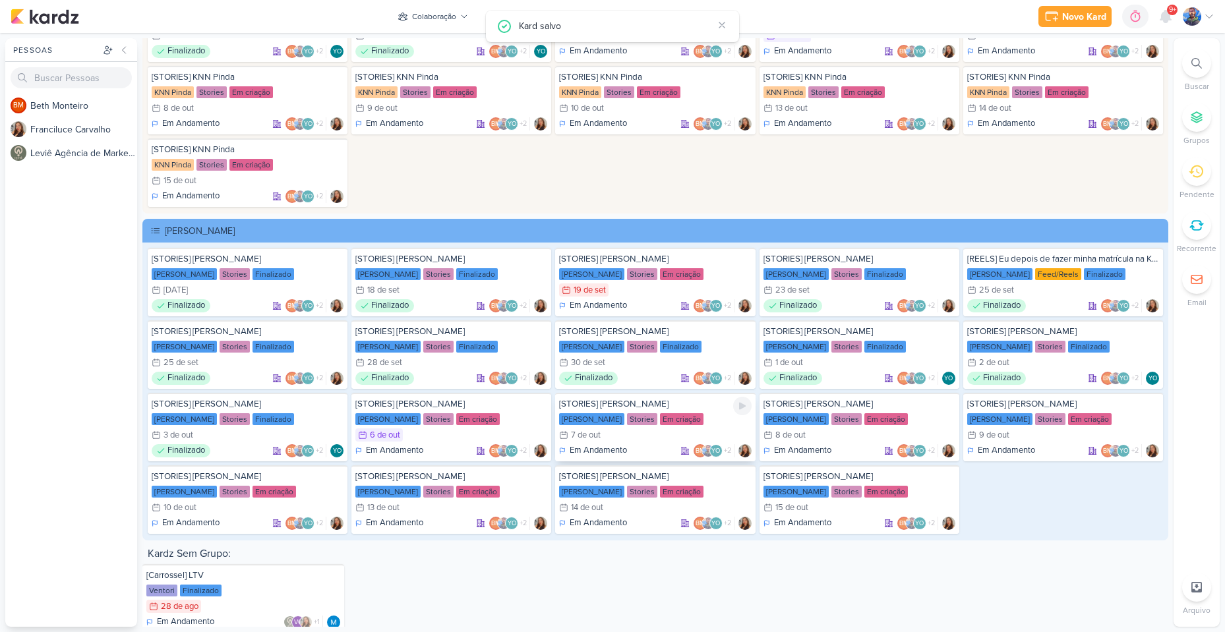
click at [607, 426] on div "[STORIES] [PERSON_NAME] KNN Moreira Stories Em criação 7/10 [DATE] Em Andamento…" at bounding box center [655, 427] width 200 height 69
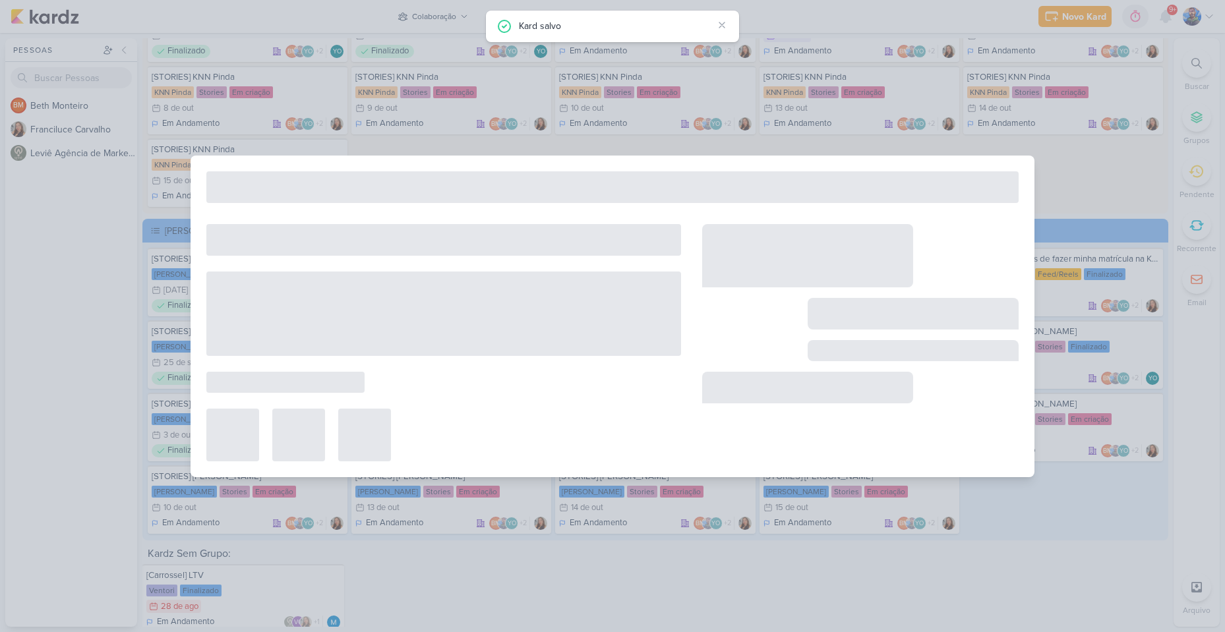
type input "[DATE] 23:59"
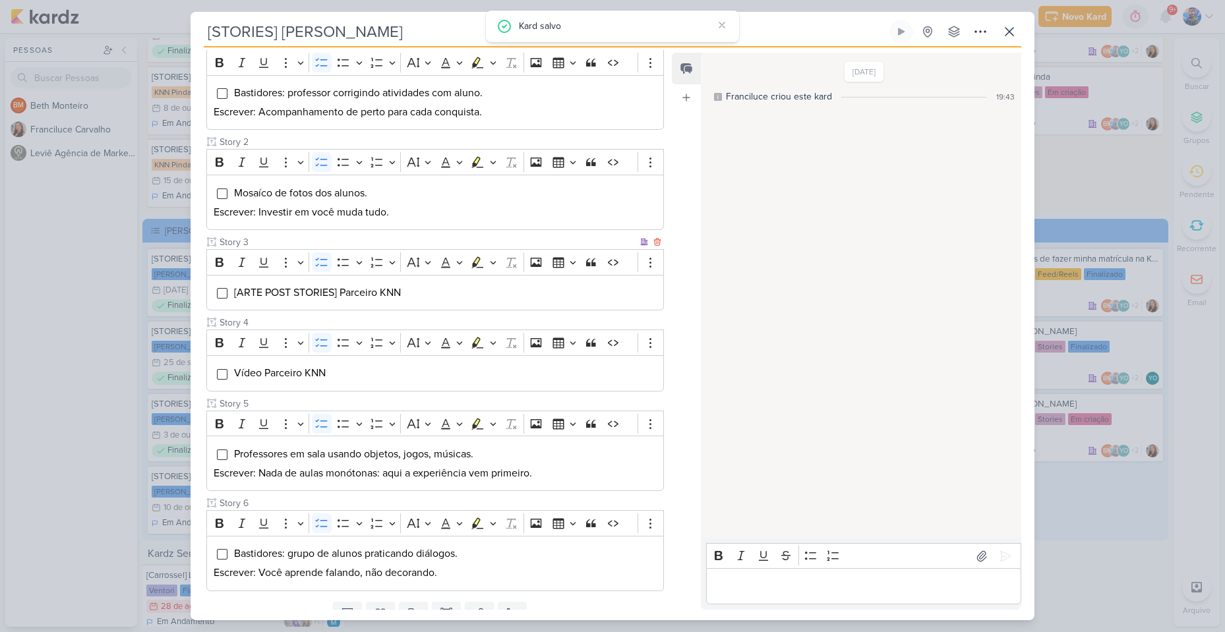
scroll to position [198, 0]
click at [364, 302] on div "[ARTE POST STORIES] Parceiro KNN" at bounding box center [435, 292] width 458 height 36
click at [495, 260] on icon "Editor toolbar" at bounding box center [493, 261] width 7 height 13
click at [441, 291] on button "Pink marker" at bounding box center [438, 284] width 20 height 20
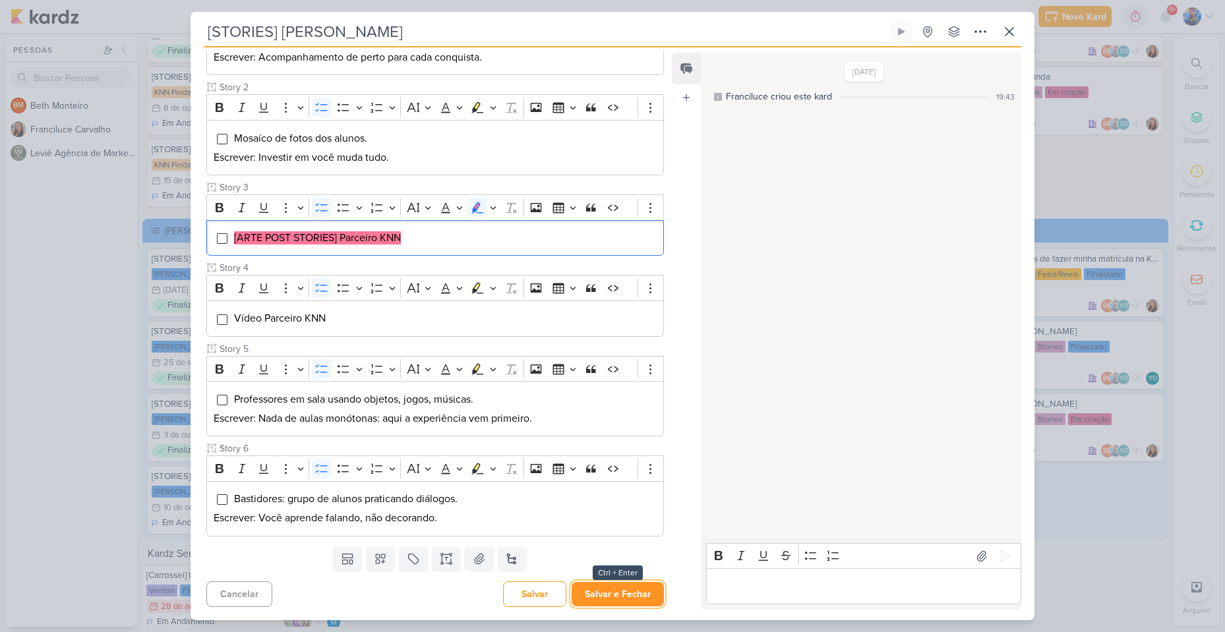
click at [582, 582] on button "Salvar e Fechar" at bounding box center [618, 594] width 92 height 24
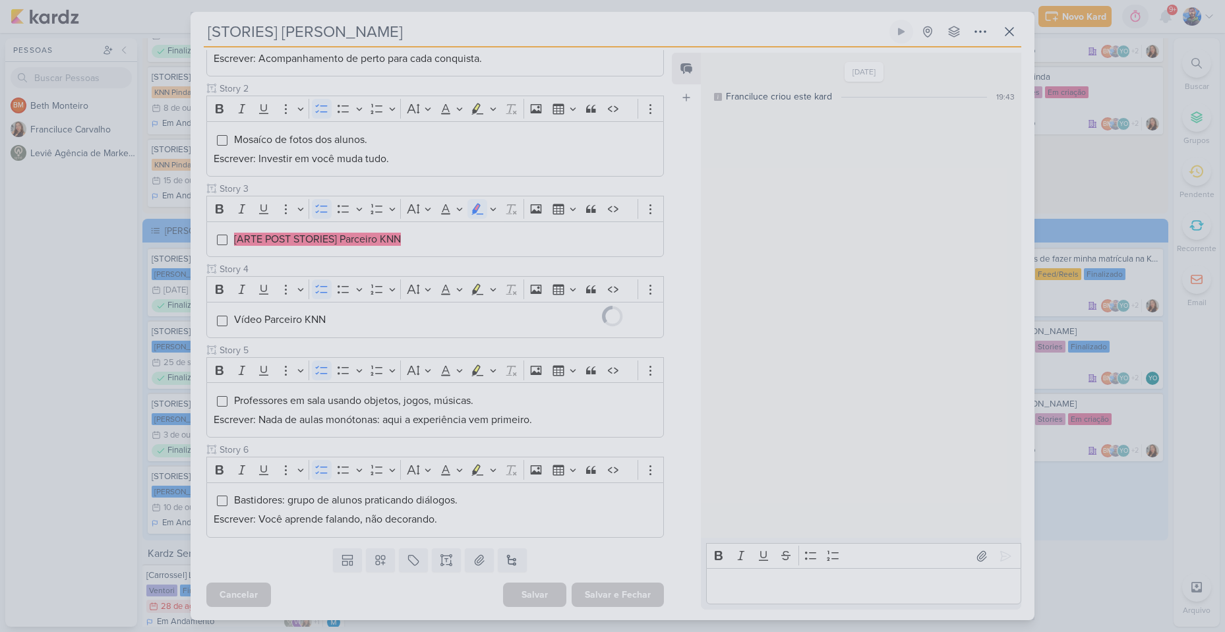
scroll to position [250, 0]
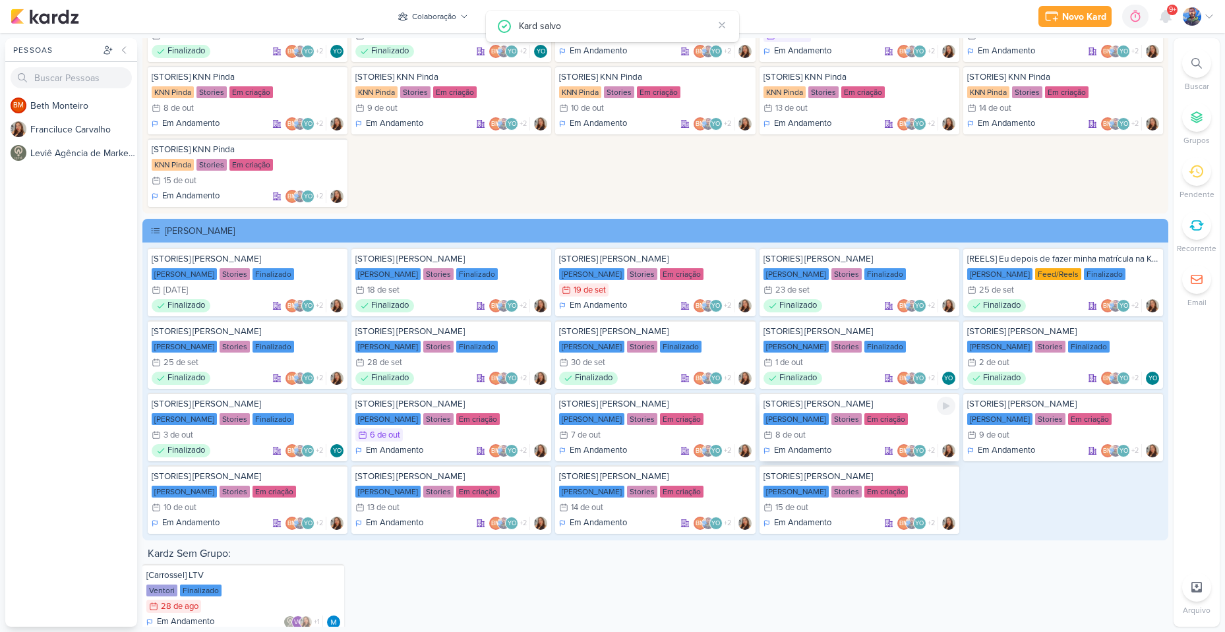
click at [857, 443] on div "[STORIES] [PERSON_NAME] KNN Moreira Stories Em criação 8/10 [DATE] Em Andamento…" at bounding box center [860, 427] width 200 height 69
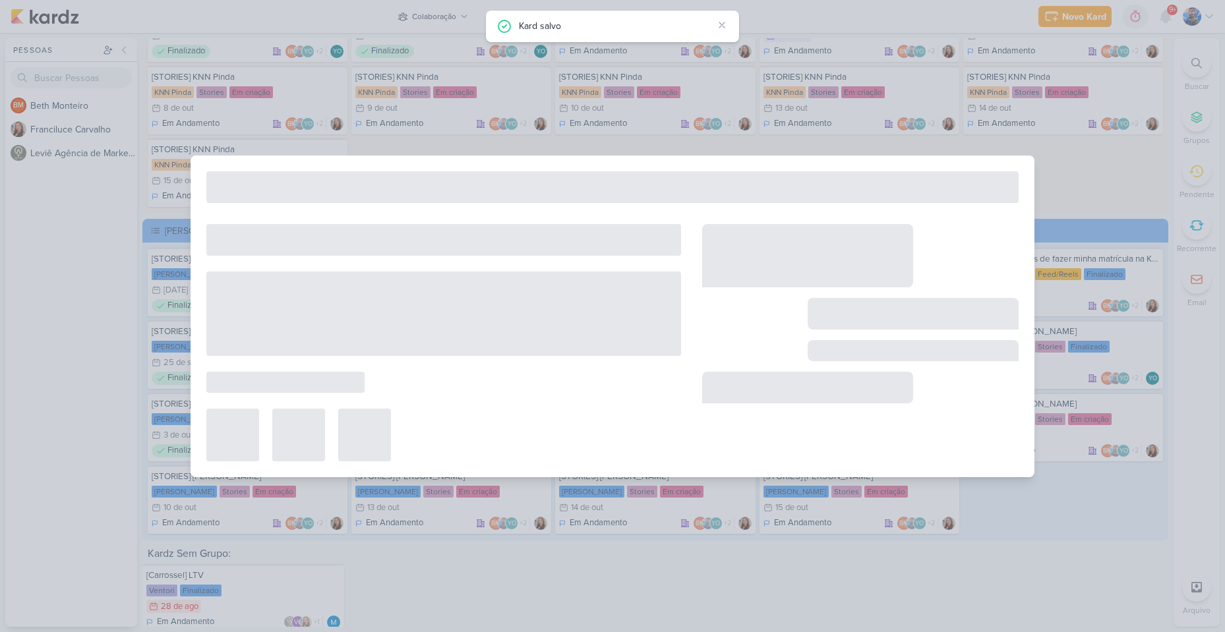
type input "8 de outubro de 2025 às 23:59"
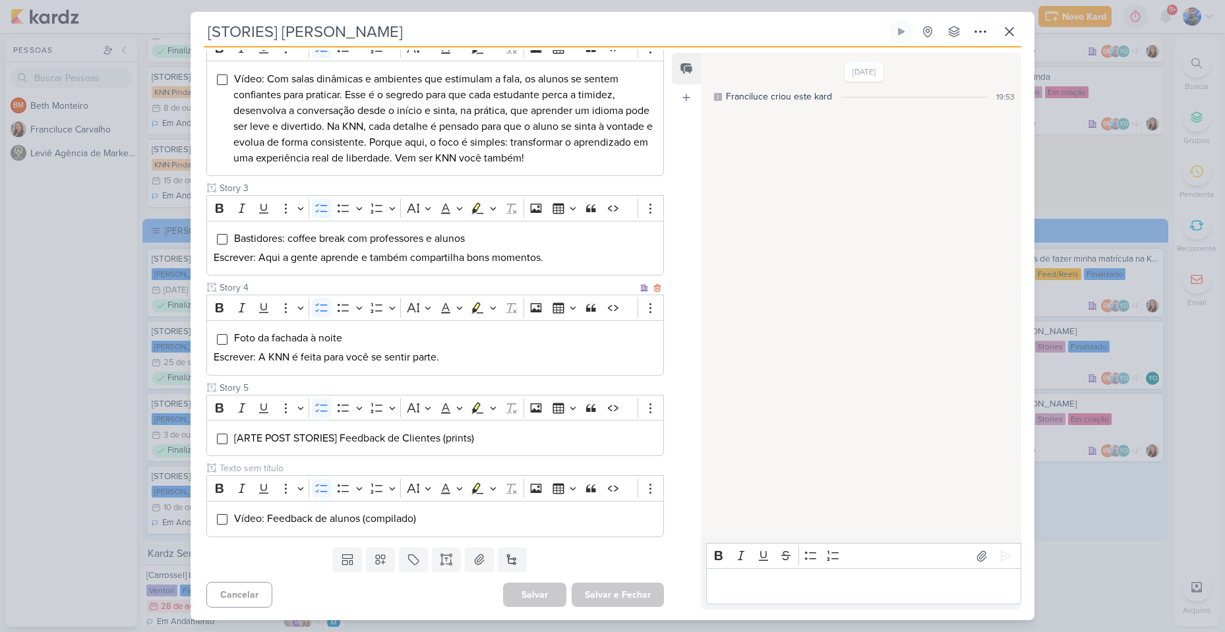
scroll to position [311, 0]
click at [353, 435] on span "[ARTE POST STORIES] Feedback de Clientes (prints)" at bounding box center [354, 437] width 240 height 13
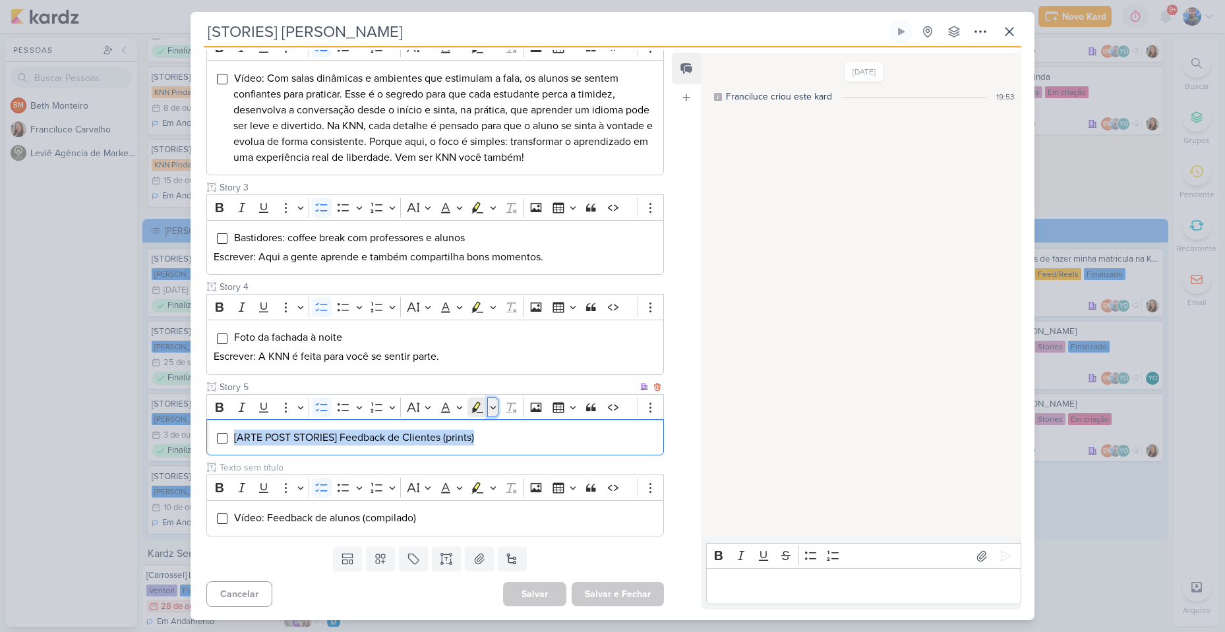
click at [495, 407] on icon "Editor toolbar" at bounding box center [493, 407] width 7 height 13
click at [443, 433] on icon "Text highlight toolbar" at bounding box center [437, 429] width 13 height 13
click at [495, 443] on li "[ARTE POST STORIES] Feedback de Clientes (prints)" at bounding box center [444, 438] width 423 height 16
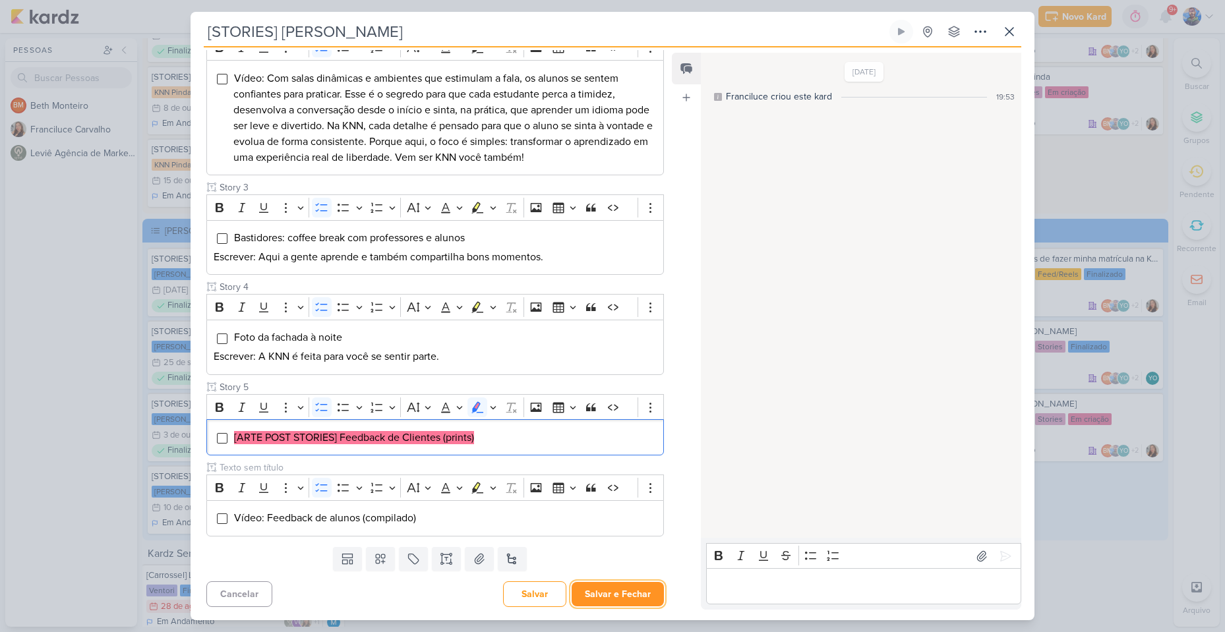
click at [592, 590] on button "Salvar e Fechar" at bounding box center [618, 594] width 92 height 24
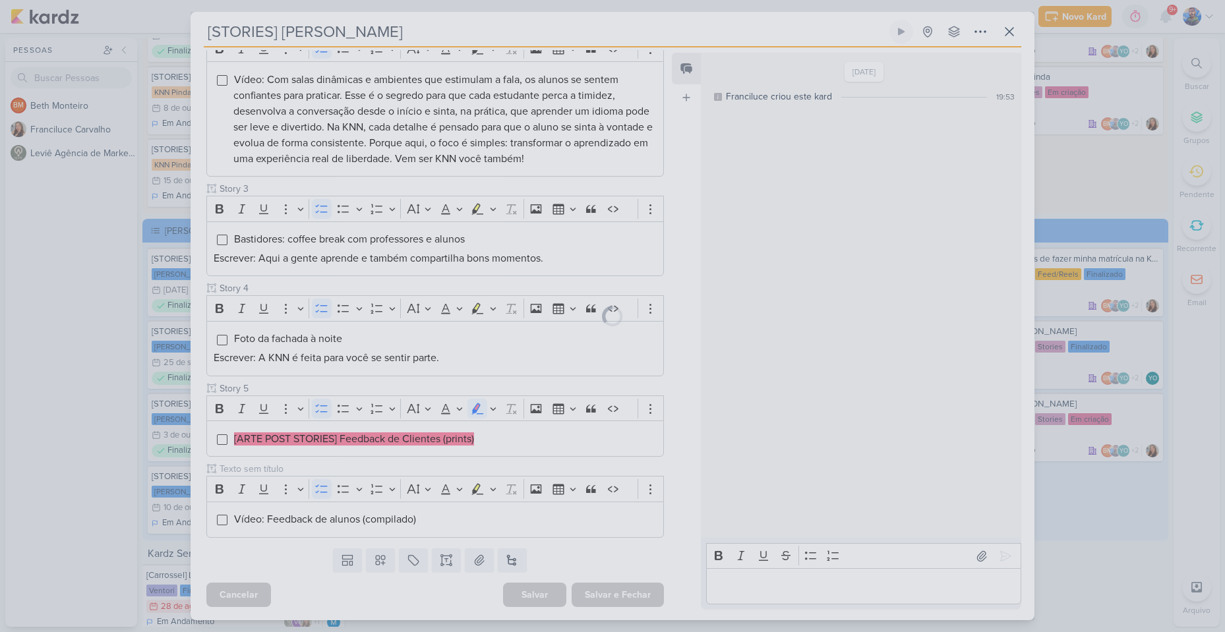
scroll to position [310, 0]
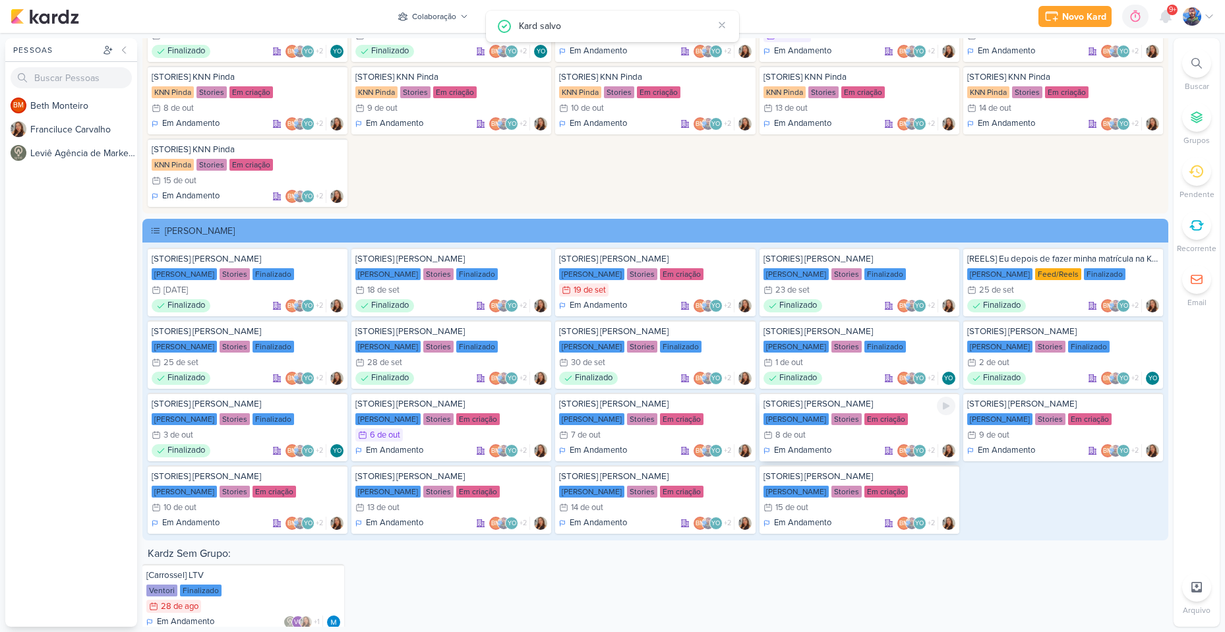
click at [869, 428] on div "[STORIES] [PERSON_NAME] KNN Moreira Stories Em criação 8/10 [DATE] Em Andamento…" at bounding box center [860, 427] width 200 height 69
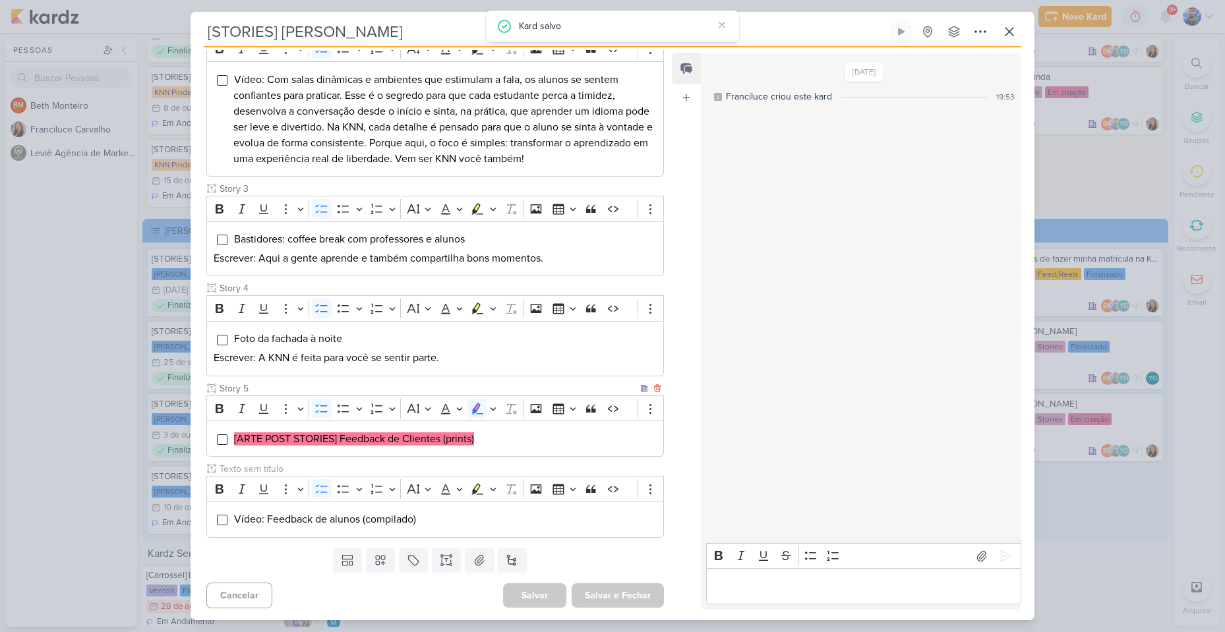
scroll to position [311, 0]
click at [1010, 38] on icon at bounding box center [1010, 32] width 16 height 16
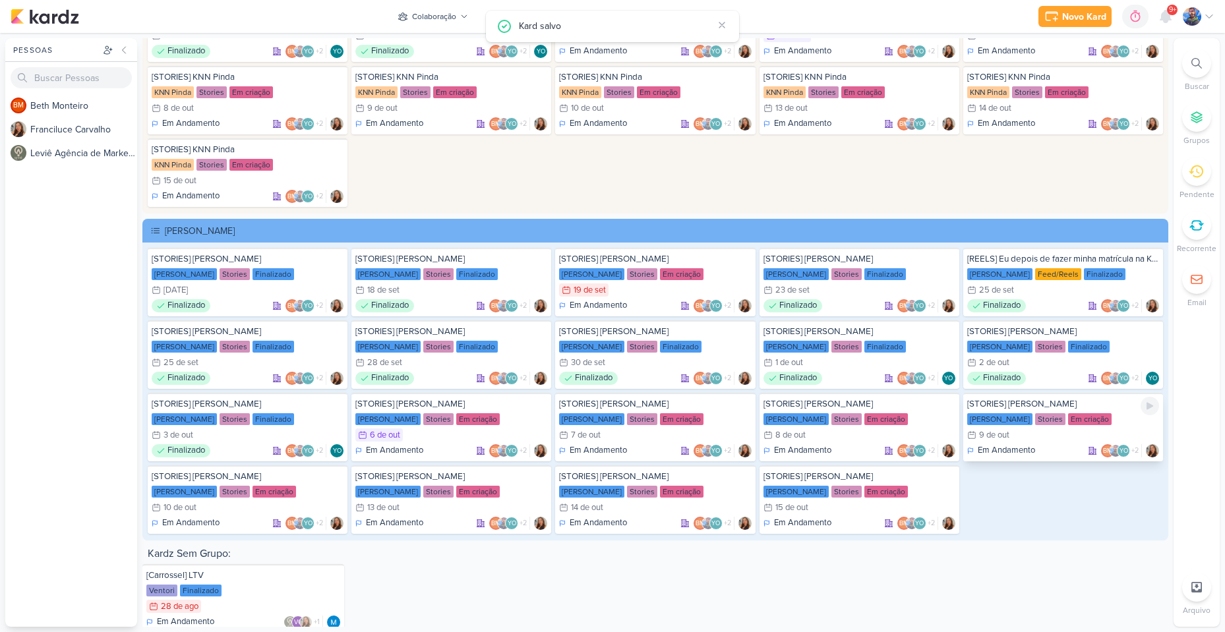
click at [1010, 414] on div "[PERSON_NAME]" at bounding box center [999, 420] width 65 height 12
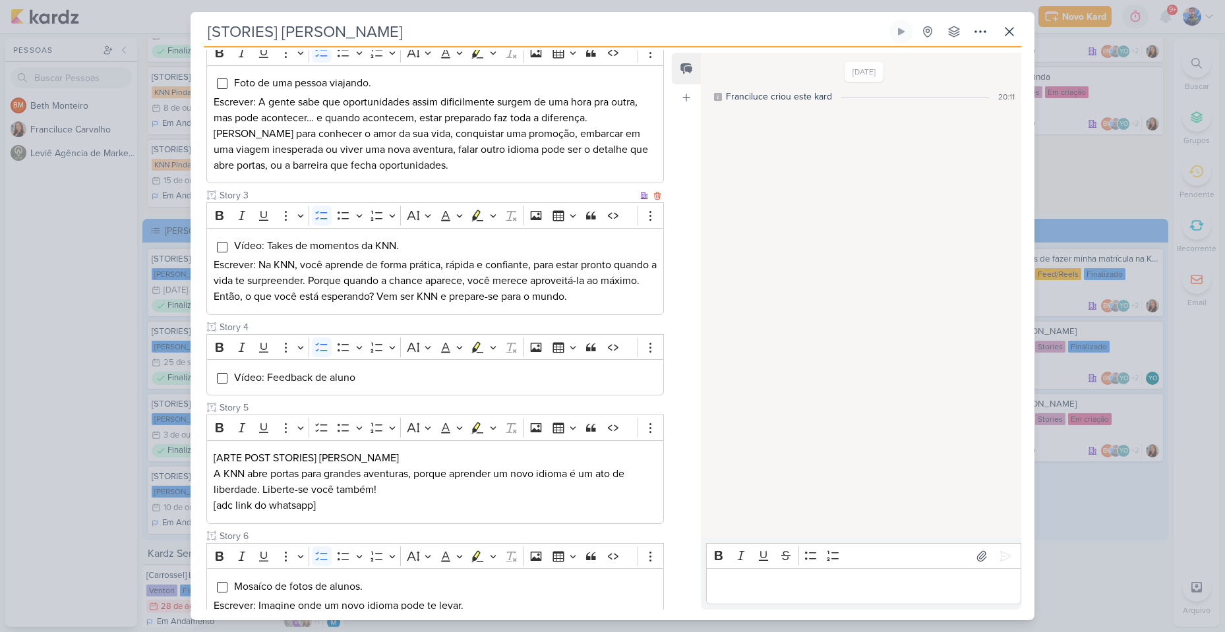
scroll to position [462, 0]
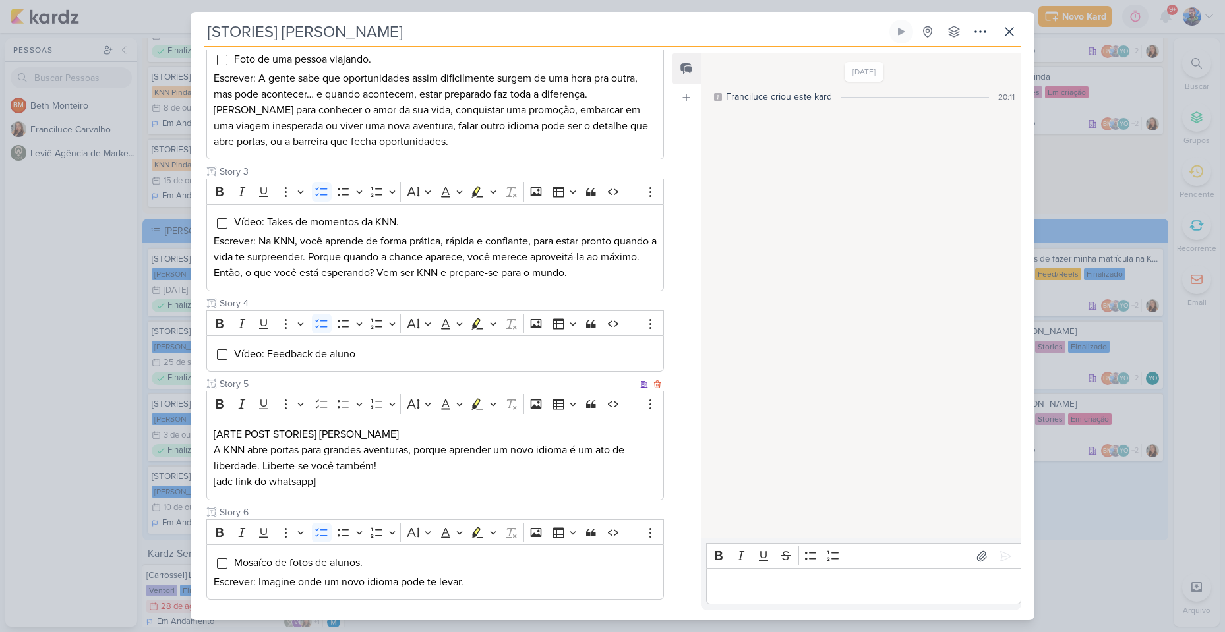
click at [286, 445] on p "A KNN abre portas para grandes aventuras, porque aprender um novo idioma é um a…" at bounding box center [435, 459] width 443 height 32
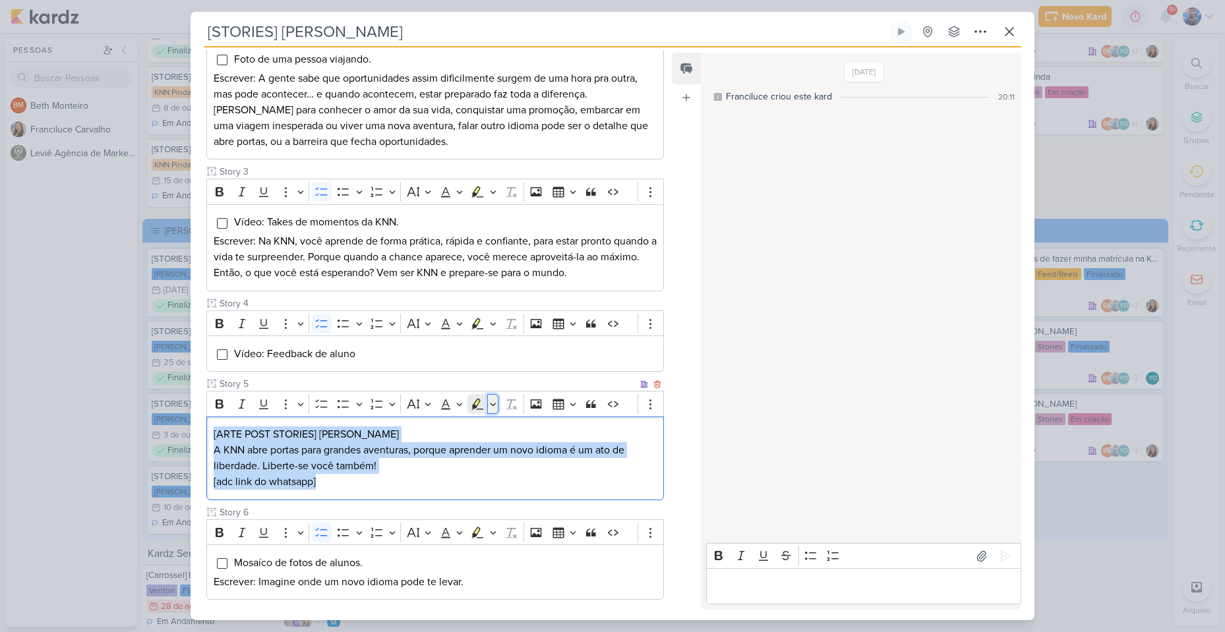
click at [491, 400] on icon "Editor toolbar" at bounding box center [493, 404] width 7 height 13
click at [441, 425] on icon "Text highlight toolbar" at bounding box center [438, 427] width 12 height 11
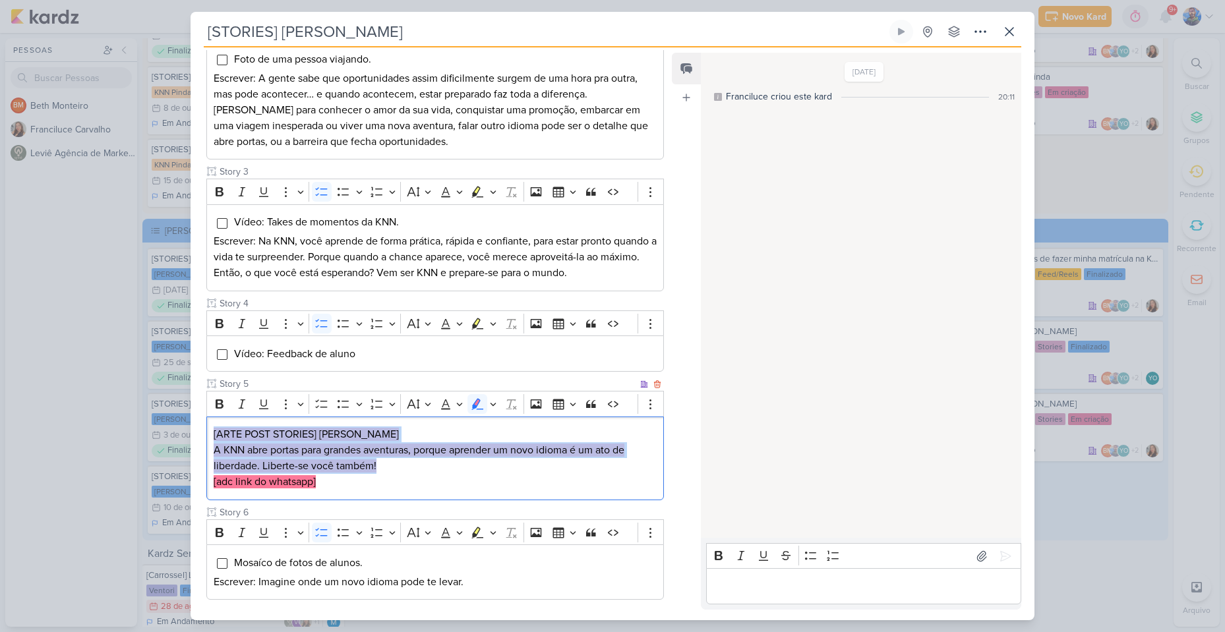
scroll to position [525, 0]
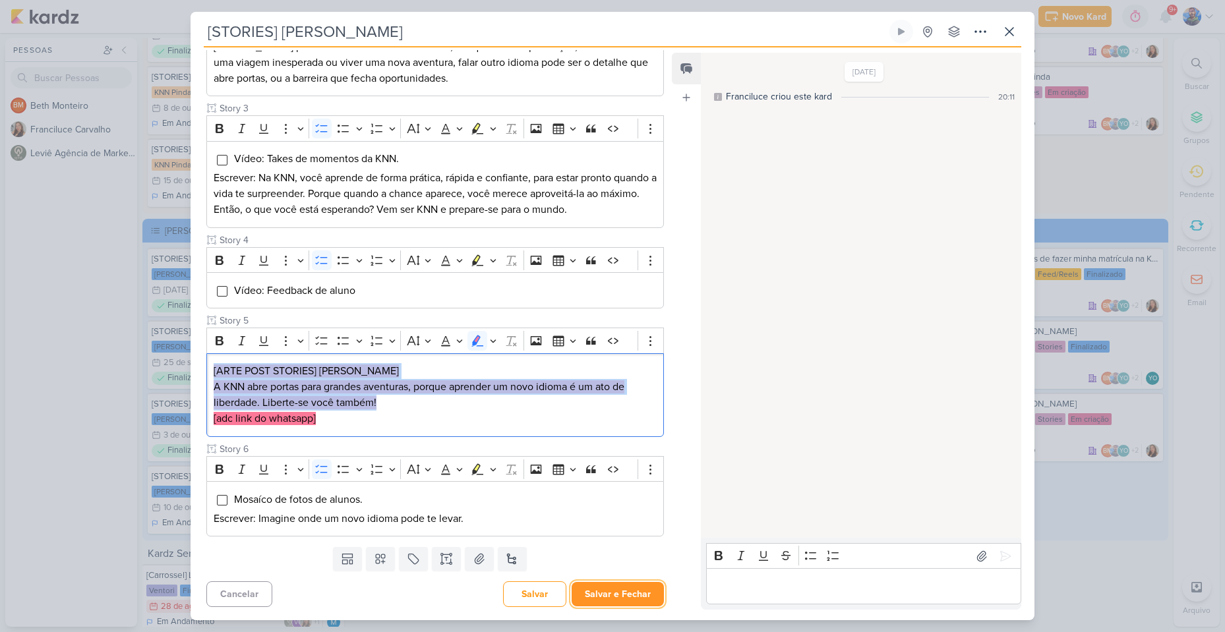
click at [615, 605] on button "Salvar e Fechar" at bounding box center [618, 594] width 92 height 24
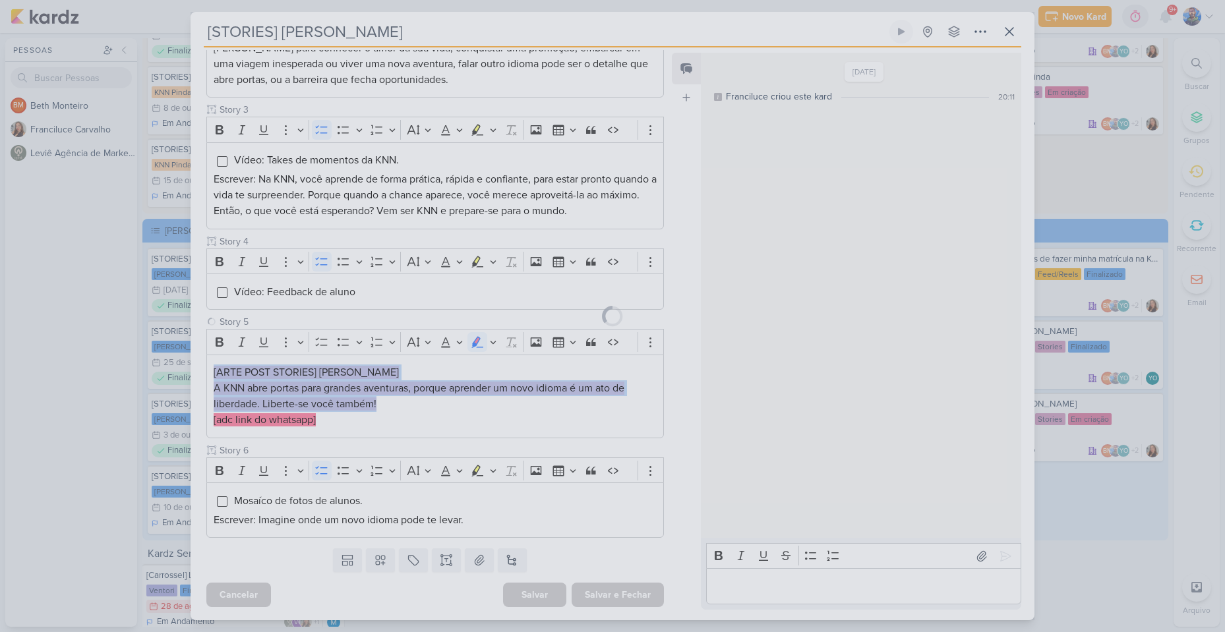
scroll to position [524, 0]
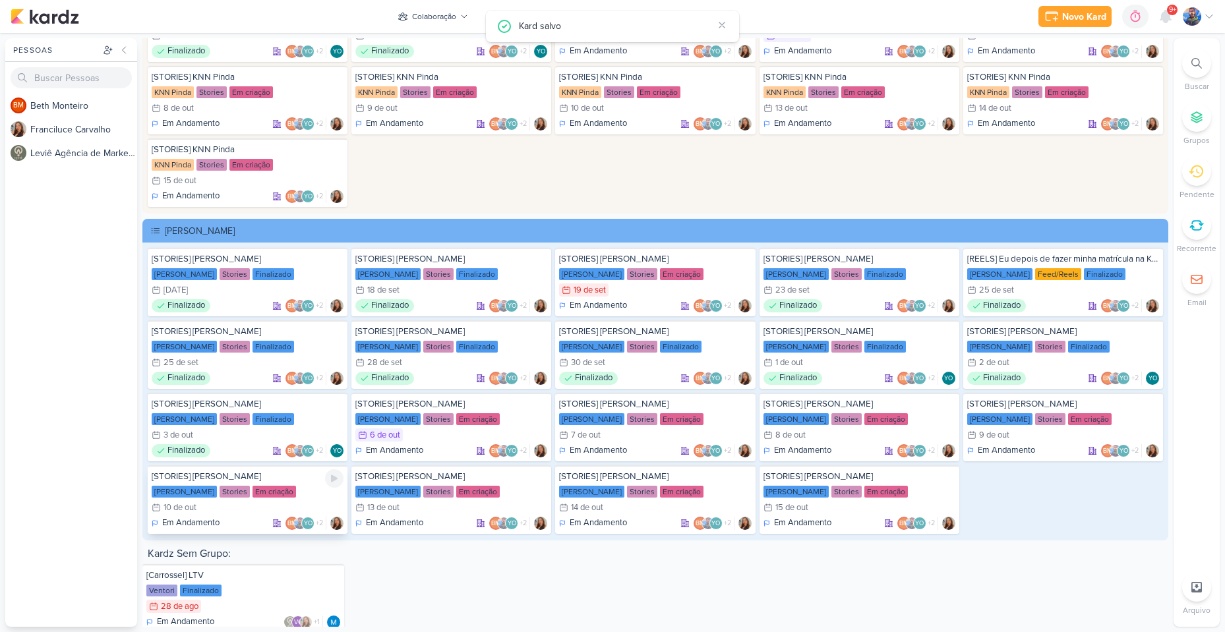
click at [253, 487] on div "Em criação" at bounding box center [275, 492] width 44 height 12
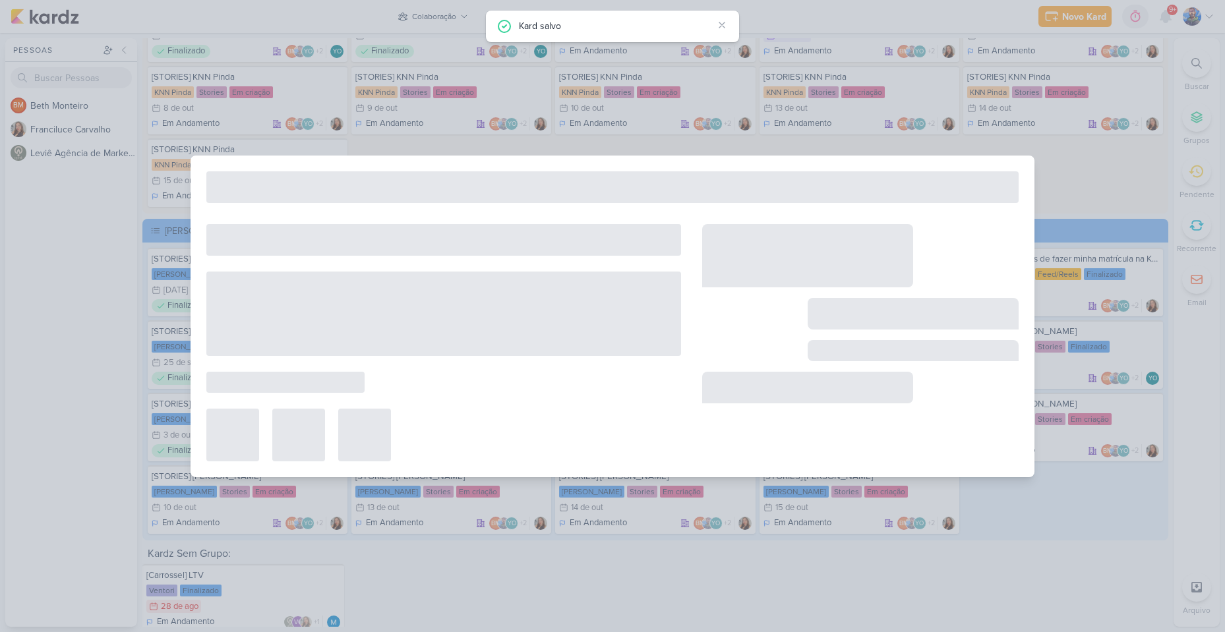
type input "10 de outubro de 2025 às 23:59"
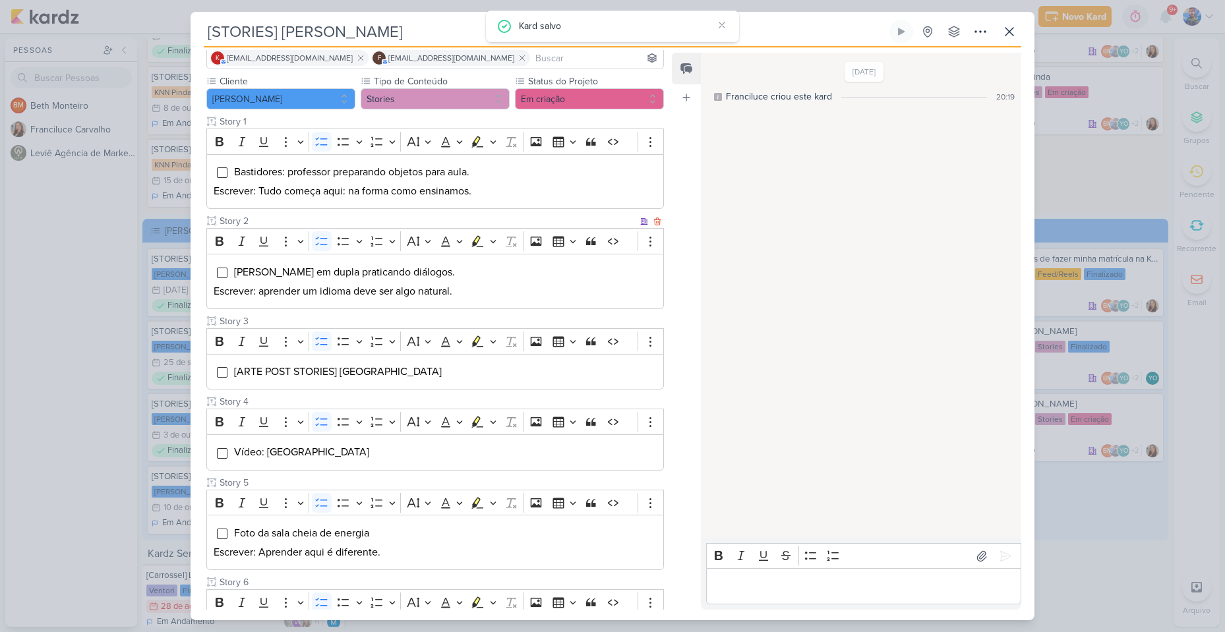
scroll to position [132, 0]
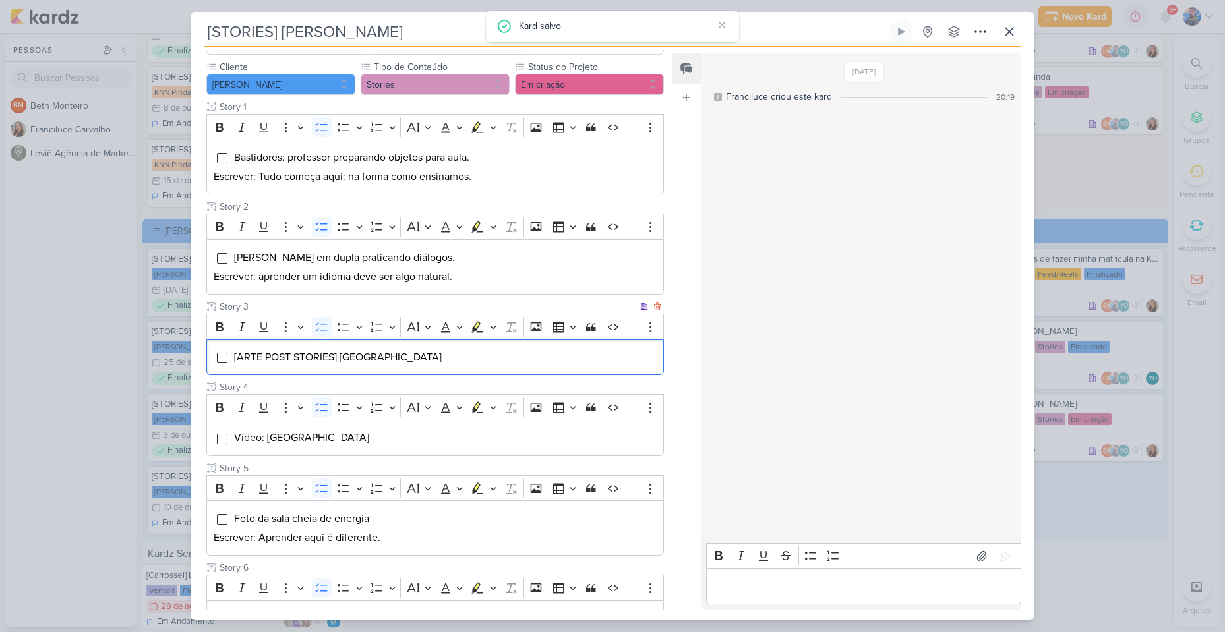
click at [317, 369] on div "[ARTE POST STORIES] [GEOGRAPHIC_DATA]" at bounding box center [435, 358] width 458 height 36
click at [496, 323] on icon "Editor toolbar" at bounding box center [493, 327] width 7 height 13
click at [441, 350] on icon "Text highlight toolbar" at bounding box center [437, 350] width 13 height 13
click at [436, 357] on li "[ARTE POST STORIES] [GEOGRAPHIC_DATA]" at bounding box center [444, 358] width 423 height 16
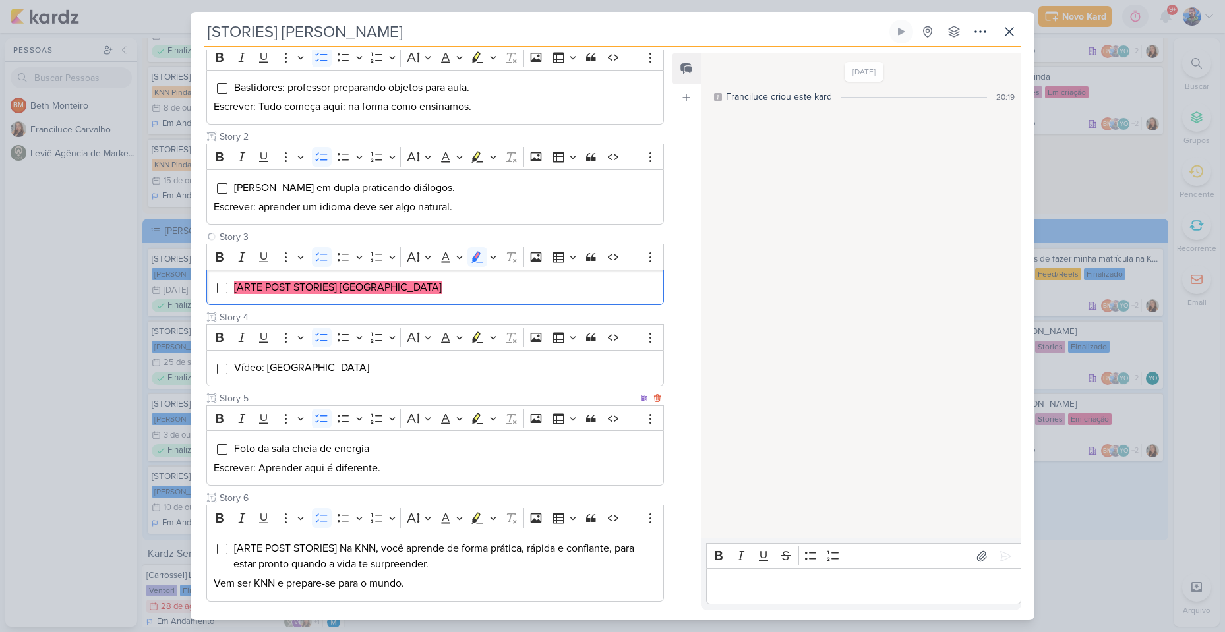
scroll to position [267, 0]
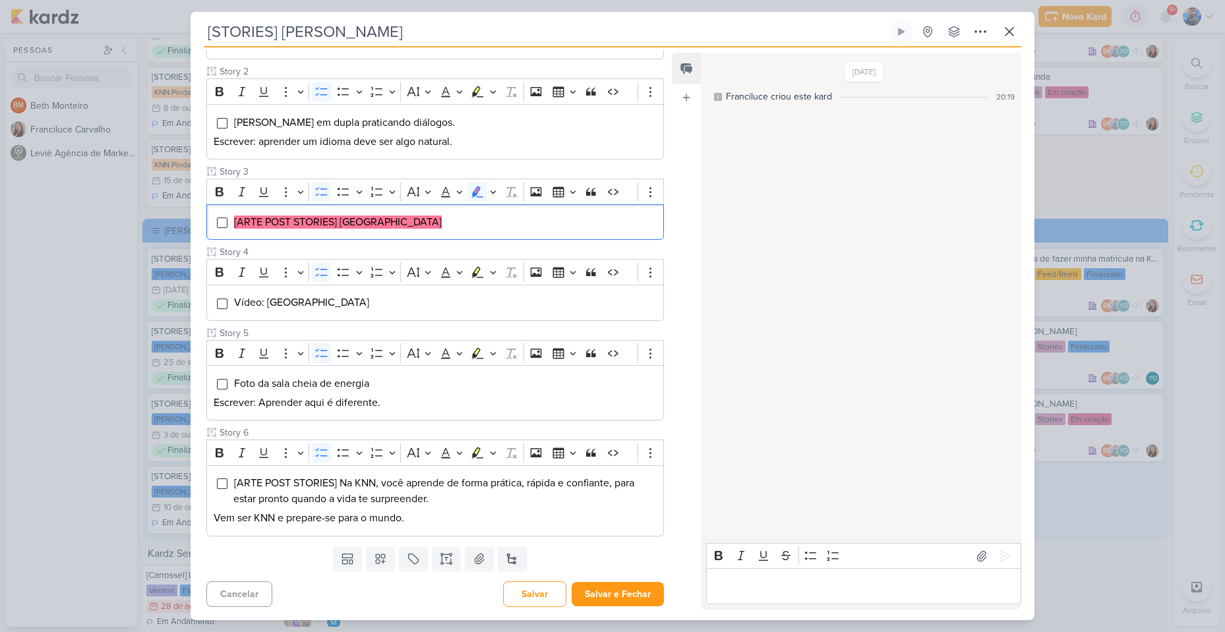
click at [465, 543] on div "Templates Campos Personalizados Marcadores Caixa De Texto Anexo [GEOGRAPHIC_DAT…" at bounding box center [430, 559] width 479 height 34
click at [450, 530] on div "[ARTE POST STORIES] Na KNN, você aprende de forma prática, rápida e confiante, …" at bounding box center [435, 501] width 458 height 71
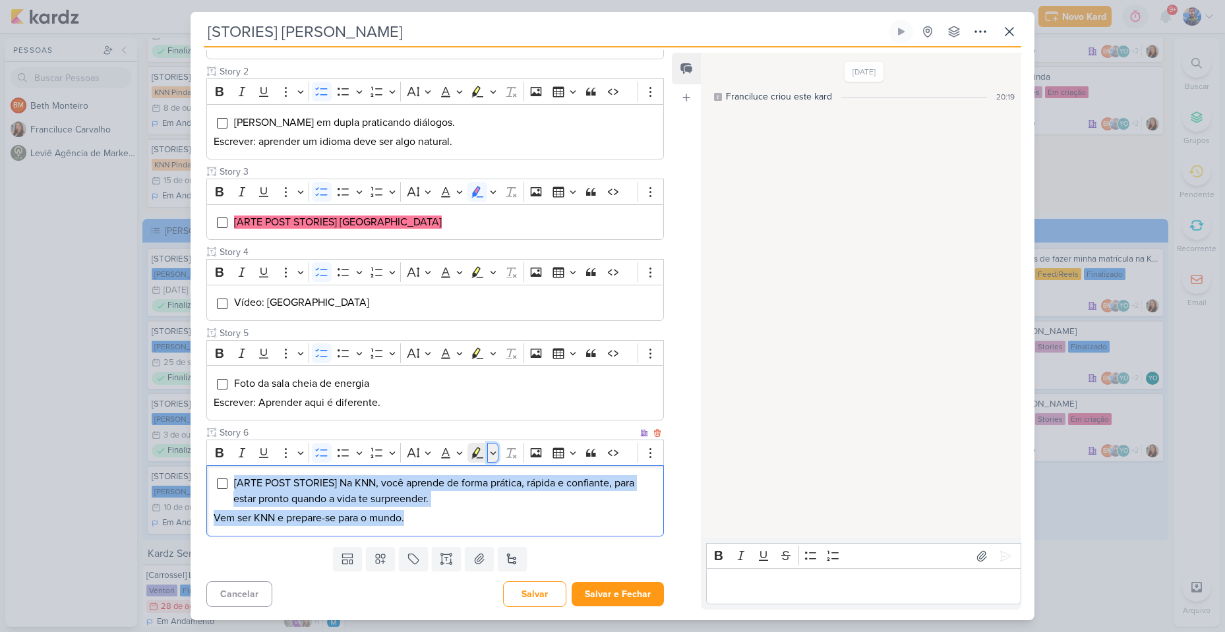
click at [490, 455] on icon "Editor toolbar" at bounding box center [493, 452] width 7 height 13
click at [440, 474] on icon "Text highlight toolbar" at bounding box center [438, 476] width 12 height 11
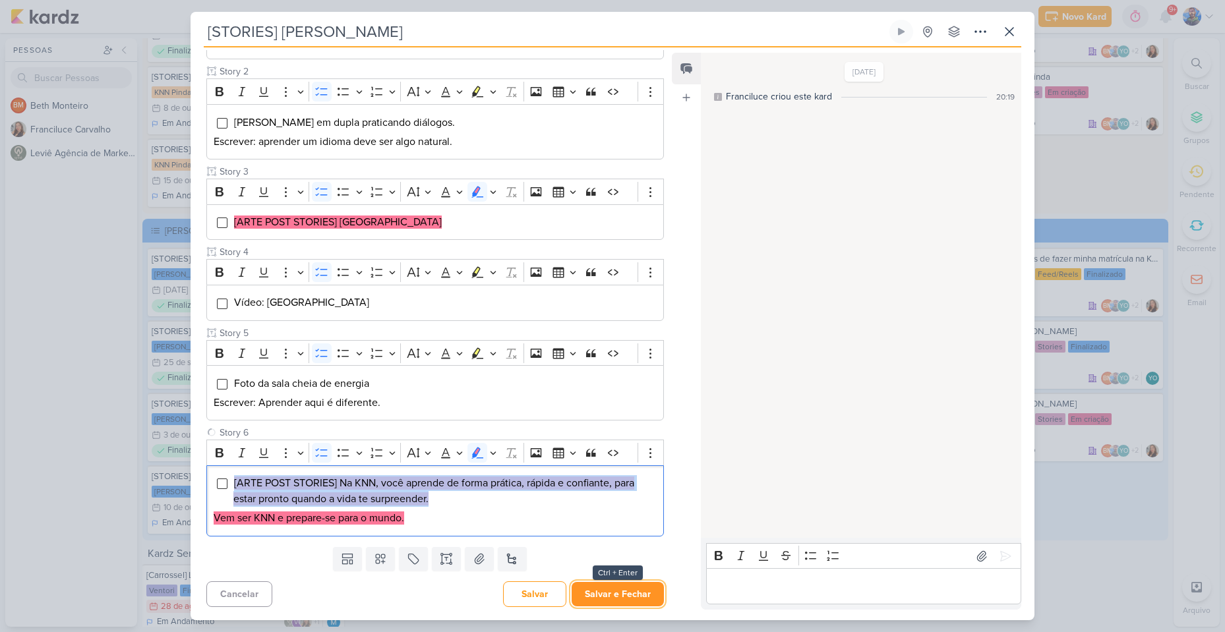
click at [614, 594] on button "Salvar e Fechar" at bounding box center [618, 594] width 92 height 24
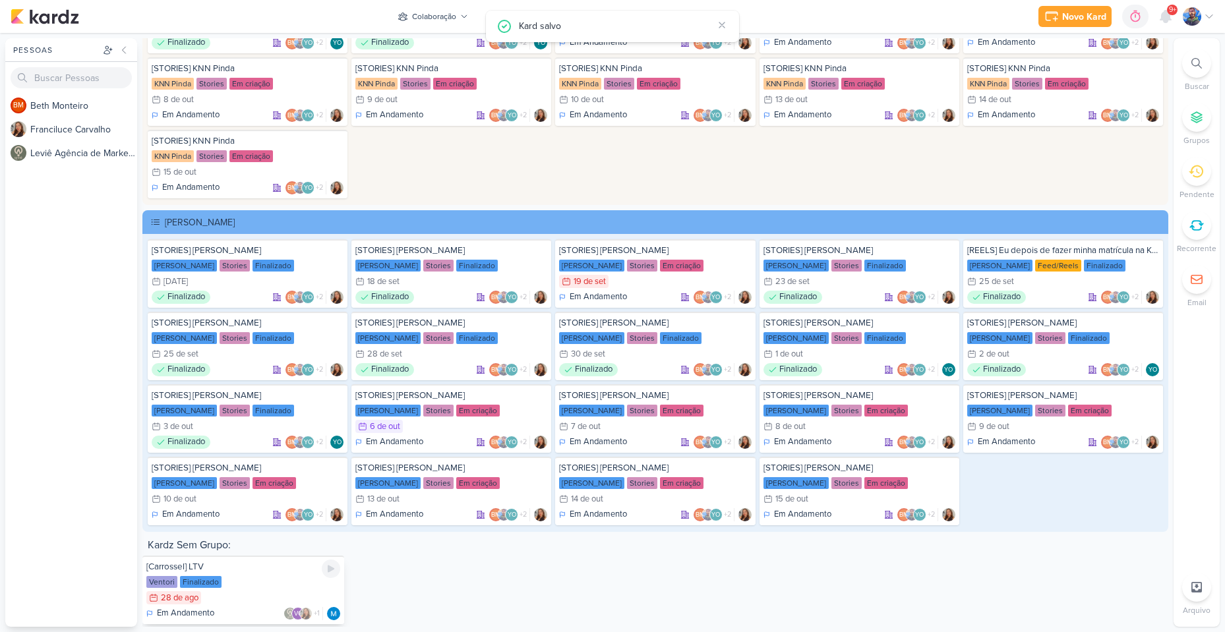
scroll to position [2847, 0]
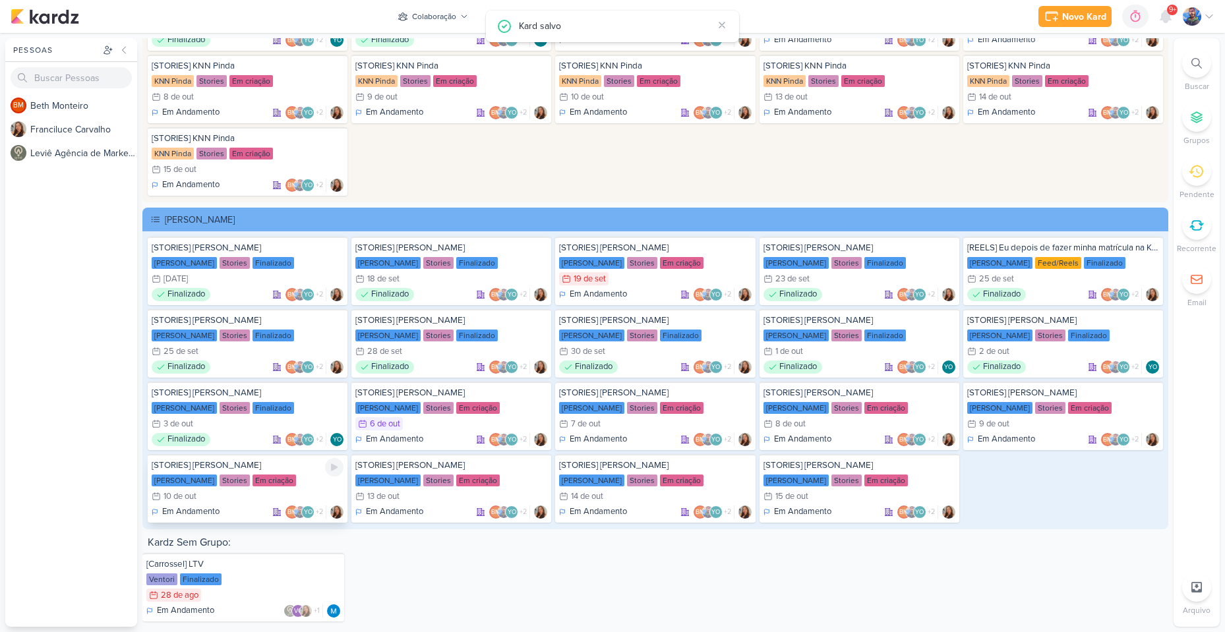
click at [230, 490] on div "10/10 [DATE]" at bounding box center [248, 496] width 192 height 13
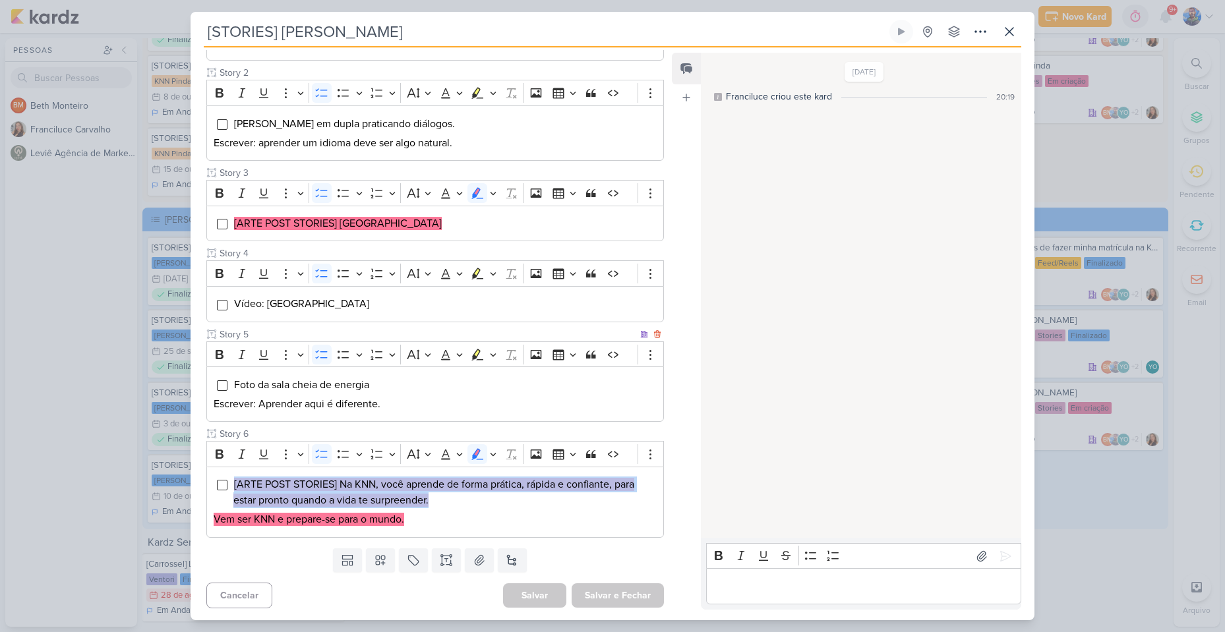
scroll to position [267, 0]
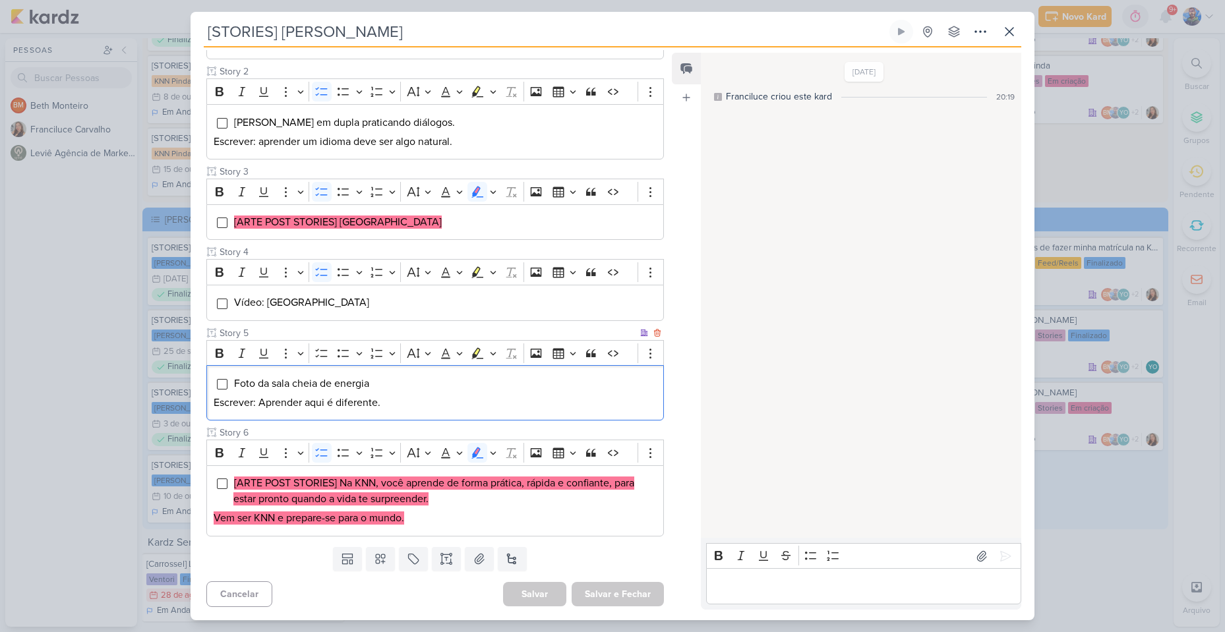
click at [522, 396] on p "Escrever: Aprender aqui é diferente." at bounding box center [435, 403] width 443 height 16
click at [1012, 24] on icon at bounding box center [1010, 32] width 16 height 16
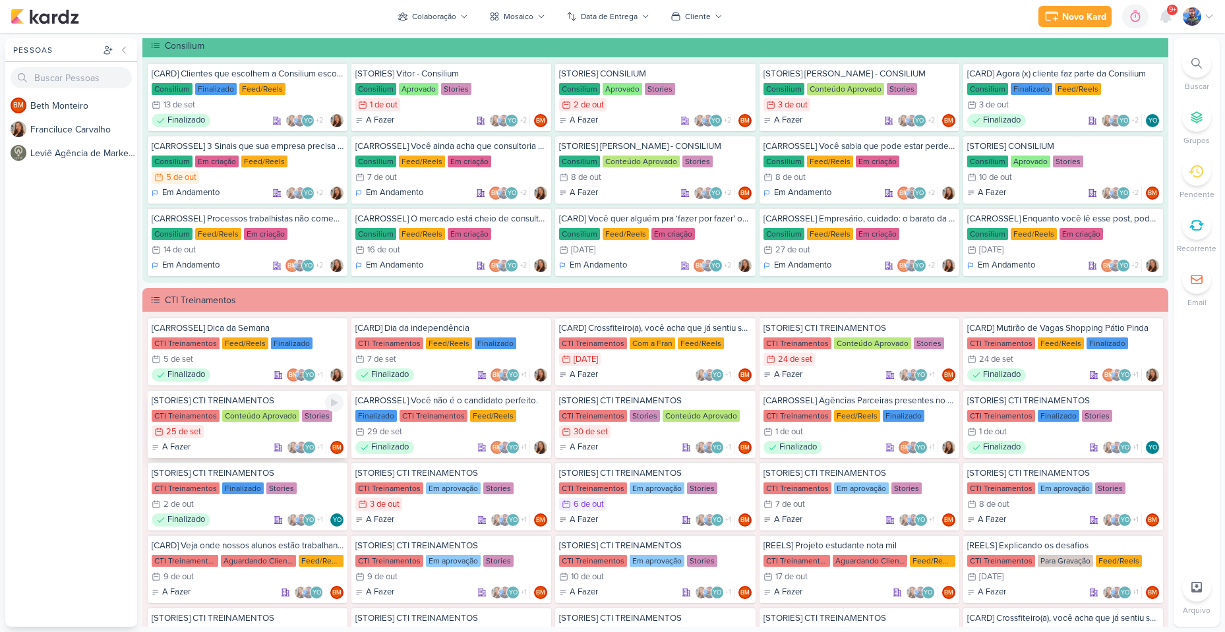
scroll to position [803, 0]
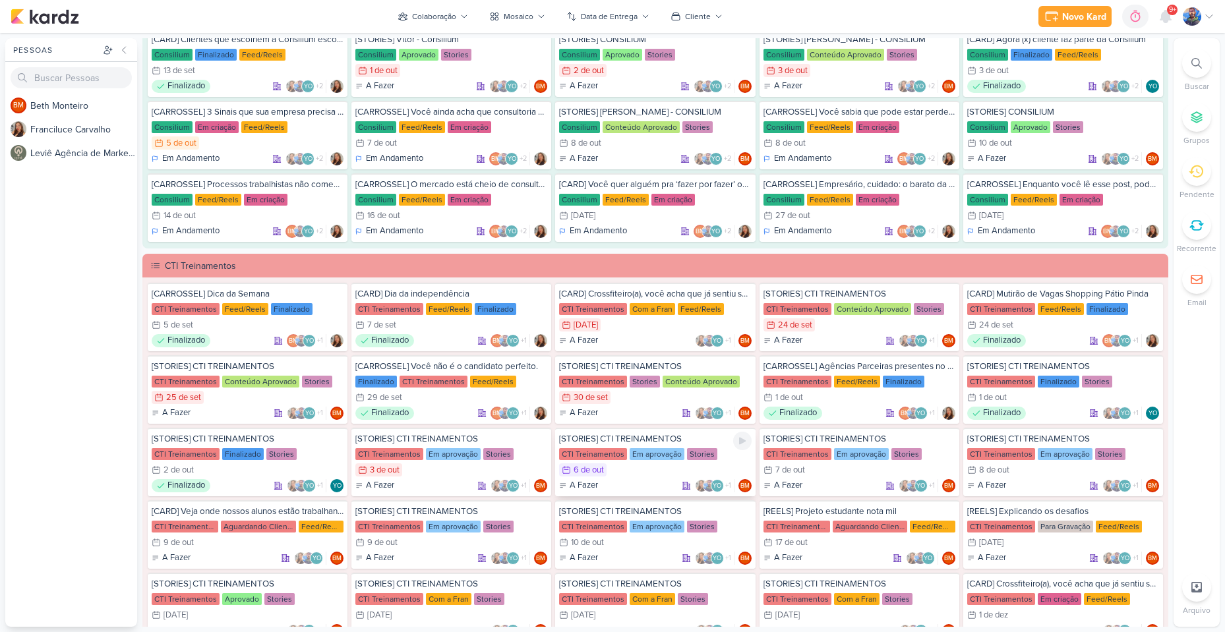
click at [644, 464] on div "6/10 [DATE]" at bounding box center [655, 470] width 192 height 13
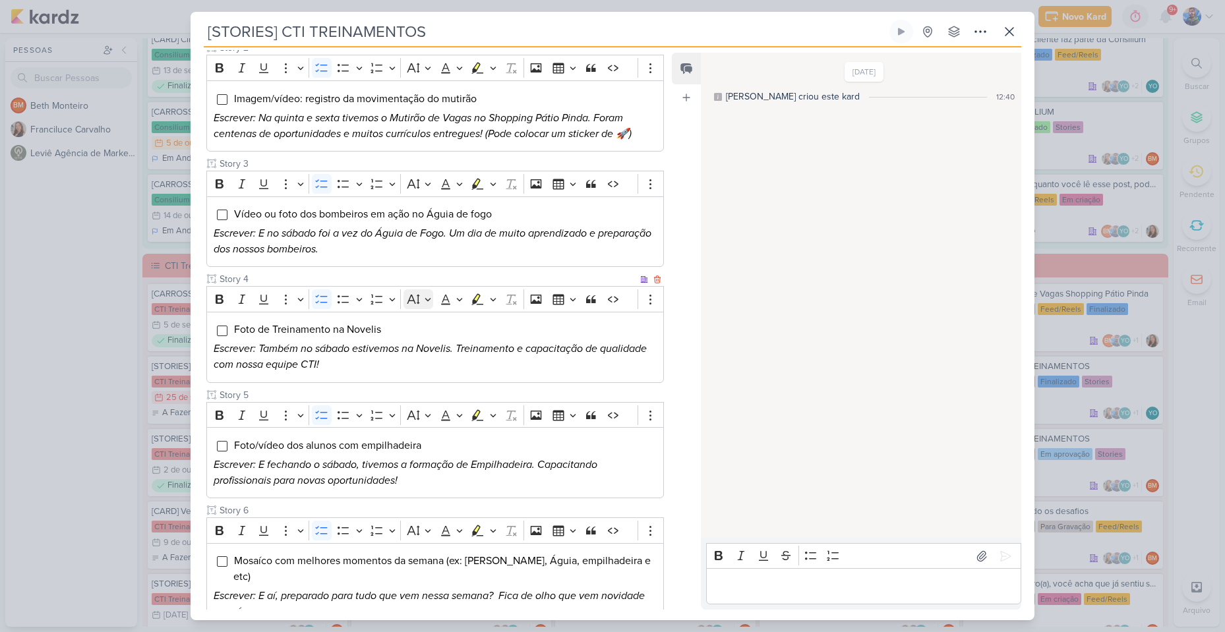
scroll to position [366, 0]
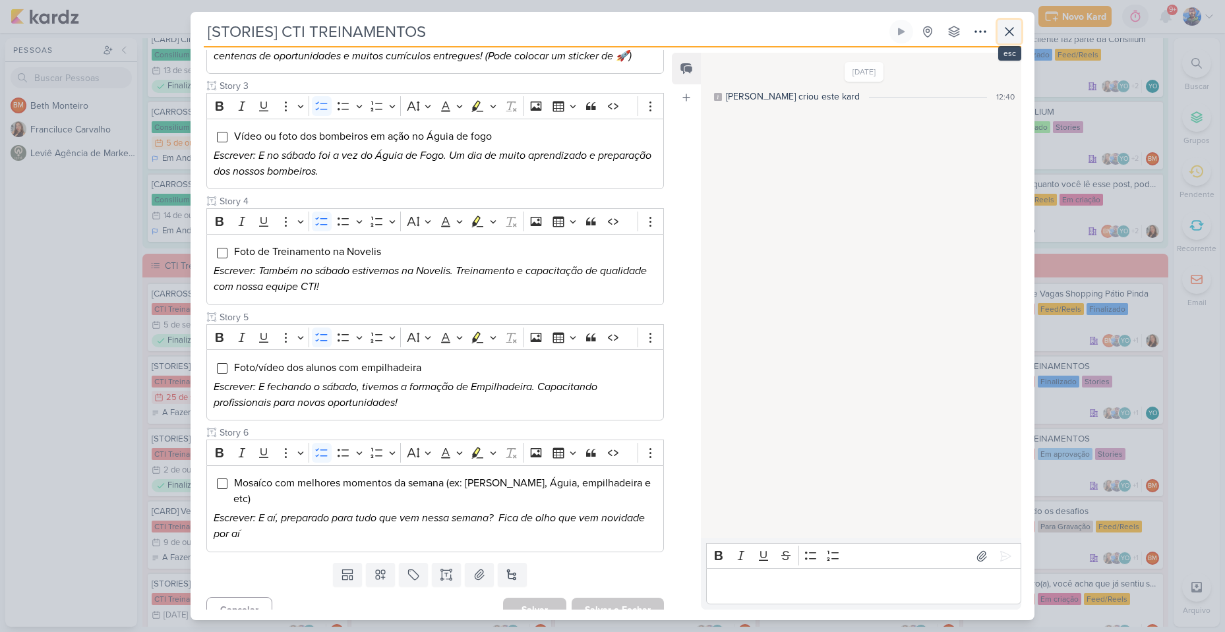
click at [1004, 32] on icon at bounding box center [1010, 32] width 16 height 16
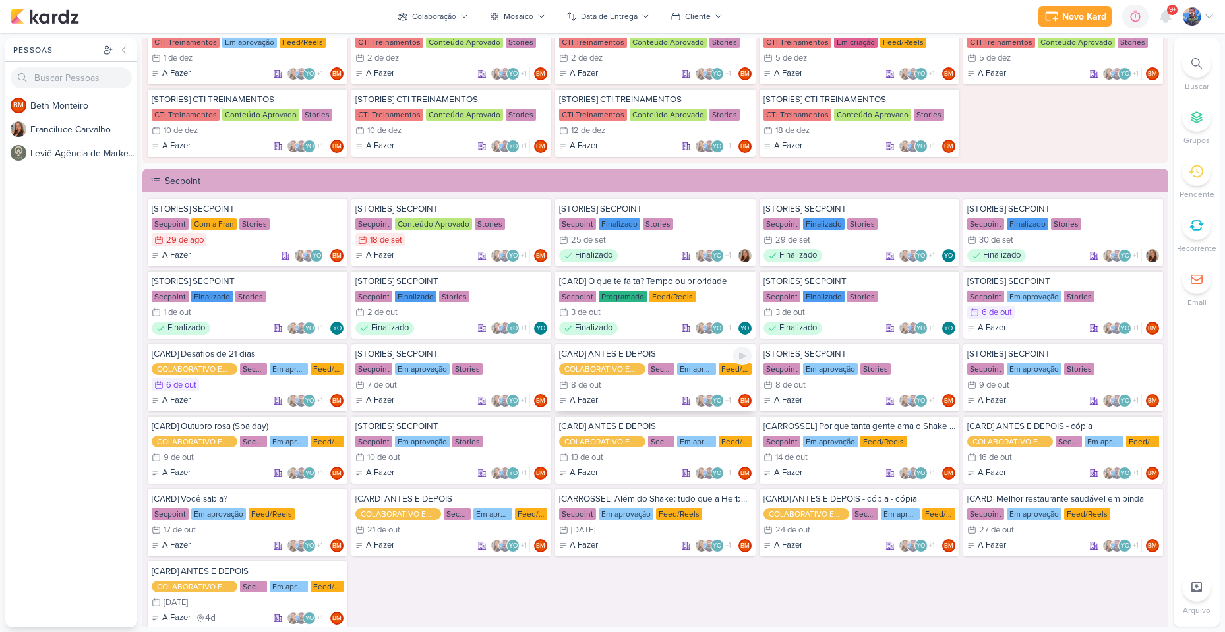
scroll to position [1462, 0]
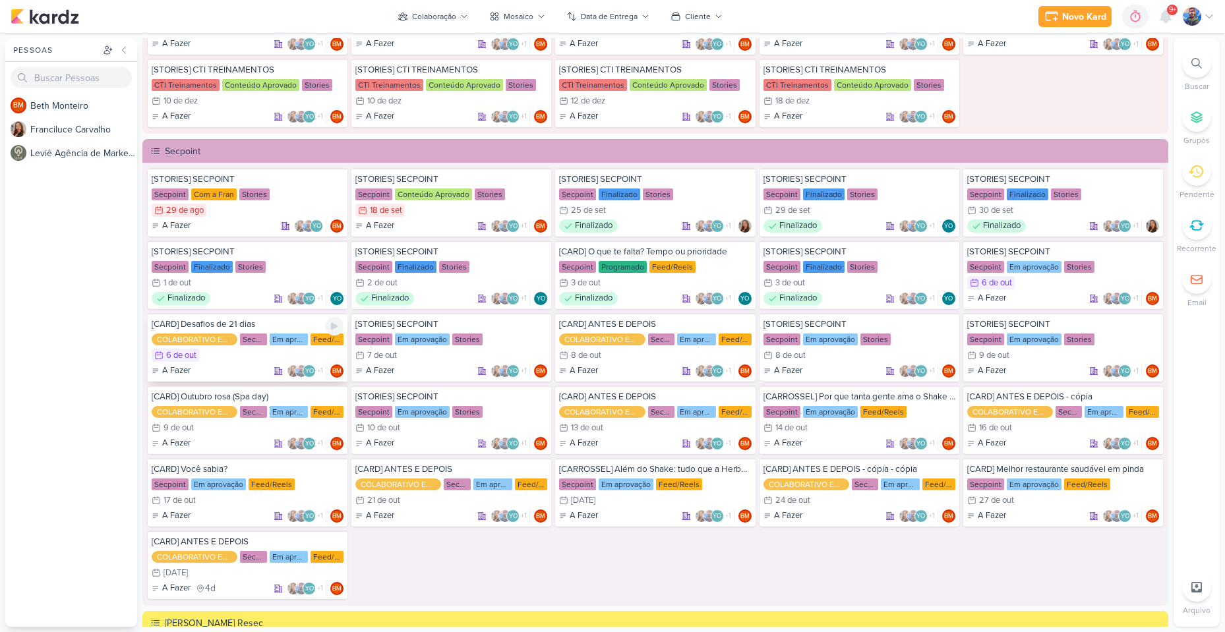
click at [226, 363] on div "[CARD] Desafios de 21 dias COLABORATIVO ENTRE PERFIS Secpoint Em aprovação Feed…" at bounding box center [248, 347] width 200 height 69
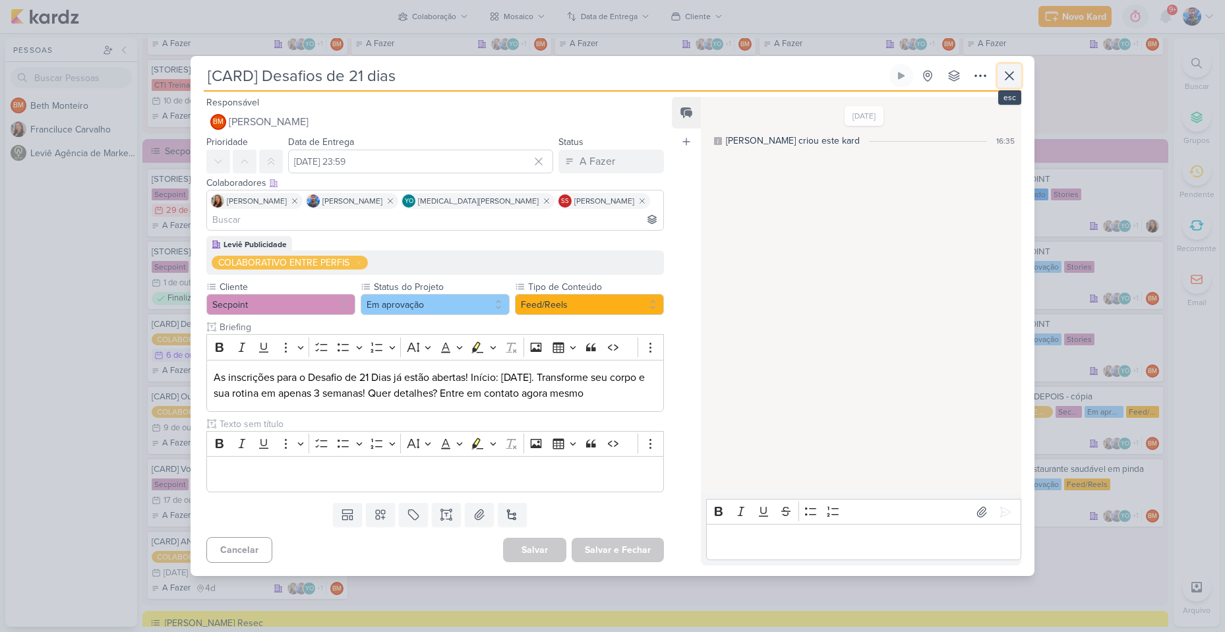
click at [1012, 84] on icon at bounding box center [1010, 76] width 16 height 16
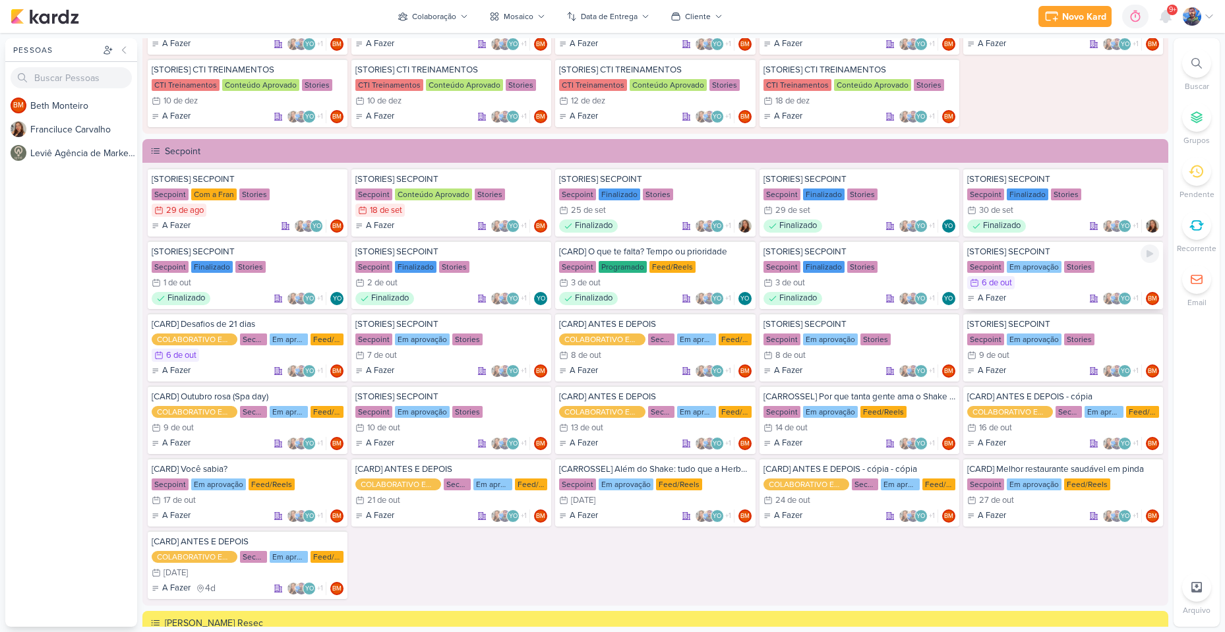
click at [1030, 276] on div "[STORIES] SECPOINT Secpoint Em aprovação Stories 6/10 [DATE] A Fazer +1" at bounding box center [1064, 275] width 200 height 69
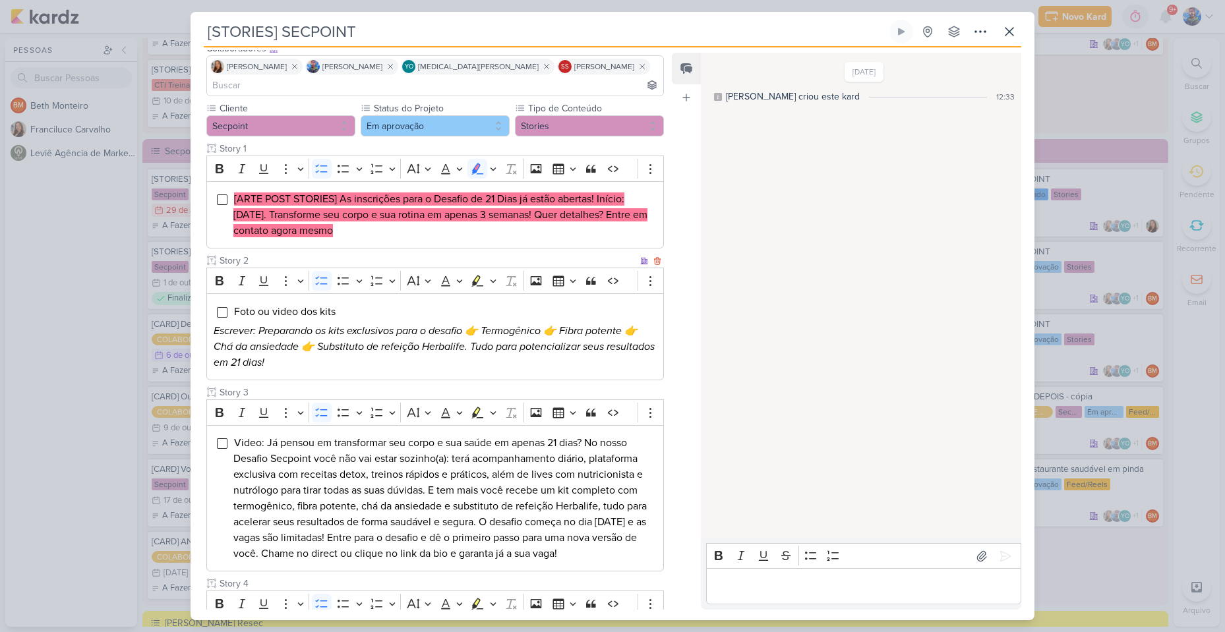
scroll to position [0, 0]
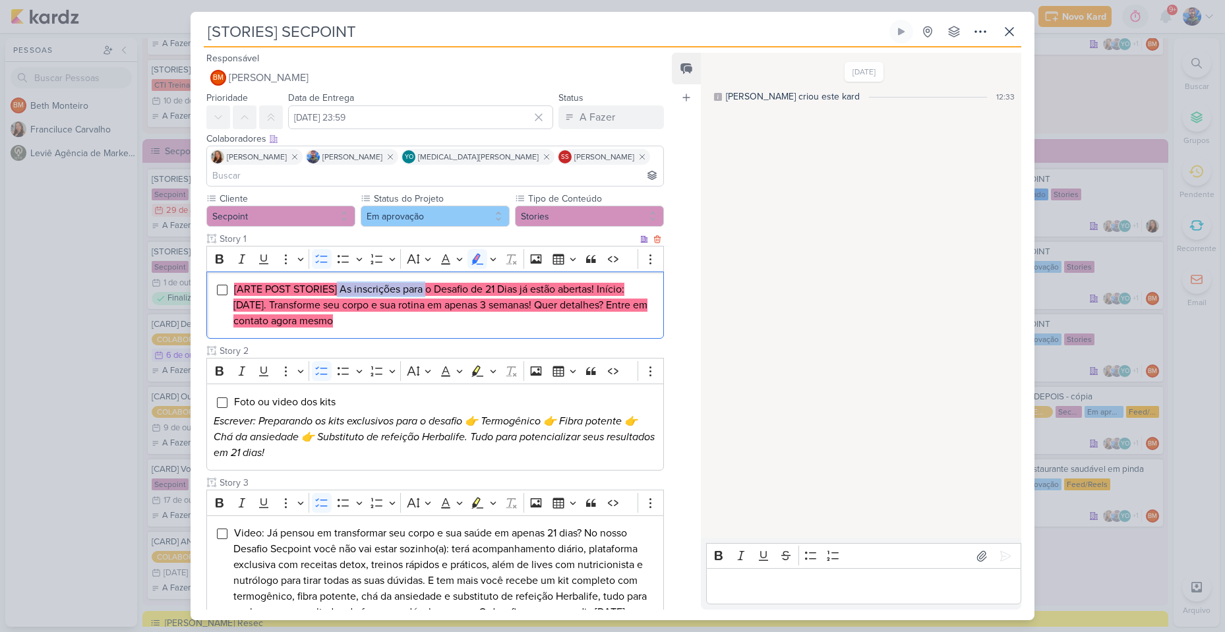
drag, startPoint x: 338, startPoint y: 268, endPoint x: 426, endPoint y: 273, distance: 87.9
click at [426, 283] on mark "[ARTE POST STORIES] As inscrições para o Desafio de 21 Dias já estão abertas! I…" at bounding box center [440, 305] width 414 height 45
click at [357, 283] on mark "[ARTE POST STORIES] As inscrições para o Desafio de 21 Dias já estão abertas! I…" at bounding box center [440, 305] width 414 height 45
drag, startPoint x: 340, startPoint y: 268, endPoint x: 433, endPoint y: 263, distance: 92.4
click at [433, 282] on li "[ARTE POST STORIES] As inscrições para o Desafio de 21 Dias já estão abertas! I…" at bounding box center [444, 305] width 423 height 47
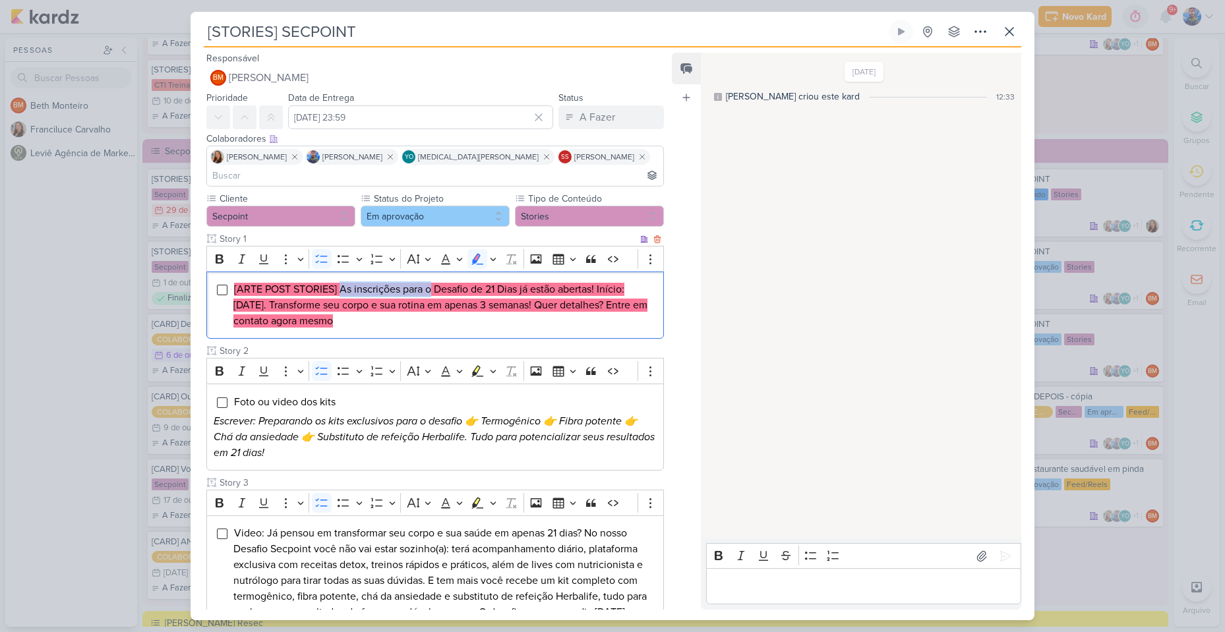
copy mark "As inscrições para o"
click at [445, 283] on mark "[ARTE POST STORIES] As inscrições para o Desafio de 21 Dias já estão abertas! I…" at bounding box center [440, 305] width 414 height 45
drag, startPoint x: 435, startPoint y: 270, endPoint x: 522, endPoint y: 264, distance: 86.6
click at [522, 283] on mark "[ARTE POST STORIES] As inscrições para o Desafio de 21 Dias já estão abertas! I…" at bounding box center [440, 305] width 414 height 45
copy mark "Desafio de 21 Dias"
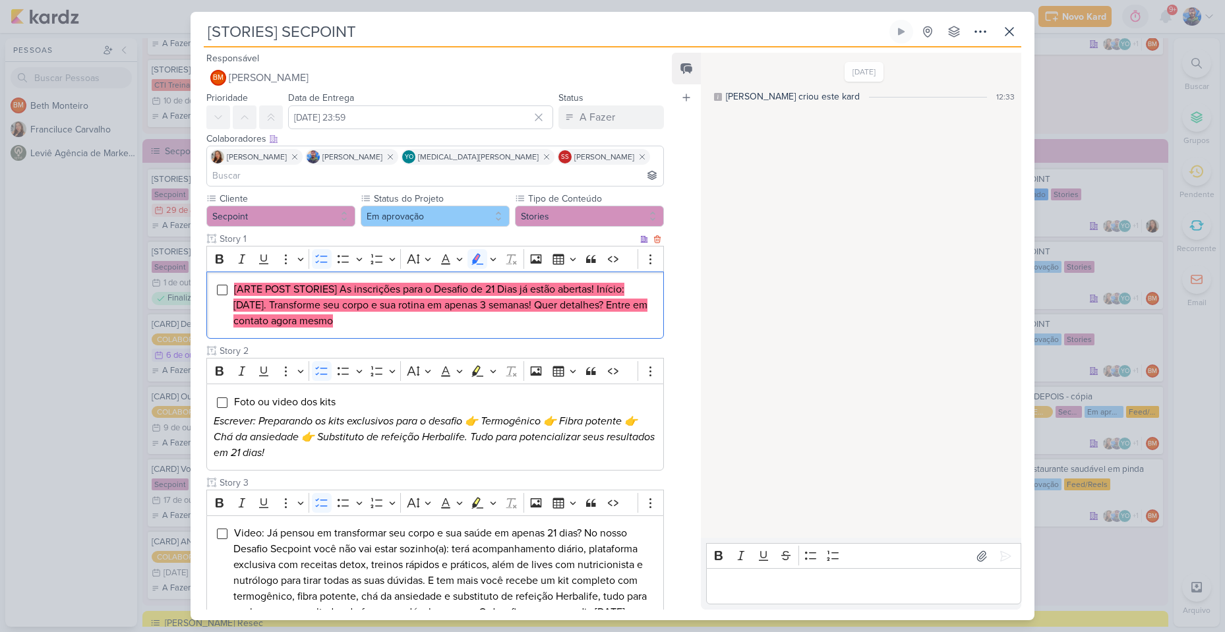
click at [523, 283] on mark "[ARTE POST STORIES] As inscrições para o Desafio de 21 Dias já estão abertas! I…" at bounding box center [440, 305] width 414 height 45
drag, startPoint x: 522, startPoint y: 270, endPoint x: 599, endPoint y: 273, distance: 76.6
click at [599, 283] on mark "[ARTE POST STORIES] As inscrições para o Desafio de 21 Dias já estão abertas! I…" at bounding box center [440, 305] width 414 height 45
copy mark "já estão abertas!"
click at [600, 282] on li "[ARTE POST STORIES] As inscrições para o Desafio de 21 Dias já estão abertas! I…" at bounding box center [444, 305] width 423 height 47
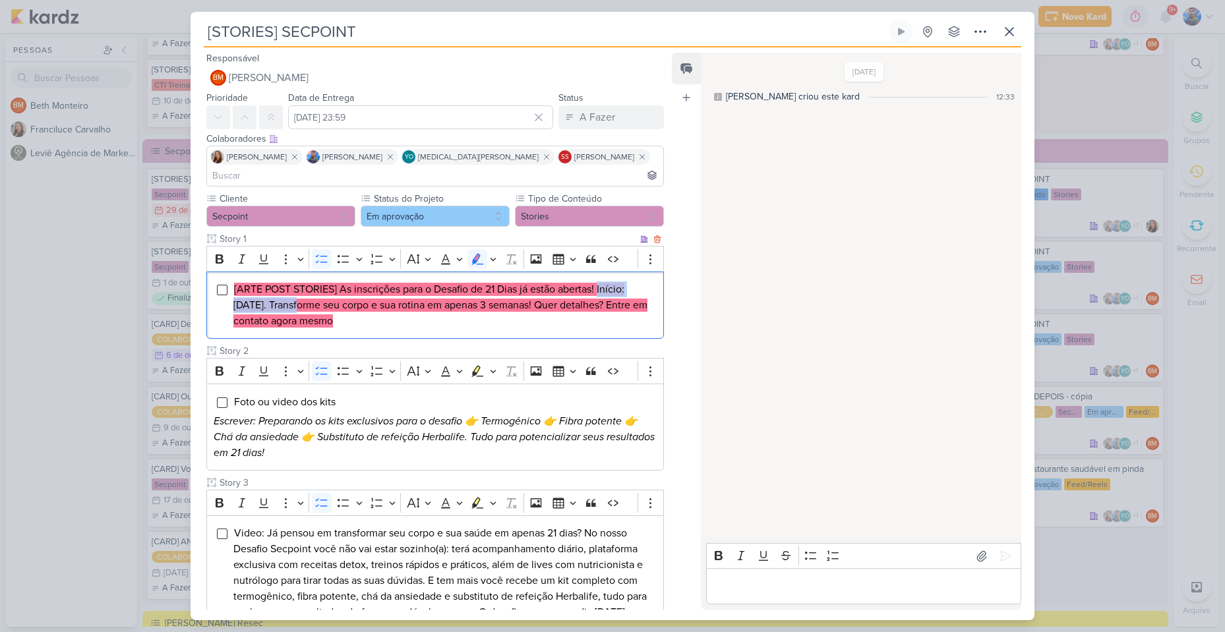
drag, startPoint x: 601, startPoint y: 268, endPoint x: 287, endPoint y: 283, distance: 314.9
click at [287, 283] on mark "[ARTE POST STORIES] As inscrições para o Desafio de 21 Dias já estão abertas! I…" at bounding box center [440, 305] width 414 height 45
copy mark "Início: [DATE]."
click at [634, 283] on mark "[ARTE POST STORIES] As inscrições para o Desafio de 21 Dias já estão abertas! I…" at bounding box center [440, 305] width 414 height 45
drag, startPoint x: 290, startPoint y: 287, endPoint x: 556, endPoint y: 293, distance: 266.5
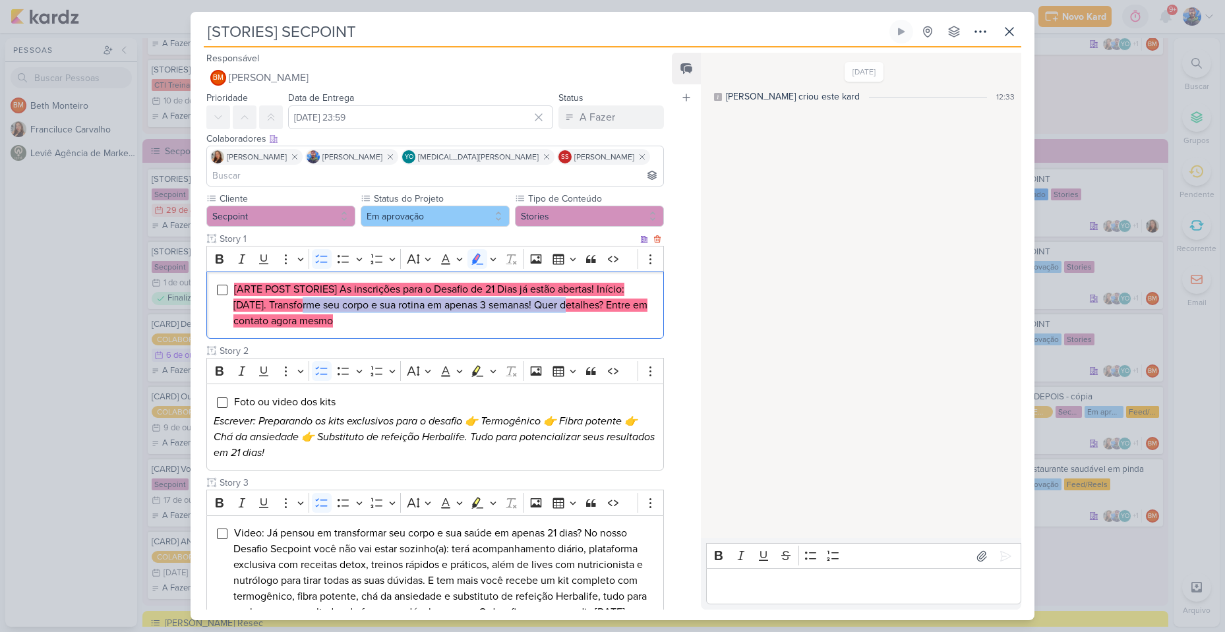
click at [556, 293] on span "[ARTE POST STORIES] As inscrições para o Desafio de 21 Dias já estão abertas! I…" at bounding box center [440, 305] width 414 height 45
copy mark "Transforme seu corpo e sua rotina em apenas 3 semanas!"
click at [566, 284] on mark "[ARTE POST STORIES] As inscrições para o Desafio de 21 Dias já estão abertas! I…" at bounding box center [440, 305] width 414 height 45
drag, startPoint x: 559, startPoint y: 284, endPoint x: 627, endPoint y: 293, distance: 69.2
click at [627, 293] on mark "[ARTE POST STORIES] As inscrições para o Desafio de 21 Dias já estão abertas! I…" at bounding box center [440, 305] width 414 height 45
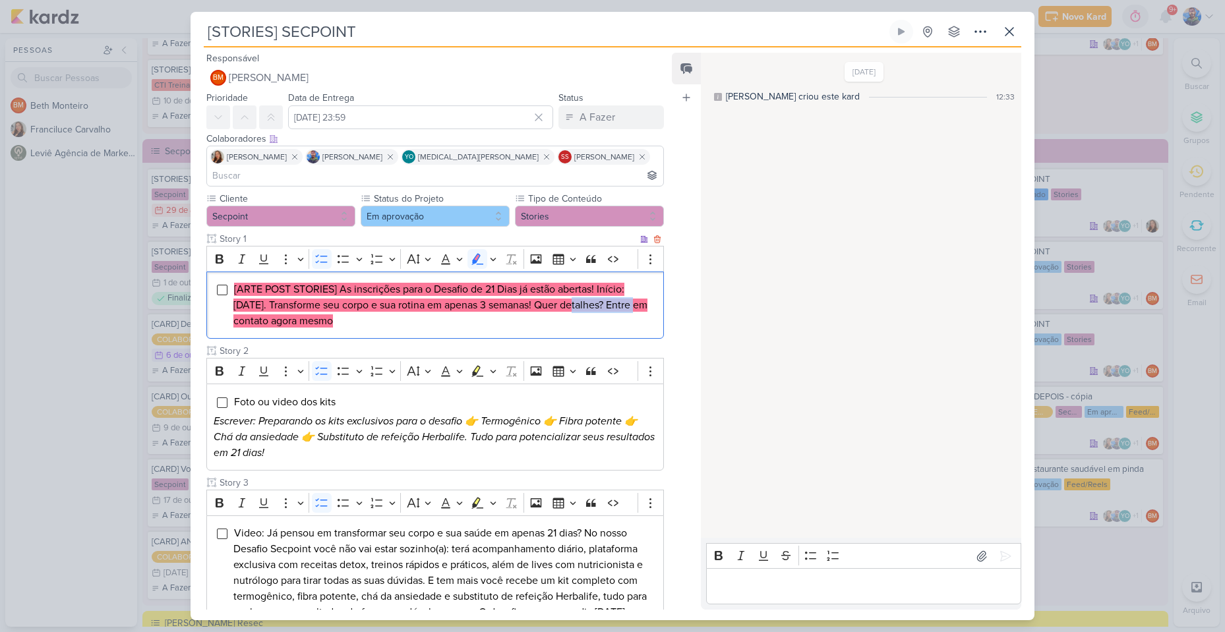
copy mark "Quer detalhes?"
drag, startPoint x: 235, startPoint y: 303, endPoint x: 384, endPoint y: 313, distance: 150.1
click at [384, 313] on div "[ARTE POST STORIES] As inscrições para o Desafio de 21 Dias já estão abertas! I…" at bounding box center [435, 306] width 458 height 68
copy mark "Entre em contato agora mesmo"
click at [442, 313] on div "[ARTE POST STORIES] As inscrições para o Desafio de 21 Dias já estão abertas! I…" at bounding box center [435, 306] width 458 height 68
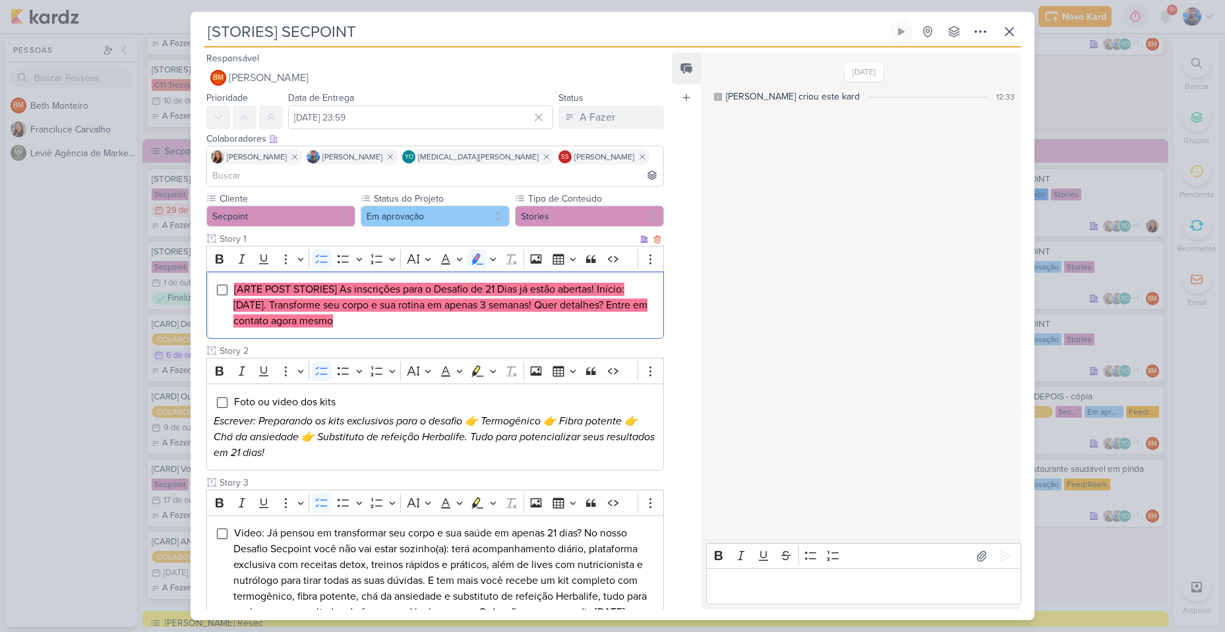
click at [442, 313] on div "[ARTE POST STORIES] As inscrições para o Desafio de 21 Dias já estão abertas! I…" at bounding box center [435, 306] width 458 height 68
click at [493, 253] on icon "Editor toolbar" at bounding box center [493, 259] width 7 height 13
click at [415, 276] on icon "Text highlight toolbar" at bounding box center [414, 281] width 7 height 10
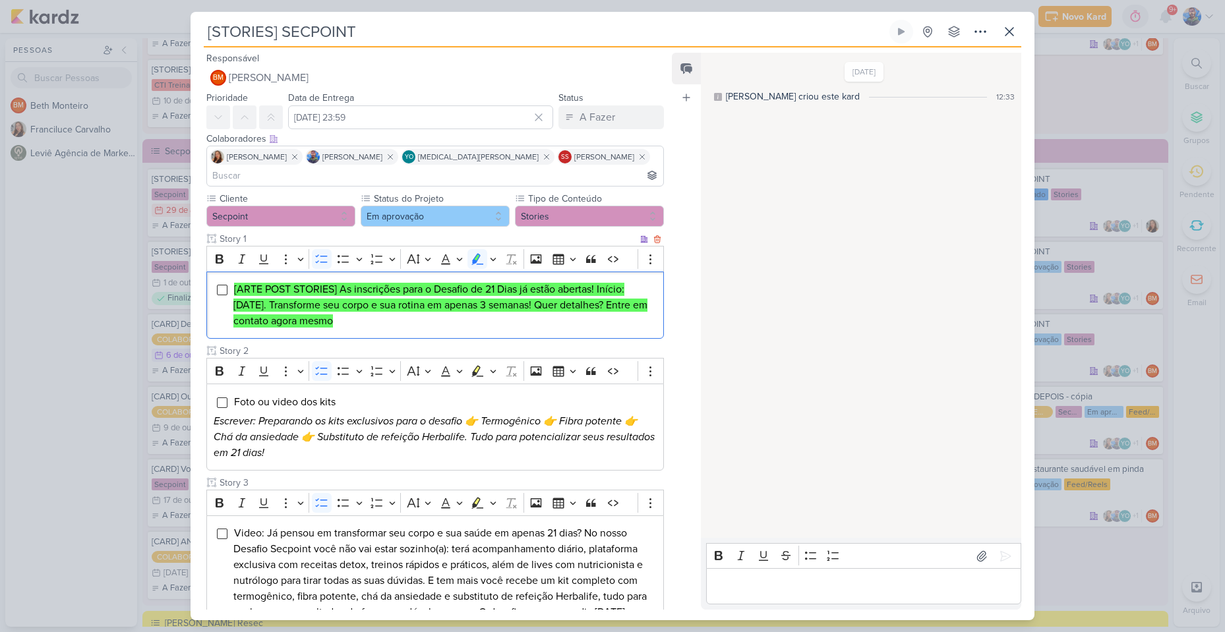
click at [423, 295] on li "[ARTE POST STORIES] As inscrições para o Desafio de 21 Dias já estão abertas! I…" at bounding box center [444, 305] width 423 height 47
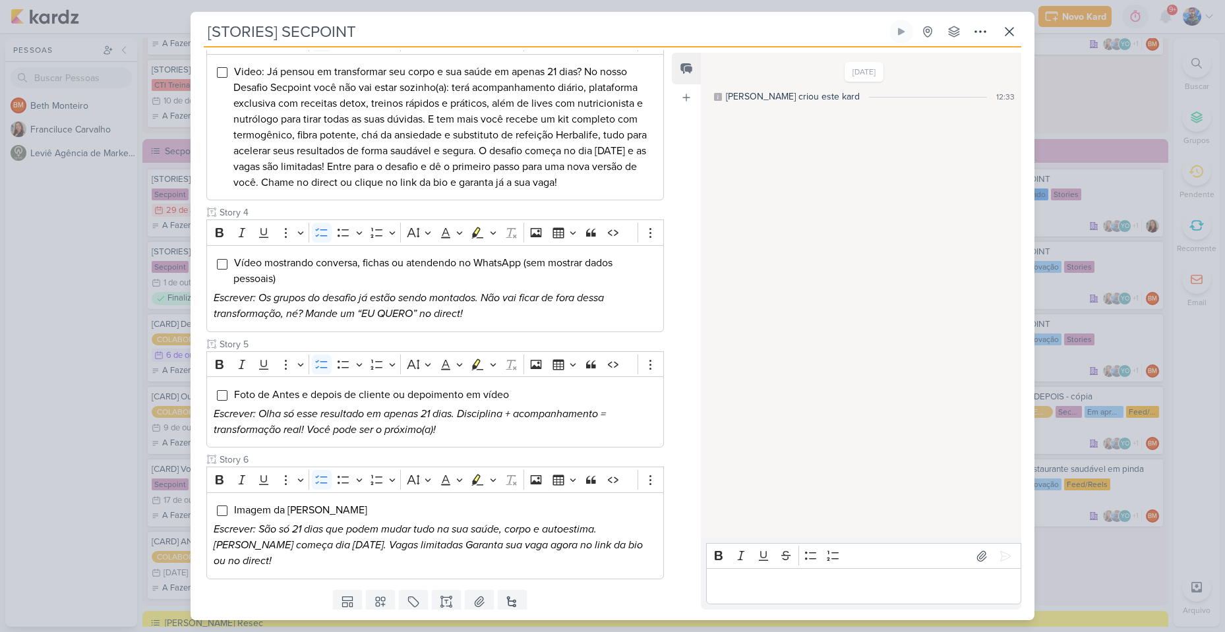
scroll to position [486, 0]
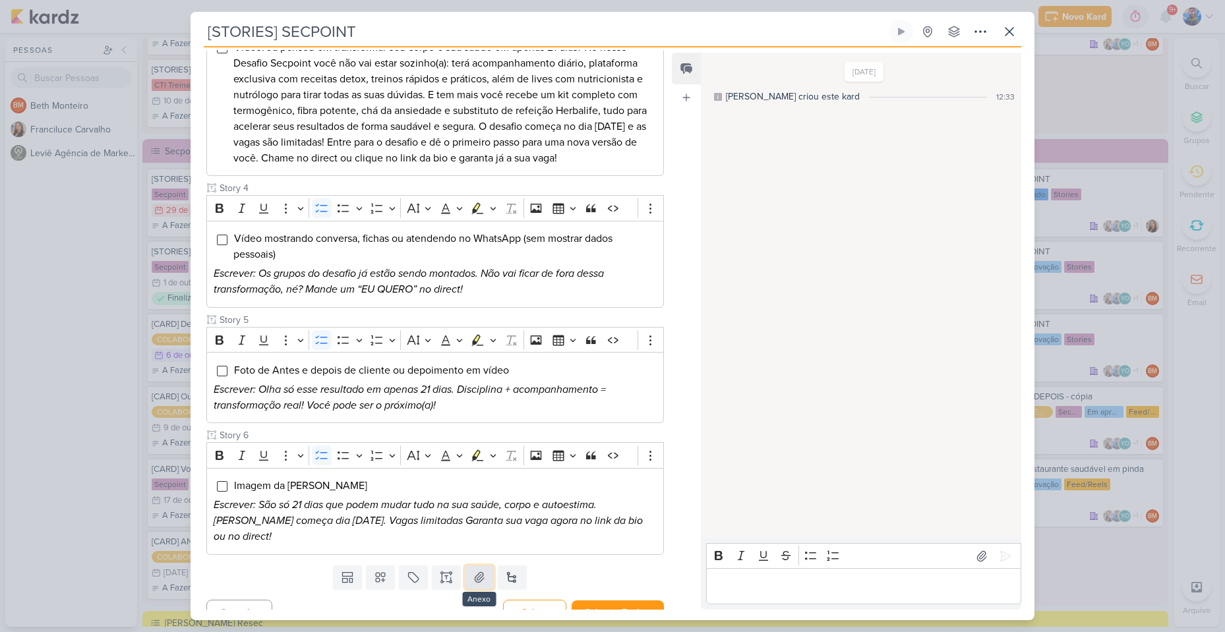
click at [475, 566] on button at bounding box center [479, 578] width 29 height 24
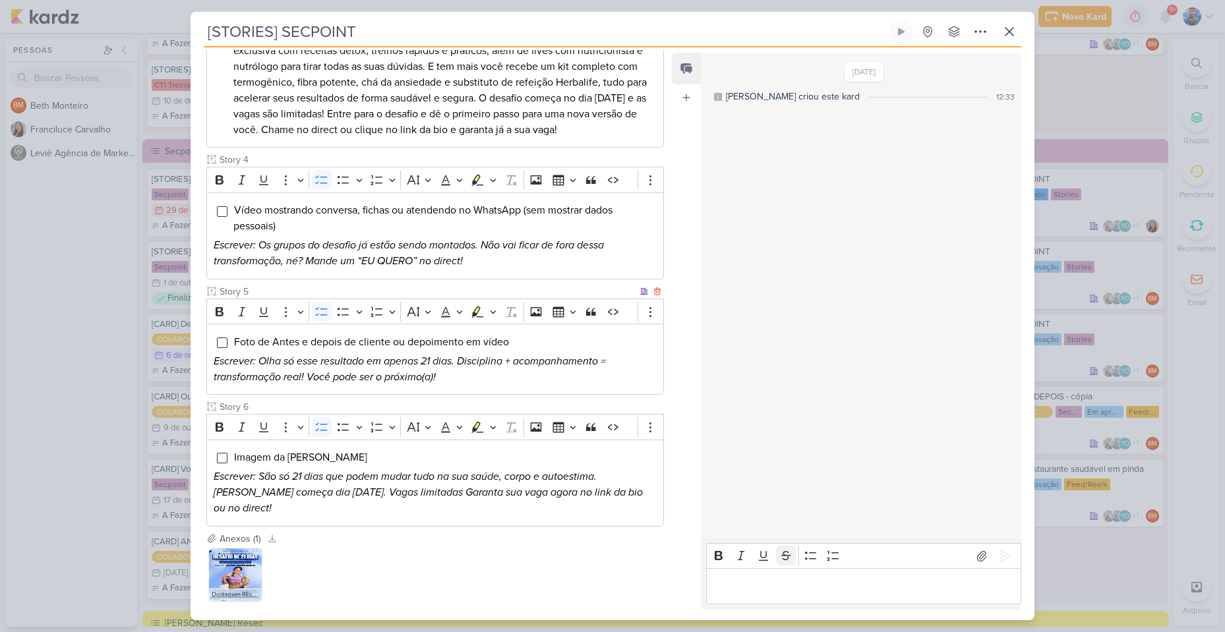
scroll to position [563, 0]
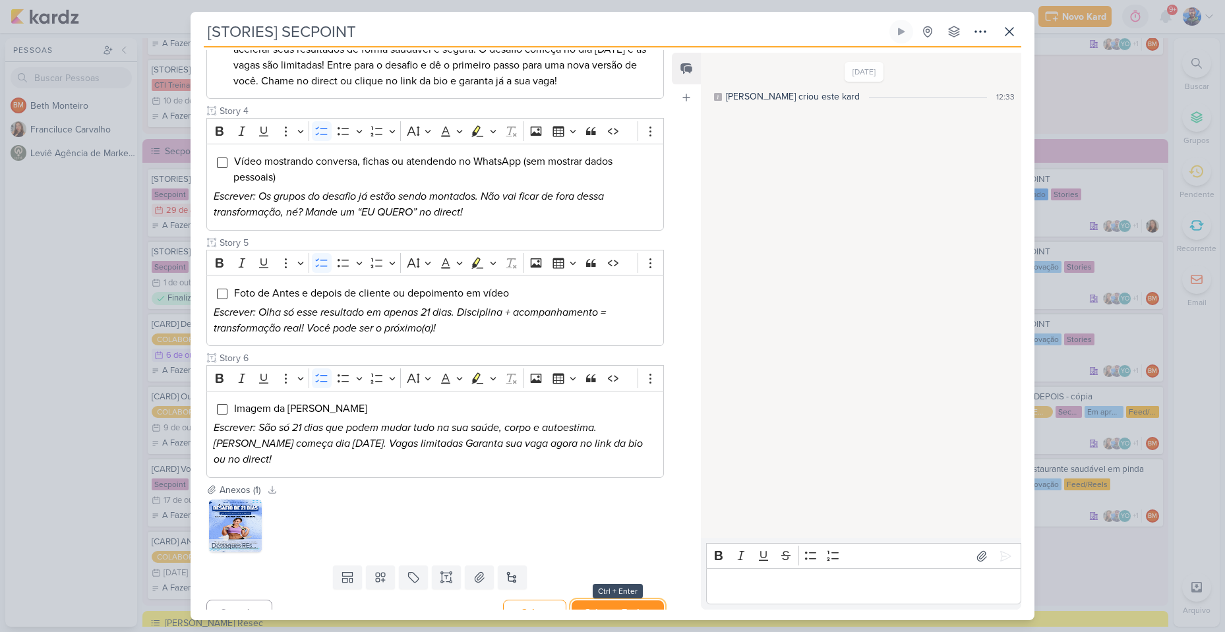
click at [641, 601] on button "Salvar e Fechar" at bounding box center [618, 613] width 92 height 24
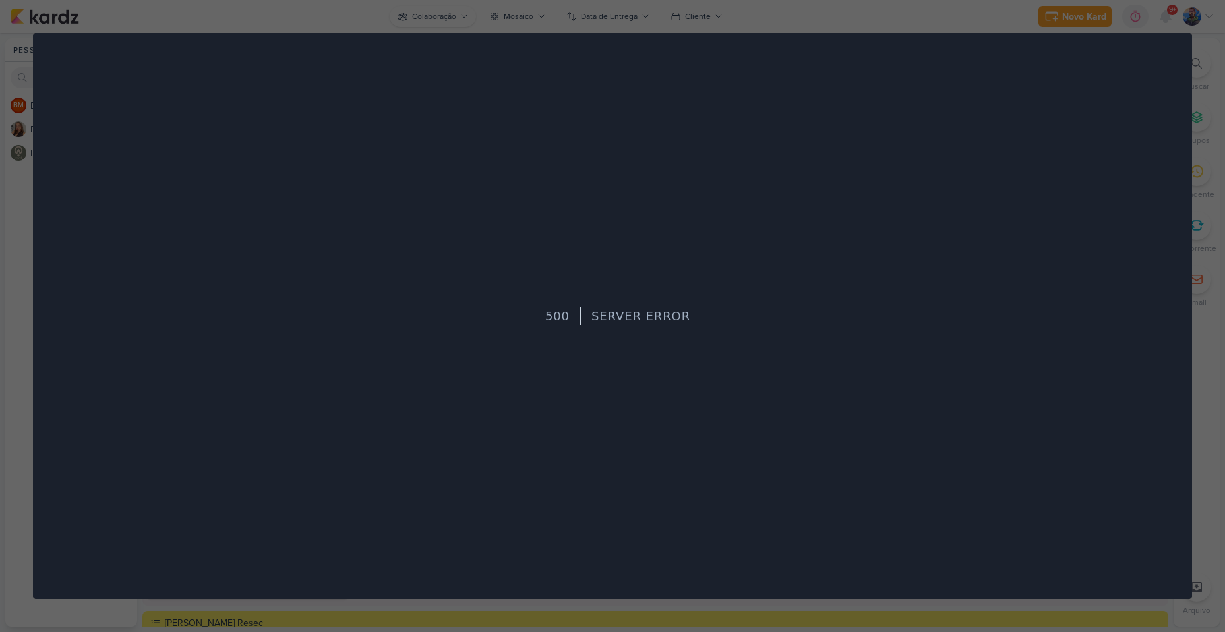
scroll to position [0, 0]
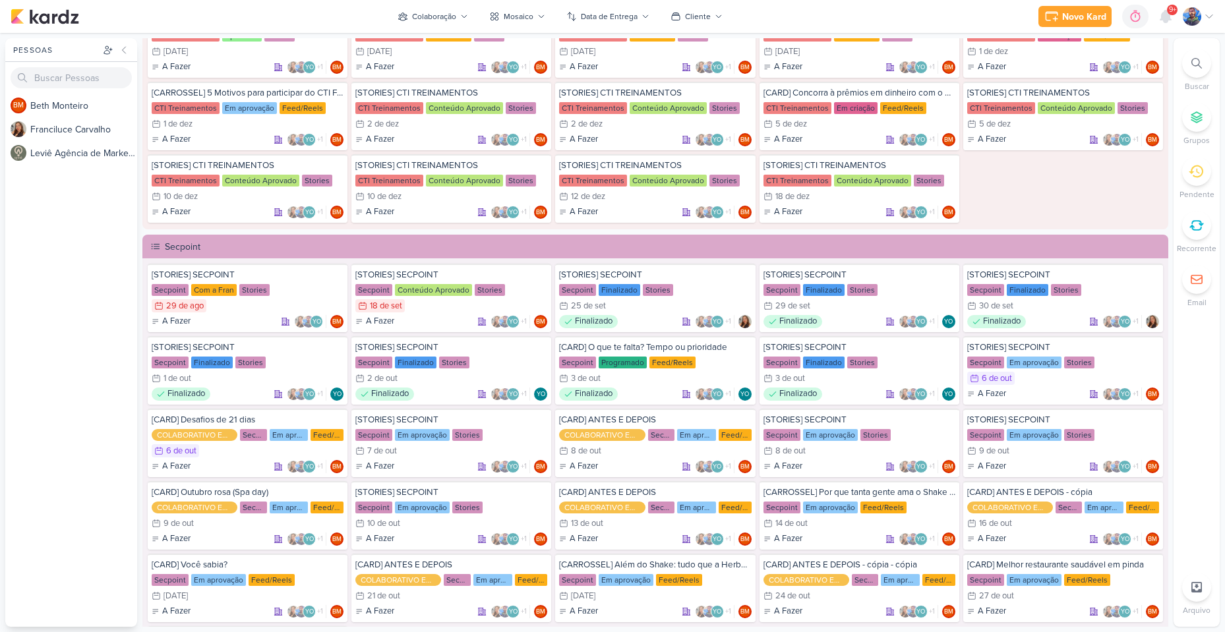
scroll to position [1451, 0]
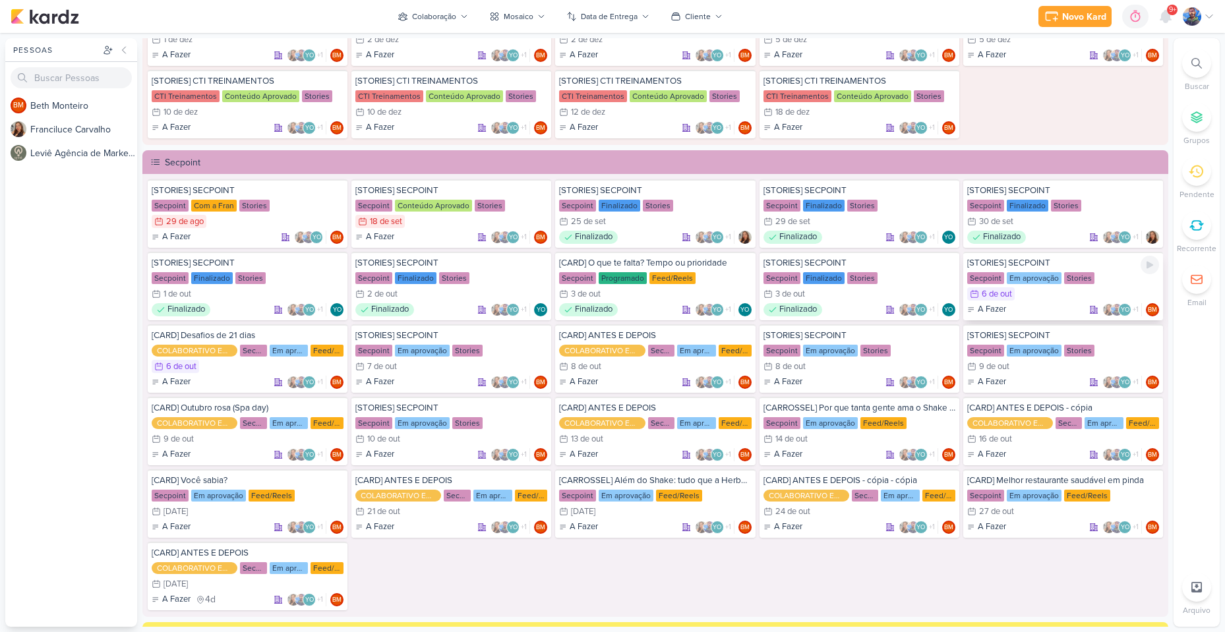
click at [1020, 293] on div "6/10 [DATE]" at bounding box center [1063, 294] width 192 height 13
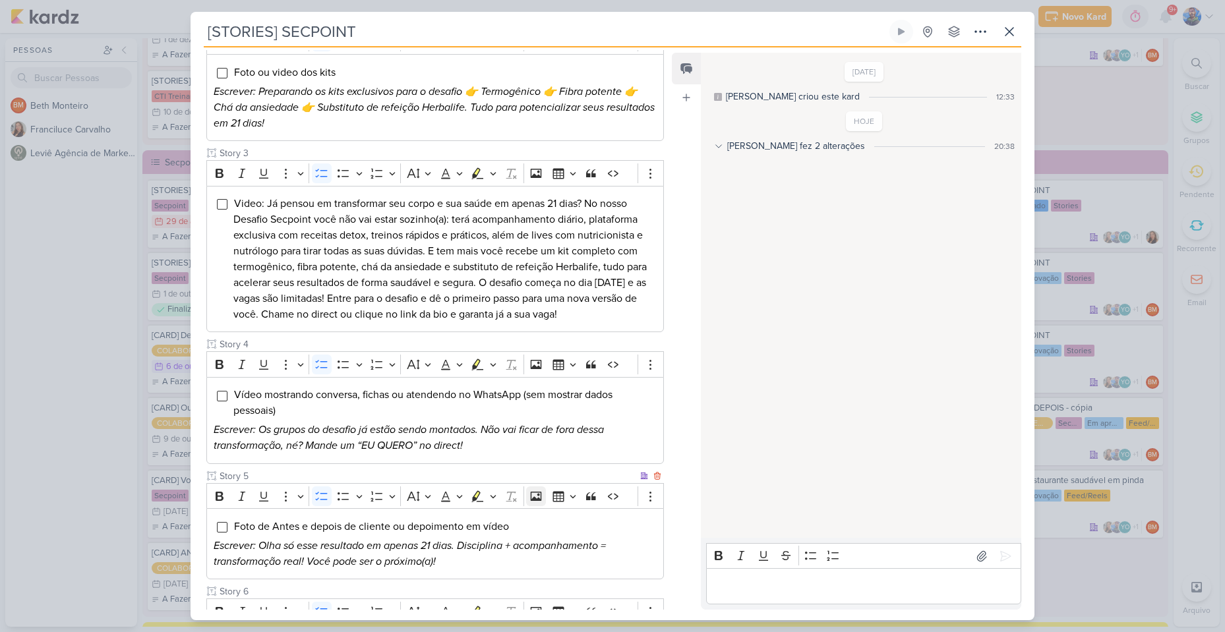
scroll to position [563, 0]
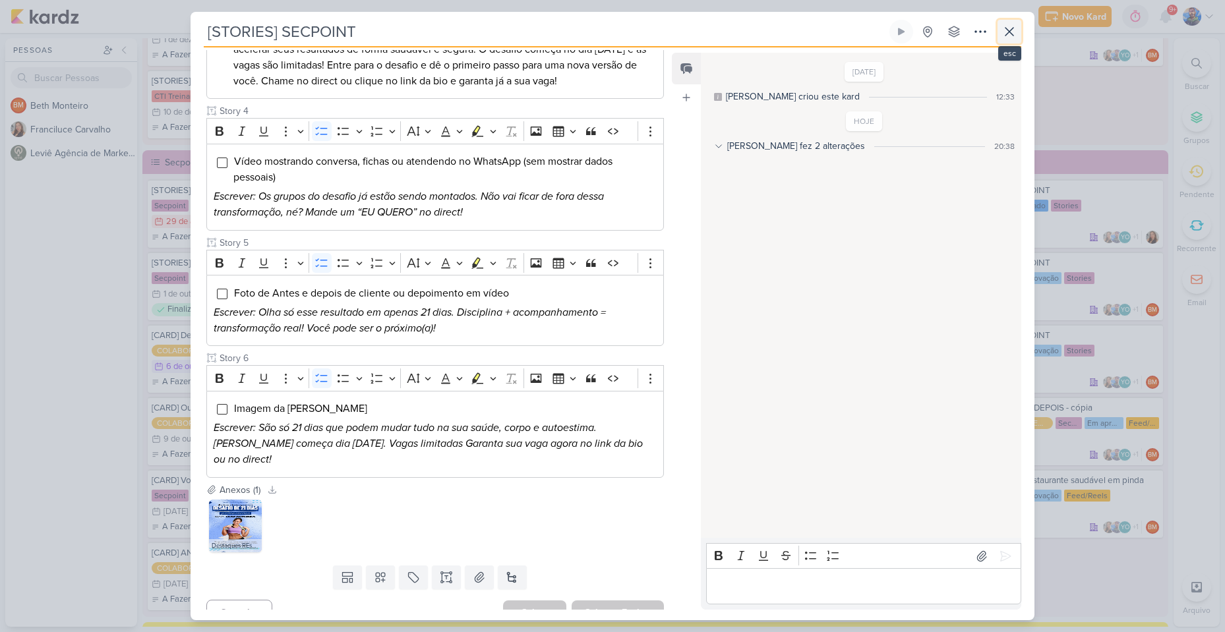
click at [1015, 26] on icon at bounding box center [1010, 32] width 16 height 16
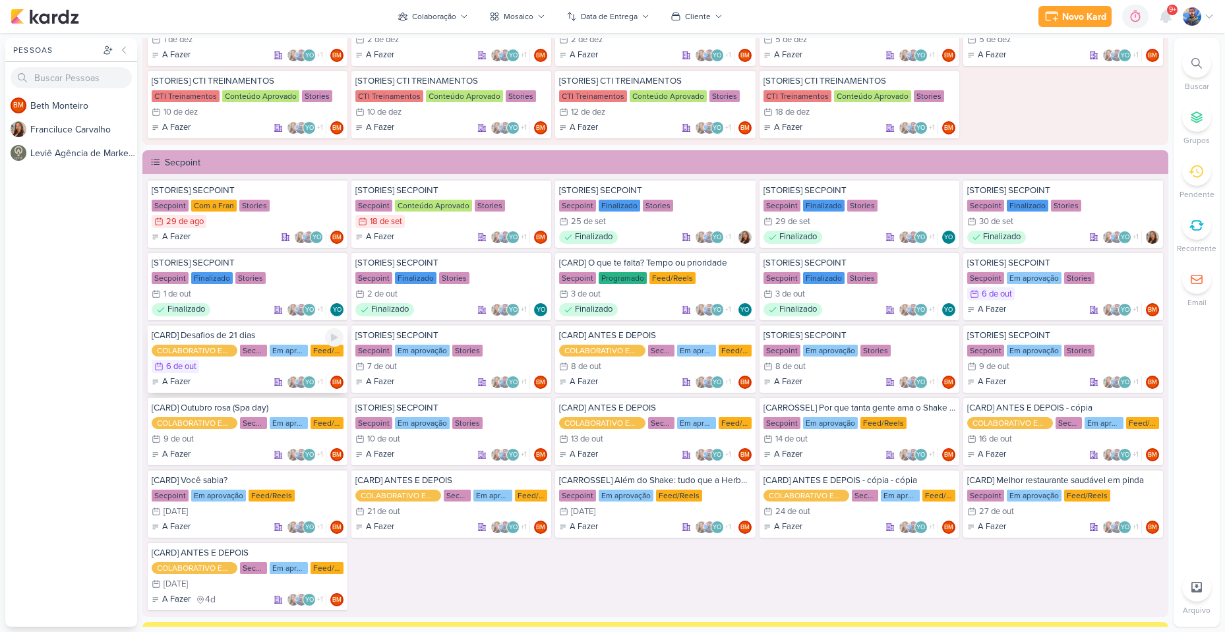
click at [261, 367] on div "6/10 [DATE]" at bounding box center [248, 366] width 192 height 13
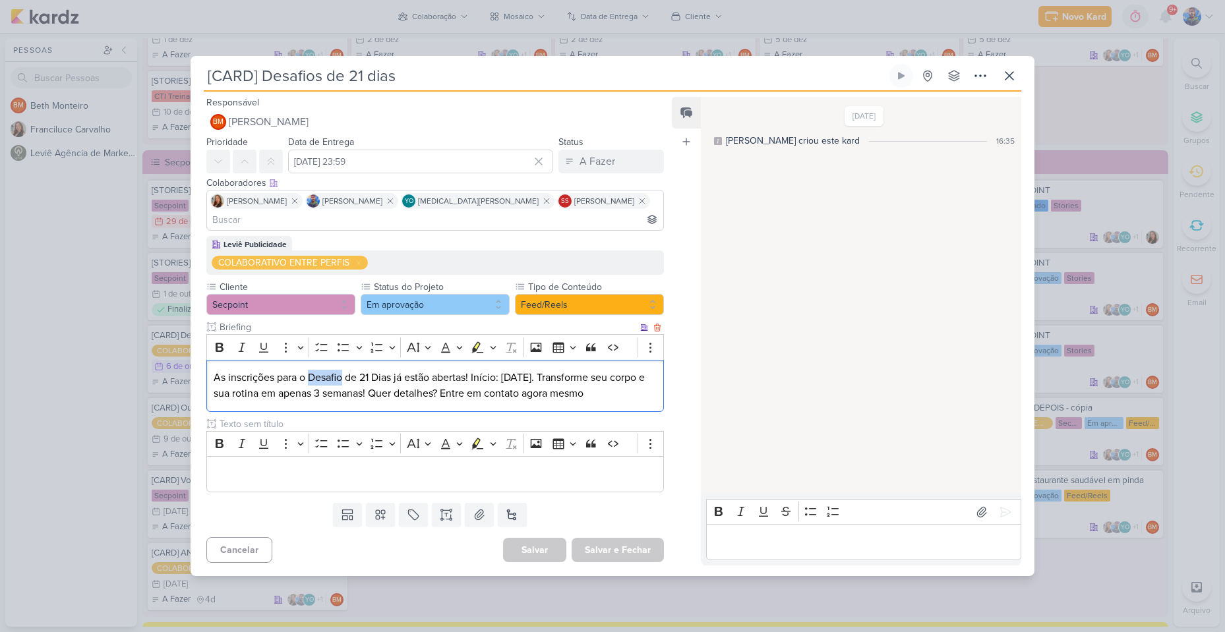
drag, startPoint x: 311, startPoint y: 365, endPoint x: 345, endPoint y: 361, distance: 33.9
click at [345, 370] on p "As inscrições para o Desafio de 21 Dias já estão abertas! Início: [DATE]. Trans…" at bounding box center [435, 386] width 443 height 32
copy p "Desafio"
click at [514, 383] on p "As inscrições para o Desafio de 21 Dias já estão abertas! Início: [DATE]. Trans…" at bounding box center [435, 386] width 443 height 32
click at [393, 390] on p "As inscrições para o Desafio de 21 Dias já estão abertas! Início: [DATE]. Trans…" at bounding box center [435, 386] width 443 height 32
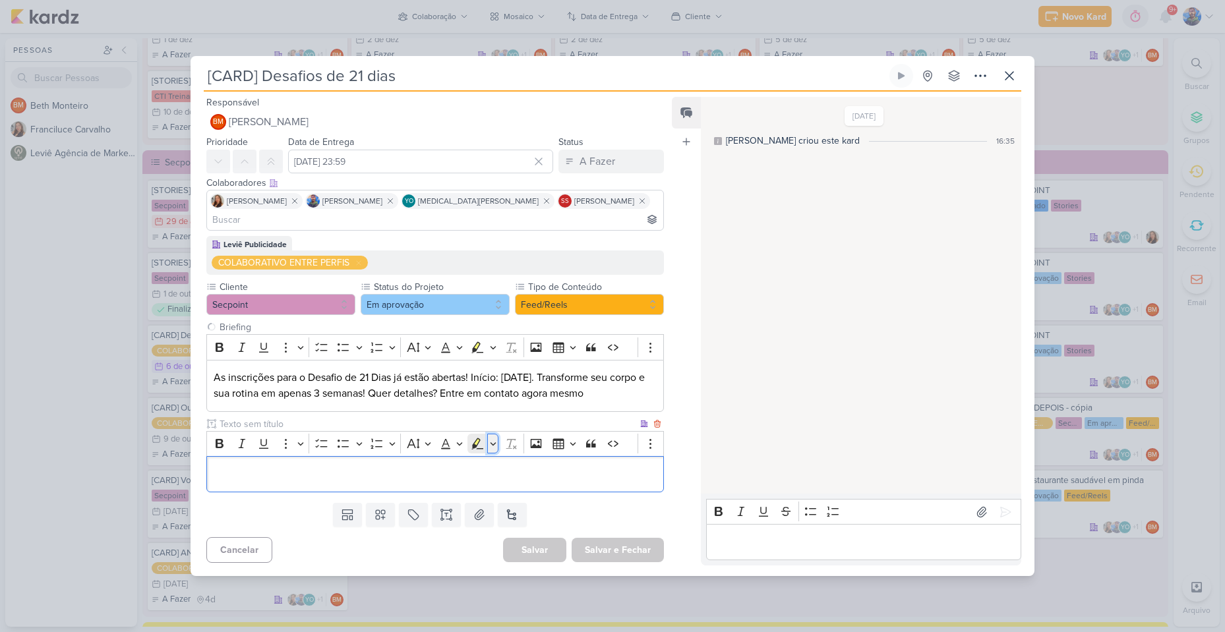
click at [490, 437] on icon "Editor toolbar" at bounding box center [493, 443] width 7 height 13
click at [409, 463] on icon "Text highlight toolbar" at bounding box center [415, 466] width 13 height 13
click at [413, 467] on p "Editor editing area: main" at bounding box center [435, 475] width 443 height 16
click at [502, 379] on p "As inscrições para o Desafio de 21 Dias já estão abertas! Início: [DATE]. Trans…" at bounding box center [435, 386] width 443 height 32
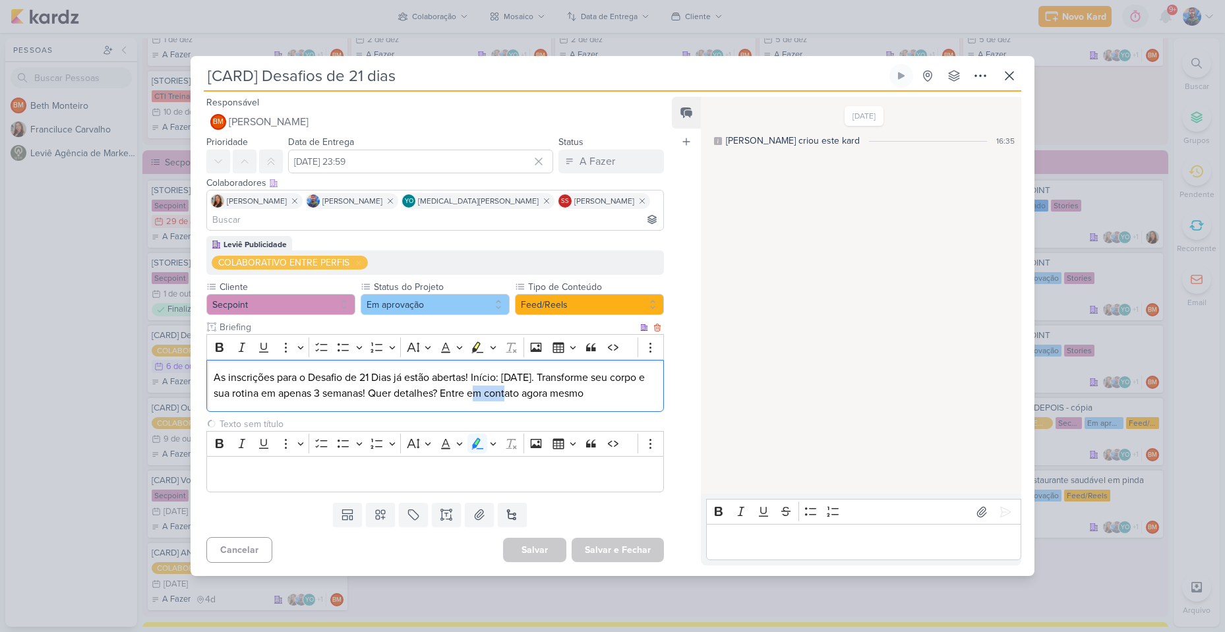
click at [502, 379] on p "As inscrições para o Desafio de 21 Dias já estão abertas! Início: [DATE]. Trans…" at bounding box center [435, 386] width 443 height 32
click at [492, 341] on icon "Editor toolbar" at bounding box center [493, 347] width 7 height 13
click at [415, 365] on icon "Text highlight toolbar" at bounding box center [414, 370] width 7 height 10
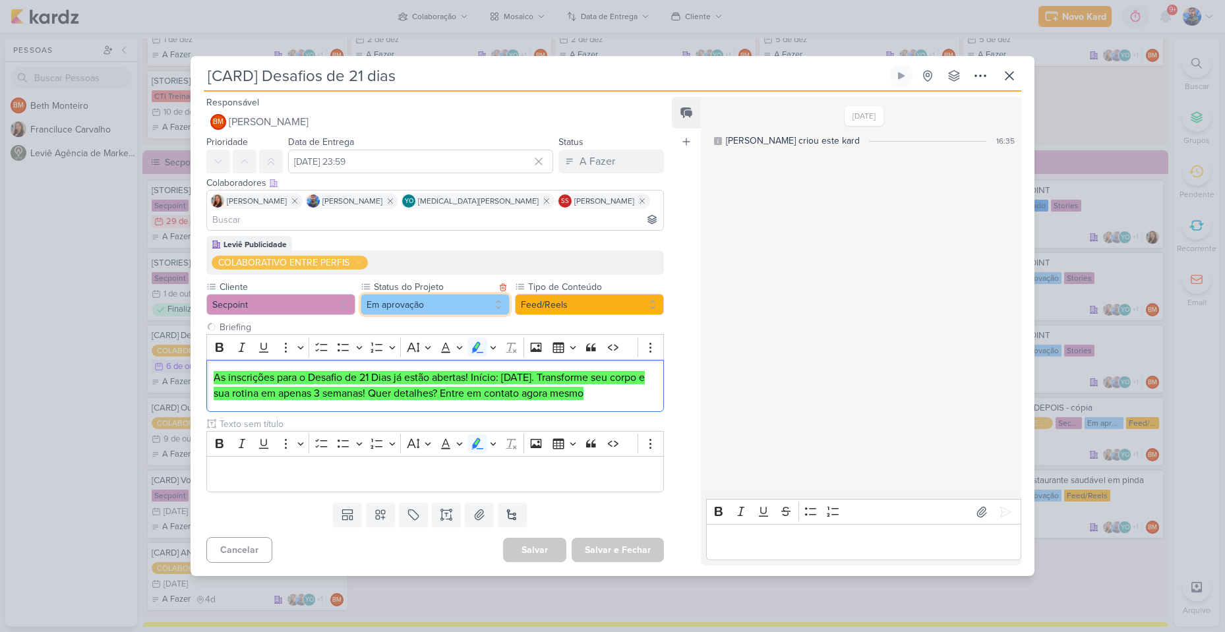
click at [452, 296] on button "Em aprovação" at bounding box center [435, 304] width 149 height 21
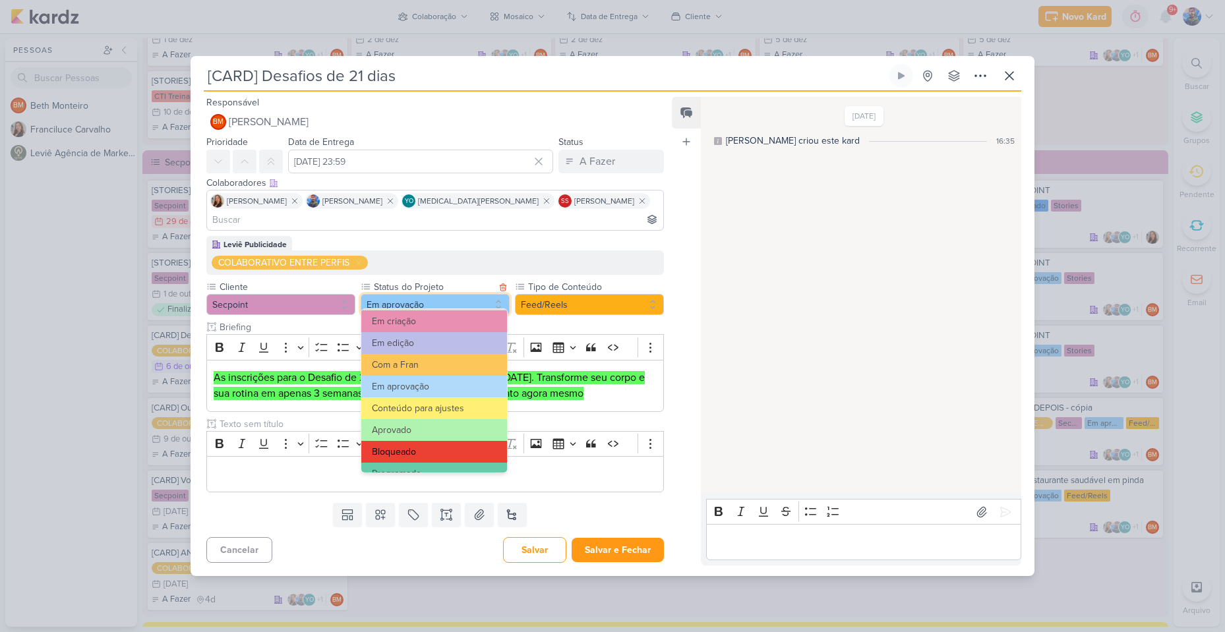
scroll to position [132, 0]
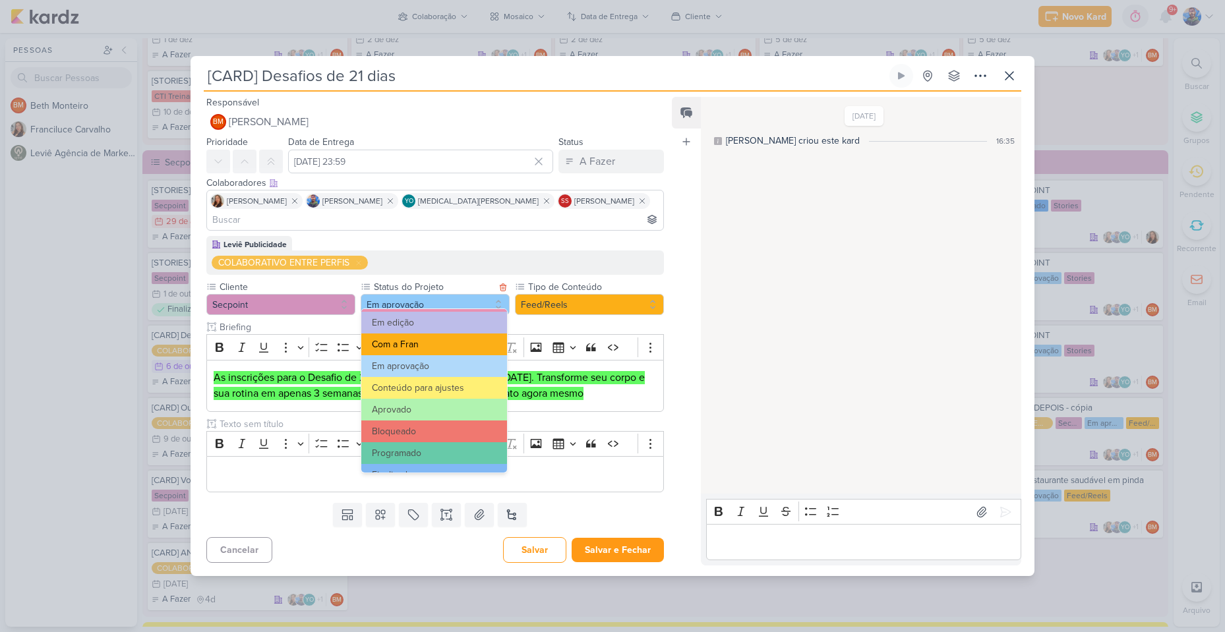
click at [396, 349] on button "Com a Fran" at bounding box center [434, 345] width 146 height 22
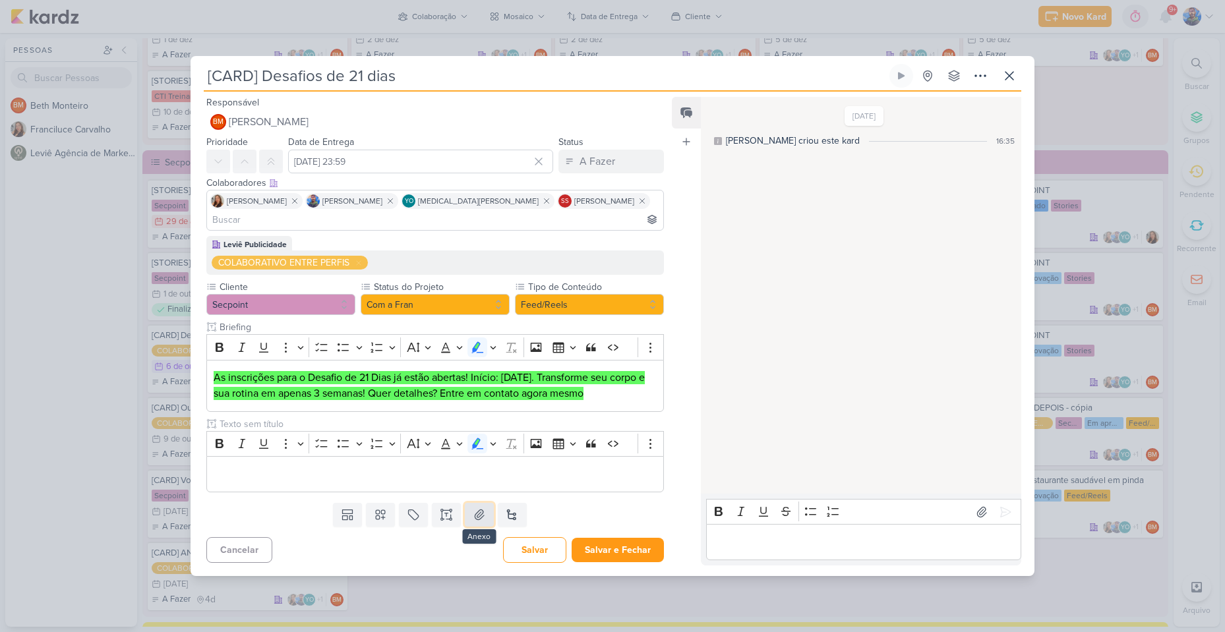
click at [474, 508] on icon at bounding box center [479, 514] width 13 height 13
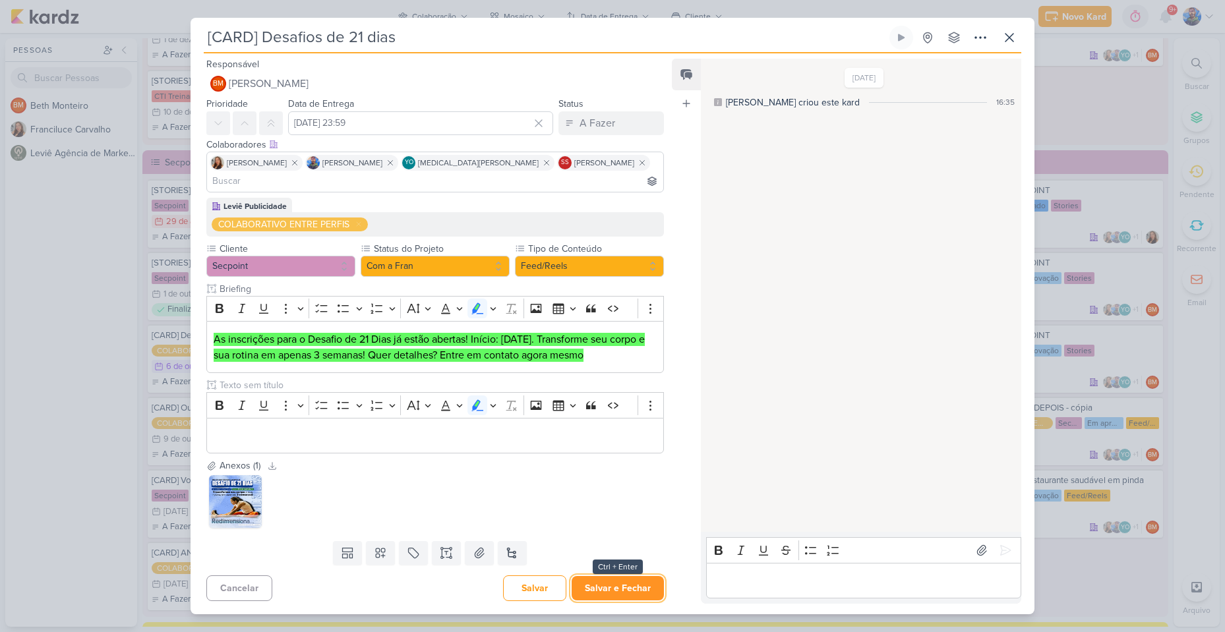
click at [623, 589] on button "Salvar e Fechar" at bounding box center [618, 588] width 92 height 24
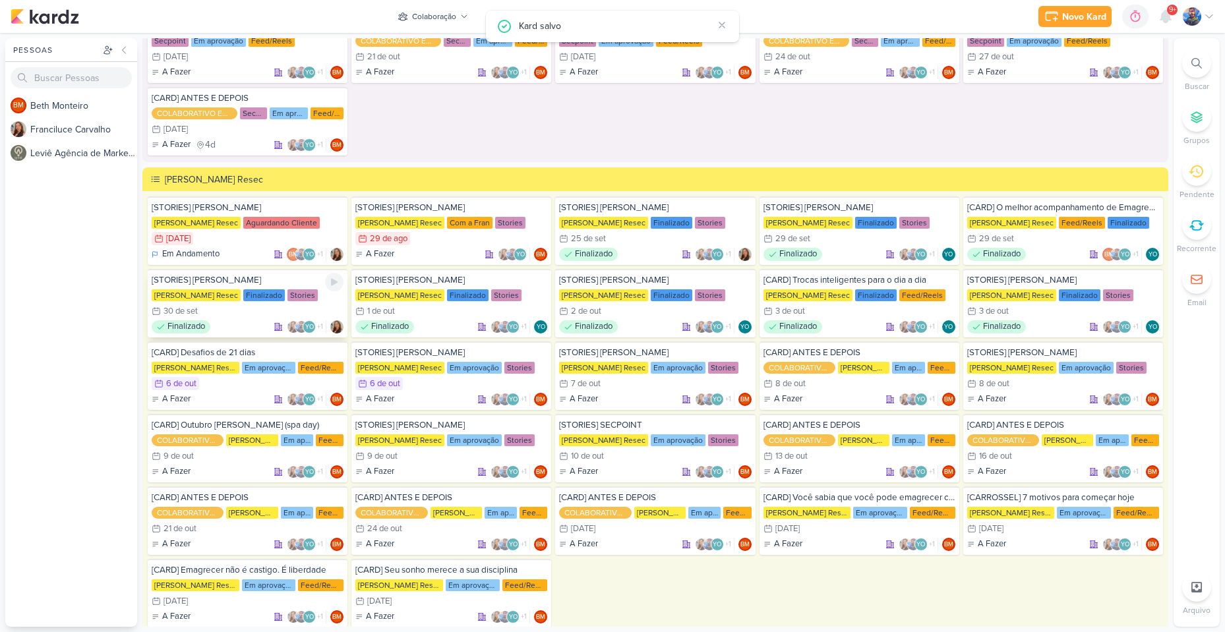
scroll to position [1913, 0]
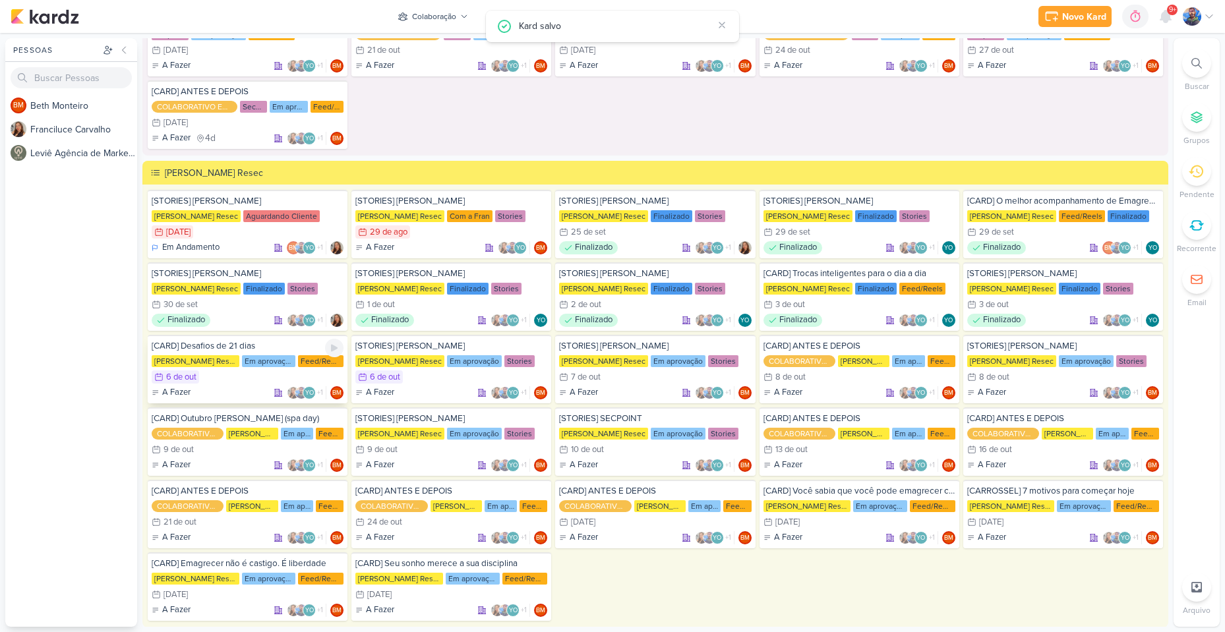
click at [223, 386] on div "[CARD] Desafios de 21 dias Simone Regina Resec Em aprovação Feed/Reels 6/10 6 d…" at bounding box center [248, 369] width 200 height 69
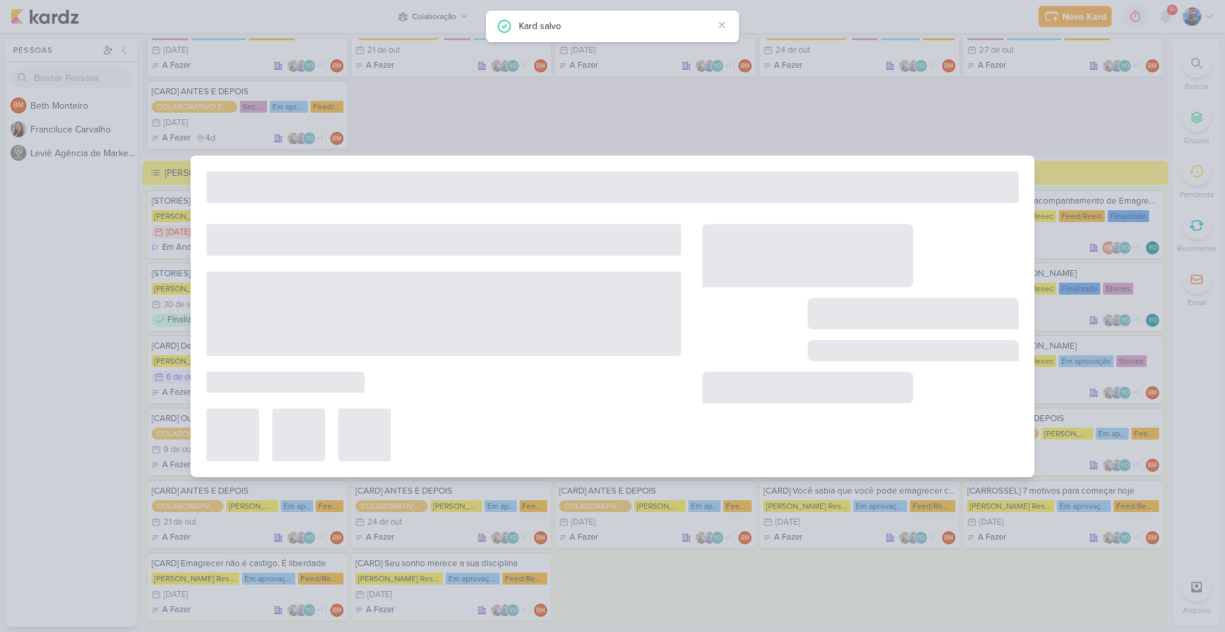
type input "[CARD] Desafios de 21 dias"
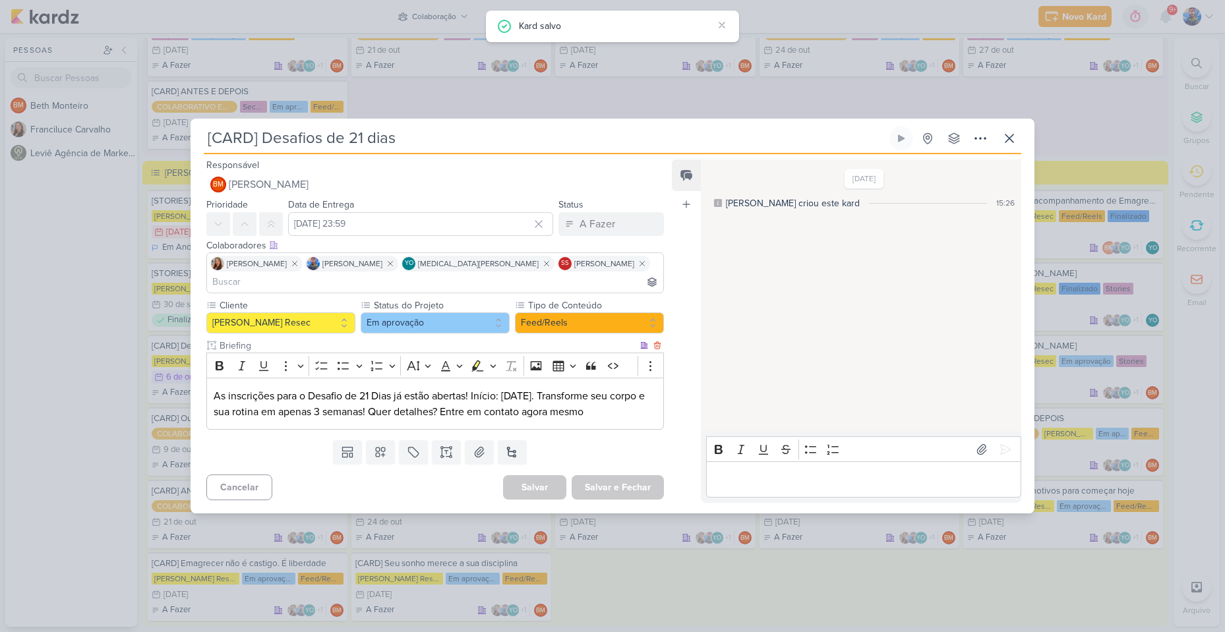
click at [379, 404] on p "As inscrições para o Desafio de 21 Dias já estão abertas! Início: [DATE]. Trans…" at bounding box center [435, 404] width 443 height 32
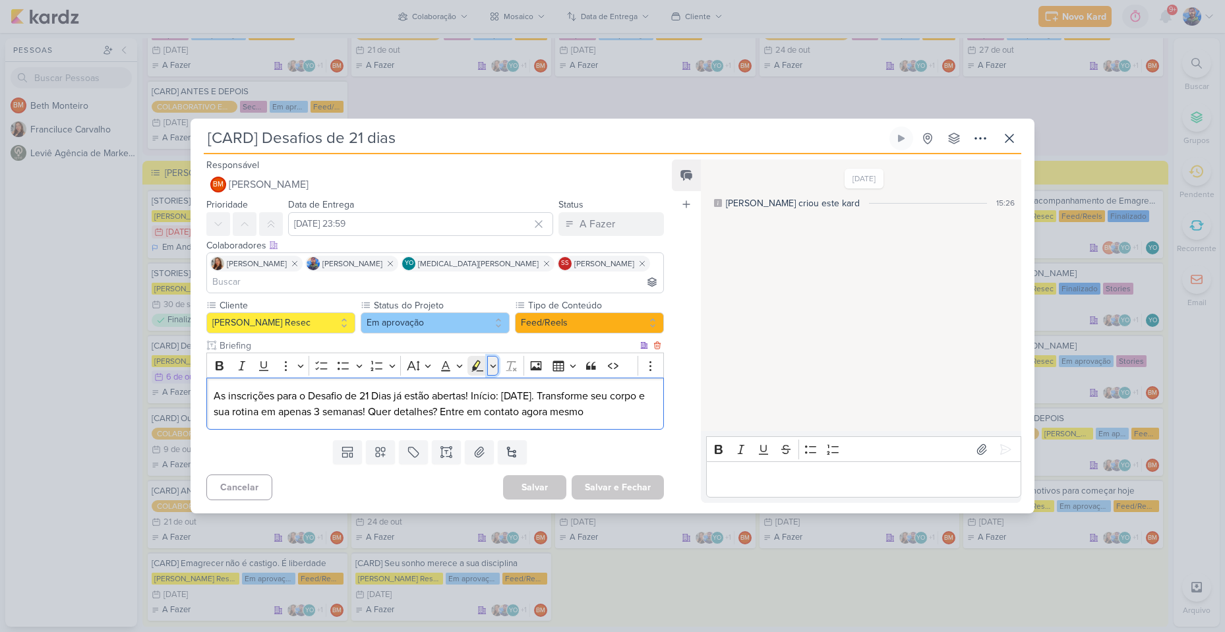
click at [491, 361] on icon "Editor toolbar" at bounding box center [493, 365] width 7 height 13
click at [417, 383] on icon "Text highlight toolbar" at bounding box center [415, 388] width 13 height 13
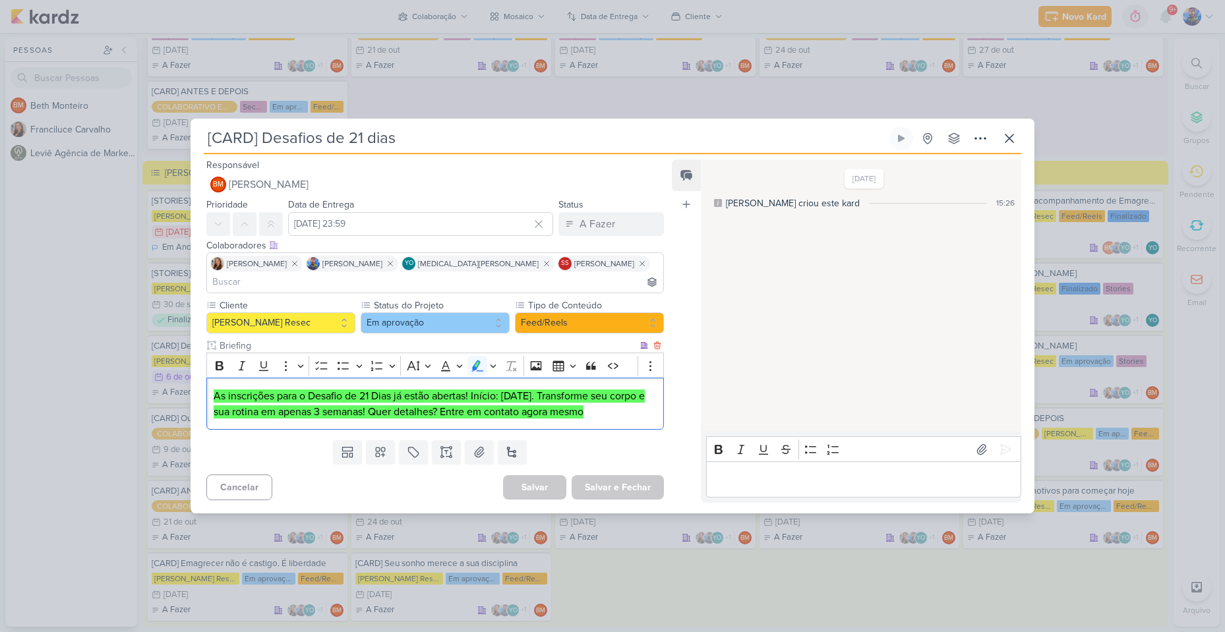
click at [481, 396] on mark "As inscrições para o Desafio de 21 Dias já estão abertas! Início: [DATE]. Trans…" at bounding box center [429, 404] width 431 height 29
click at [473, 447] on icon at bounding box center [479, 452] width 13 height 13
click at [445, 313] on button "Em aprovação" at bounding box center [435, 323] width 149 height 21
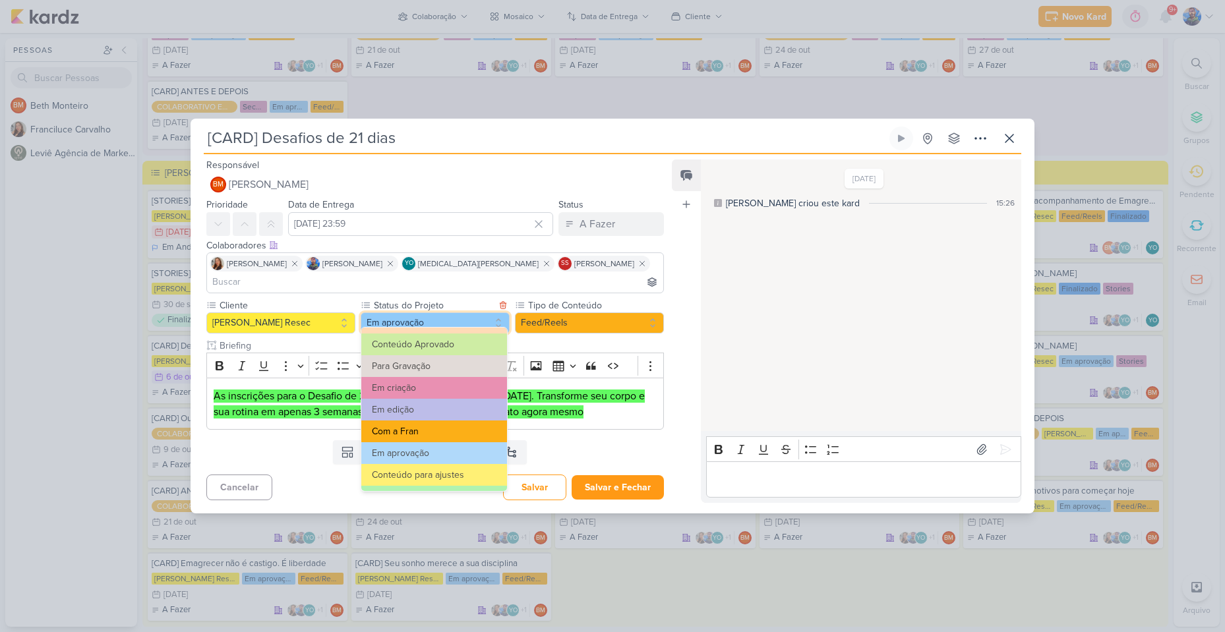
scroll to position [66, 0]
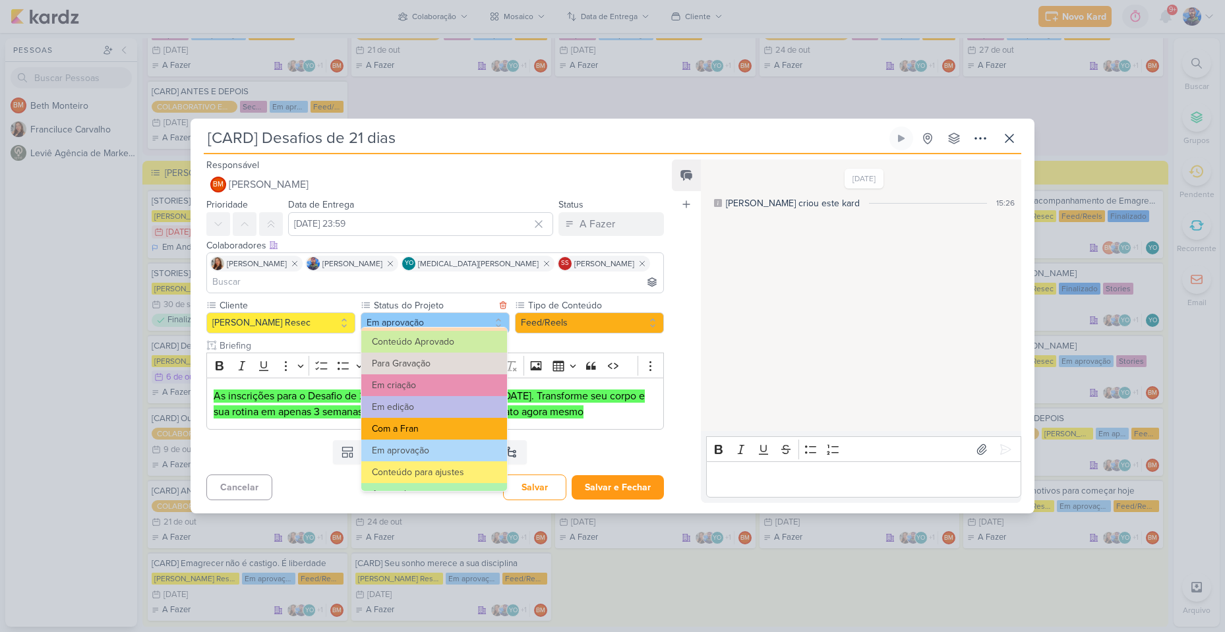
click at [436, 423] on button "Com a Fran" at bounding box center [434, 429] width 146 height 22
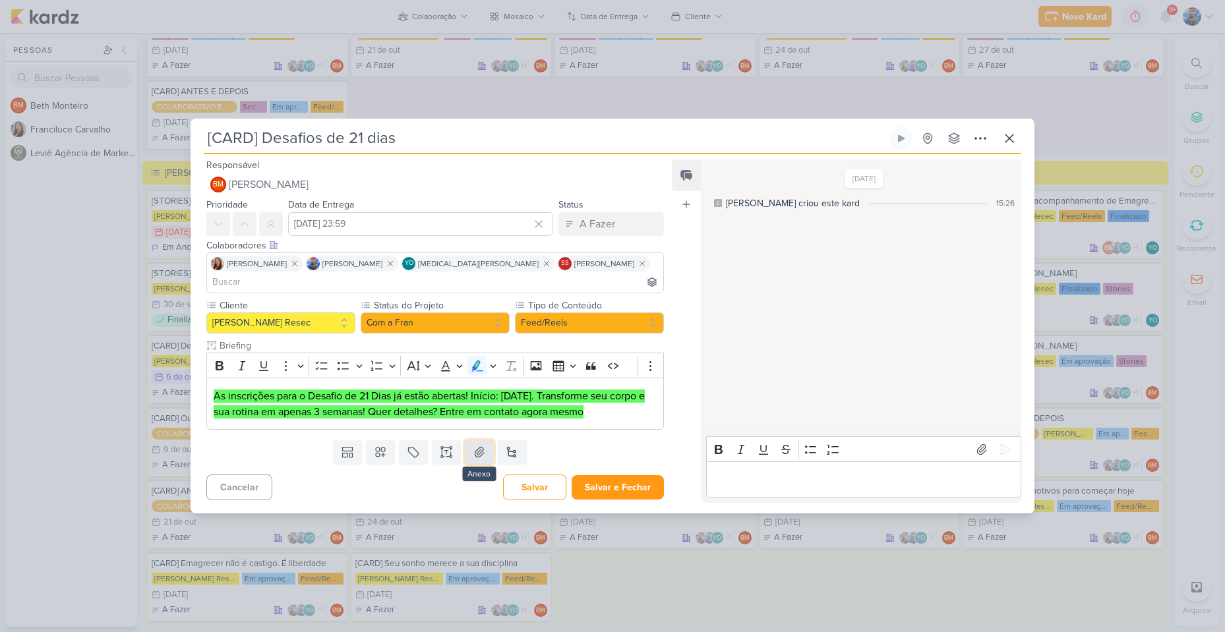
click at [470, 452] on button at bounding box center [479, 453] width 29 height 24
click at [611, 484] on button "Salvar e Fechar" at bounding box center [618, 487] width 92 height 24
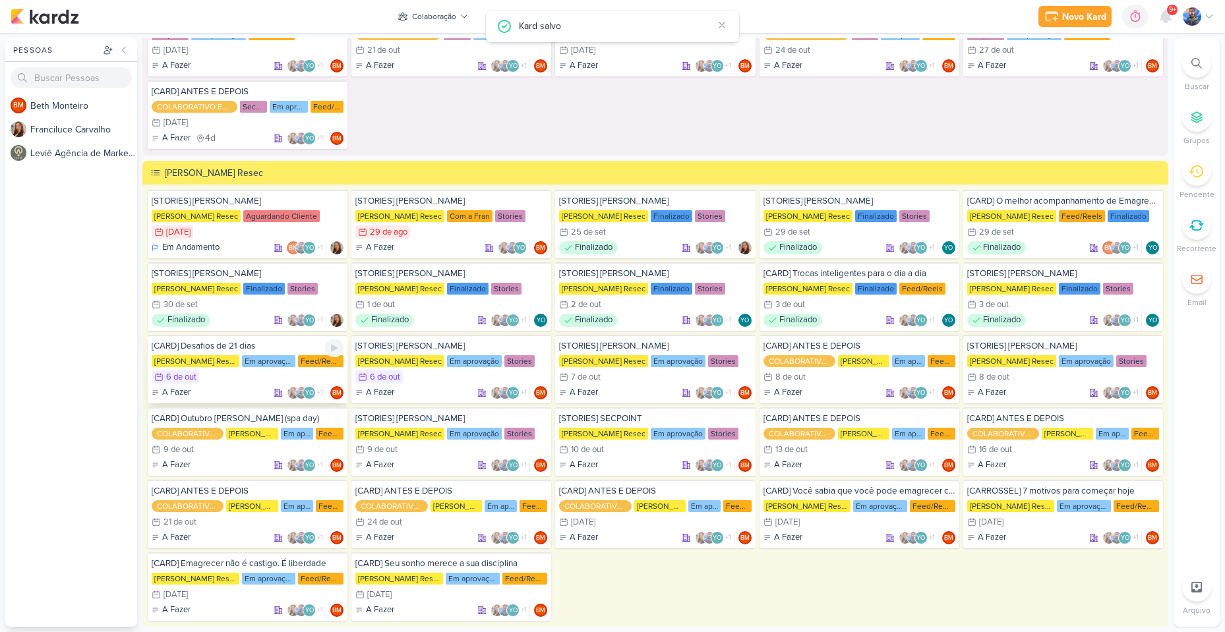
click at [233, 375] on div "6/10 [DATE]" at bounding box center [248, 377] width 192 height 13
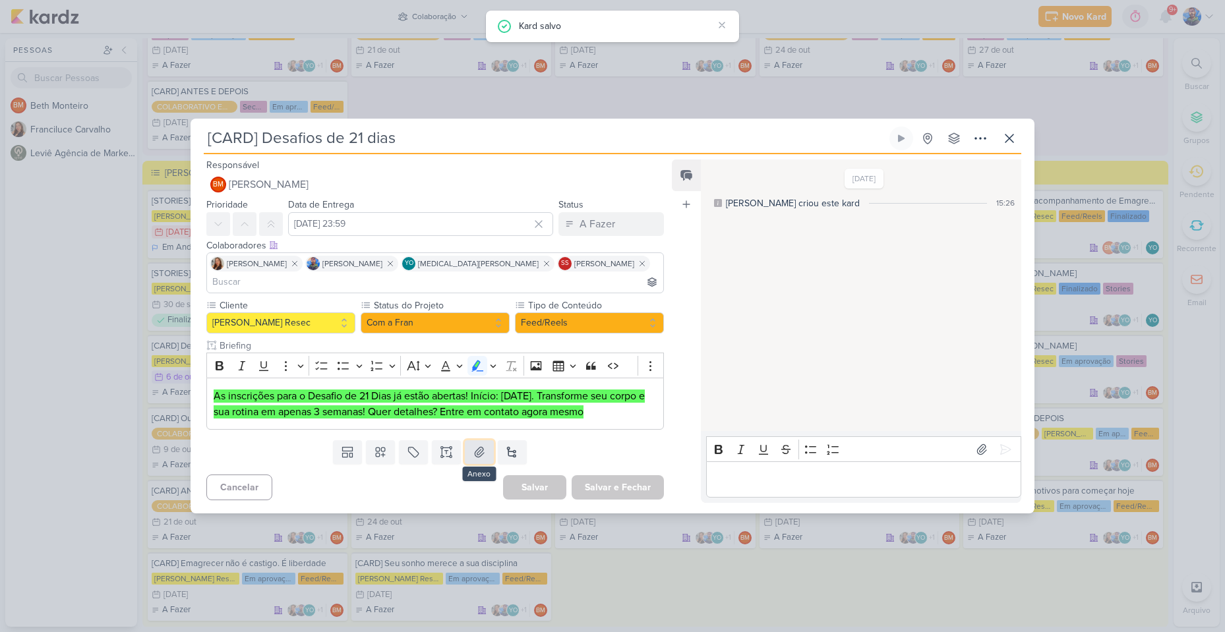
click at [473, 448] on icon at bounding box center [479, 452] width 13 height 13
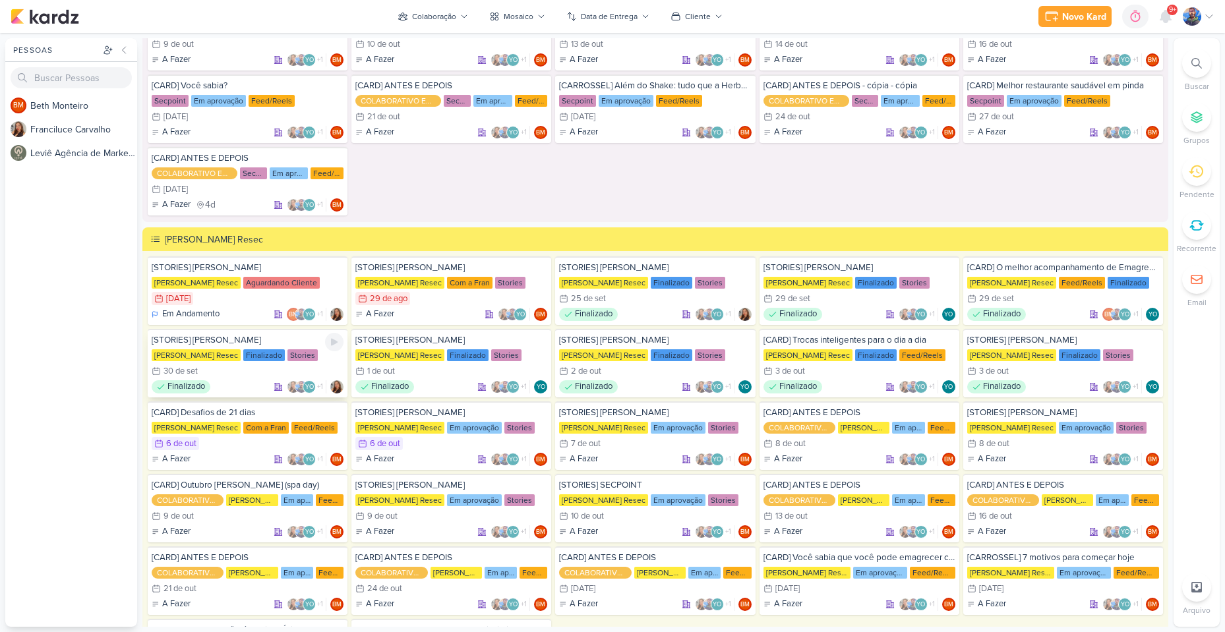
scroll to position [1847, 0]
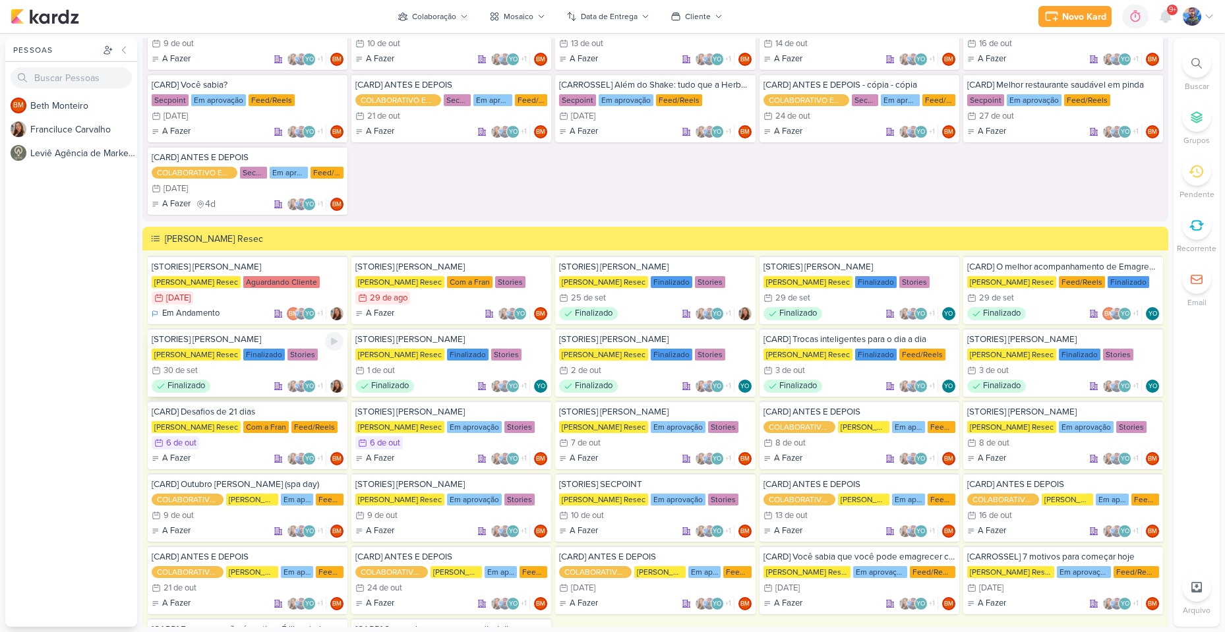
click at [227, 441] on div "6/10 [DATE]" at bounding box center [248, 443] width 192 height 13
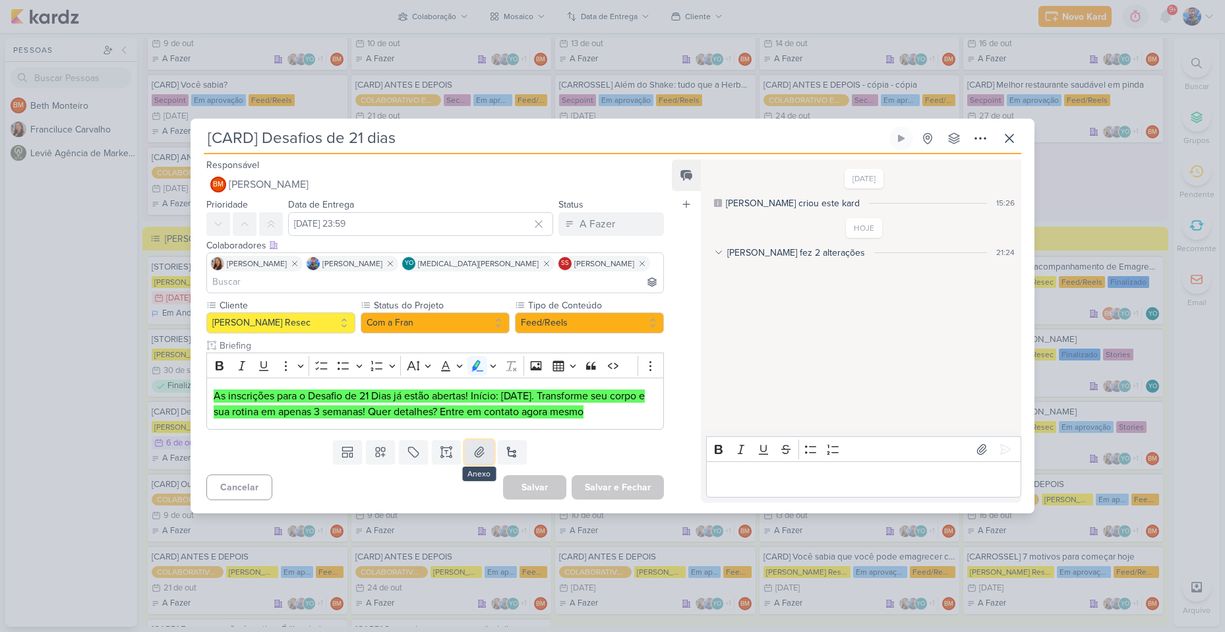
click at [469, 449] on button at bounding box center [479, 453] width 29 height 24
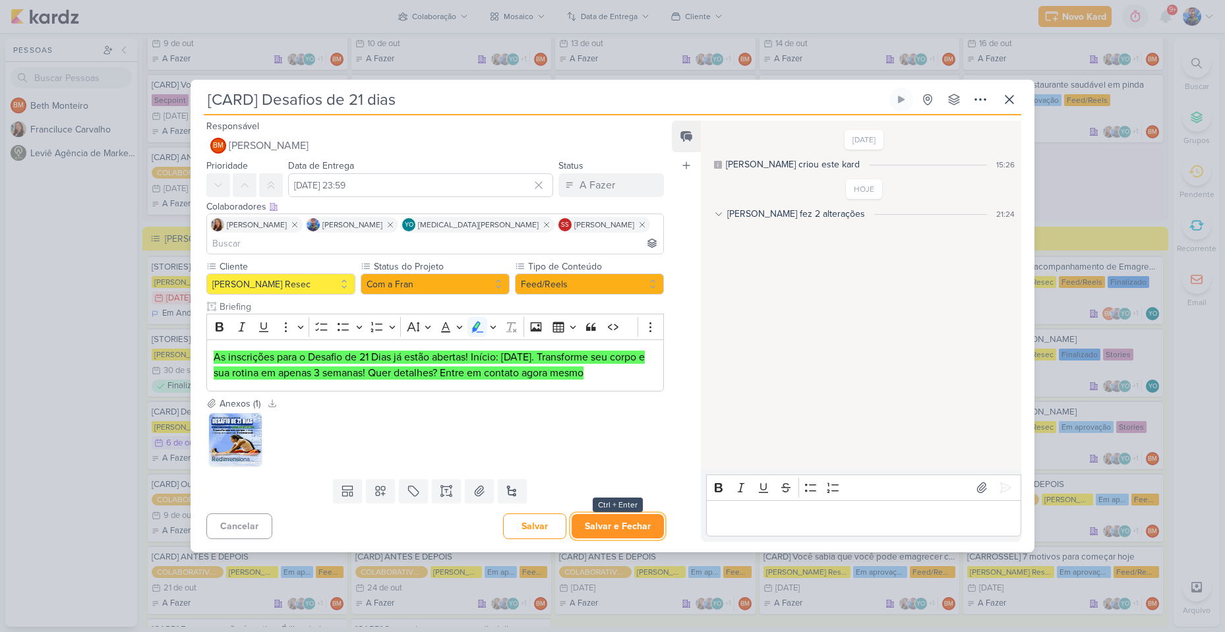
click at [644, 515] on button "Salvar e Fechar" at bounding box center [618, 526] width 92 height 24
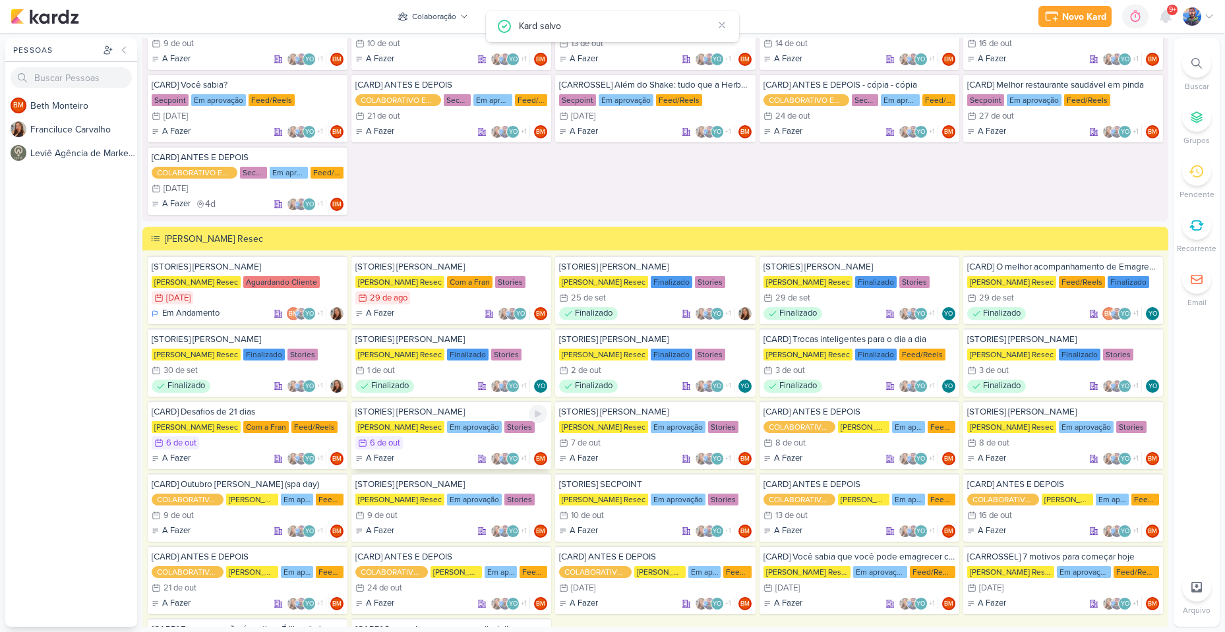
click at [428, 441] on div "6/10 [DATE]" at bounding box center [451, 443] width 192 height 13
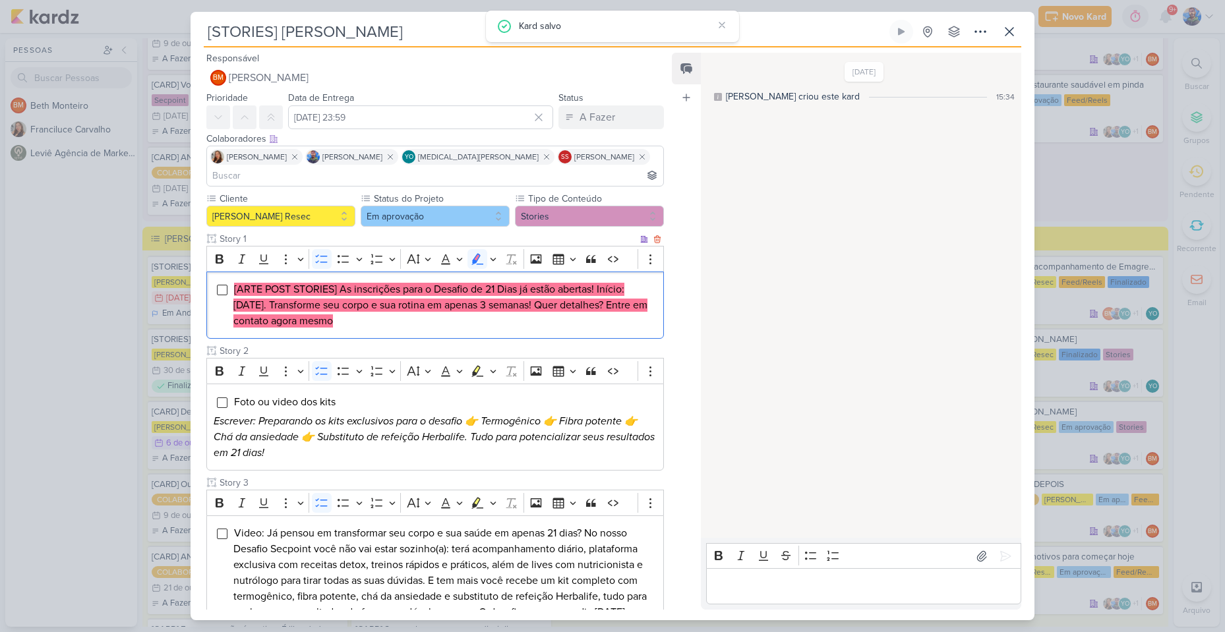
click at [340, 300] on mark "[ARTE POST STORIES] As inscrições para o Desafio de 21 Dias já estão abertas! I…" at bounding box center [440, 305] width 414 height 45
click at [495, 253] on icon "Editor toolbar" at bounding box center [493, 259] width 7 height 13
click at [417, 276] on icon "Text highlight toolbar" at bounding box center [415, 282] width 13 height 13
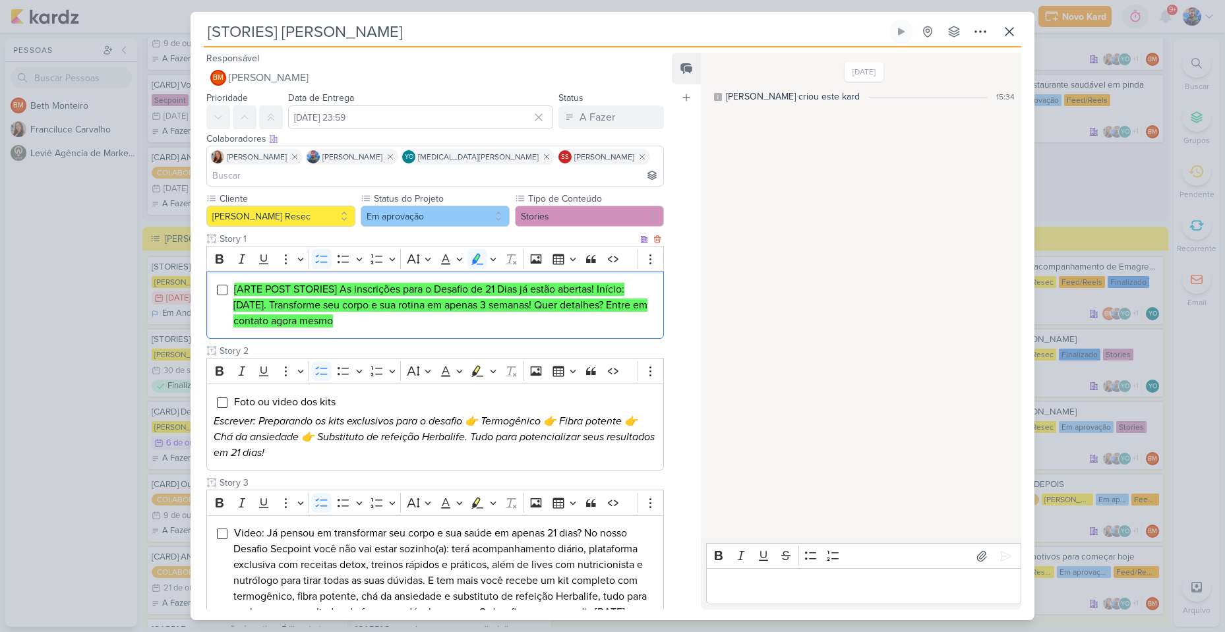
click at [378, 296] on mark "[ARTE POST STORIES] As inscrições para o Desafio de 21 Dias já estão abertas! I…" at bounding box center [440, 305] width 414 height 45
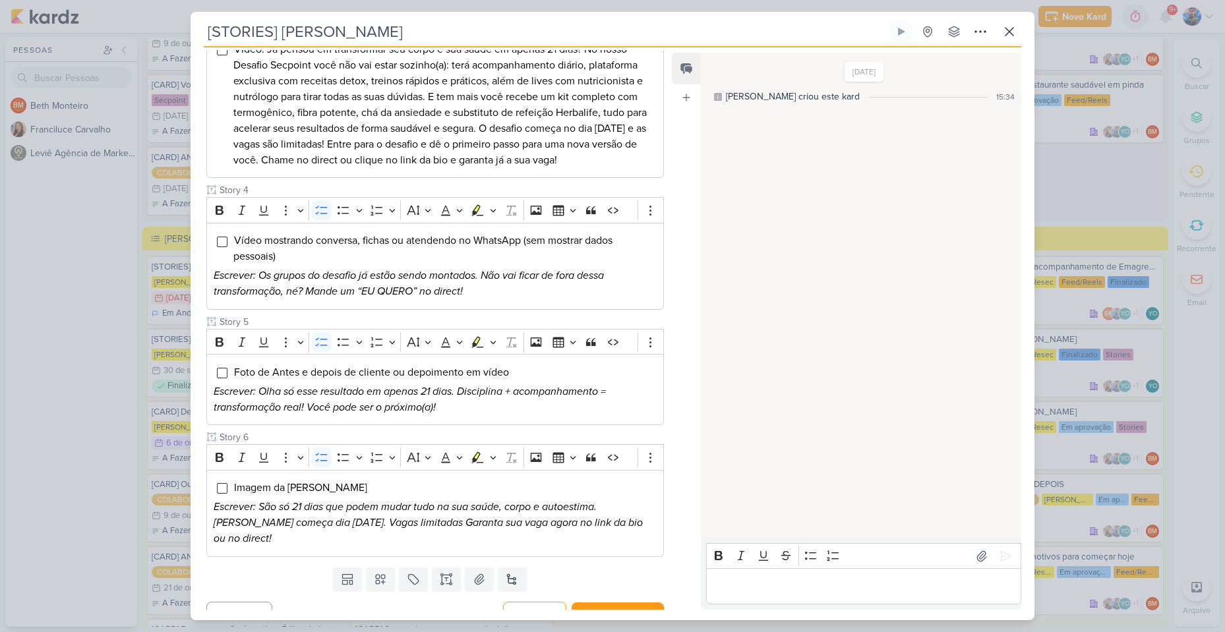
scroll to position [486, 0]
click at [485, 566] on button at bounding box center [479, 578] width 29 height 24
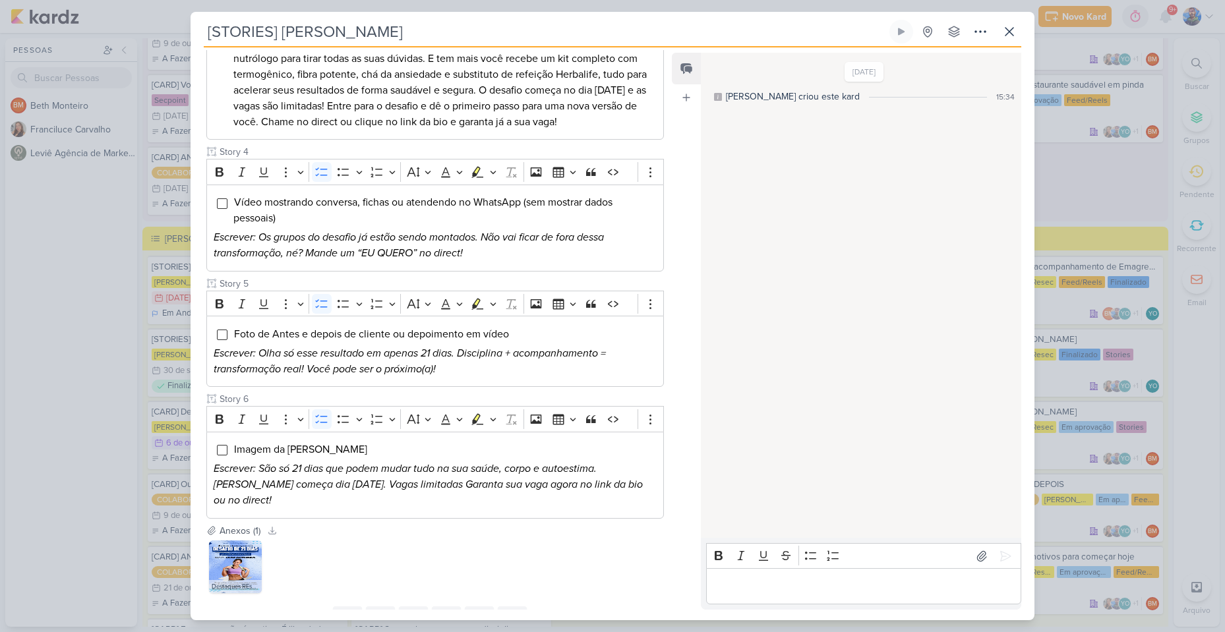
scroll to position [563, 0]
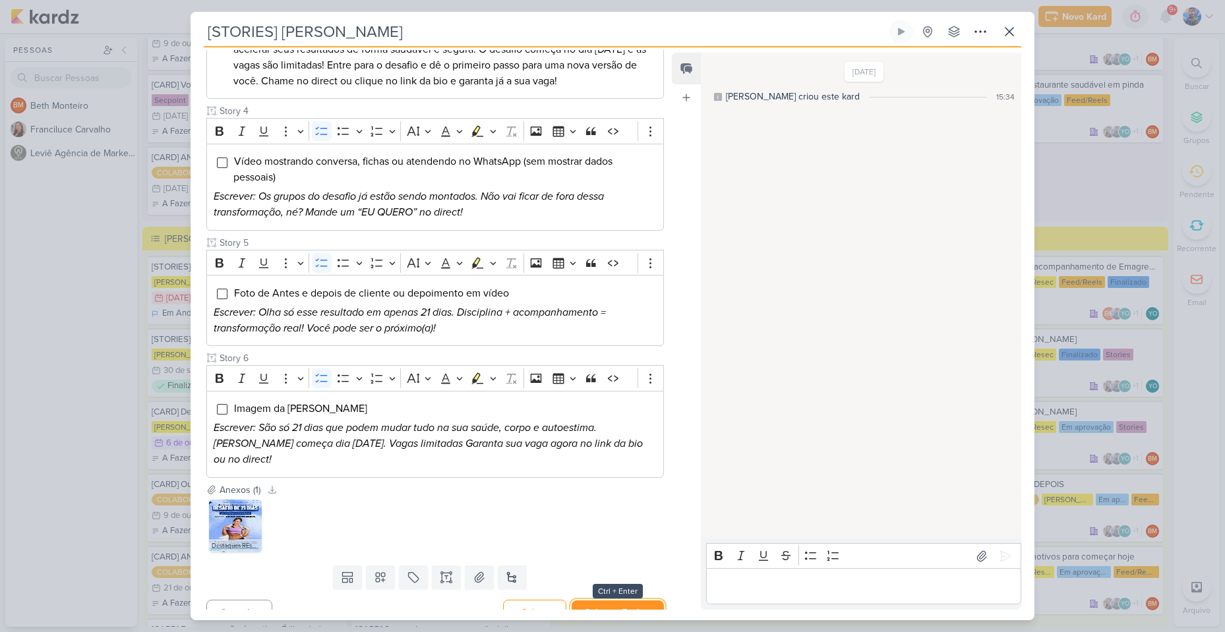
click at [618, 601] on button "Salvar e Fechar" at bounding box center [618, 613] width 92 height 24
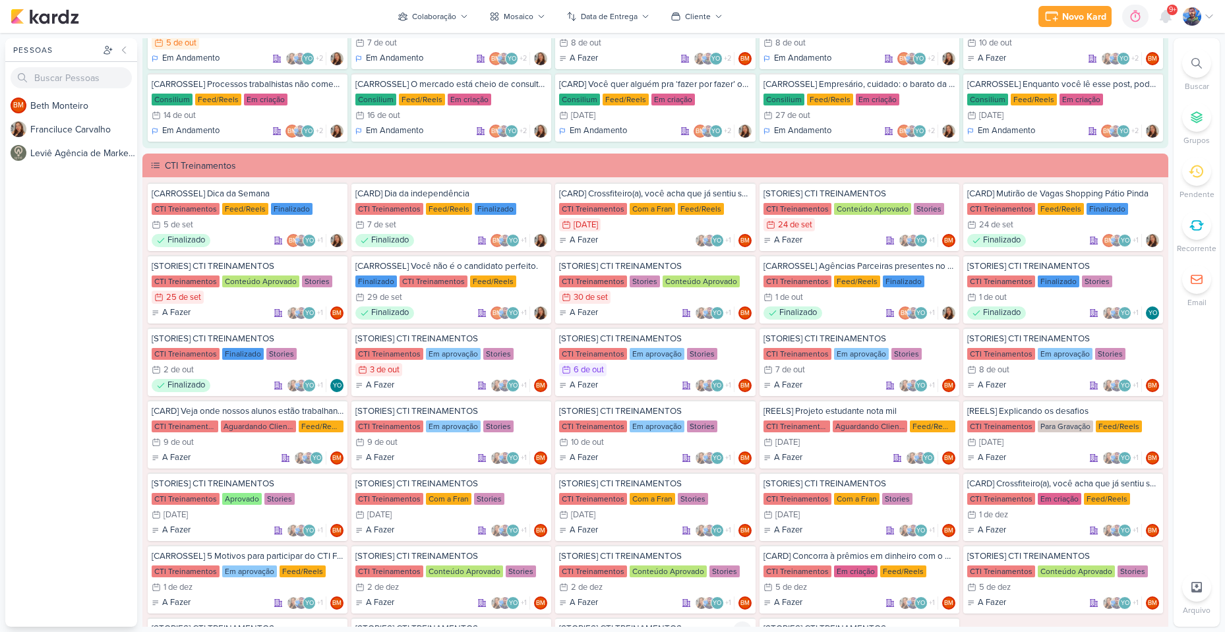
scroll to position [857, 0]
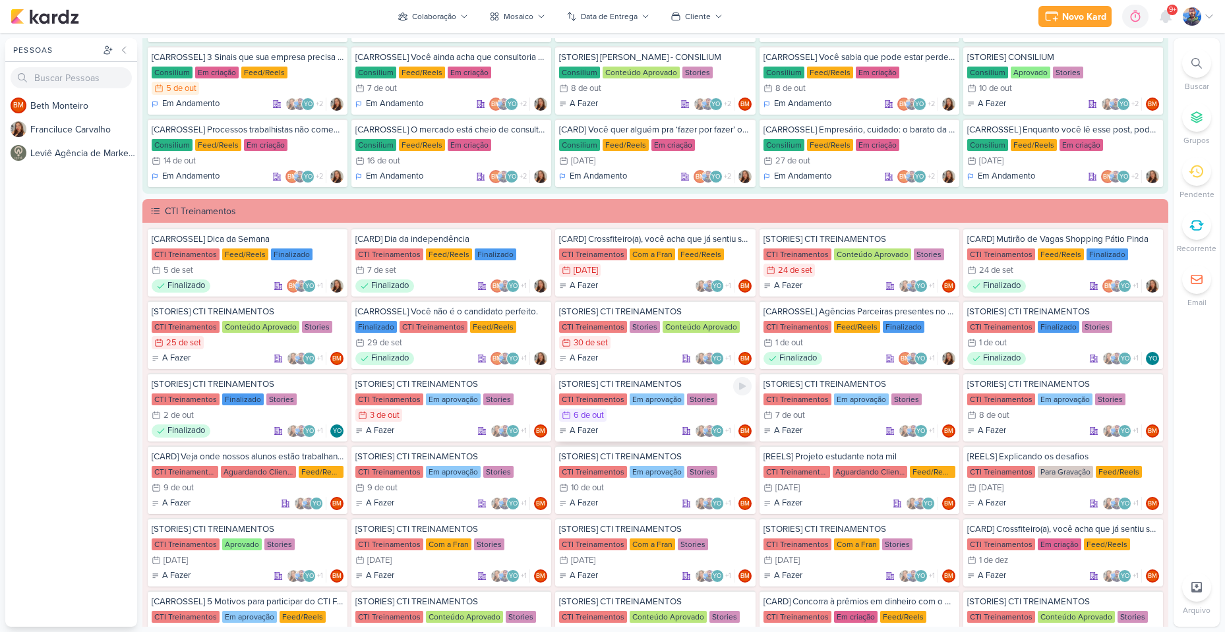
click at [598, 394] on div "CTI Treinamentos" at bounding box center [593, 400] width 68 height 12
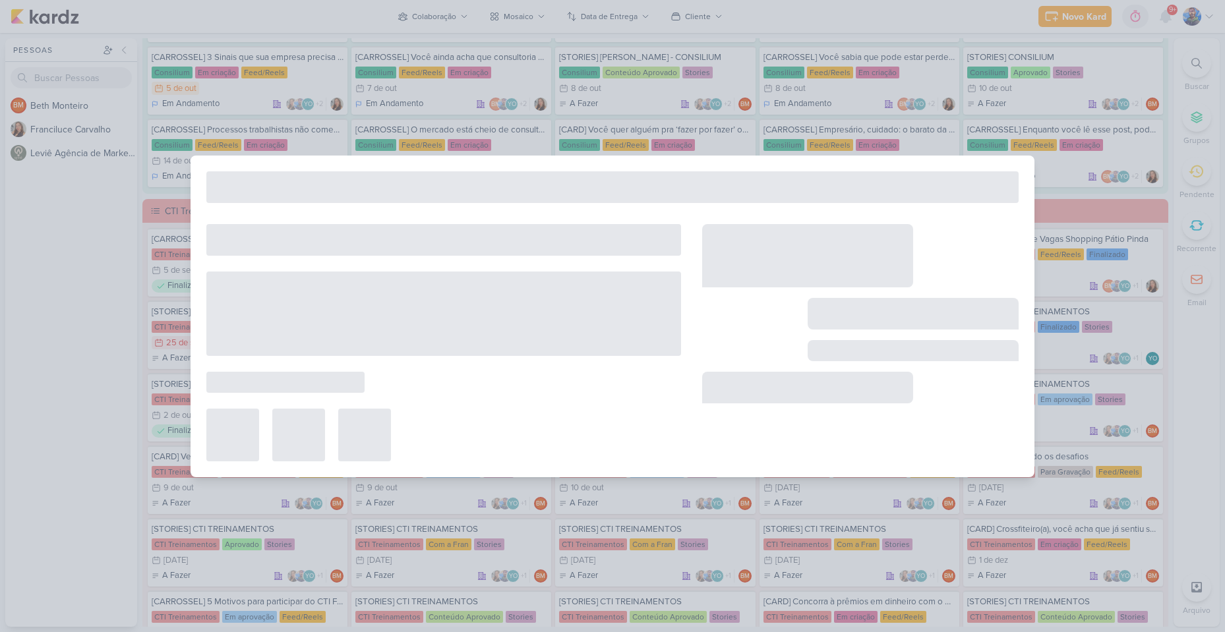
type input "[STORIES] CTI TREINAMENTOS"
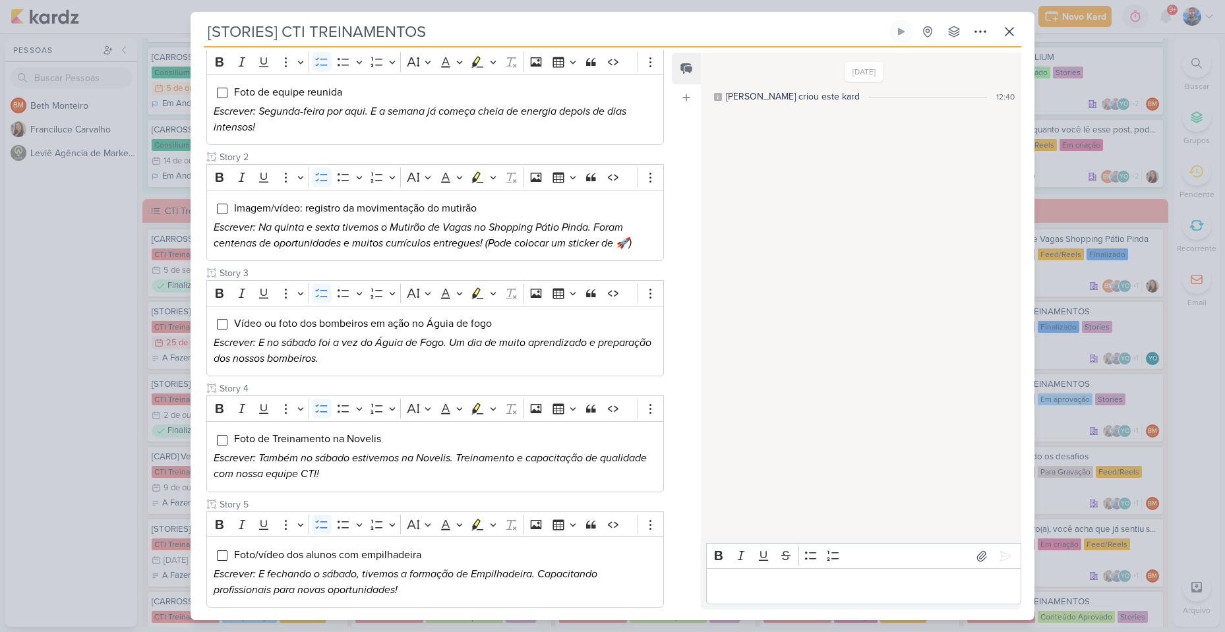
scroll to position [0, 0]
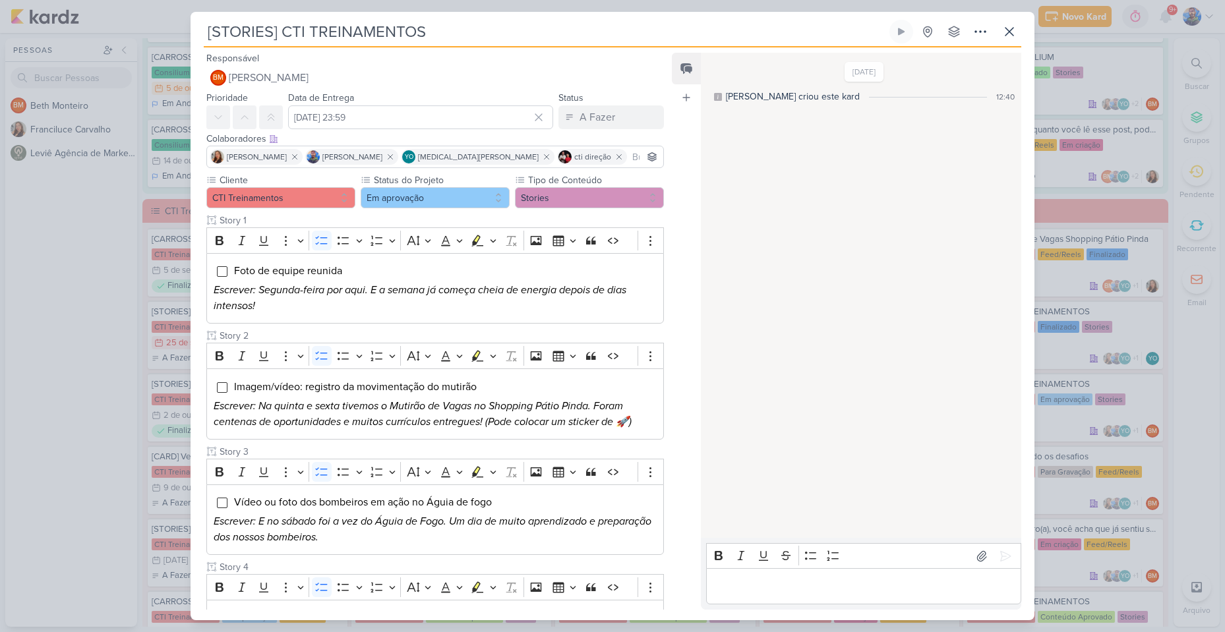
click at [1022, 26] on div "[STORIES] CTI TREINAMENTOS Criado por Beth nenhum grupo disponível" at bounding box center [613, 320] width 844 height 601
click at [1010, 29] on icon at bounding box center [1010, 32] width 16 height 16
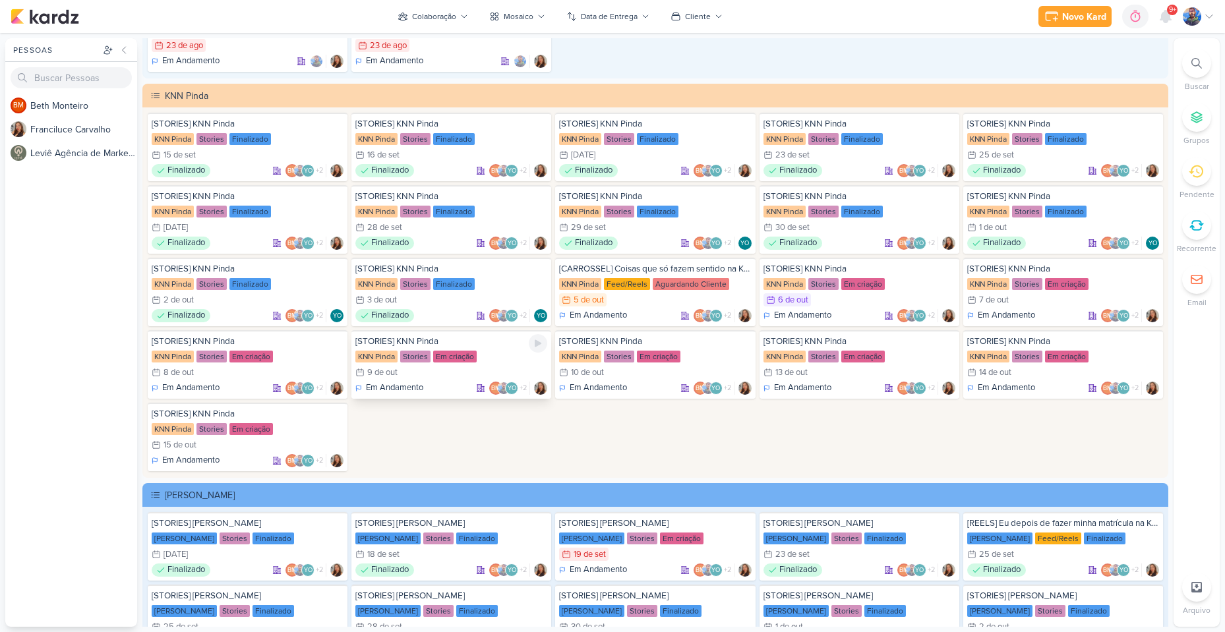
scroll to position [2572, 0]
click at [832, 293] on div "6/10 [DATE]" at bounding box center [860, 299] width 192 height 13
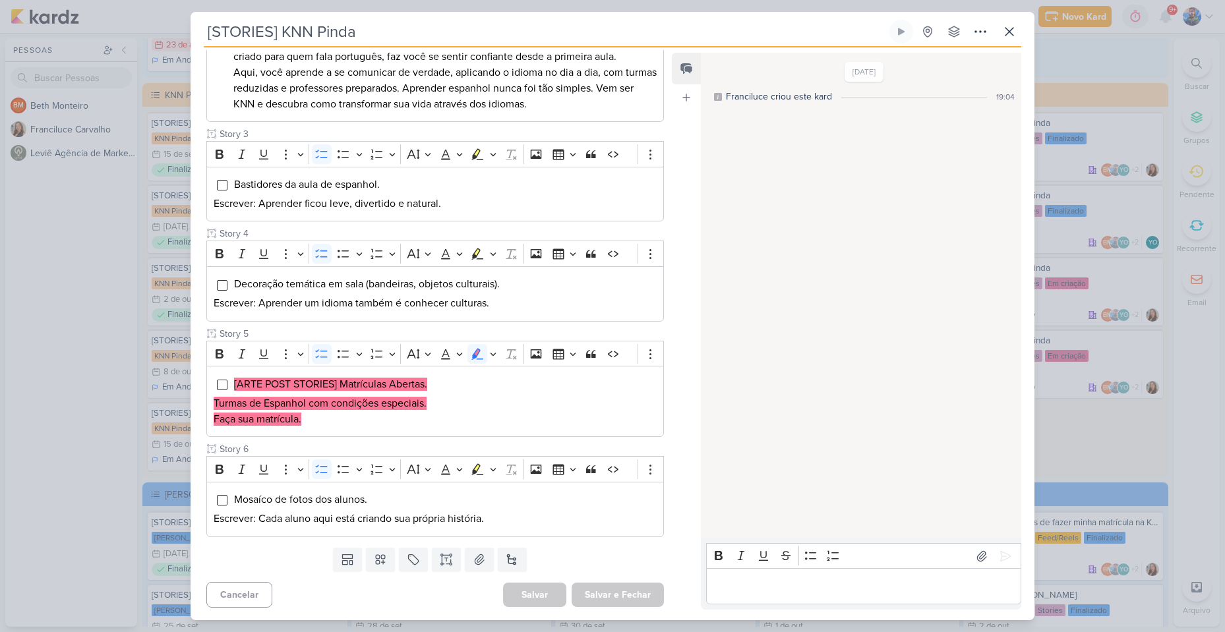
scroll to position [365, 0]
click at [1009, 40] on button at bounding box center [1010, 32] width 24 height 24
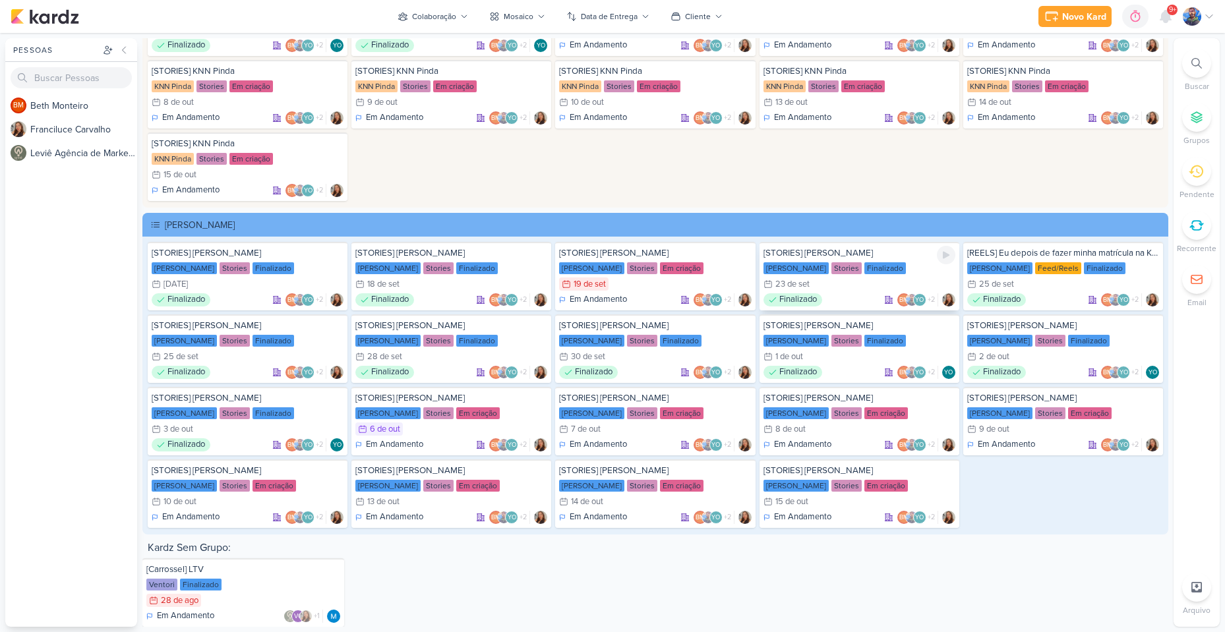
scroll to position [2847, 0]
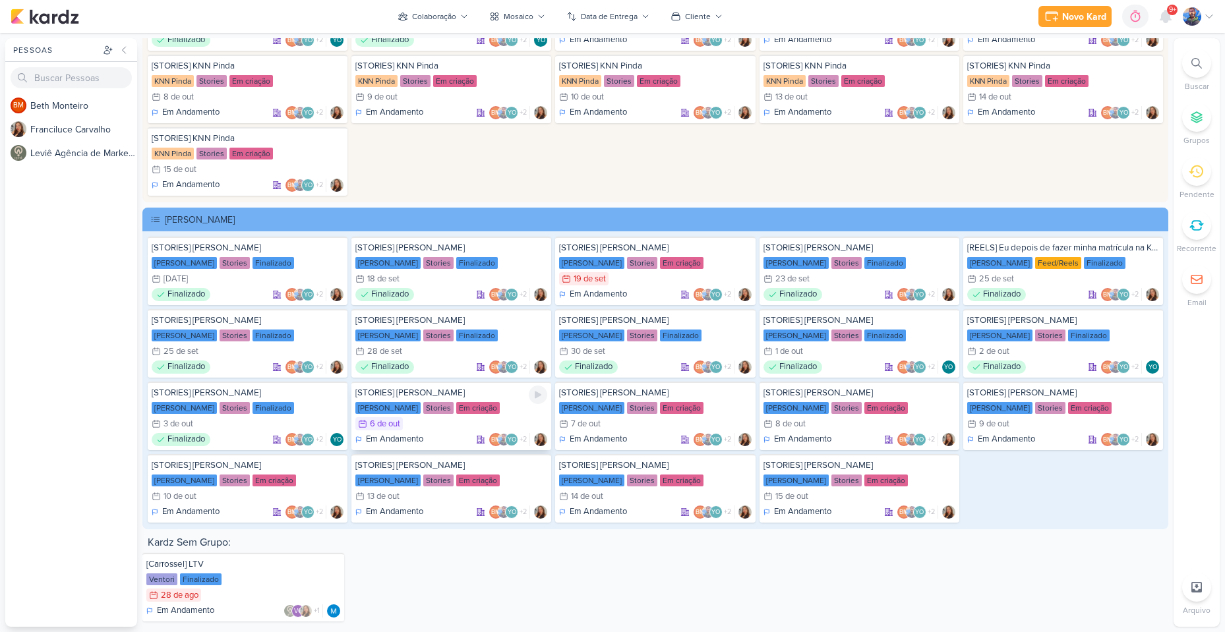
click at [435, 409] on div "Stories" at bounding box center [438, 408] width 30 height 12
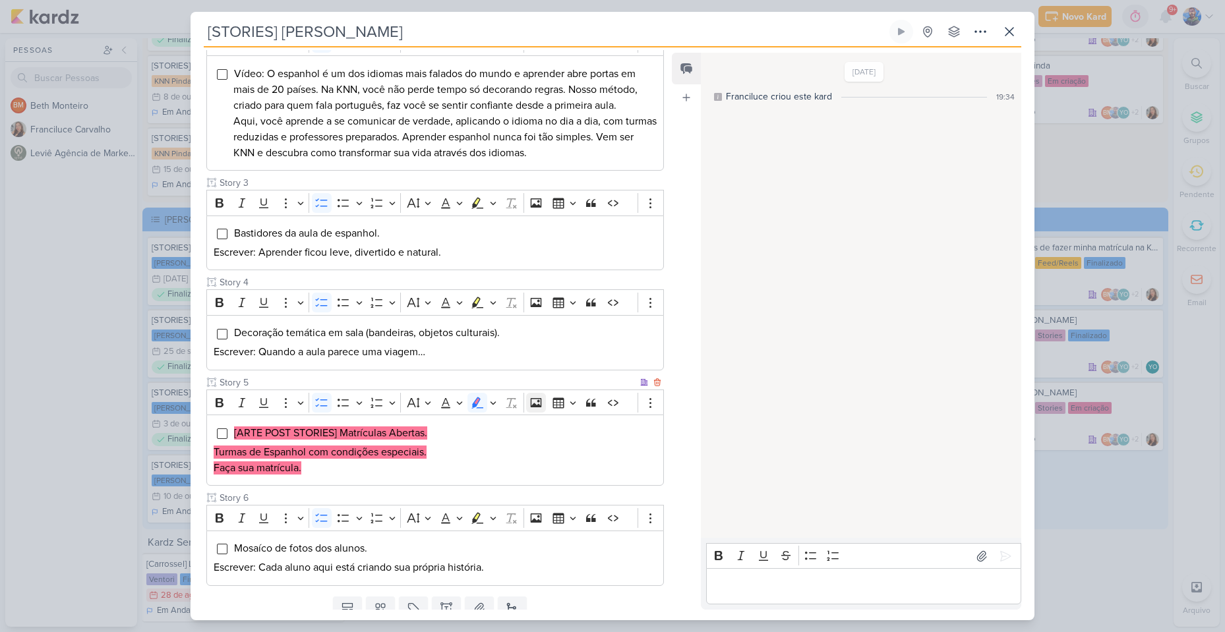
scroll to position [381, 0]
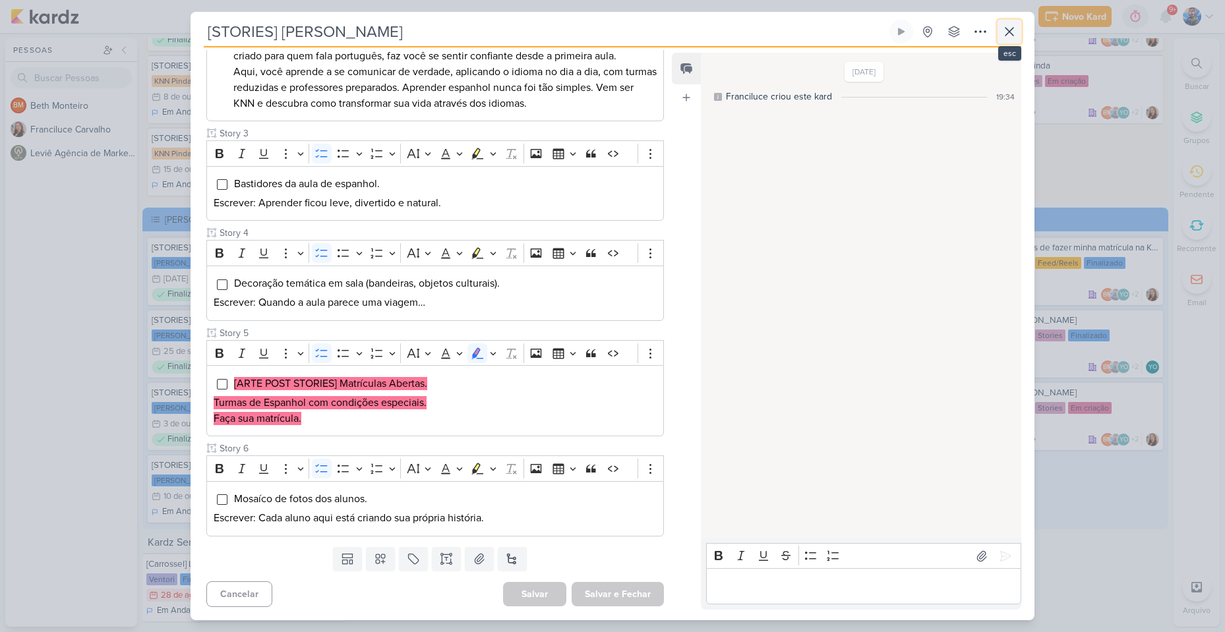
click at [1002, 30] on icon at bounding box center [1010, 32] width 16 height 16
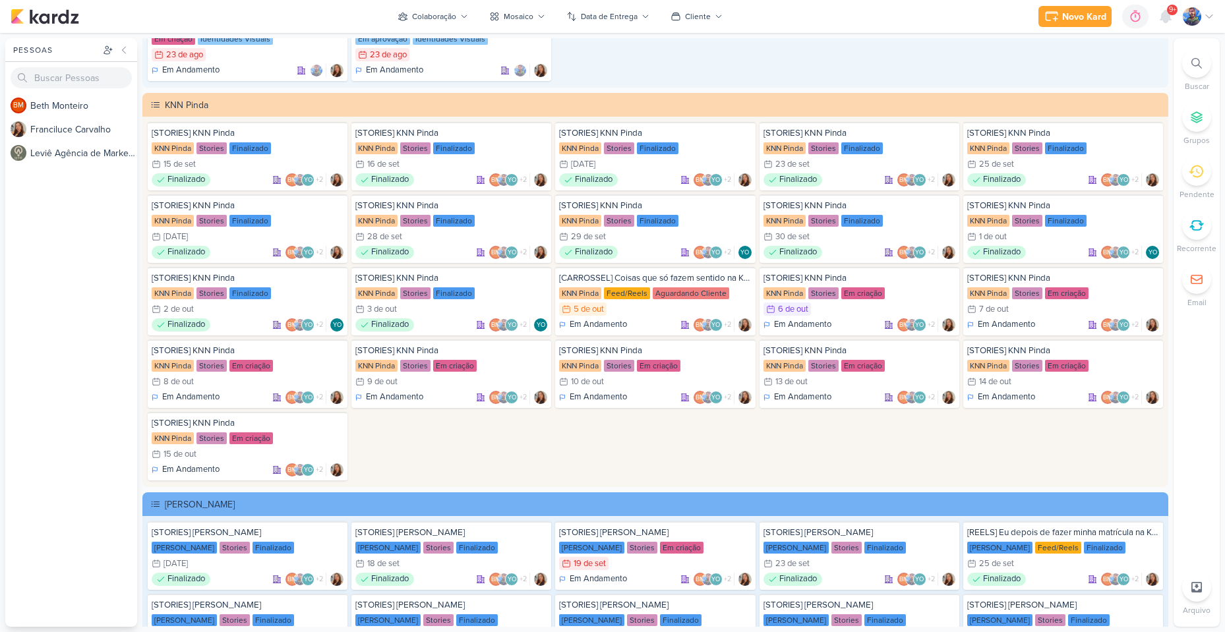
scroll to position [2517, 0]
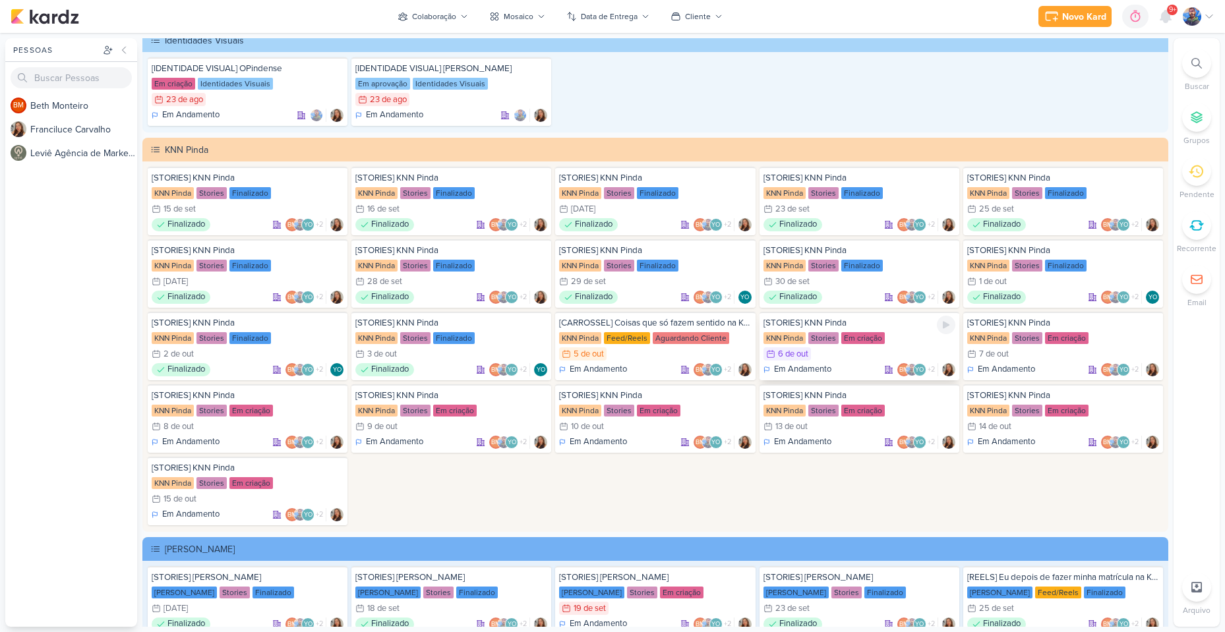
click at [835, 346] on div "[STORIES] KNN Pinda KNN Pinda Stories Em criação 6/10 6 de out Em Andamento BM …" at bounding box center [860, 346] width 200 height 69
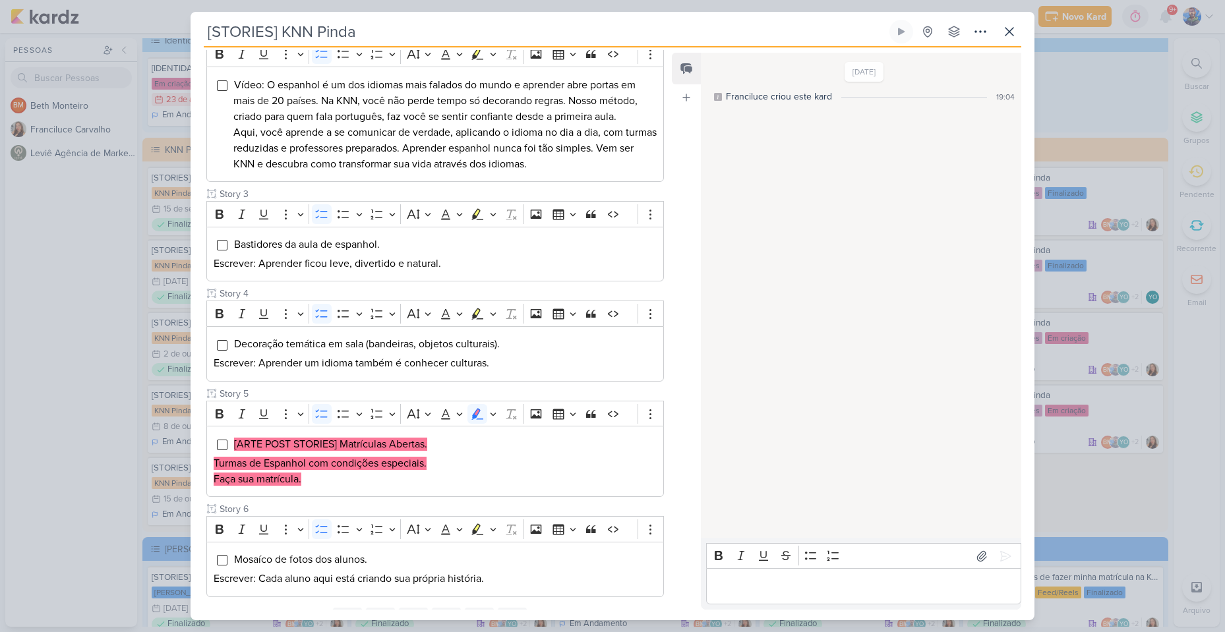
scroll to position [365, 0]
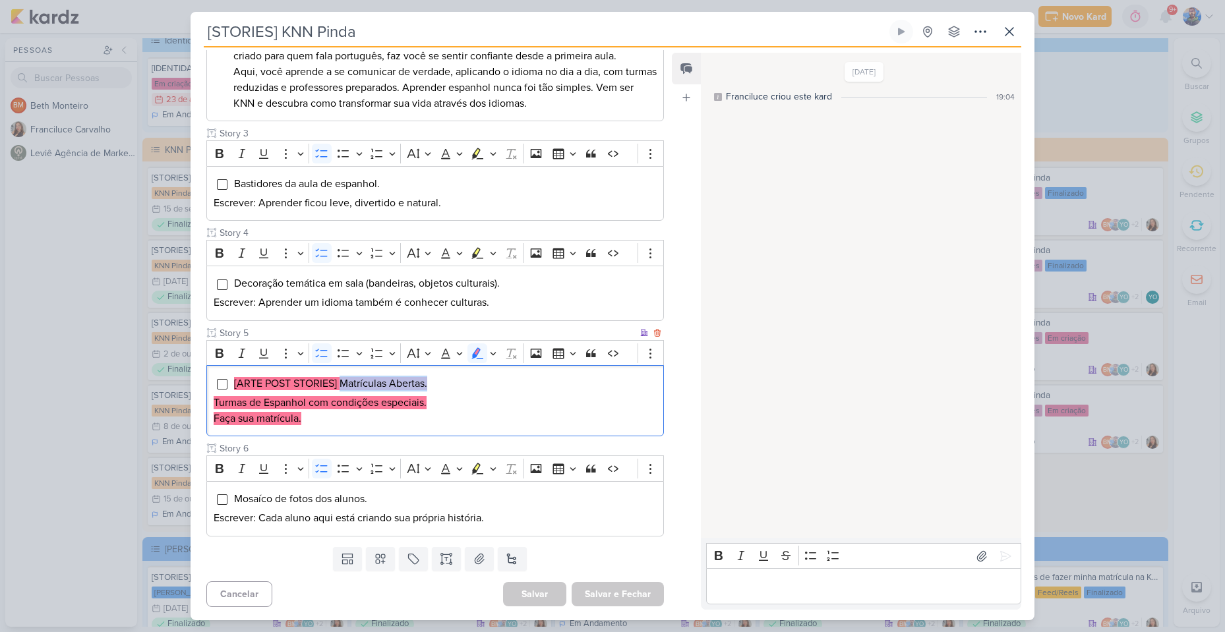
drag, startPoint x: 340, startPoint y: 383, endPoint x: 457, endPoint y: 388, distance: 116.9
click at [457, 388] on li "[ARTE POST STORIES] Matrículas Abertas." at bounding box center [444, 384] width 423 height 16
copy mark "Matrículas Abertas."
click at [262, 395] on p "Turmas de Espanhol com condições especiais." at bounding box center [435, 403] width 443 height 16
drag, startPoint x: 214, startPoint y: 402, endPoint x: 451, endPoint y: 408, distance: 236.9
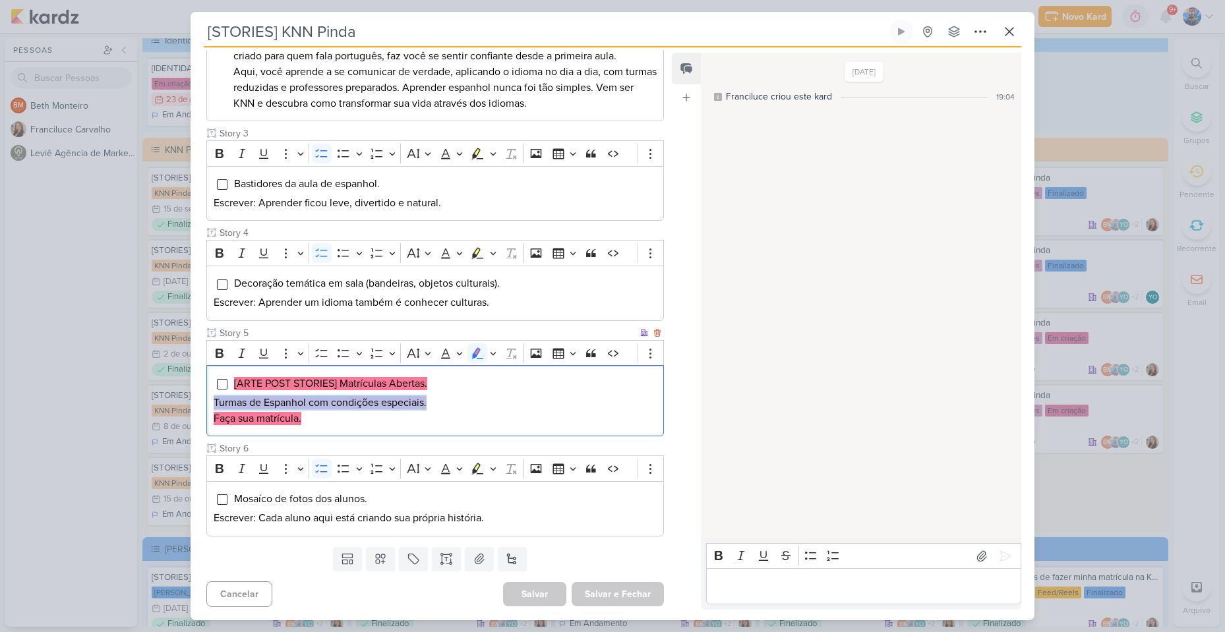
click at [451, 408] on p "Turmas de Espanhol com condições especiais." at bounding box center [435, 403] width 443 height 16
copy mark "Turmas de Espanhol com condições especiais."
drag, startPoint x: 346, startPoint y: 415, endPoint x: 337, endPoint y: 415, distance: 8.6
click at [344, 415] on p "Faça sua matrícula." at bounding box center [435, 419] width 443 height 16
drag, startPoint x: 257, startPoint y: 421, endPoint x: 206, endPoint y: 421, distance: 51.4
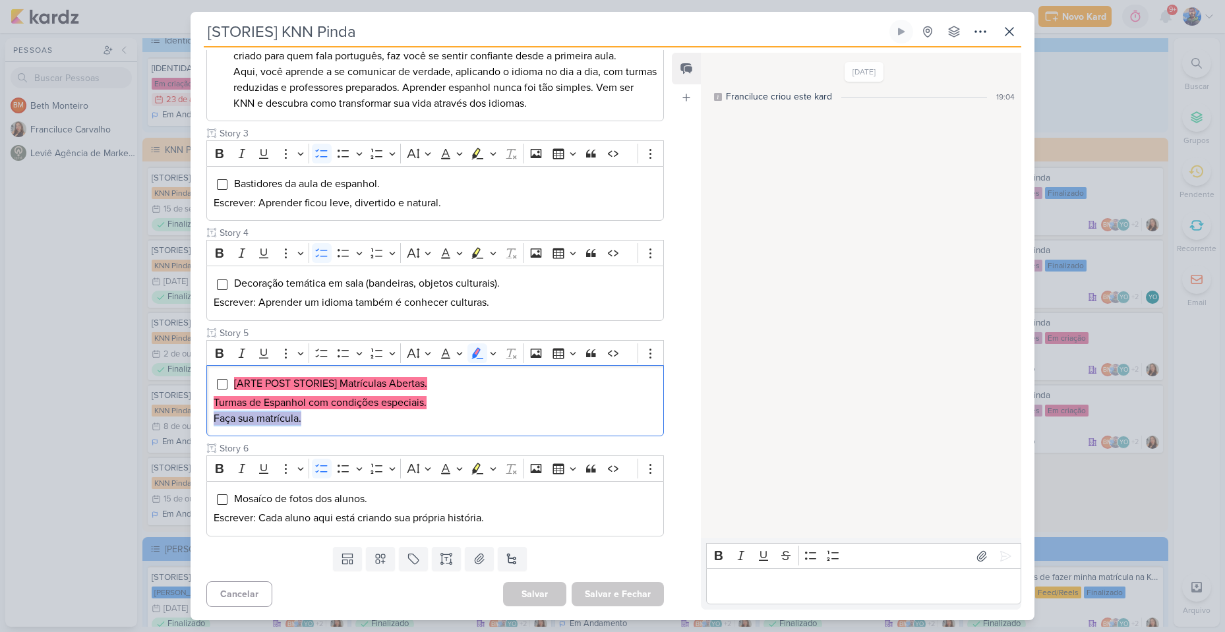
click at [206, 421] on div "Cliente KNN Pinda Tipo de Conteúdo" at bounding box center [430, 185] width 479 height 716
copy mark "Faça sua matrícula."
click at [512, 408] on p "Turmas de Espanhol com condições especiais." at bounding box center [435, 403] width 443 height 16
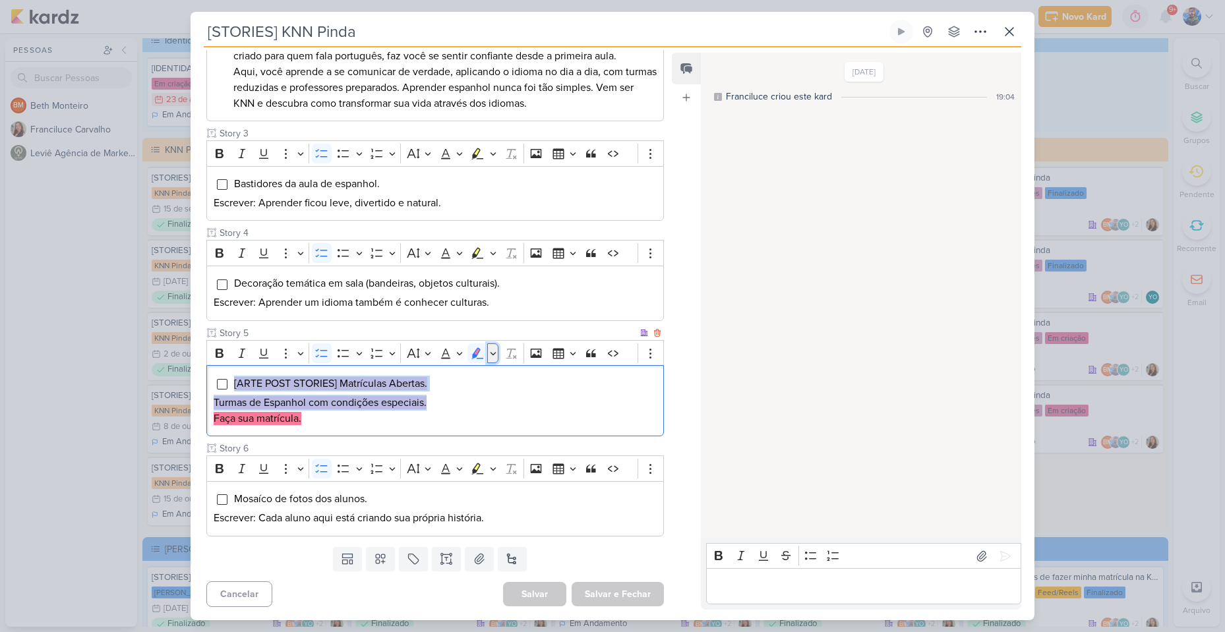
click at [494, 353] on icon "Editor toolbar" at bounding box center [493, 353] width 7 height 13
click at [410, 378] on icon "Text highlight toolbar" at bounding box center [415, 375] width 13 height 13
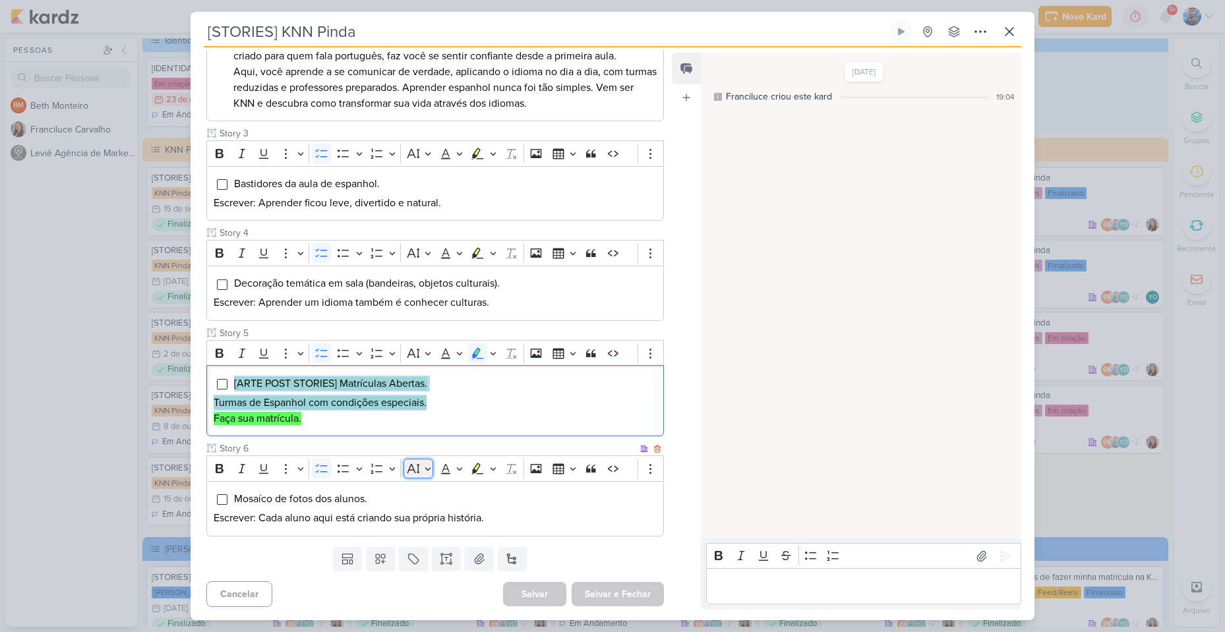
click at [421, 468] on button "Font Size" at bounding box center [419, 469] width 30 height 20
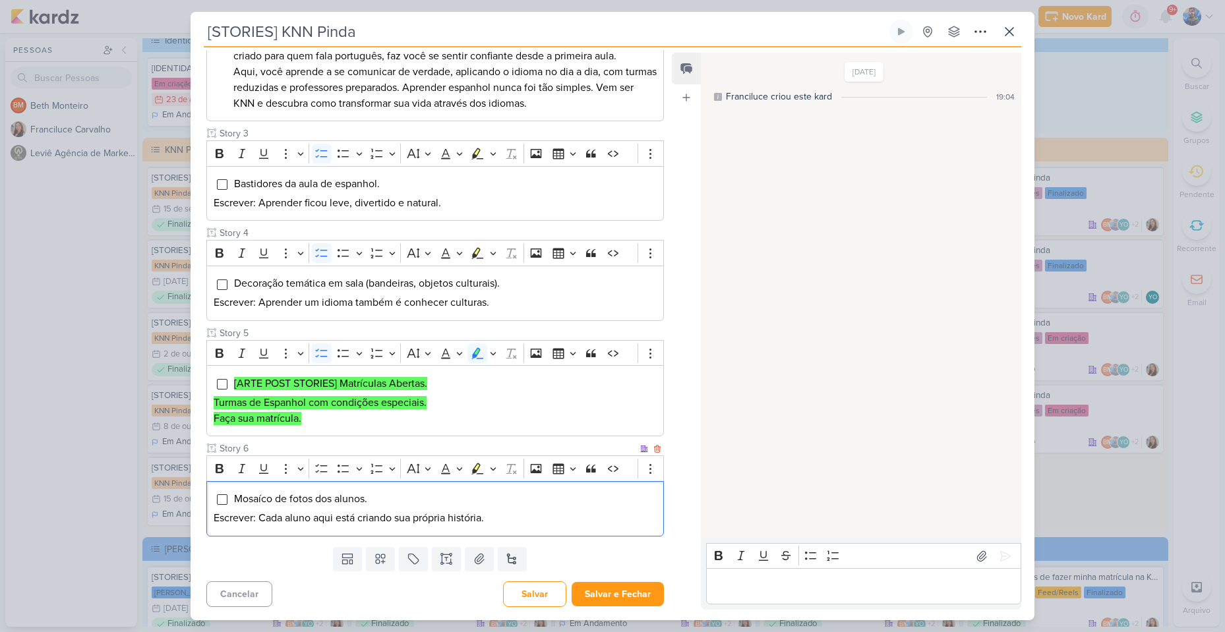
click at [512, 530] on div "Mosaíco de fotos dos alunos. Escrever: Cada aluno aqui está criando sua própria…" at bounding box center [435, 508] width 458 height 55
click at [479, 560] on icon at bounding box center [479, 559] width 13 height 13
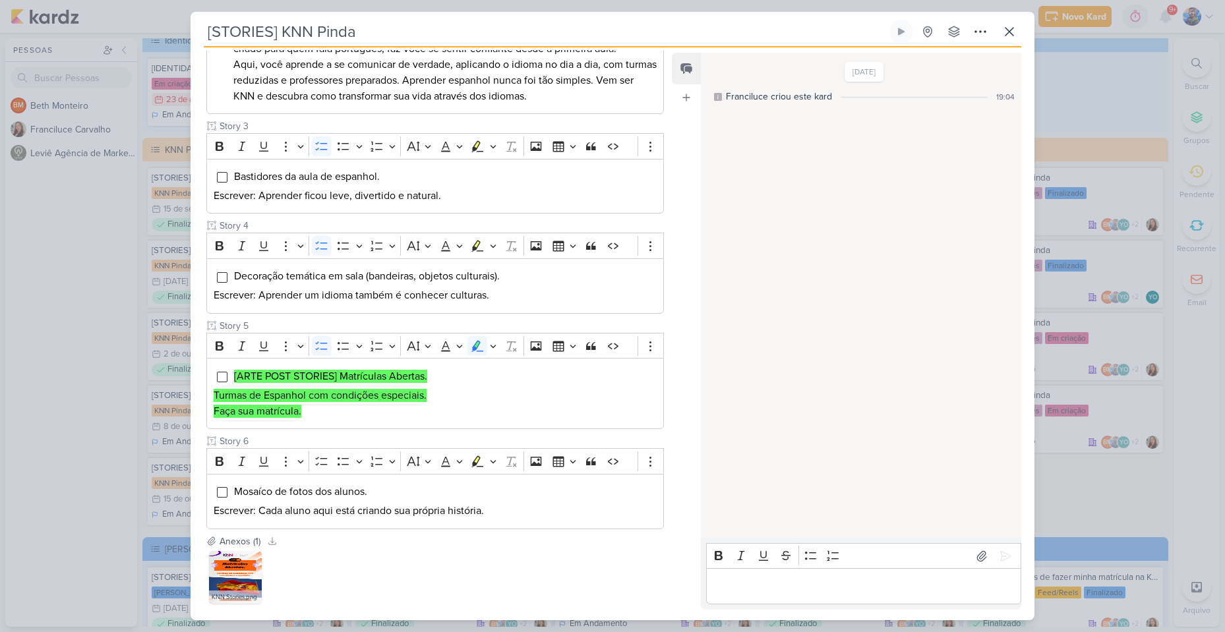
scroll to position [443, 0]
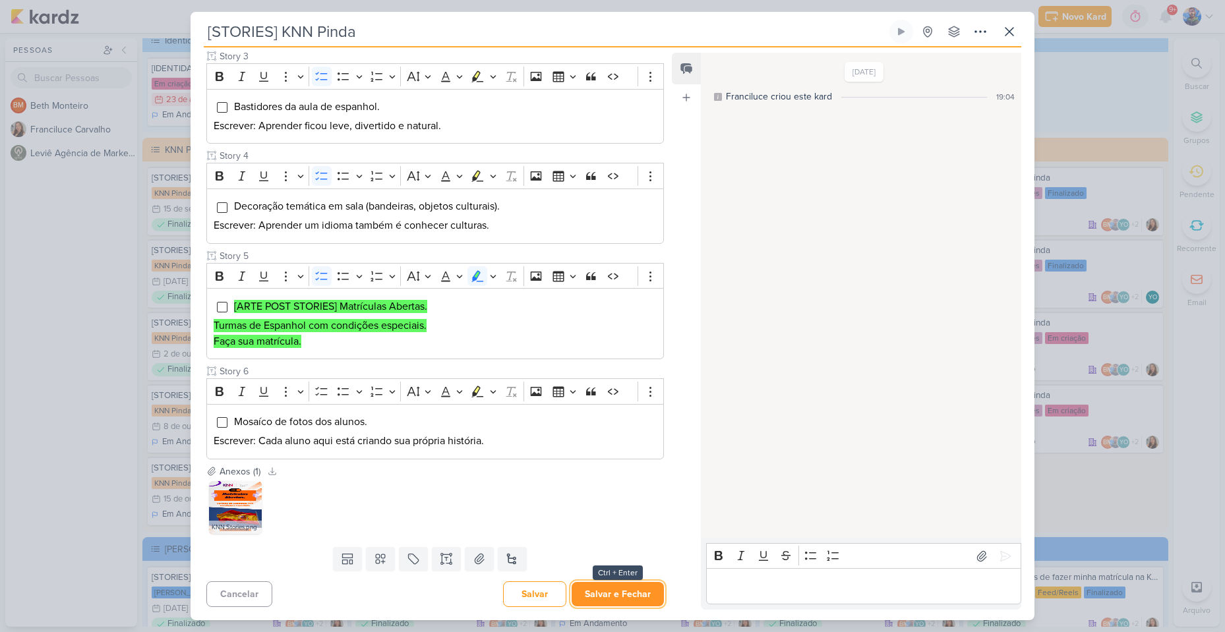
click at [620, 590] on button "Salvar e Fechar" at bounding box center [618, 594] width 92 height 24
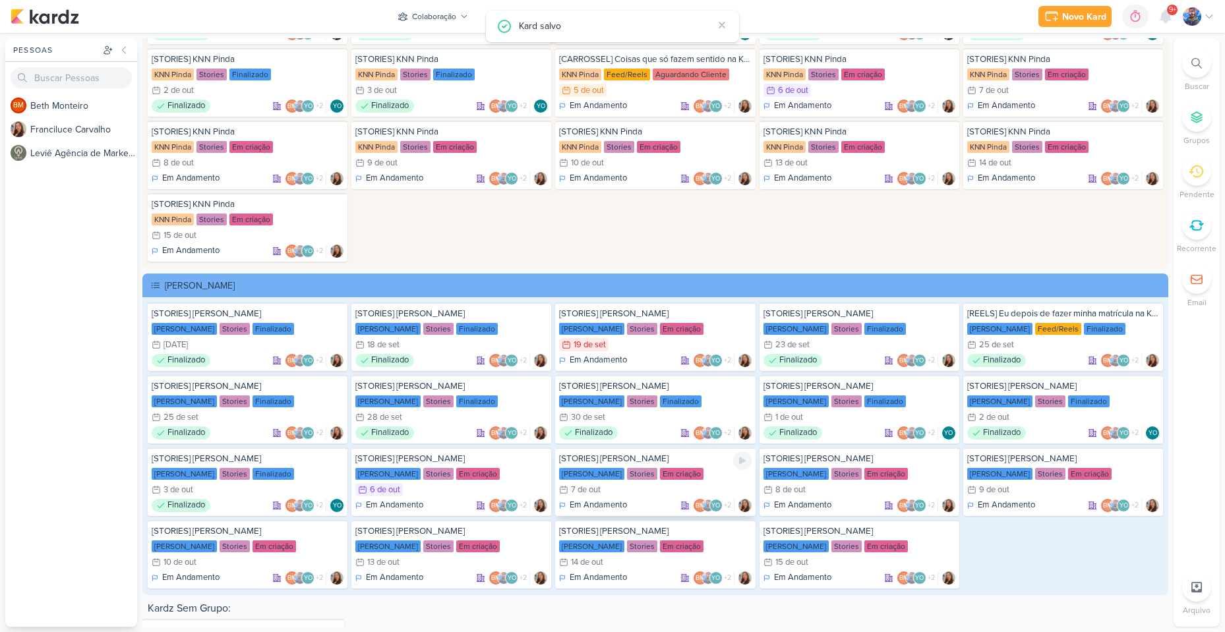
scroll to position [2847, 0]
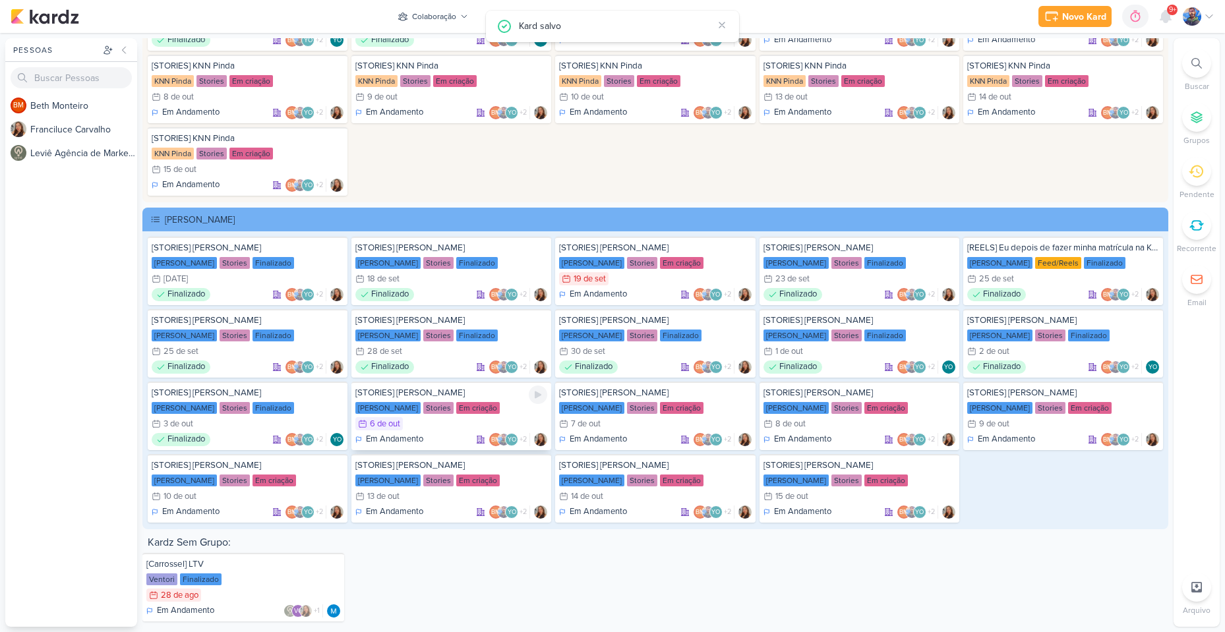
click at [438, 416] on div "[STORIES] KNN Moreira KNN Moreira Stories Em criação 6/10 6 de out Em Andamento…" at bounding box center [452, 416] width 200 height 69
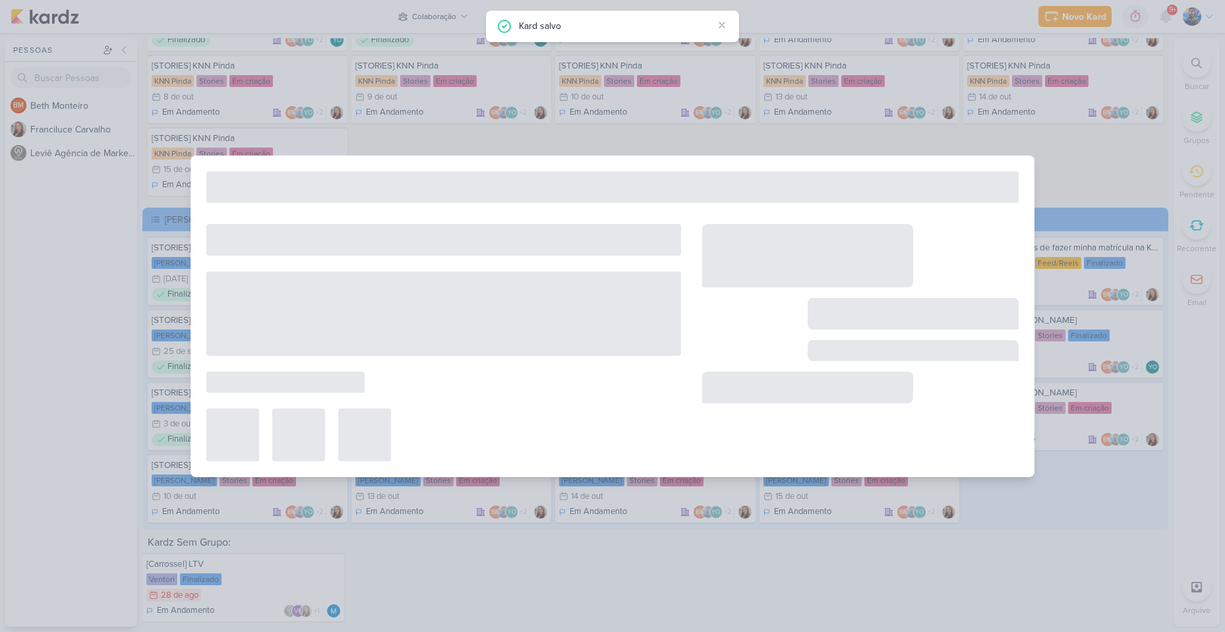
type input "[STORIES] [PERSON_NAME]"
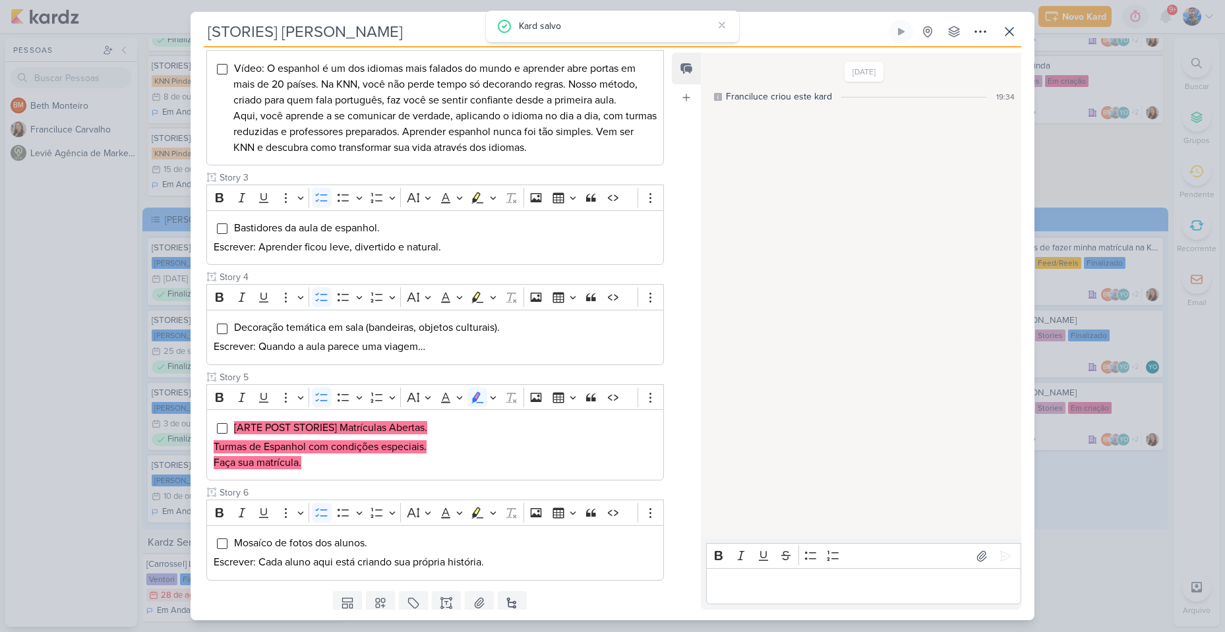
scroll to position [381, 0]
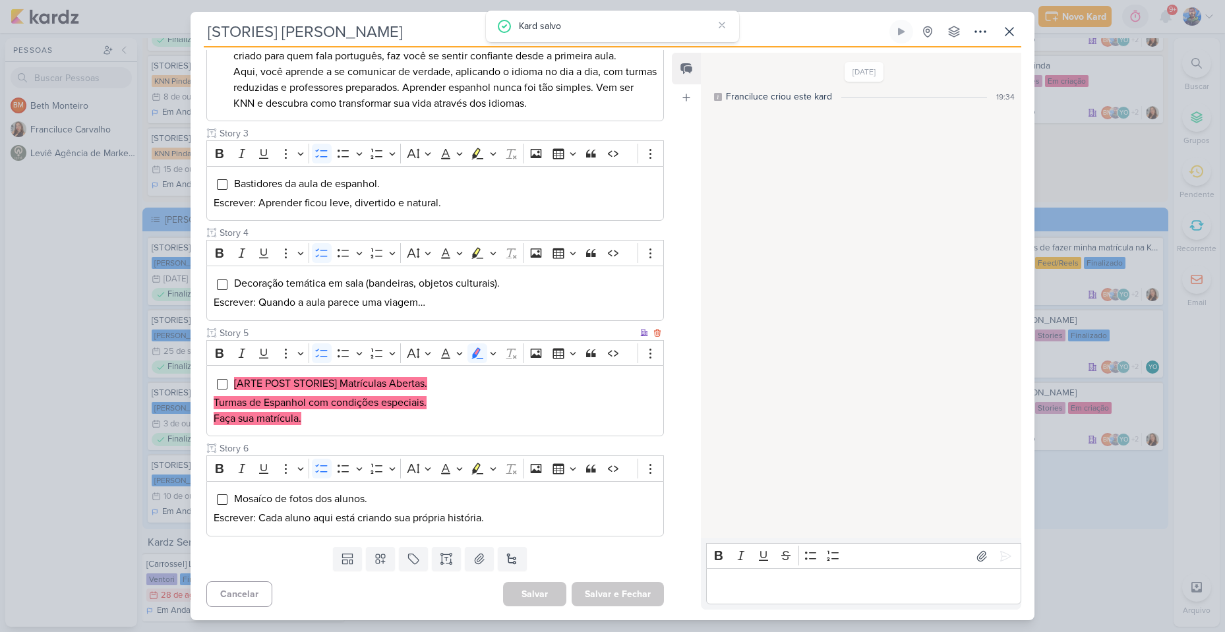
click at [435, 400] on p "Turmas de Espanhol com condições especiais." at bounding box center [435, 403] width 443 height 16
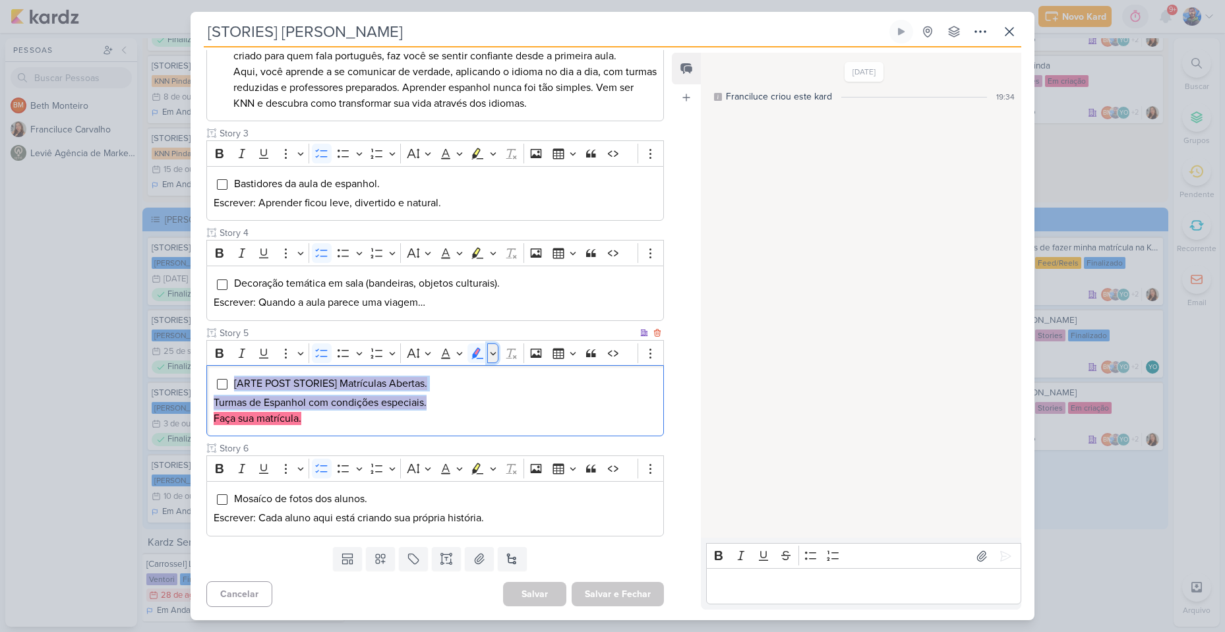
click at [491, 353] on icon "Editor toolbar" at bounding box center [493, 353] width 6 height 3
click at [422, 378] on button "Green marker" at bounding box center [416, 376] width 20 height 20
click at [431, 401] on p "Turmas de Espanhol com condições especiais." at bounding box center [435, 403] width 443 height 16
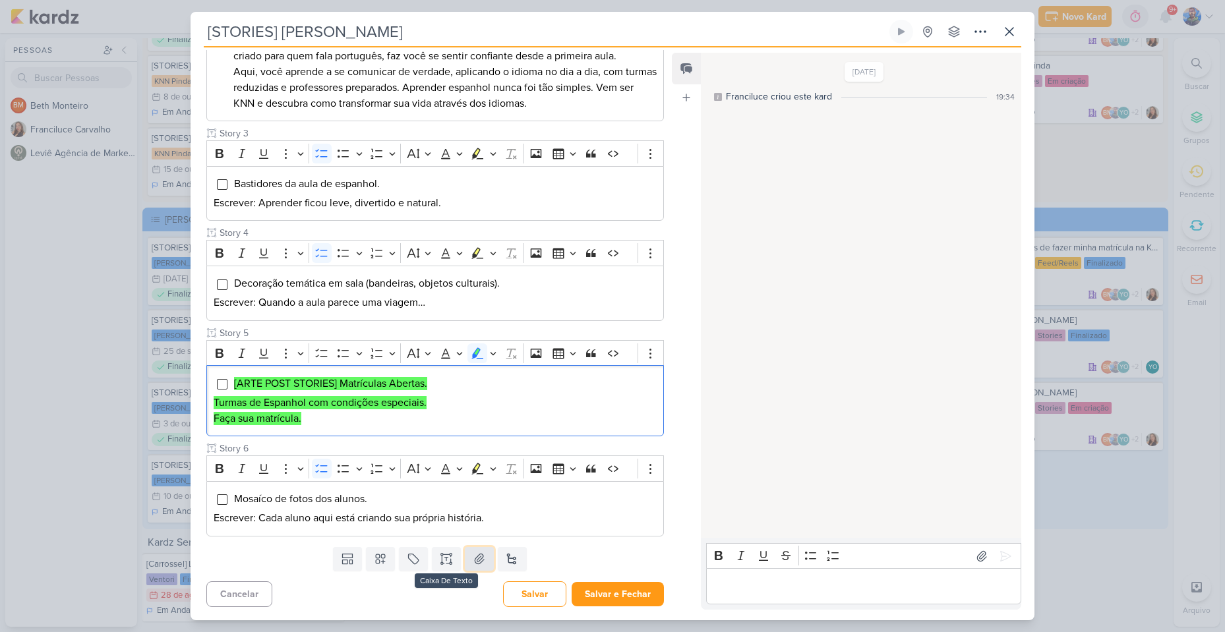
click at [465, 555] on button at bounding box center [479, 559] width 29 height 24
click at [487, 551] on button at bounding box center [479, 559] width 29 height 24
click at [588, 599] on button "Salvar e Fechar" at bounding box center [618, 594] width 92 height 24
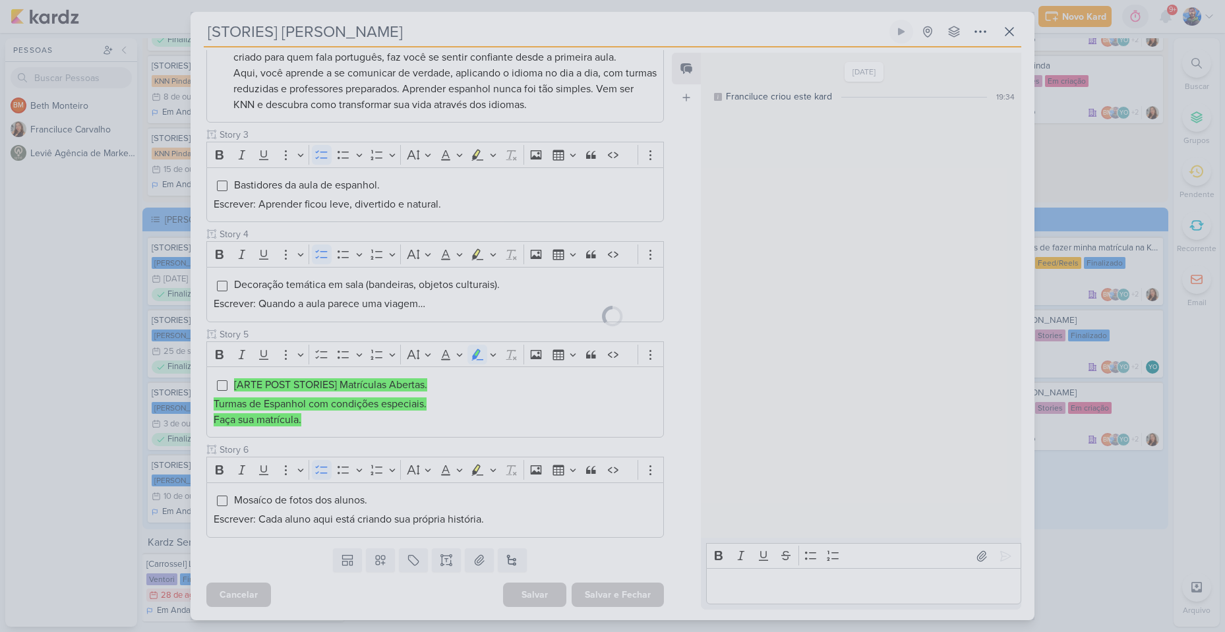
scroll to position [380, 0]
